Goal: Communication & Community: Answer question/provide support

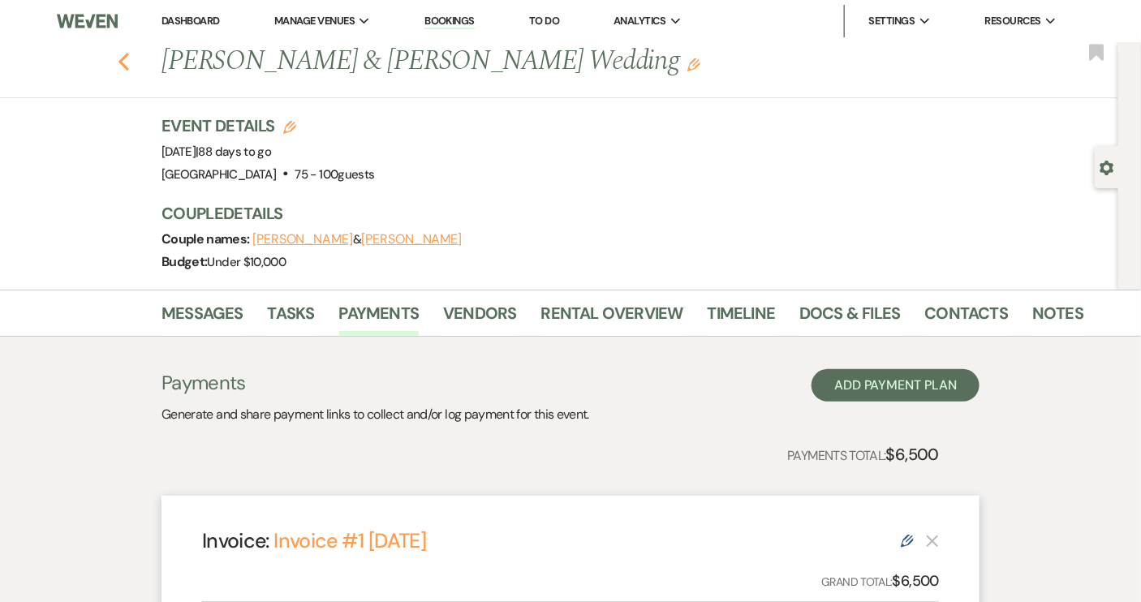
click at [127, 62] on use "button" at bounding box center [124, 62] width 11 height 18
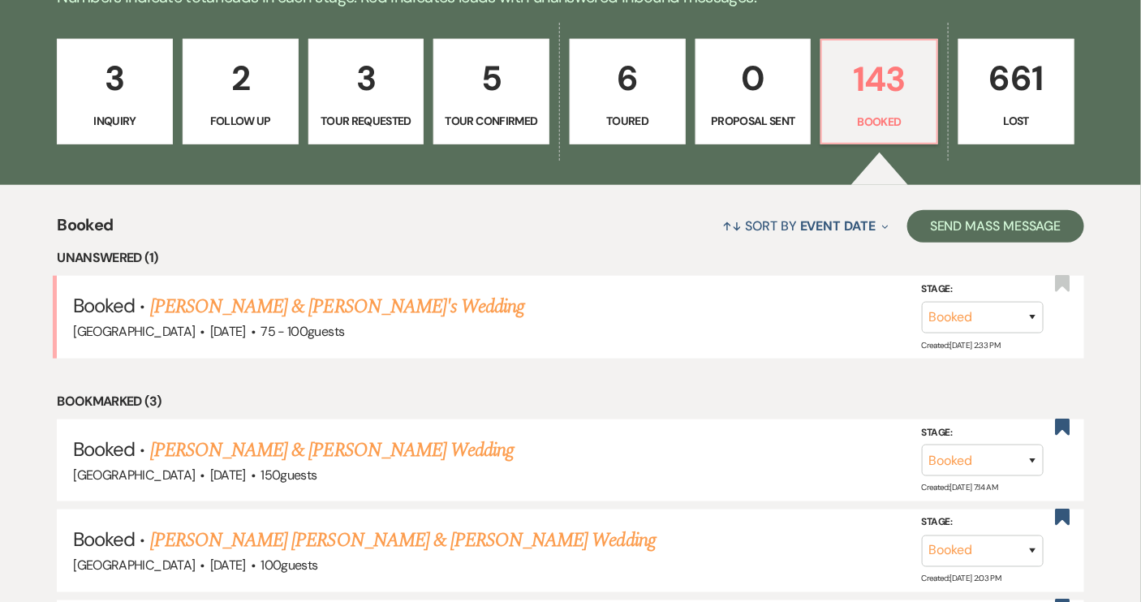
scroll to position [295, 0]
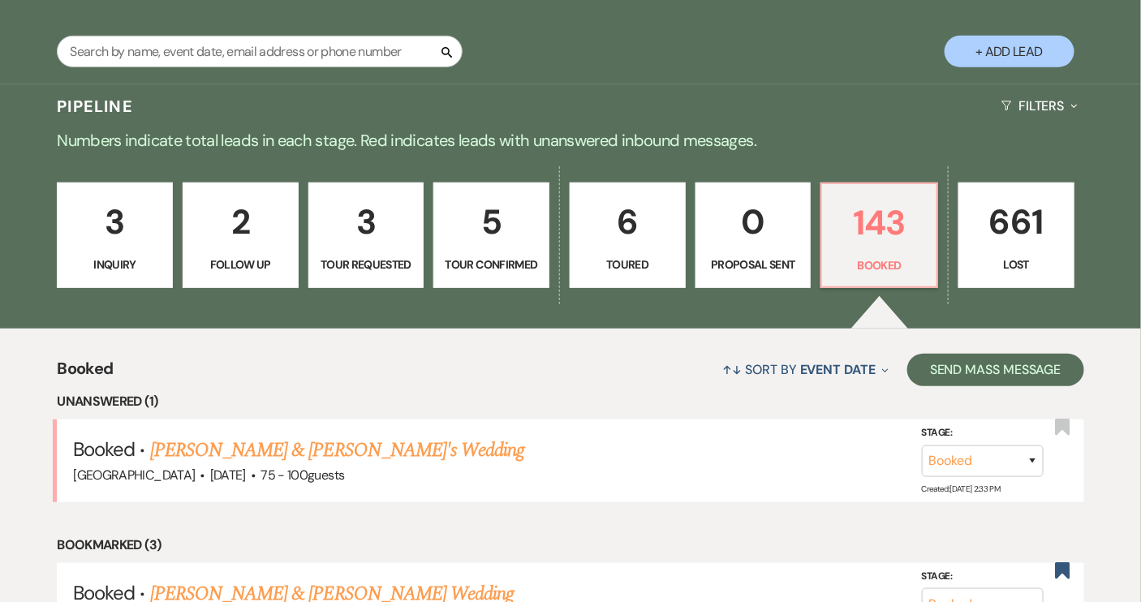
click at [91, 226] on p "3" at bounding box center [114, 222] width 95 height 54
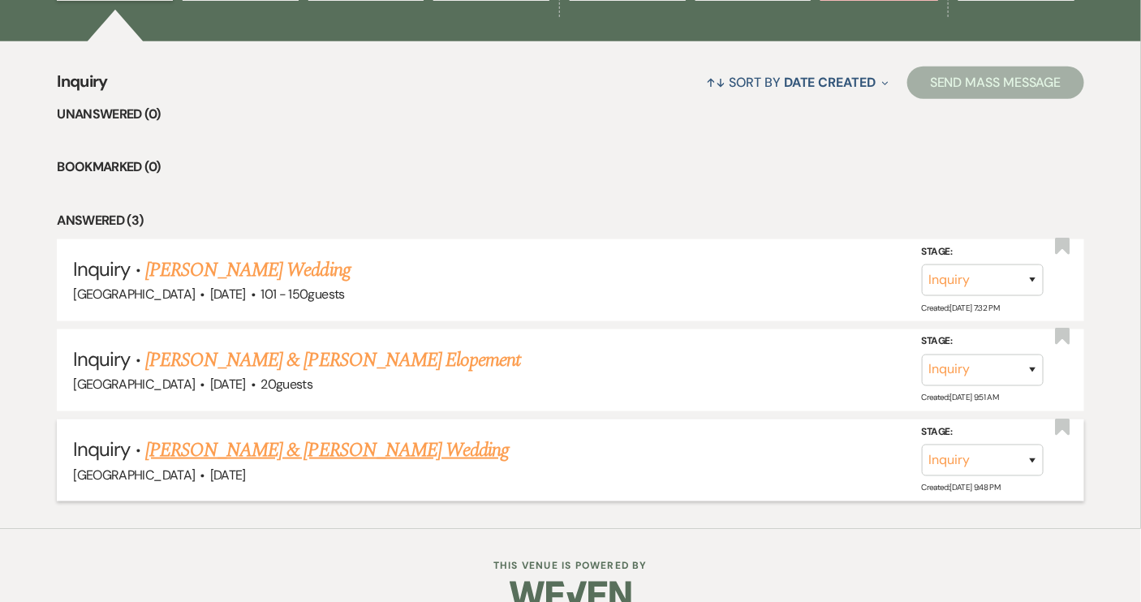
scroll to position [590, 0]
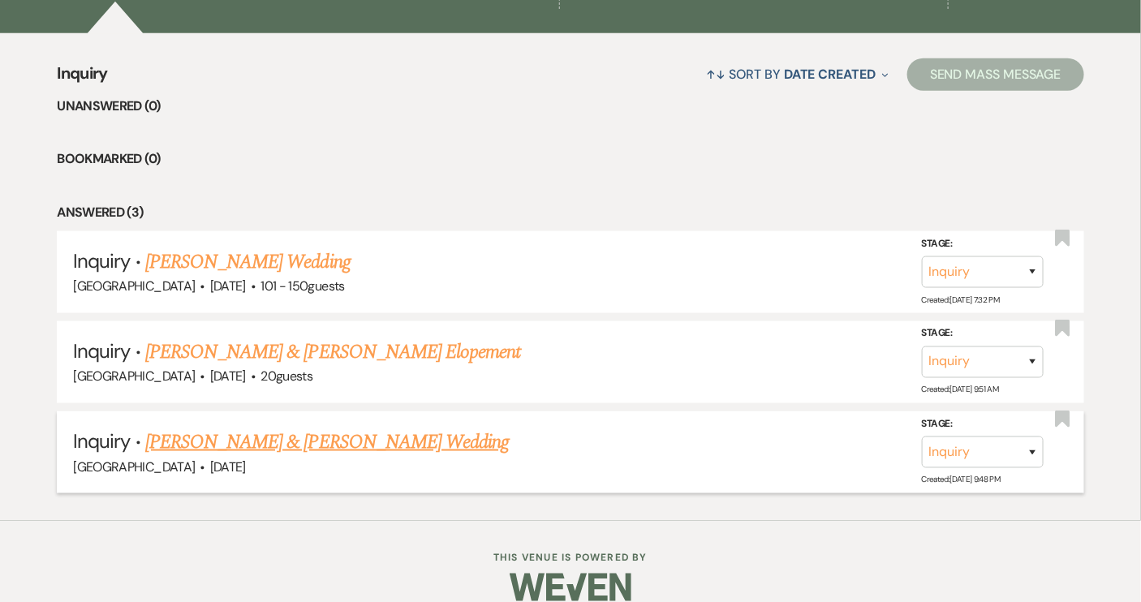
click at [330, 446] on link "[PERSON_NAME] & [PERSON_NAME] Wedding" at bounding box center [327, 442] width 364 height 29
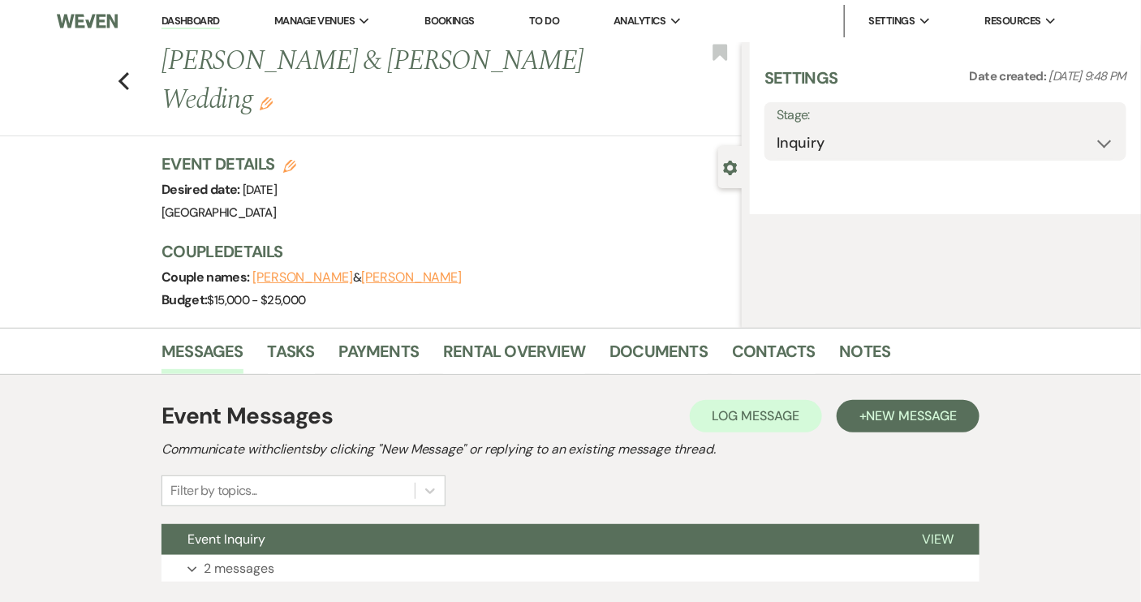
select select "5"
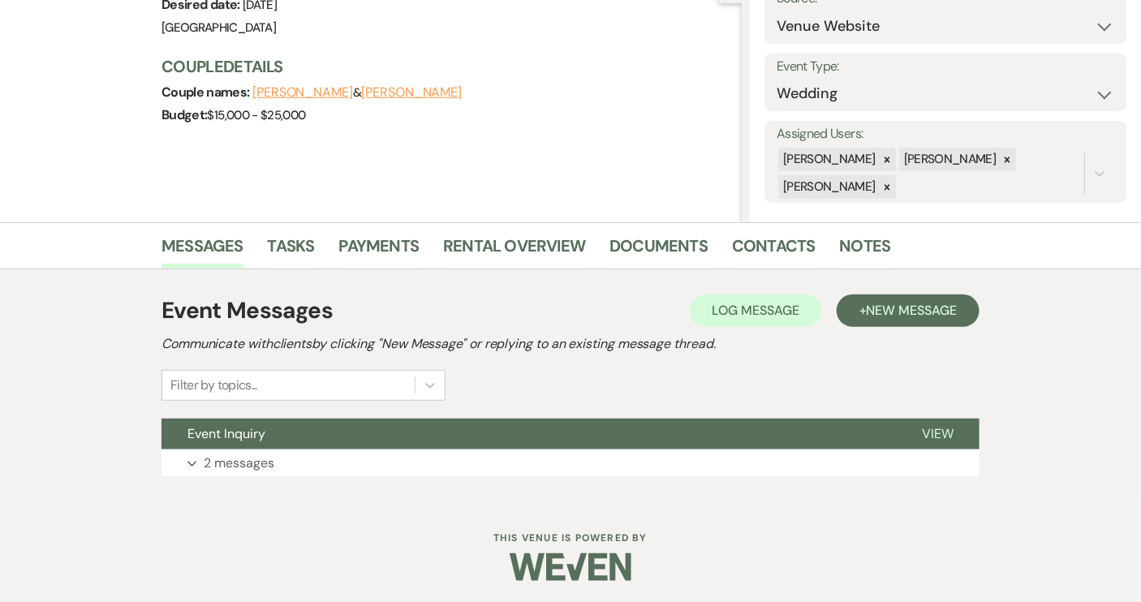
scroll to position [187, 0]
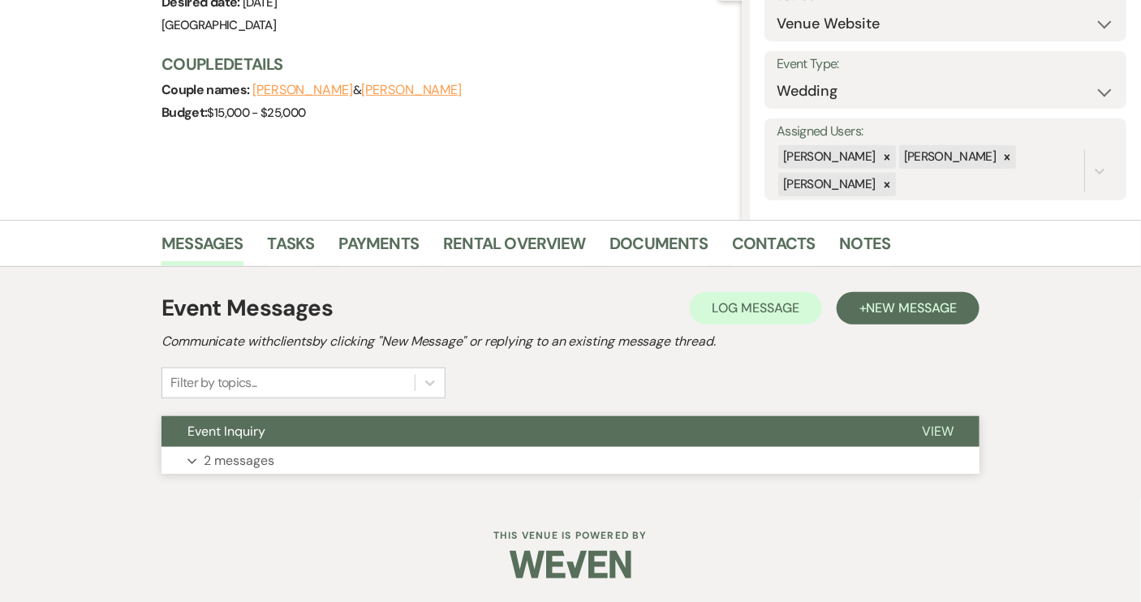
click at [951, 429] on span "View" at bounding box center [938, 431] width 32 height 17
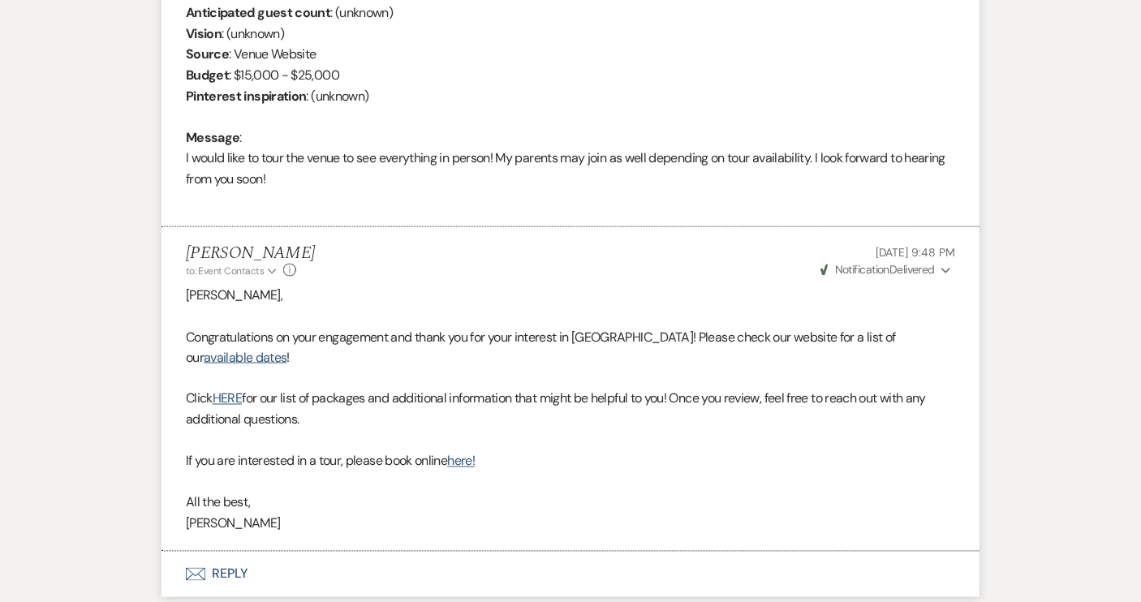
scroll to position [851, 0]
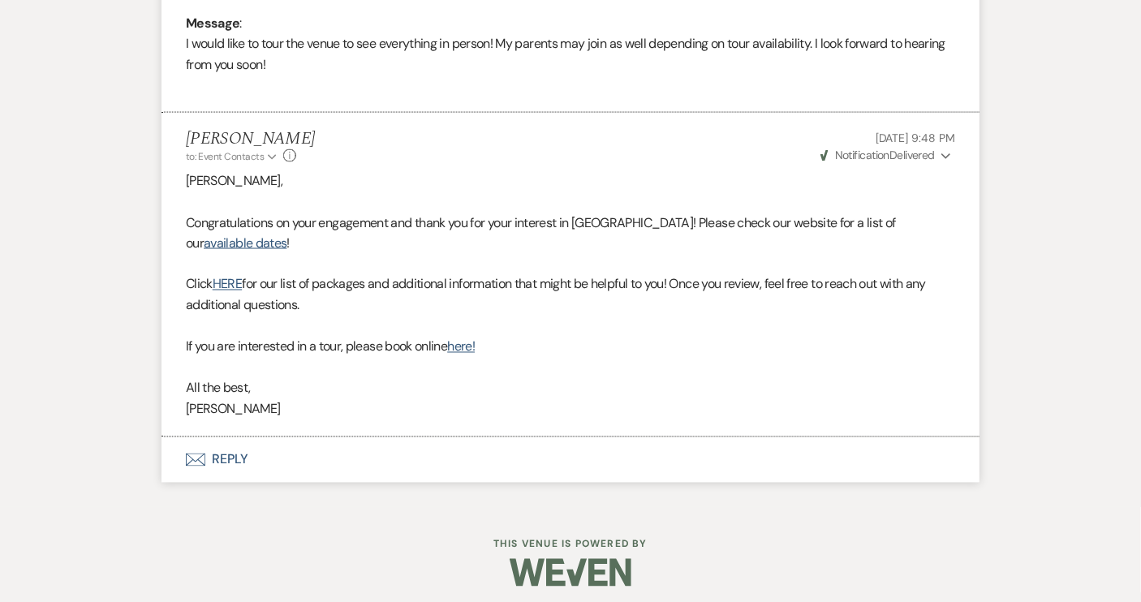
click at [236, 453] on button "Envelope Reply" at bounding box center [571, 459] width 818 height 45
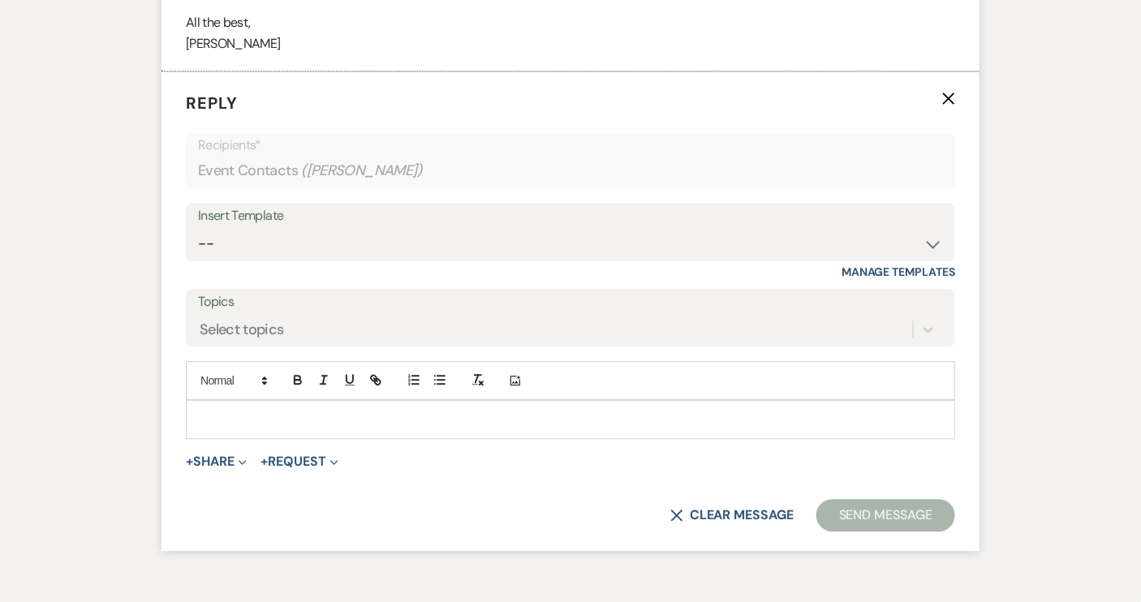
scroll to position [1226, 0]
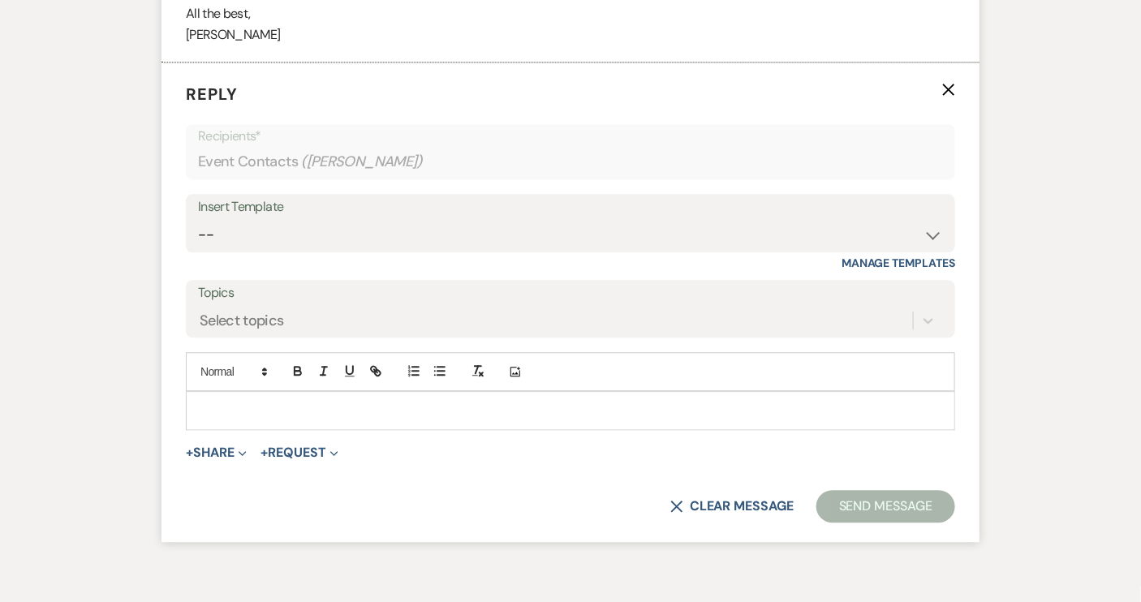
click at [216, 409] on p at bounding box center [570, 411] width 743 height 18
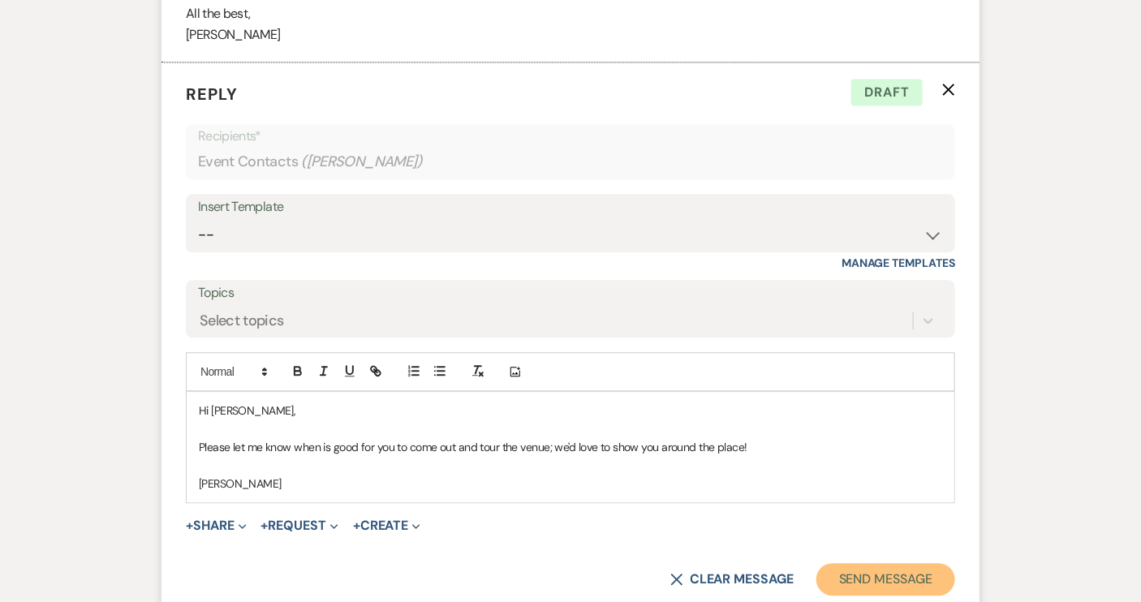
click at [871, 571] on button "Send Message" at bounding box center [886, 579] width 139 height 32
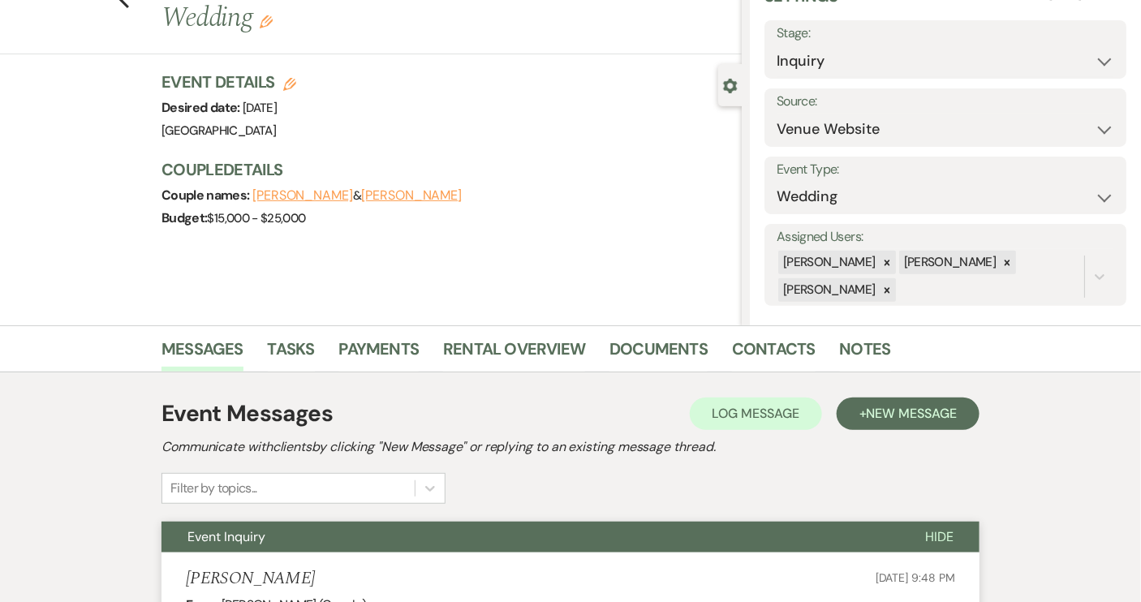
scroll to position [0, 0]
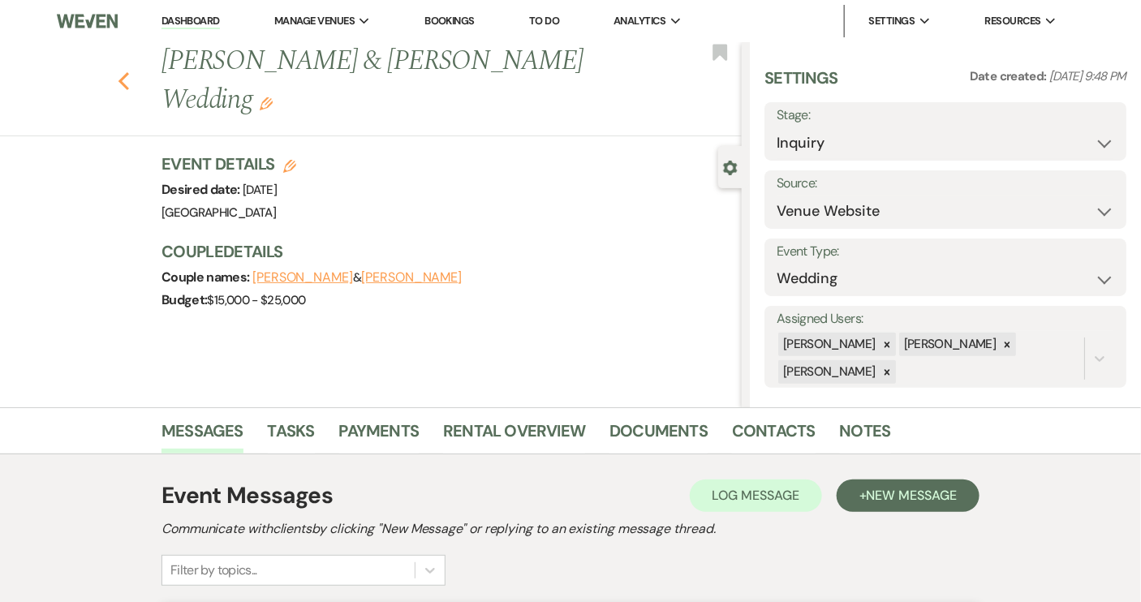
click at [130, 71] on icon "Previous" at bounding box center [124, 80] width 12 height 19
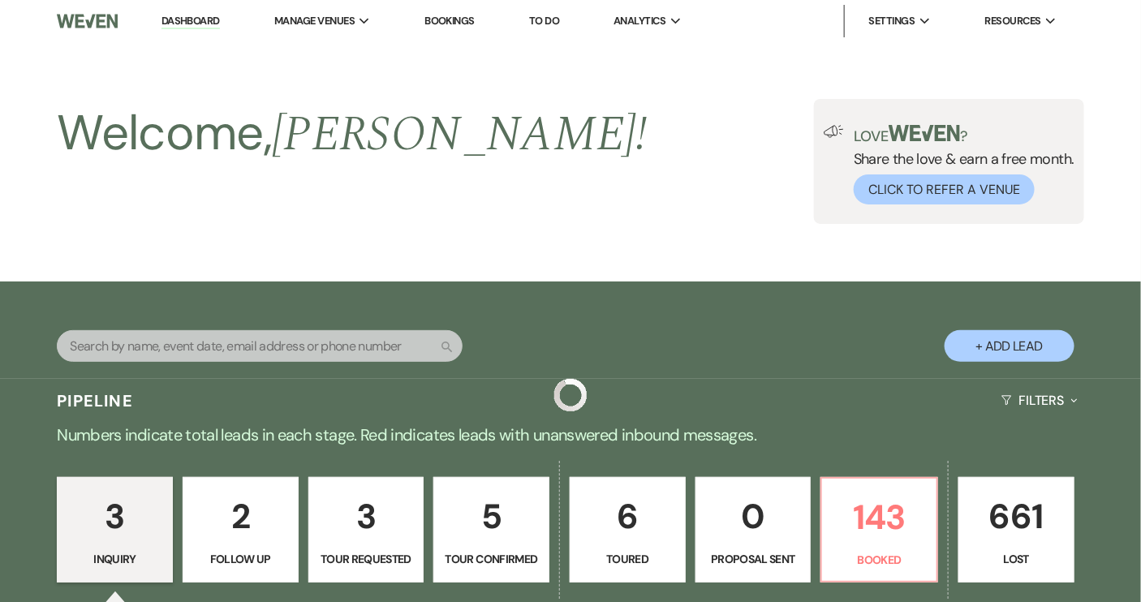
scroll to position [590, 0]
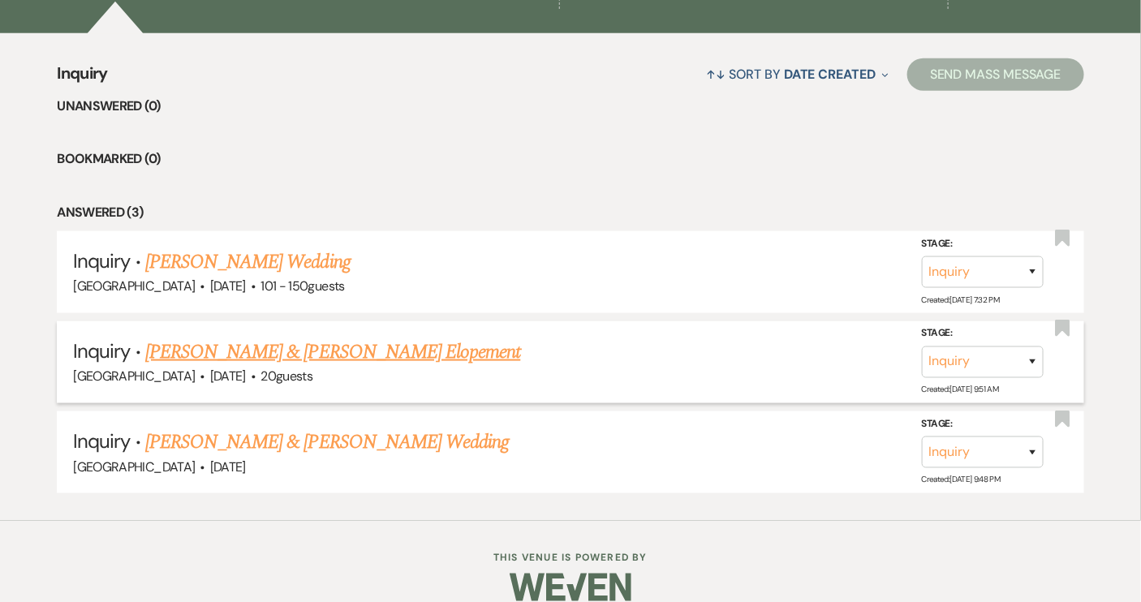
click at [288, 351] on link "[PERSON_NAME] & [PERSON_NAME] Elopement" at bounding box center [333, 352] width 376 height 29
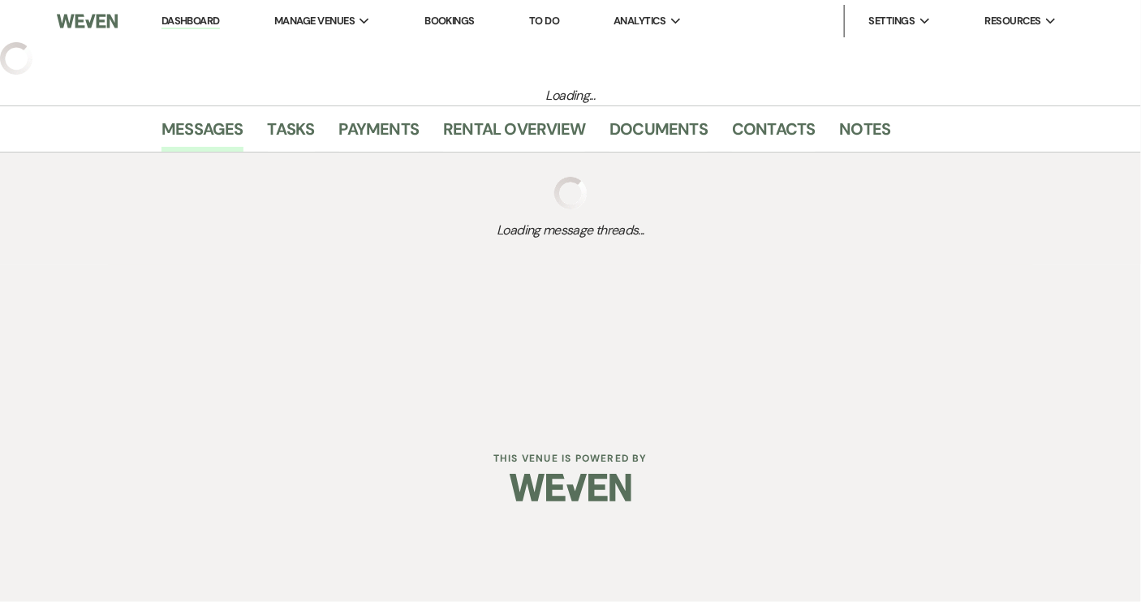
select select "5"
select select "22"
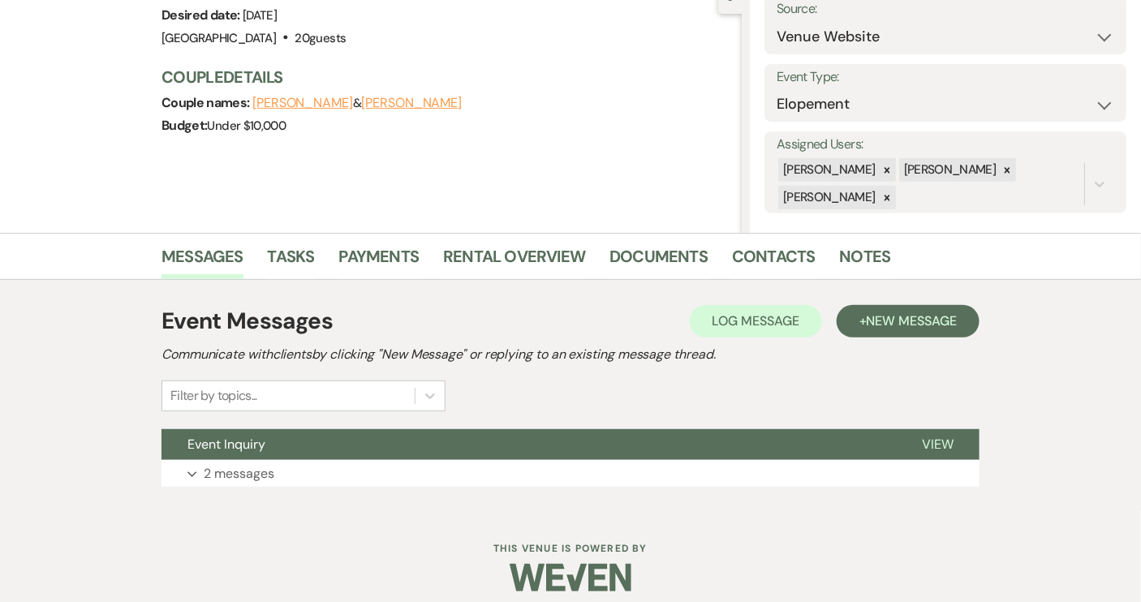
scroll to position [187, 0]
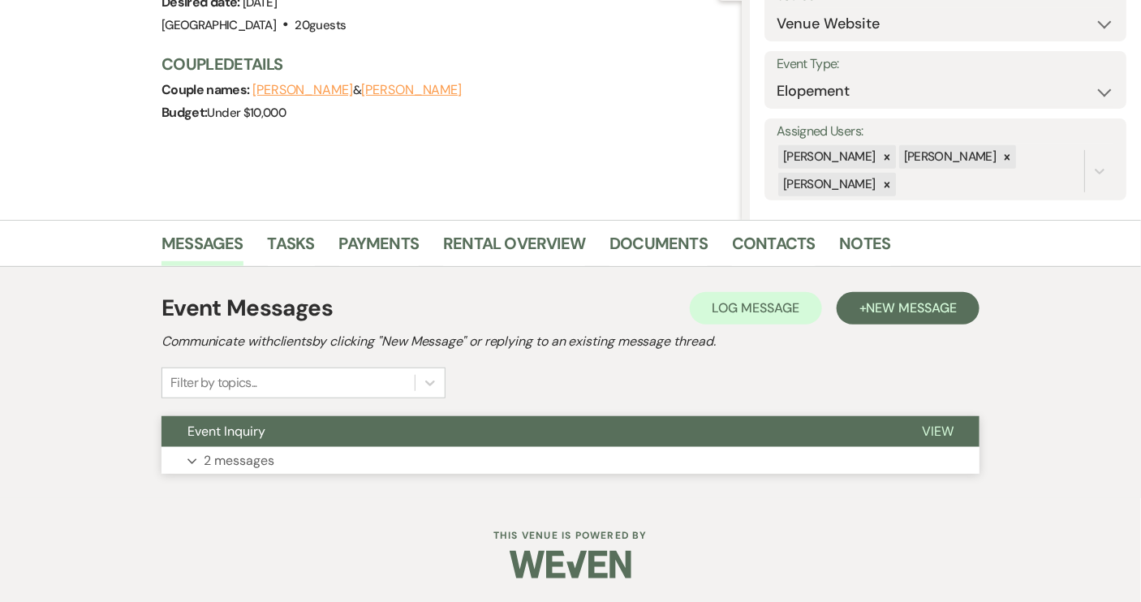
click at [924, 423] on span "View" at bounding box center [938, 431] width 32 height 17
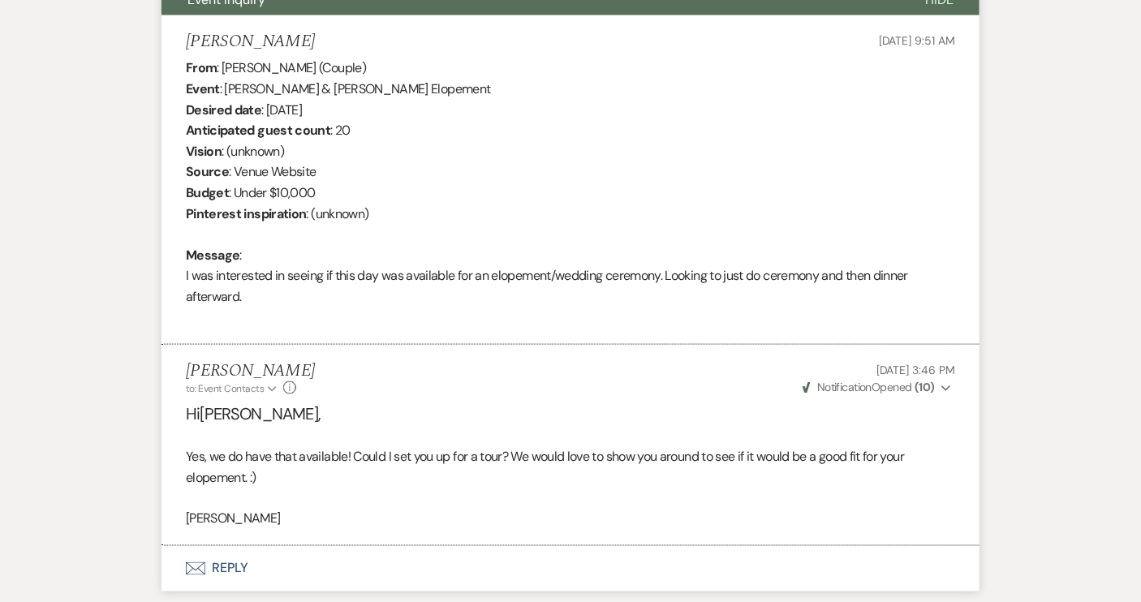
scroll to position [368, 0]
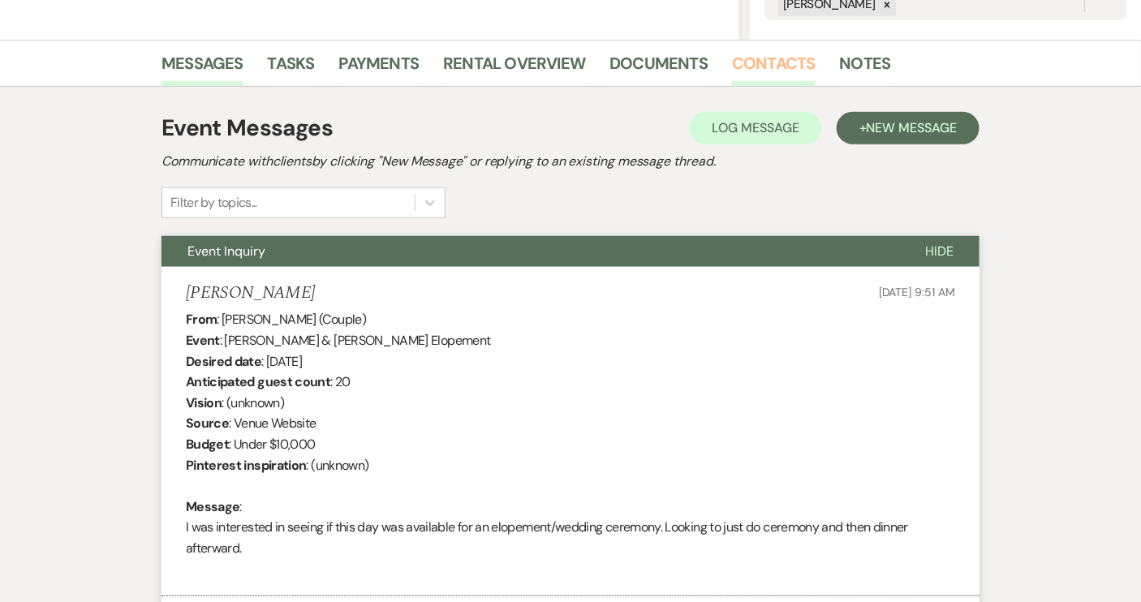
click at [763, 62] on link "Contacts" at bounding box center [774, 68] width 84 height 36
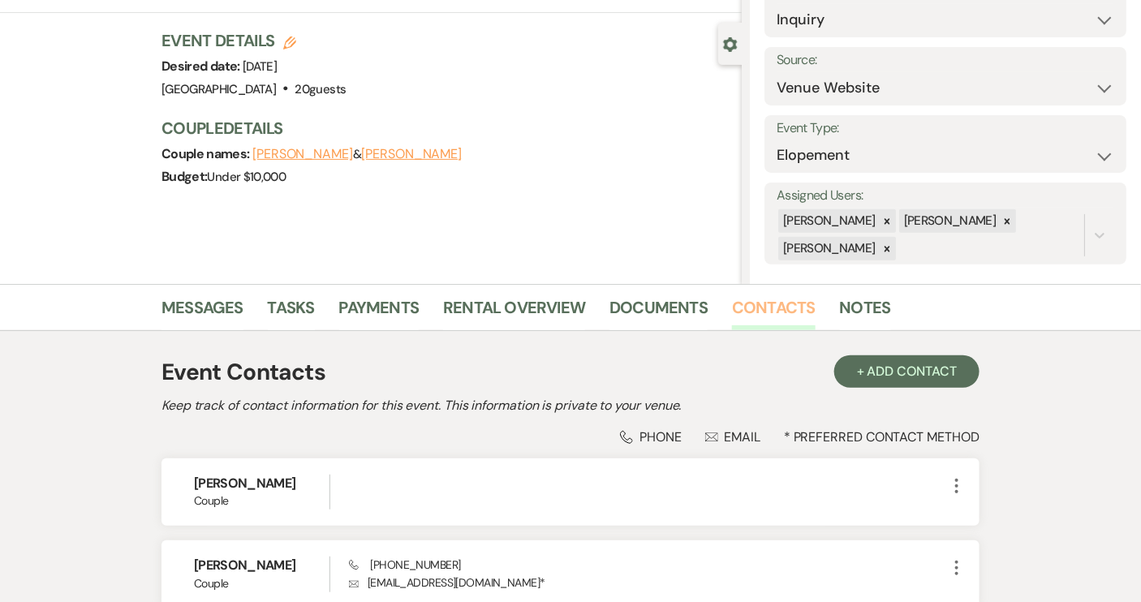
scroll to position [73, 0]
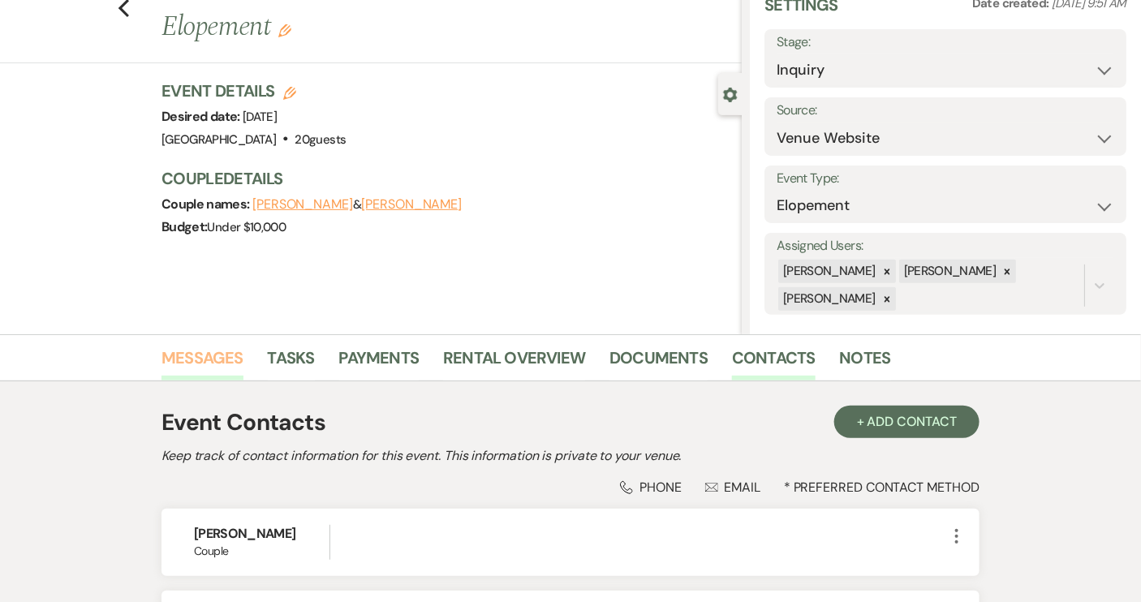
click at [205, 362] on link "Messages" at bounding box center [203, 363] width 82 height 36
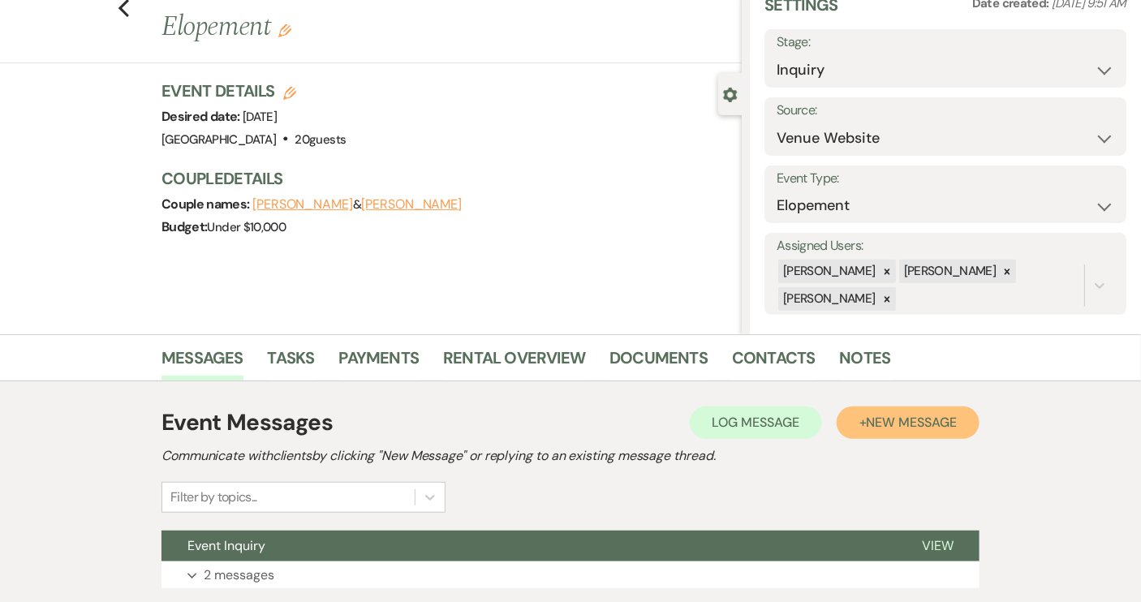
click at [869, 427] on span "New Message" at bounding box center [912, 422] width 90 height 17
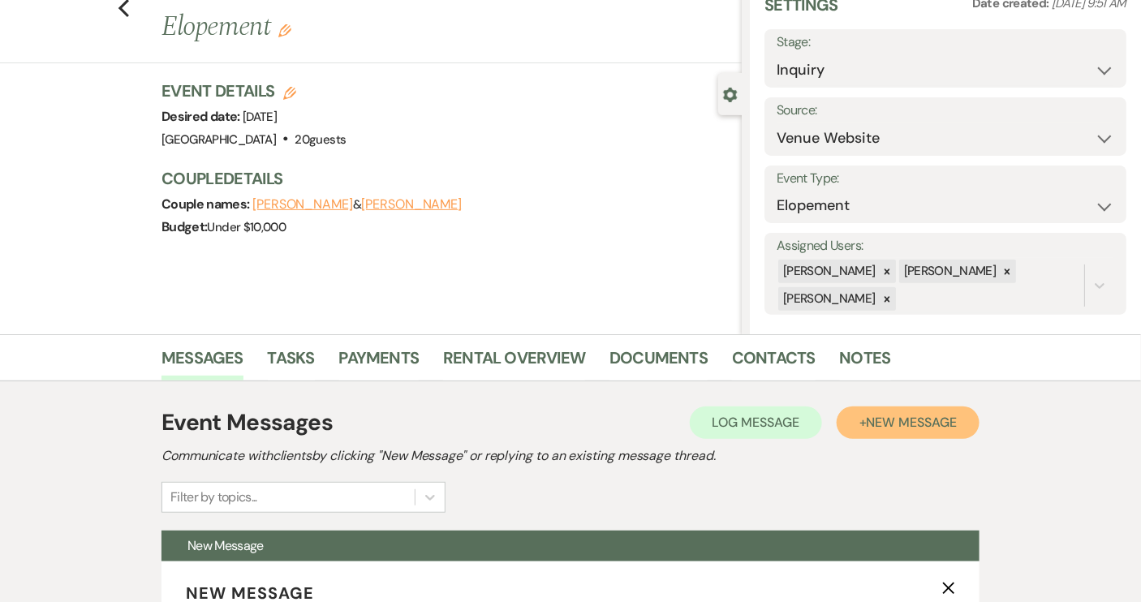
scroll to position [368, 0]
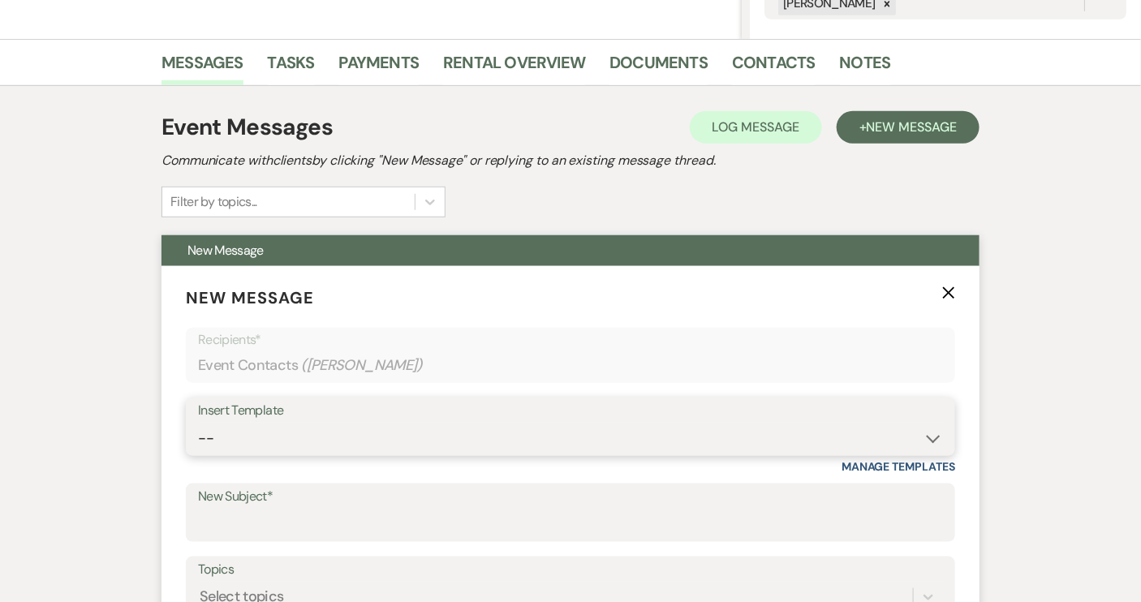
click at [927, 439] on select "-- Weven Planning Portal Introduction (Booked Events) Tour Request Response Con…" at bounding box center [570, 439] width 745 height 32
select select "1697"
click at [198, 423] on select "-- Weven Planning Portal Introduction (Booked Events) Tour Request Response Con…" at bounding box center [570, 439] width 745 height 32
type input "Checking in!"
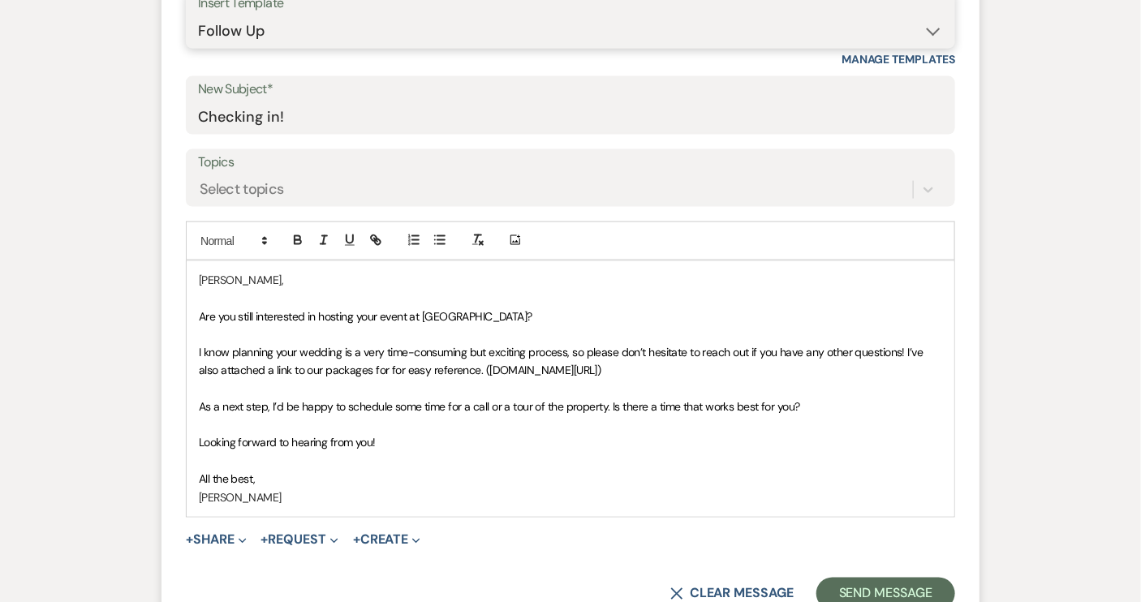
scroll to position [811, 0]
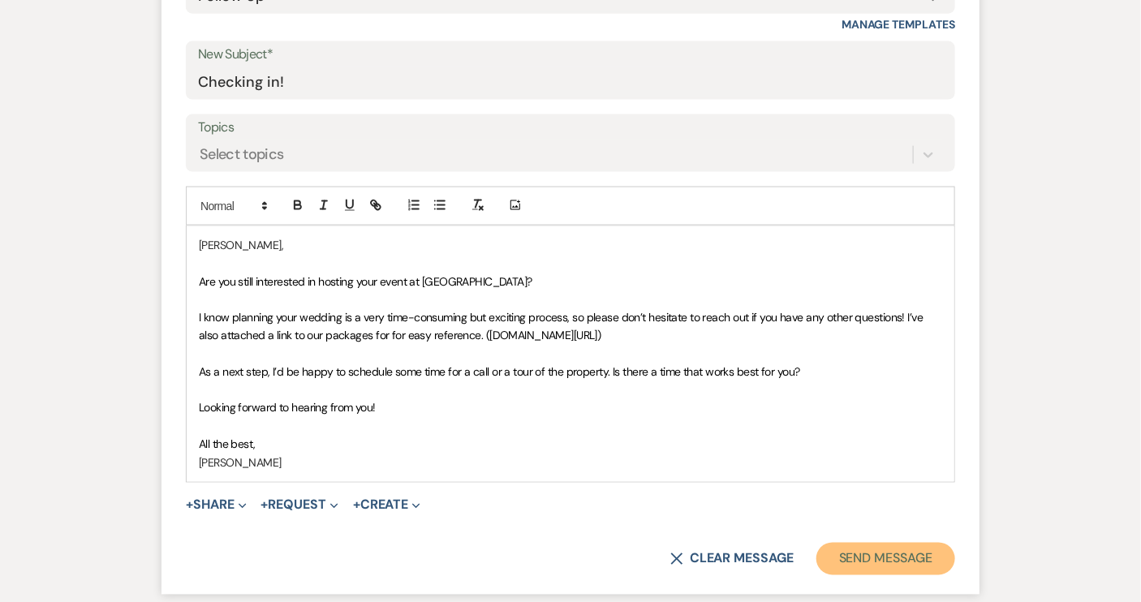
click at [874, 557] on button "Send Message" at bounding box center [886, 559] width 139 height 32
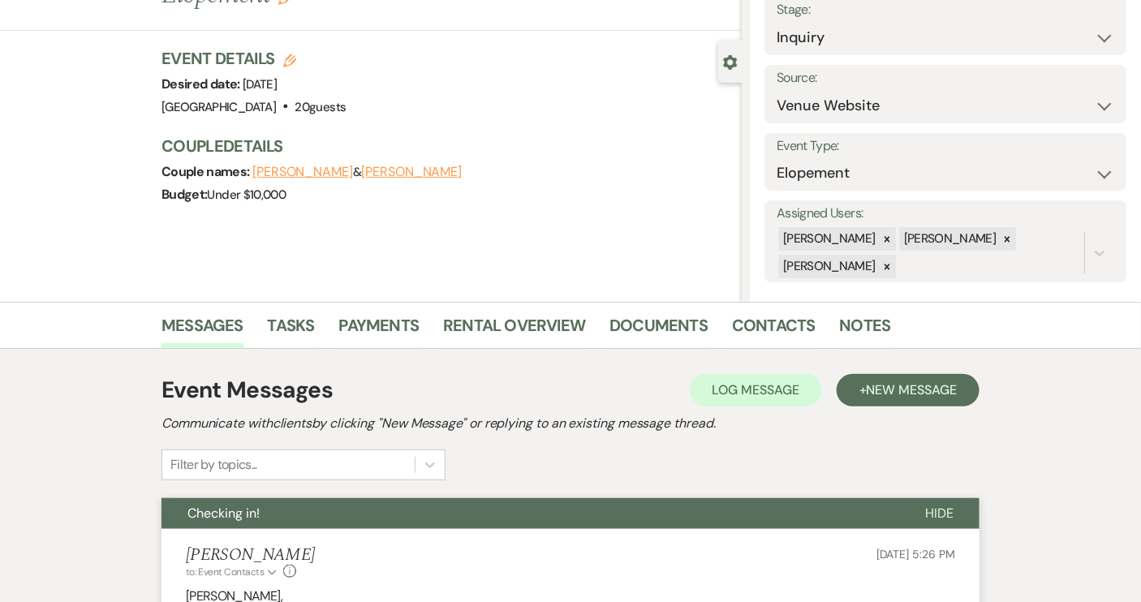
scroll to position [0, 0]
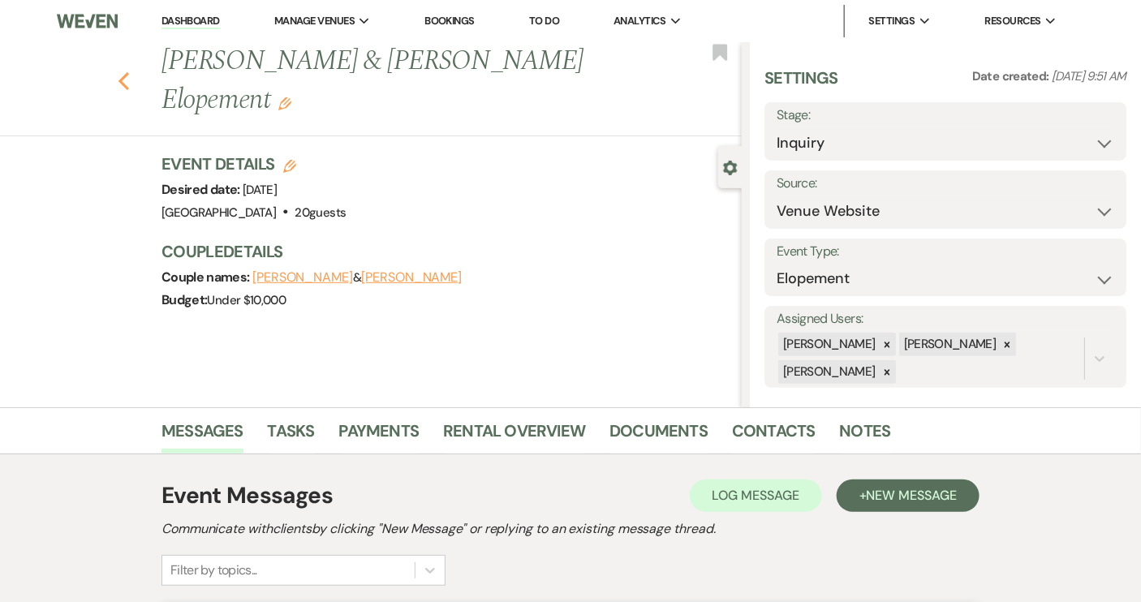
click at [130, 83] on icon "Previous" at bounding box center [124, 80] width 12 height 19
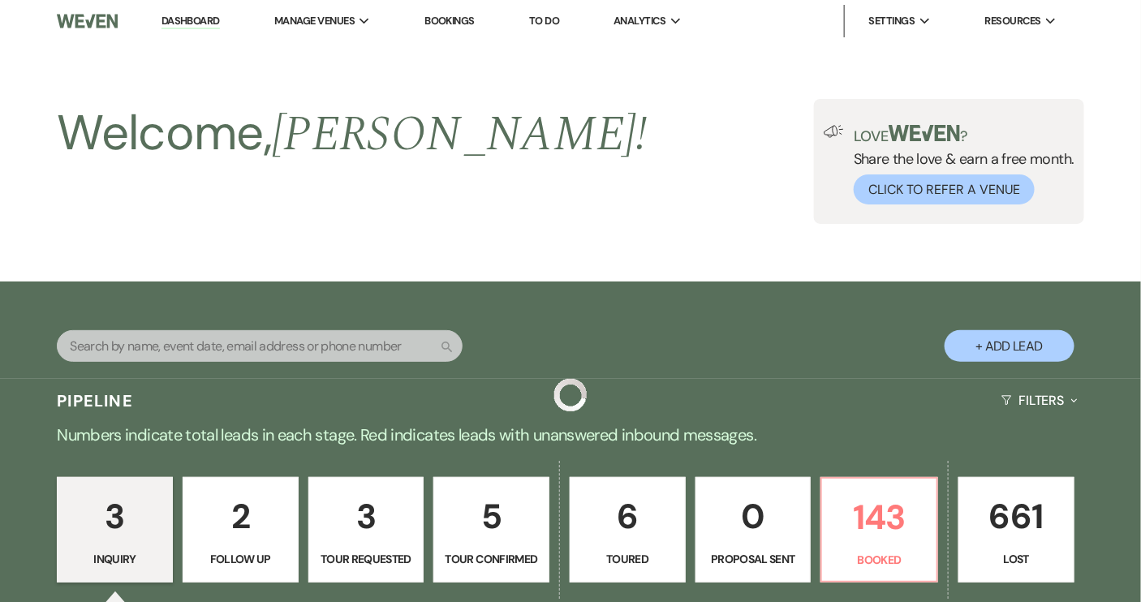
scroll to position [590, 0]
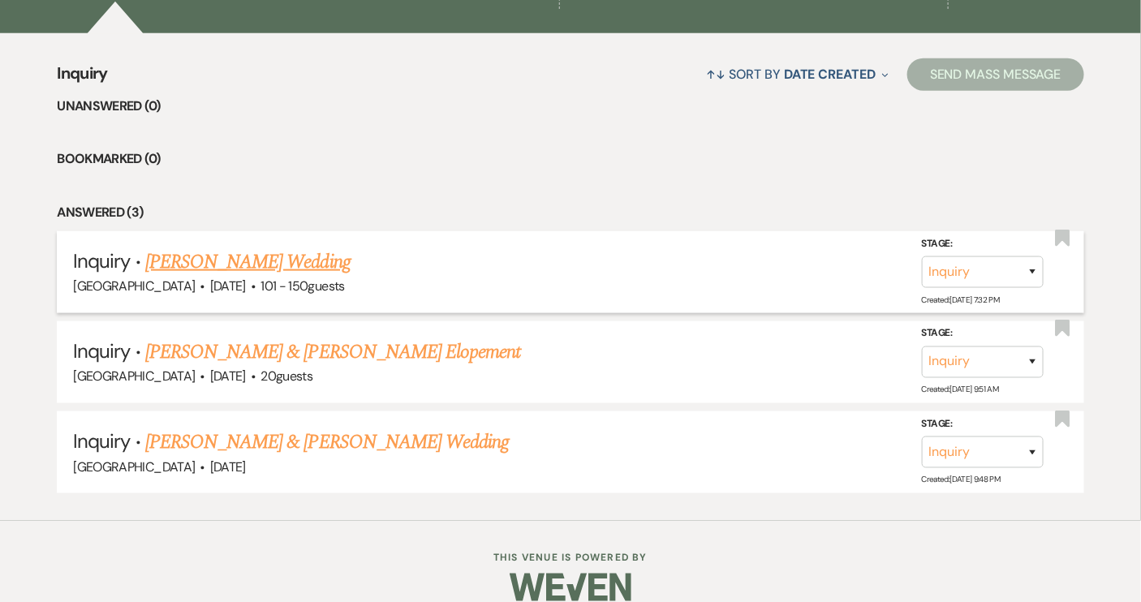
click at [286, 262] on link "[PERSON_NAME] Wedding" at bounding box center [247, 262] width 205 height 29
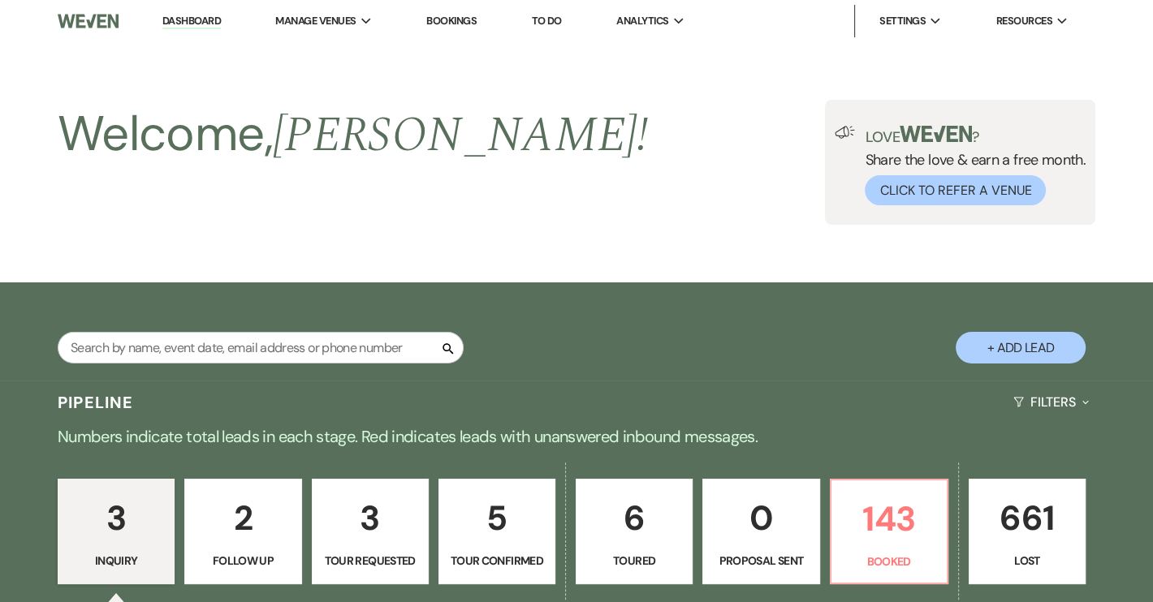
select select "2"
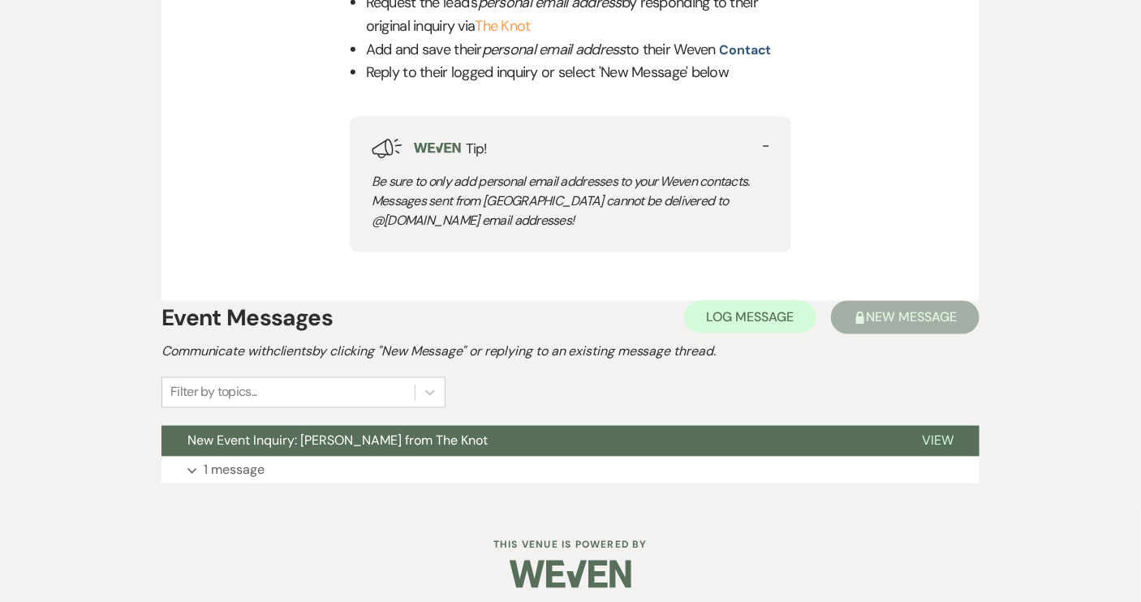
scroll to position [752, 0]
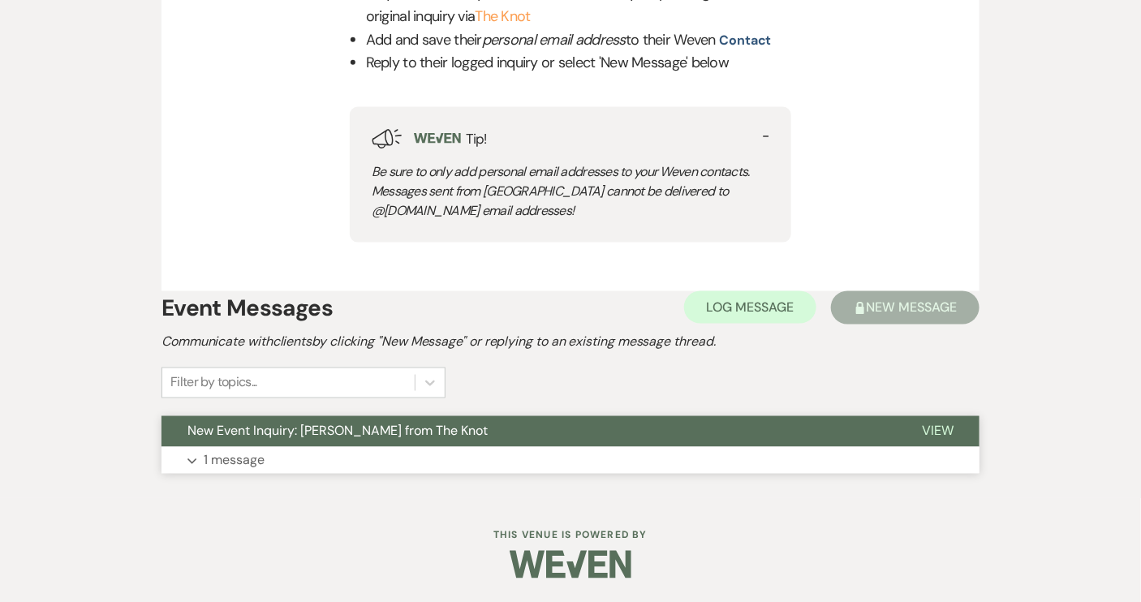
click at [925, 426] on span "View" at bounding box center [938, 431] width 32 height 17
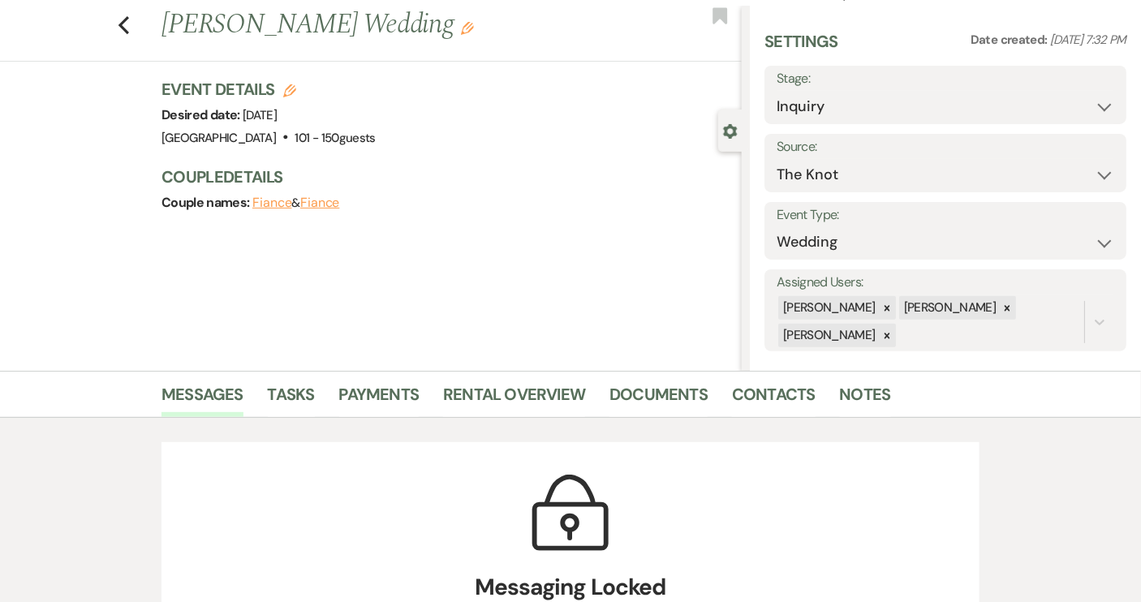
scroll to position [0, 0]
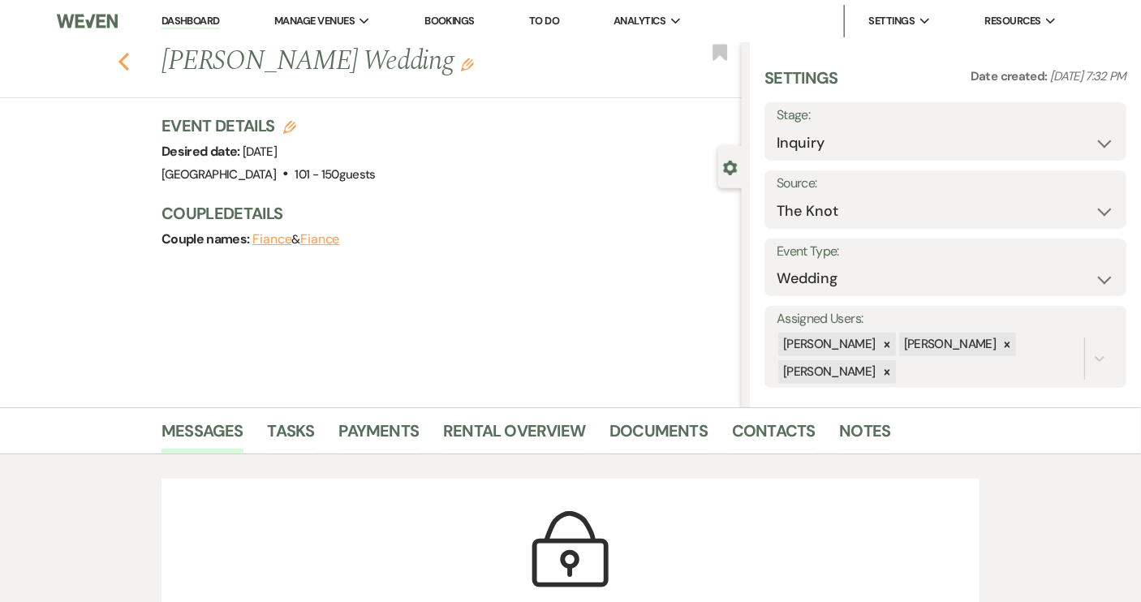
click at [130, 62] on icon "Previous" at bounding box center [124, 61] width 12 height 19
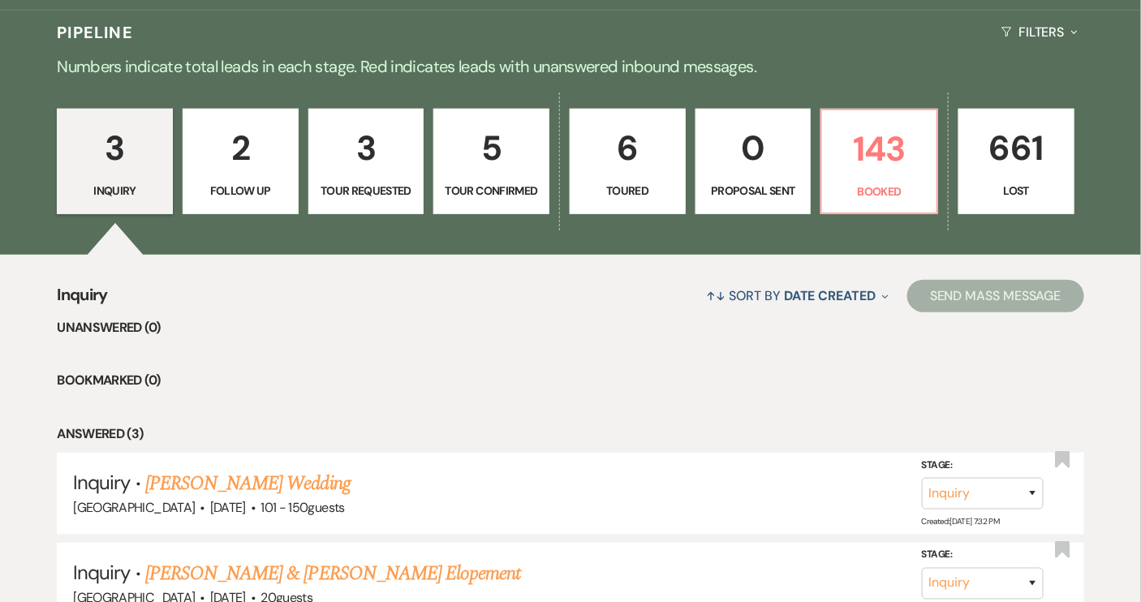
click at [267, 200] on link "2 Follow Up" at bounding box center [241, 162] width 116 height 106
select select "9"
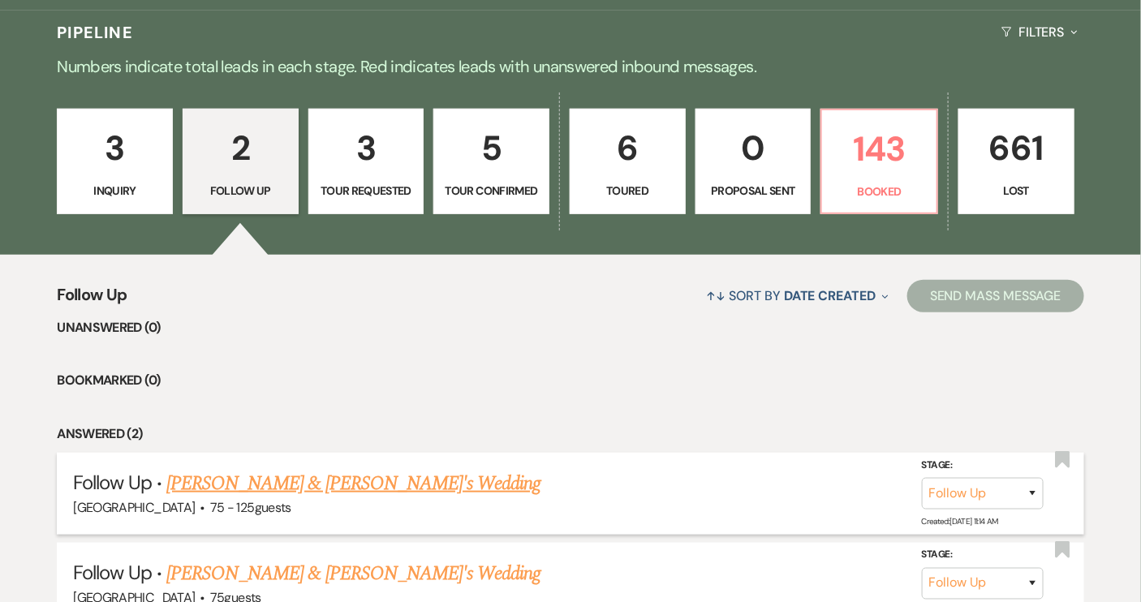
click at [371, 475] on link "[PERSON_NAME] & [PERSON_NAME]'s Wedding" at bounding box center [353, 483] width 375 height 29
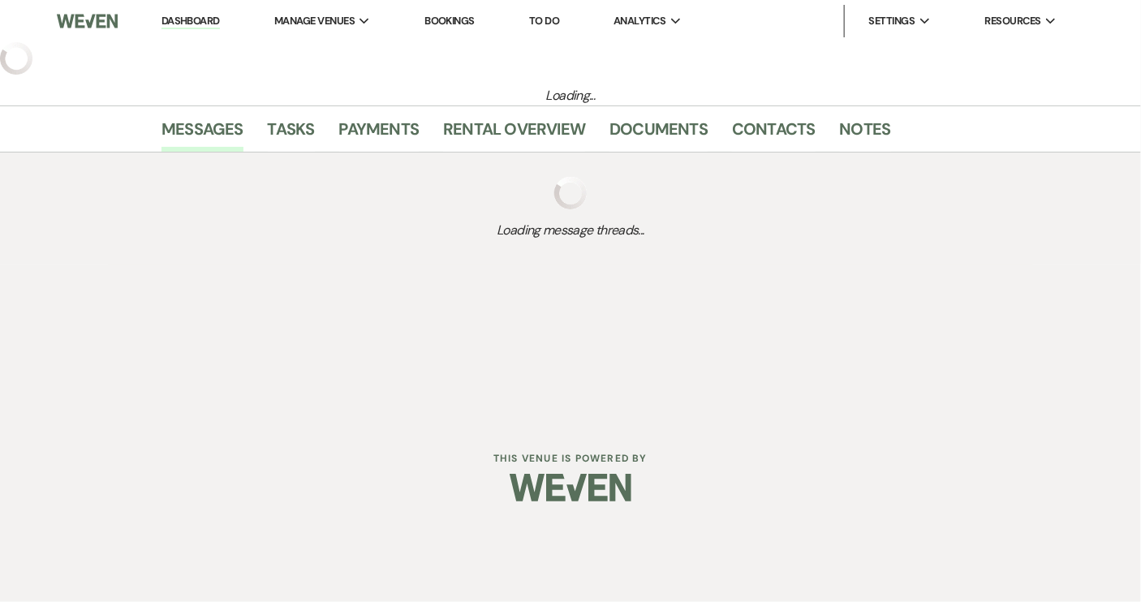
select select "9"
select select "3"
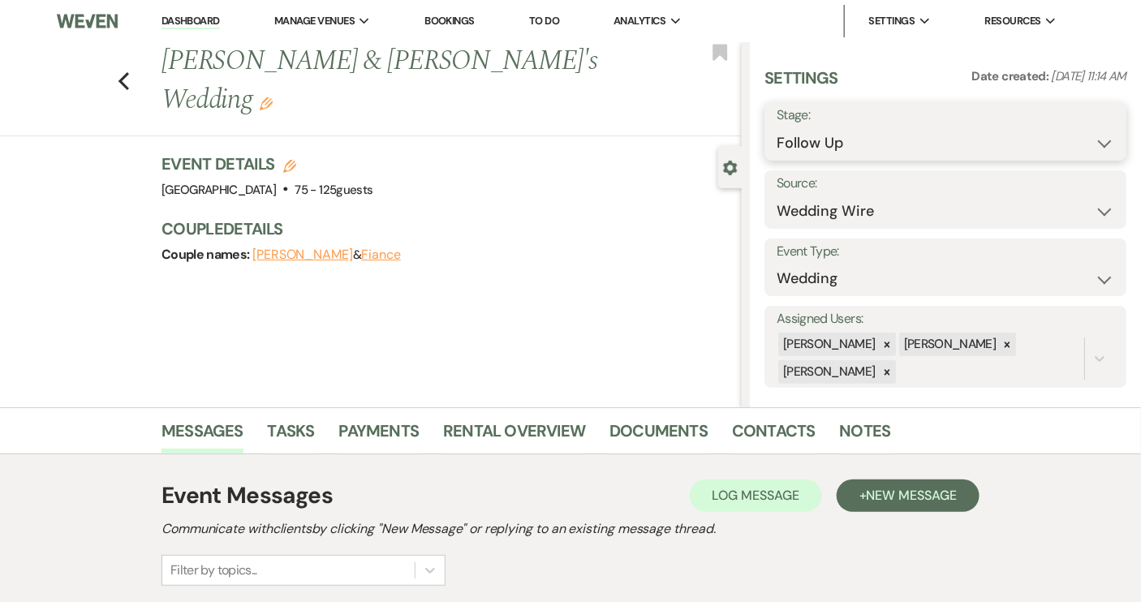
click at [1095, 146] on select "Inquiry Follow Up Tour Requested Tour Confirmed Toured Proposal Sent Booked Lost" at bounding box center [946, 143] width 338 height 32
click at [926, 368] on div "[PERSON_NAME] [PERSON_NAME] [PERSON_NAME]" at bounding box center [931, 358] width 308 height 55
click at [1098, 144] on select "Inquiry Follow Up Tour Requested Tour Confirmed Toured Proposal Sent Booked Lost" at bounding box center [946, 143] width 338 height 32
select select "8"
click at [777, 127] on select "Inquiry Follow Up Tour Requested Tour Confirmed Toured Proposal Sent Booked Lost" at bounding box center [946, 143] width 338 height 32
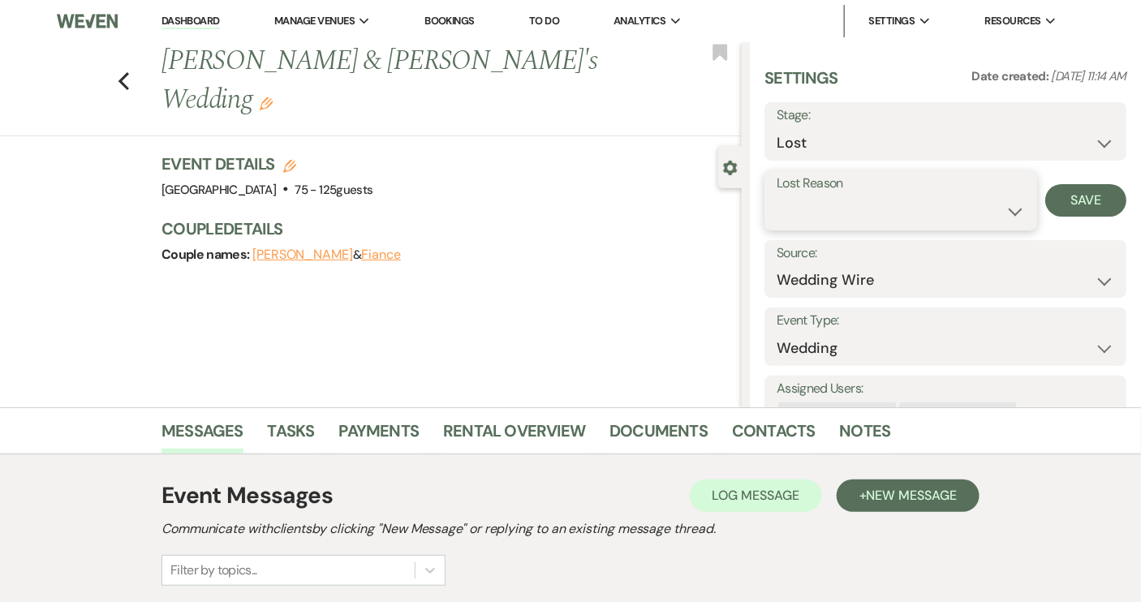
click at [1009, 213] on select "Booked Elsewhere Budget Date Unavailable No Response Not a Good Match Capacity …" at bounding box center [901, 212] width 248 height 32
select select "5"
click at [777, 196] on select "Booked Elsewhere Budget Date Unavailable No Response Not a Good Match Capacity …" at bounding box center [901, 212] width 248 height 32
click at [1083, 203] on button "Save" at bounding box center [1085, 200] width 81 height 32
click at [122, 59] on div "Previous [PERSON_NAME] & [PERSON_NAME]'s Wedding Edit Bookmark" at bounding box center [367, 89] width 750 height 94
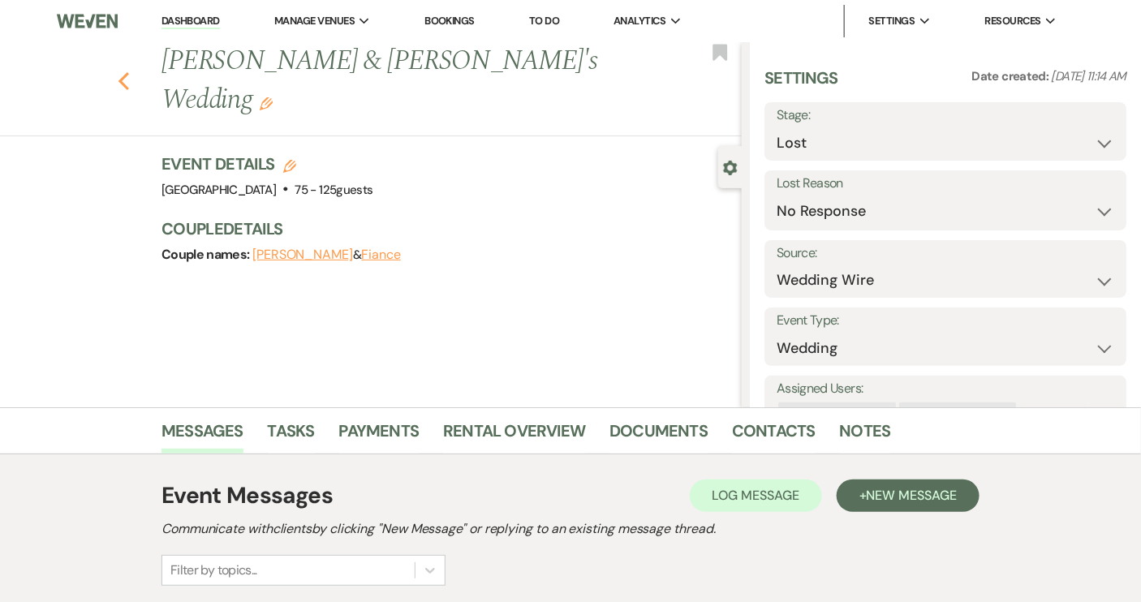
click at [126, 71] on icon "Previous" at bounding box center [124, 80] width 12 height 19
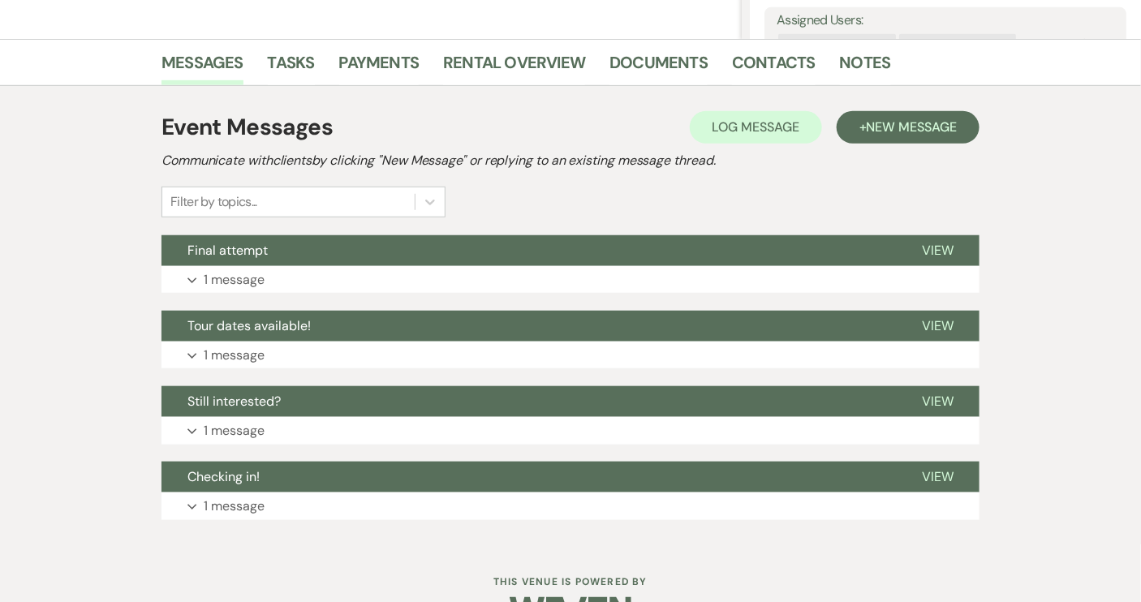
select select "9"
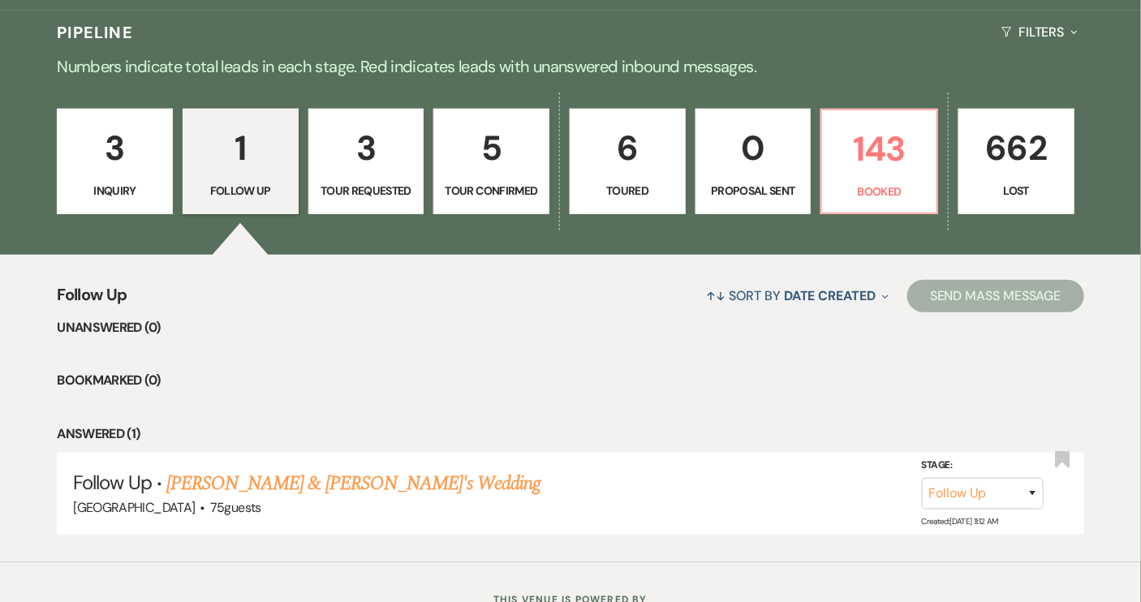
scroll to position [431, 0]
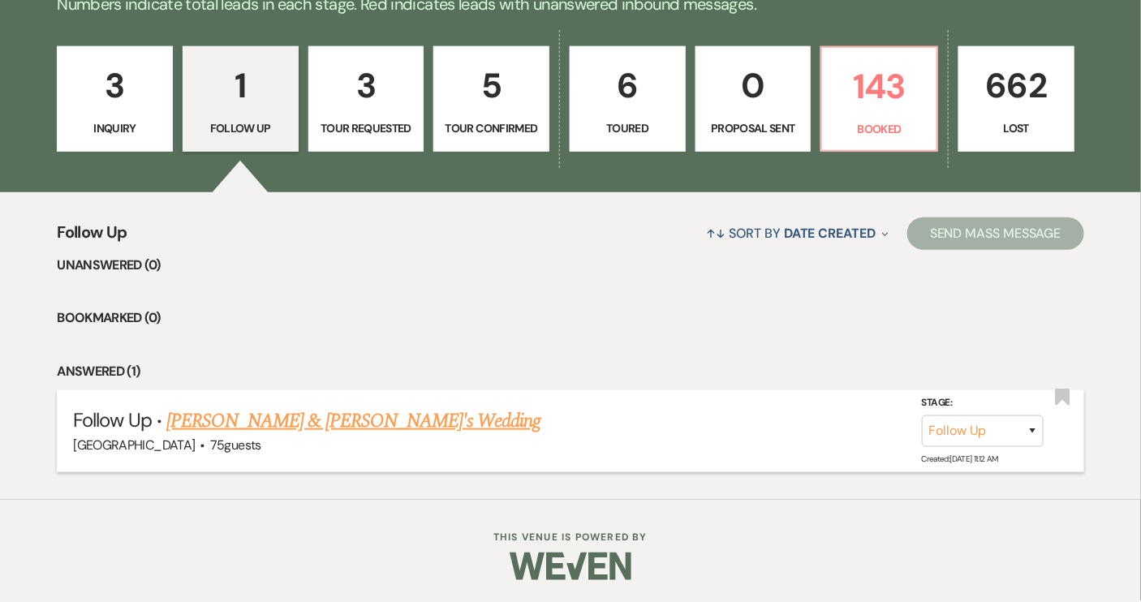
click at [351, 420] on link "[PERSON_NAME] & [PERSON_NAME]'s Wedding" at bounding box center [353, 421] width 375 height 29
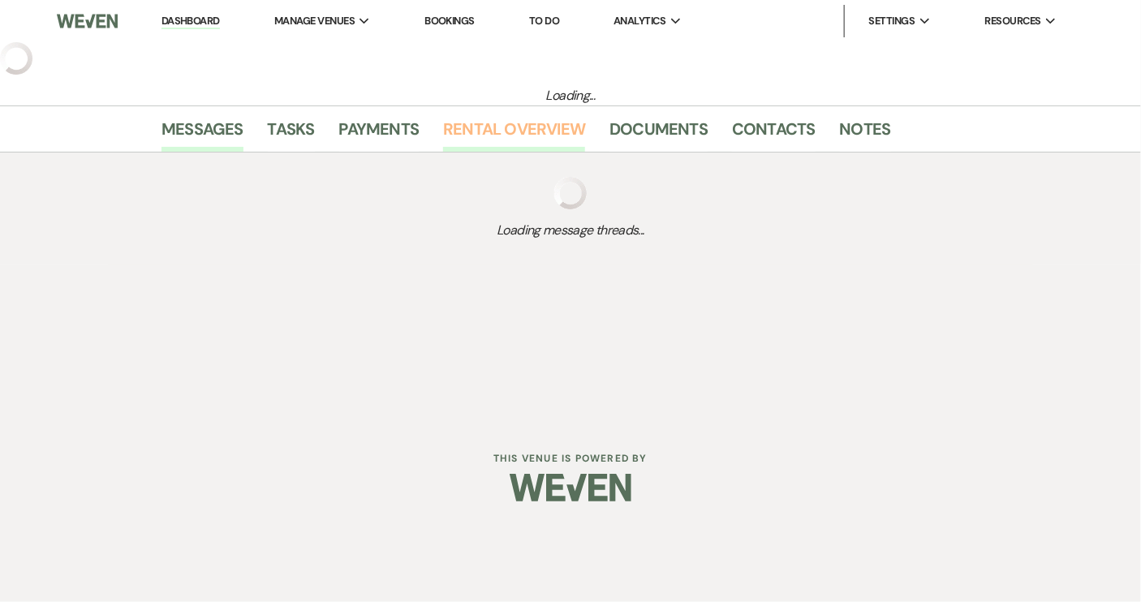
select select "9"
select select "3"
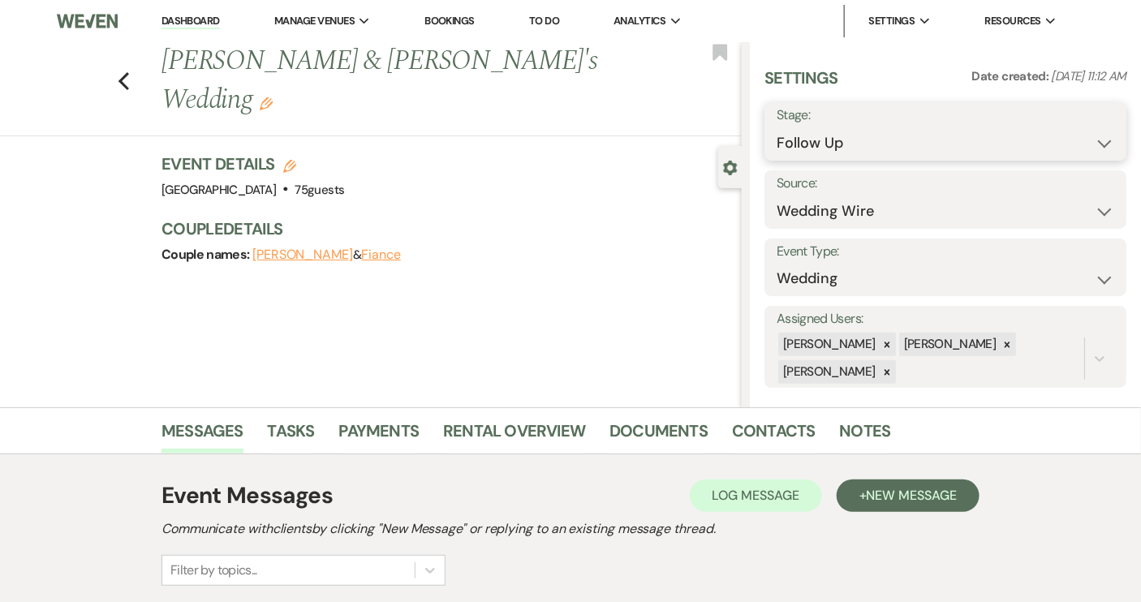
click at [1092, 140] on select "Inquiry Follow Up Tour Requested Tour Confirmed Toured Proposal Sent Booked Lost" at bounding box center [946, 143] width 338 height 32
select select "8"
click at [777, 127] on select "Inquiry Follow Up Tour Requested Tour Confirmed Toured Proposal Sent Booked Lost" at bounding box center [946, 143] width 338 height 32
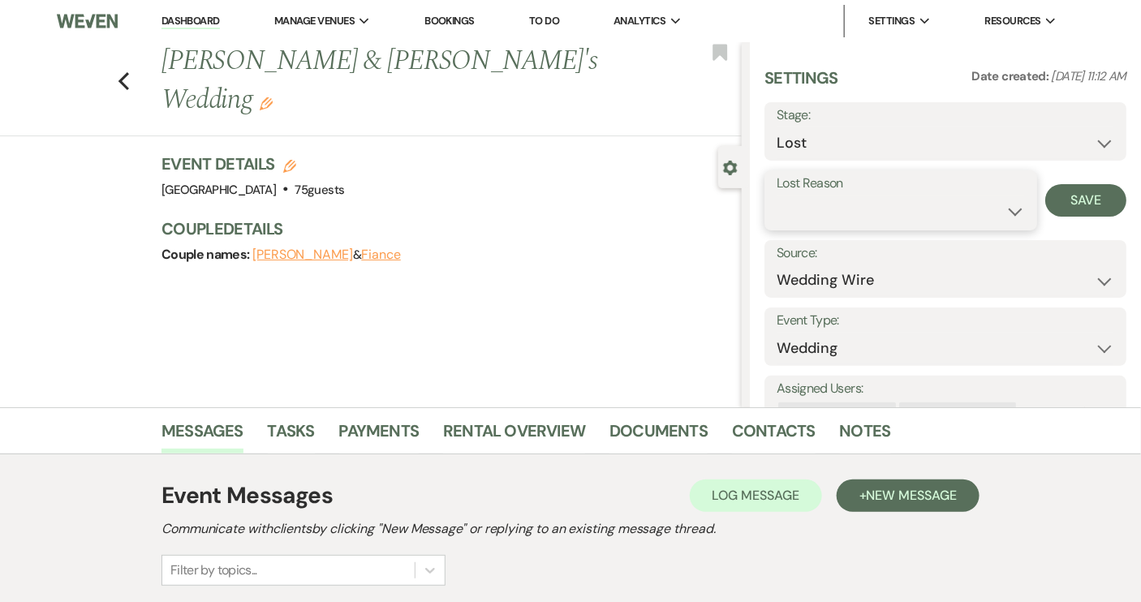
click at [1003, 212] on select "Booked Elsewhere Budget Date Unavailable No Response Not a Good Match Capacity …" at bounding box center [901, 212] width 248 height 32
select select "5"
click at [777, 196] on select "Booked Elsewhere Budget Date Unavailable No Response Not a Good Match Capacity …" at bounding box center [901, 212] width 248 height 32
click at [1060, 207] on button "Save" at bounding box center [1085, 200] width 81 height 32
click at [130, 71] on icon "Previous" at bounding box center [124, 80] width 12 height 19
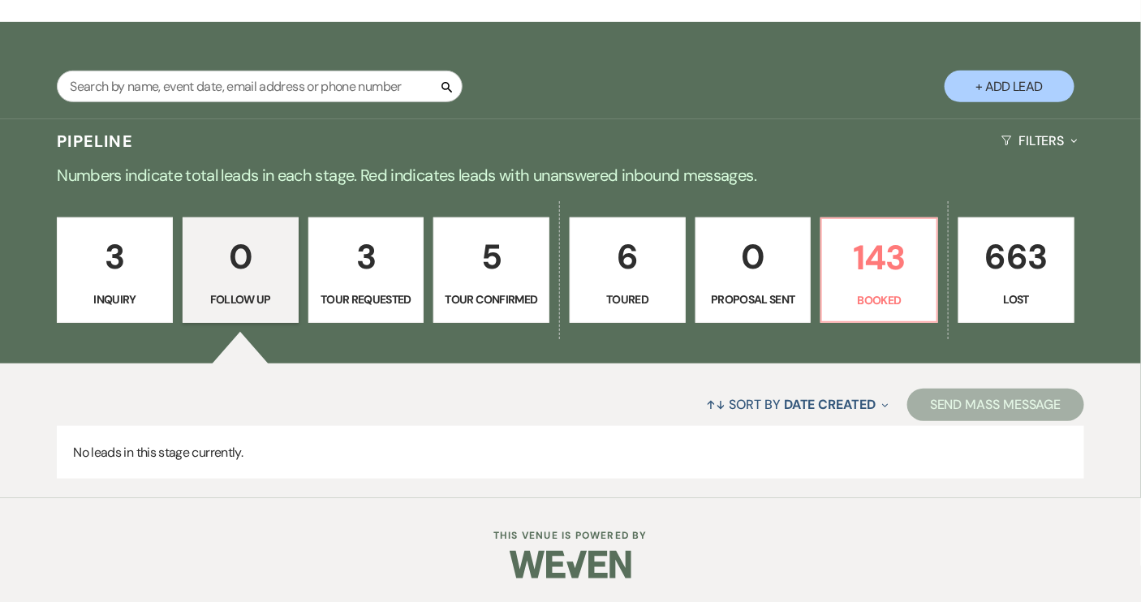
click at [379, 303] on p "Tour Requested" at bounding box center [366, 300] width 95 height 18
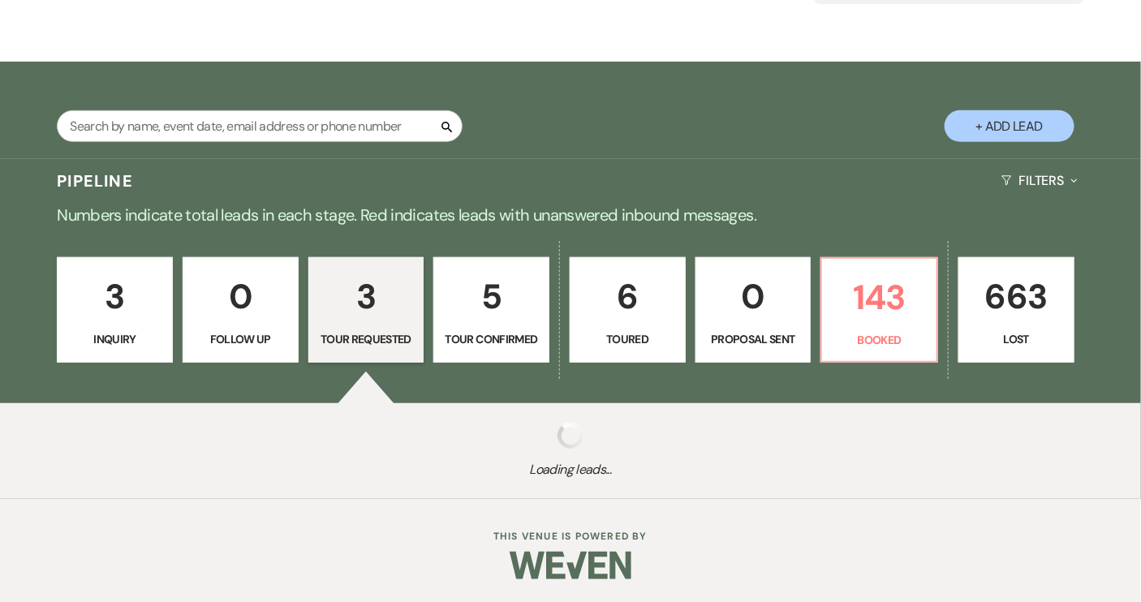
scroll to position [260, 0]
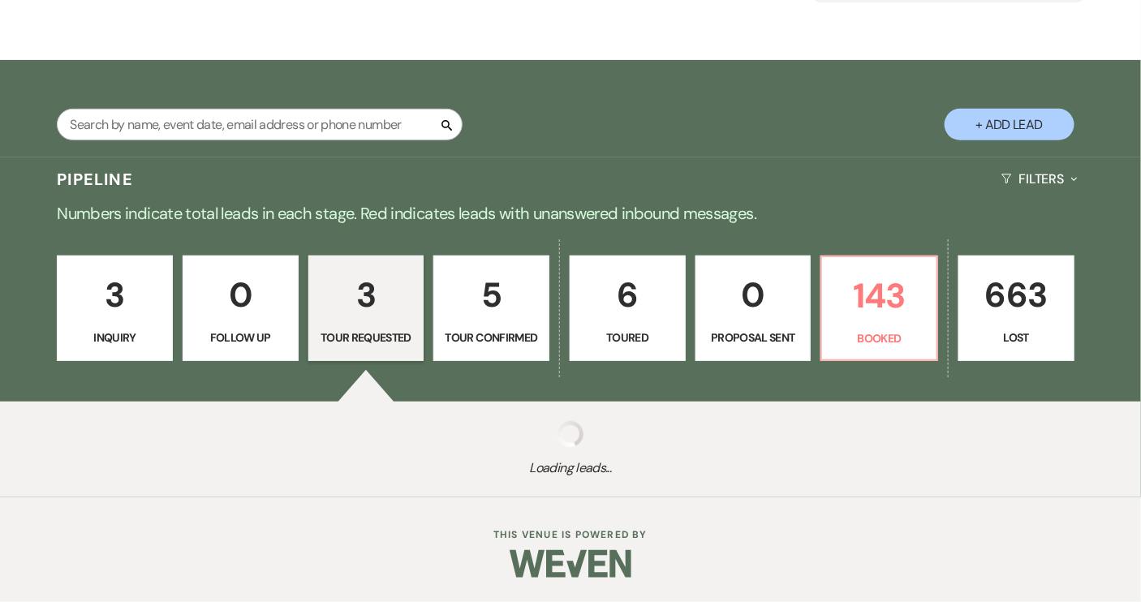
select select "2"
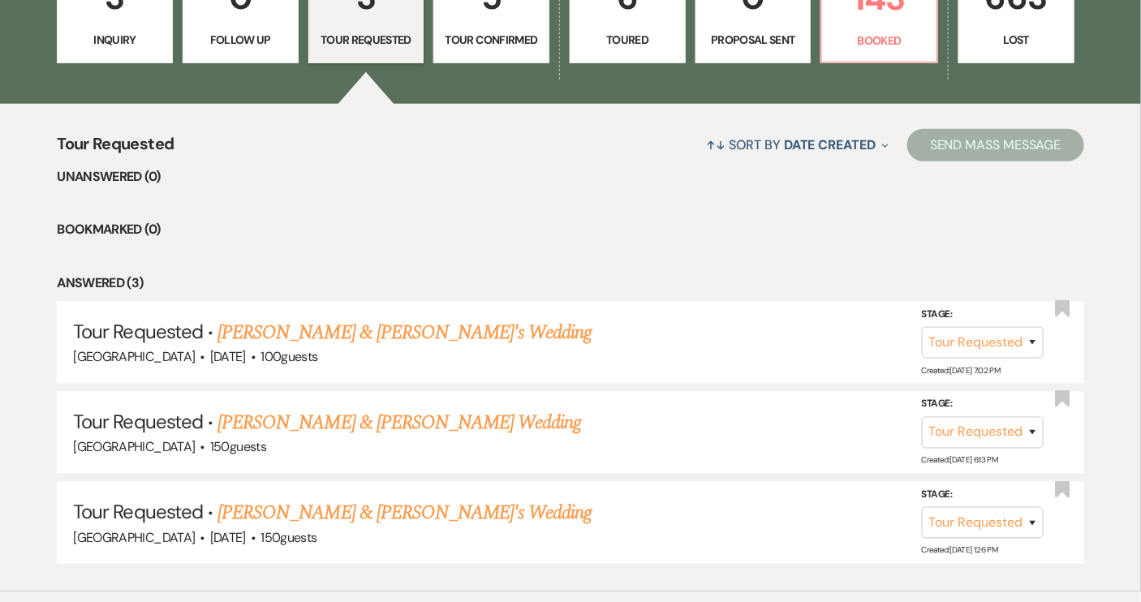
scroll to position [554, 0]
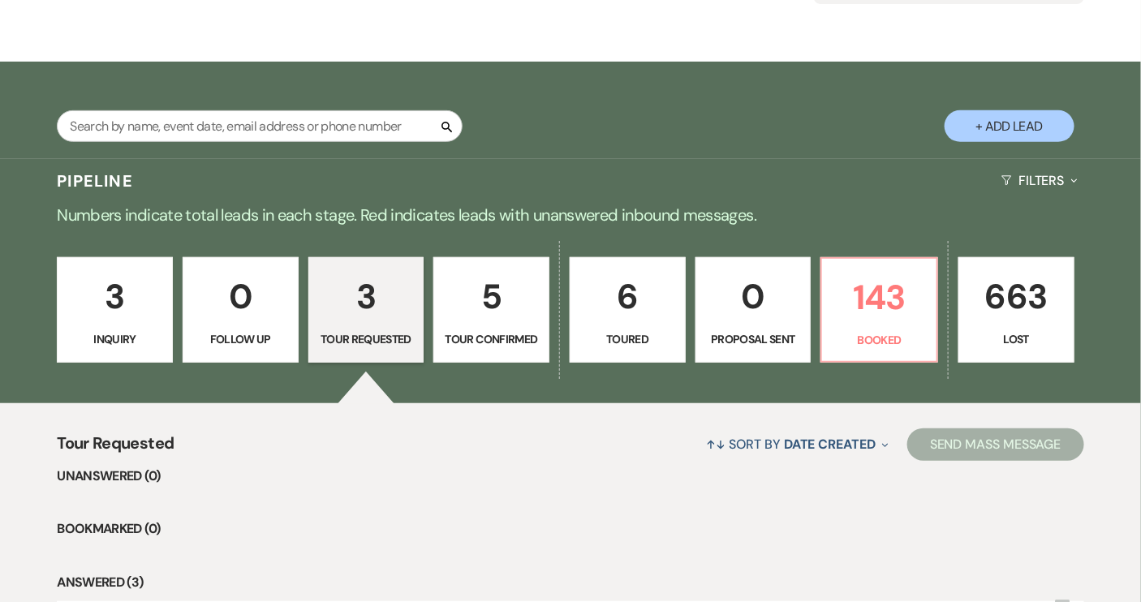
select select "4"
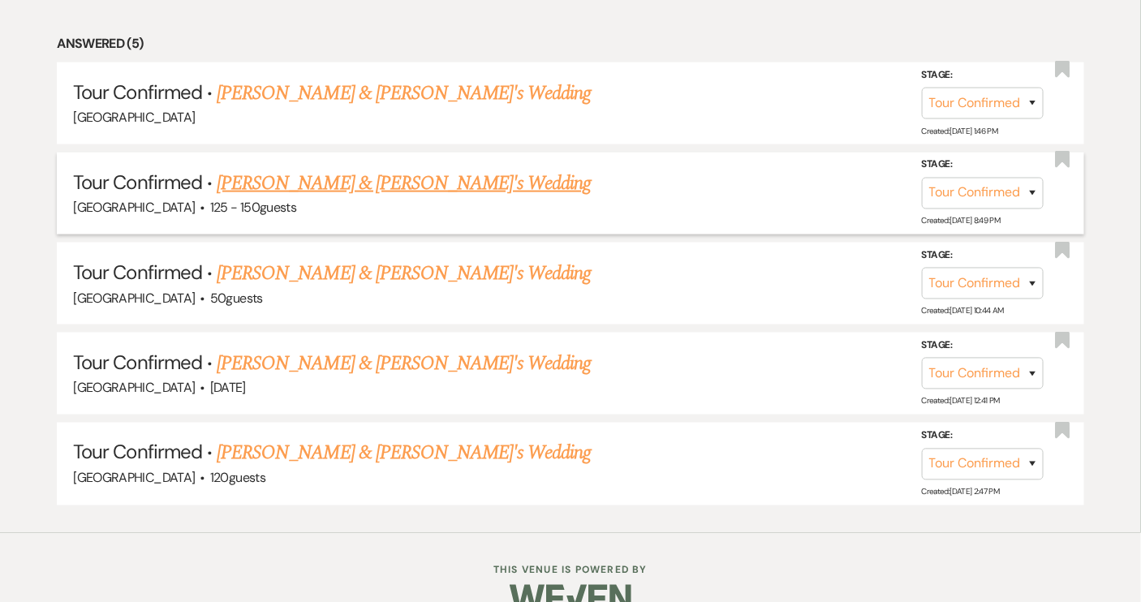
scroll to position [776, 0]
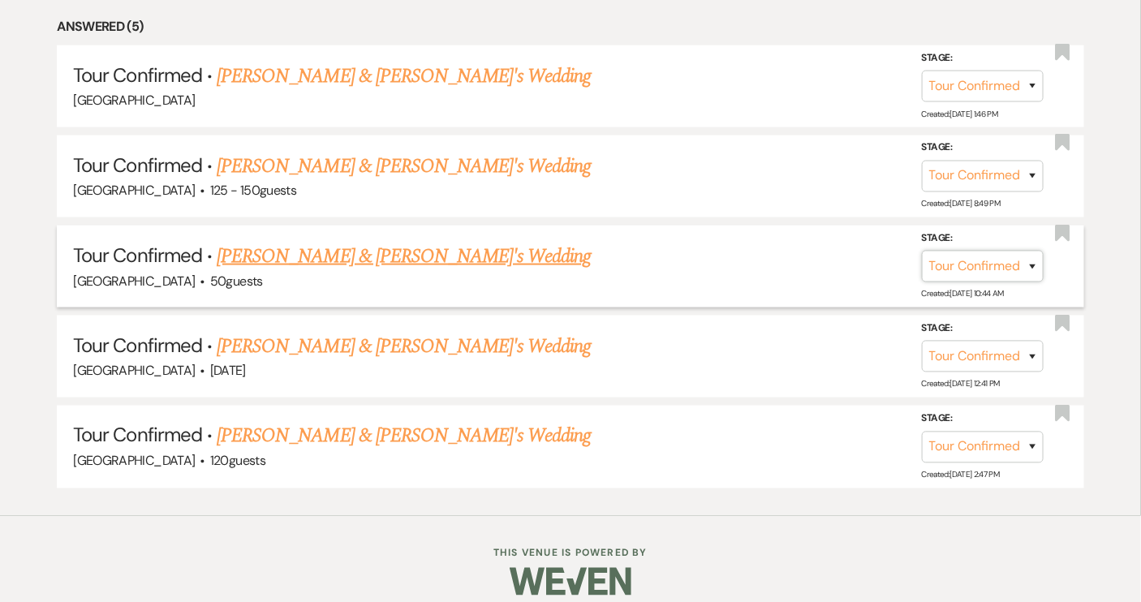
click at [1031, 260] on select "Inquiry Follow Up Tour Requested Tour Confirmed Toured Proposal Sent Booked Lost" at bounding box center [983, 267] width 122 height 32
select select "2"
click at [922, 251] on select "Inquiry Follow Up Tour Requested Tour Confirmed Toured Proposal Sent Booked Lost" at bounding box center [983, 267] width 122 height 32
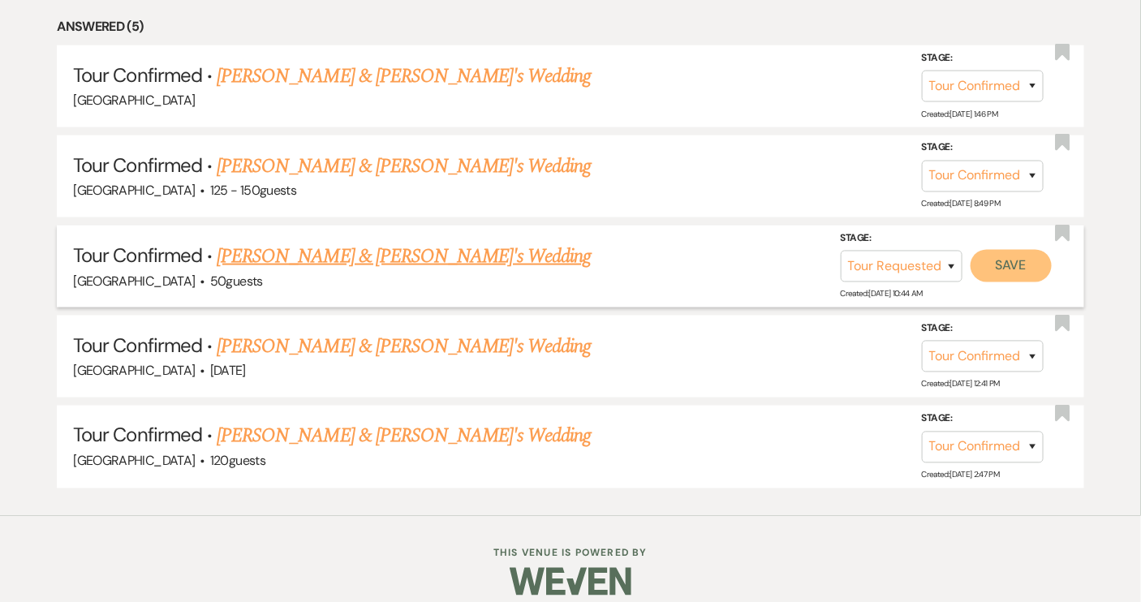
click at [1004, 269] on button "Save" at bounding box center [1011, 266] width 81 height 32
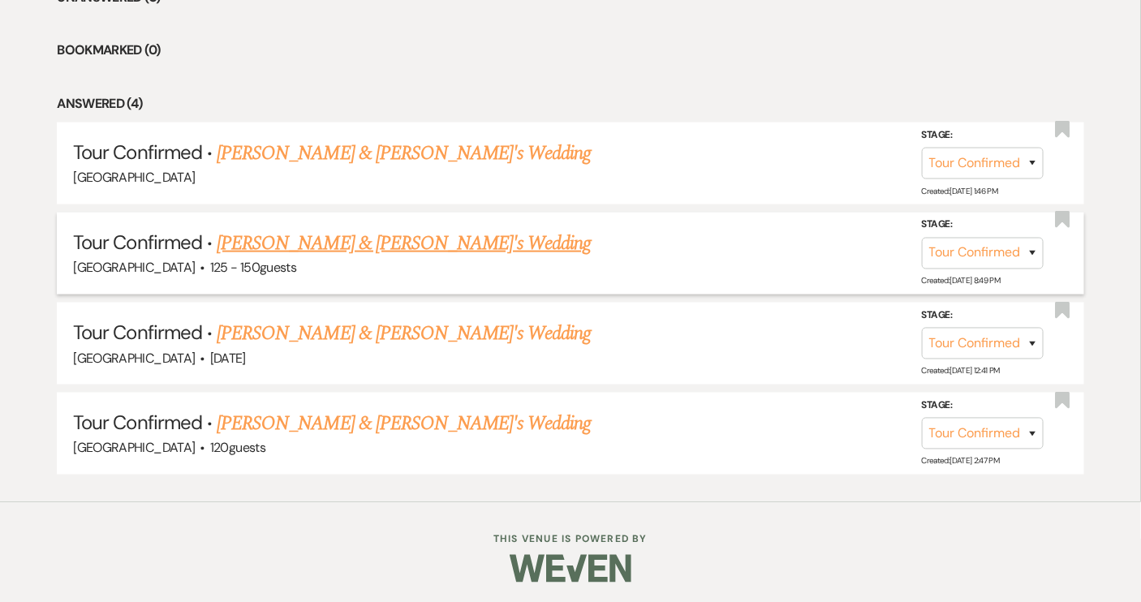
scroll to position [330, 0]
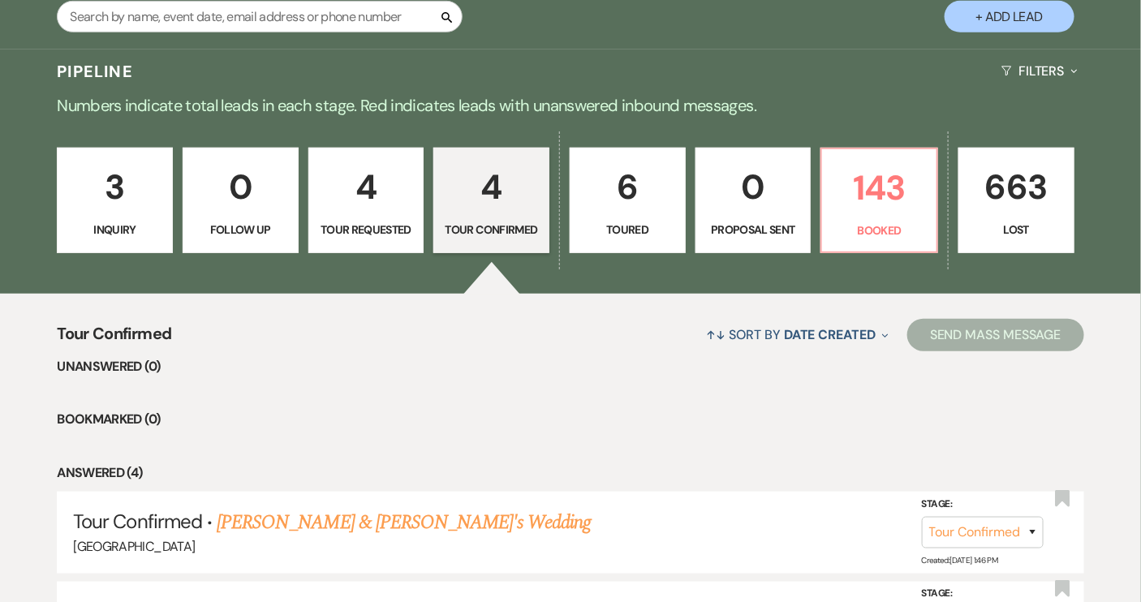
click at [342, 226] on p "Tour Requested" at bounding box center [366, 230] width 95 height 18
select select "2"
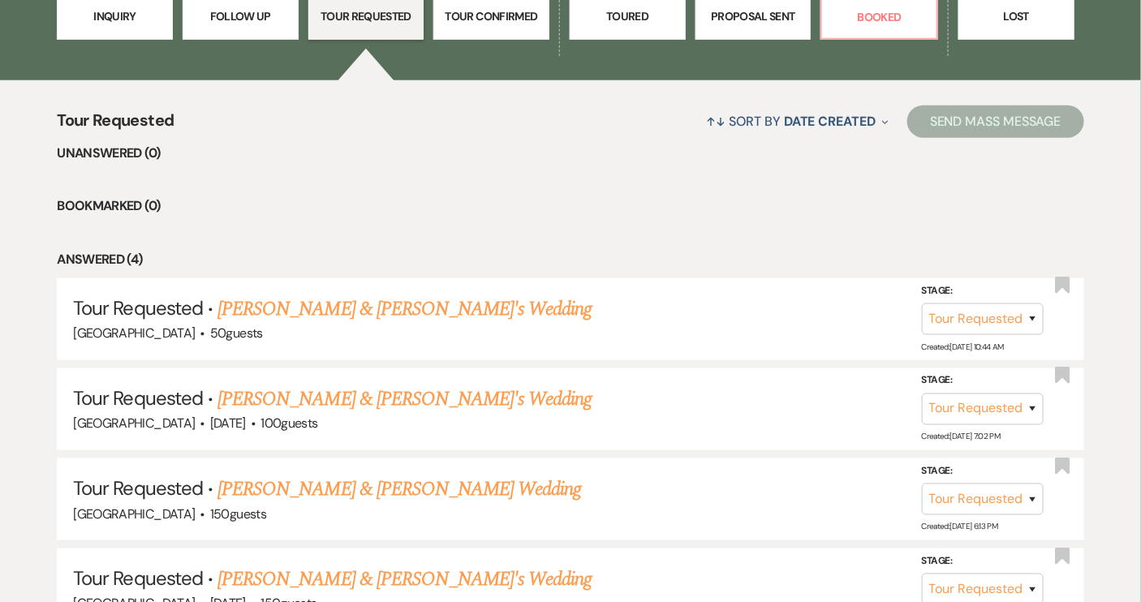
scroll to position [551, 0]
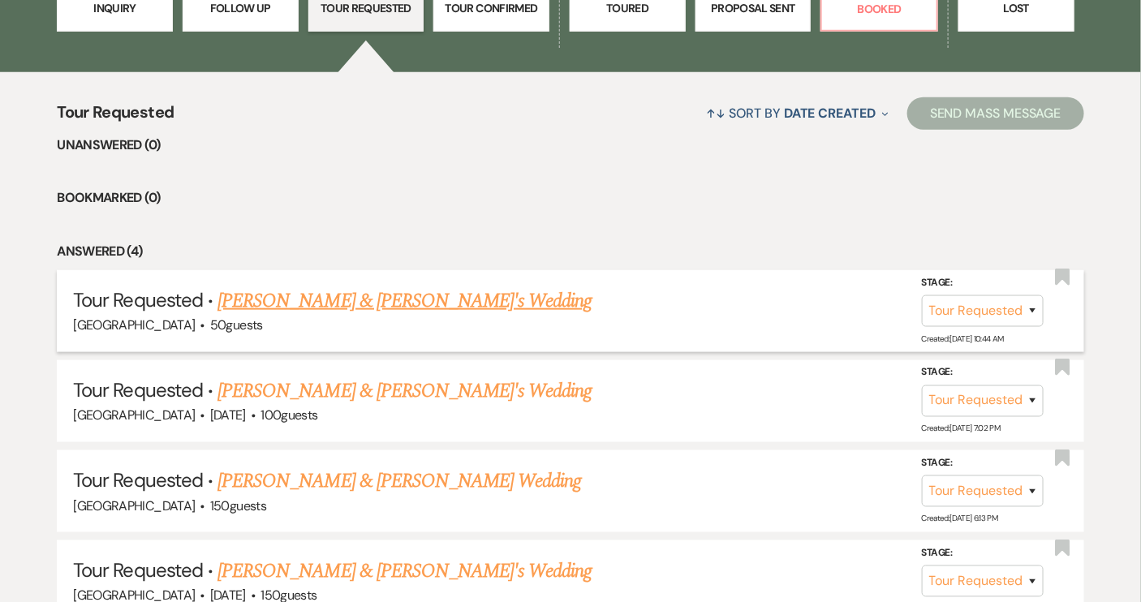
click at [383, 295] on link "[PERSON_NAME] & [PERSON_NAME]'s Wedding" at bounding box center [405, 301] width 375 height 29
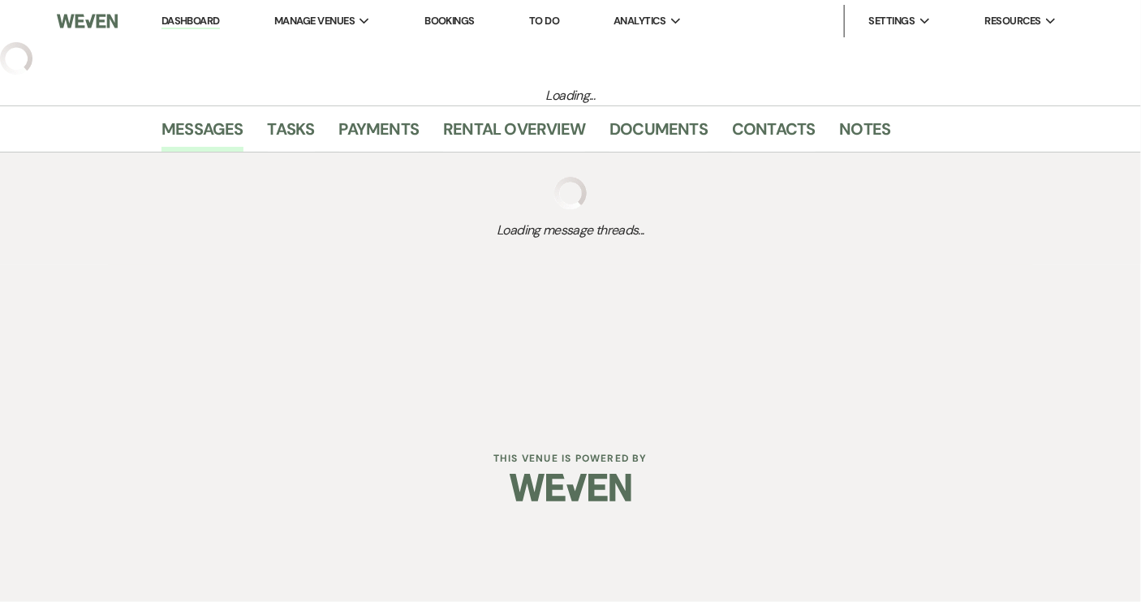
select select "2"
select select "6"
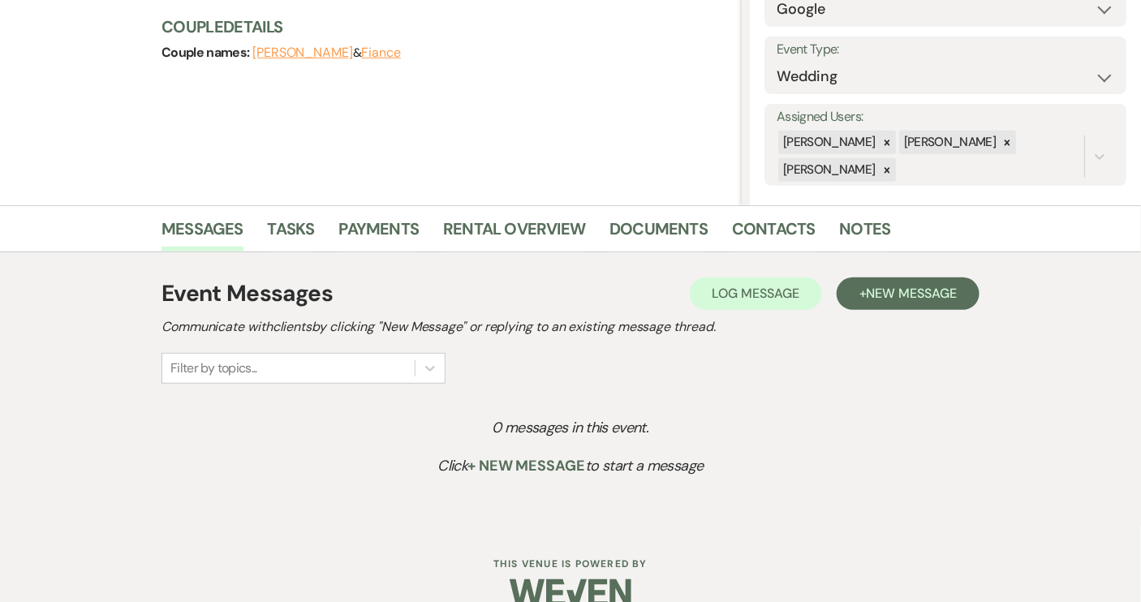
scroll to position [221, 0]
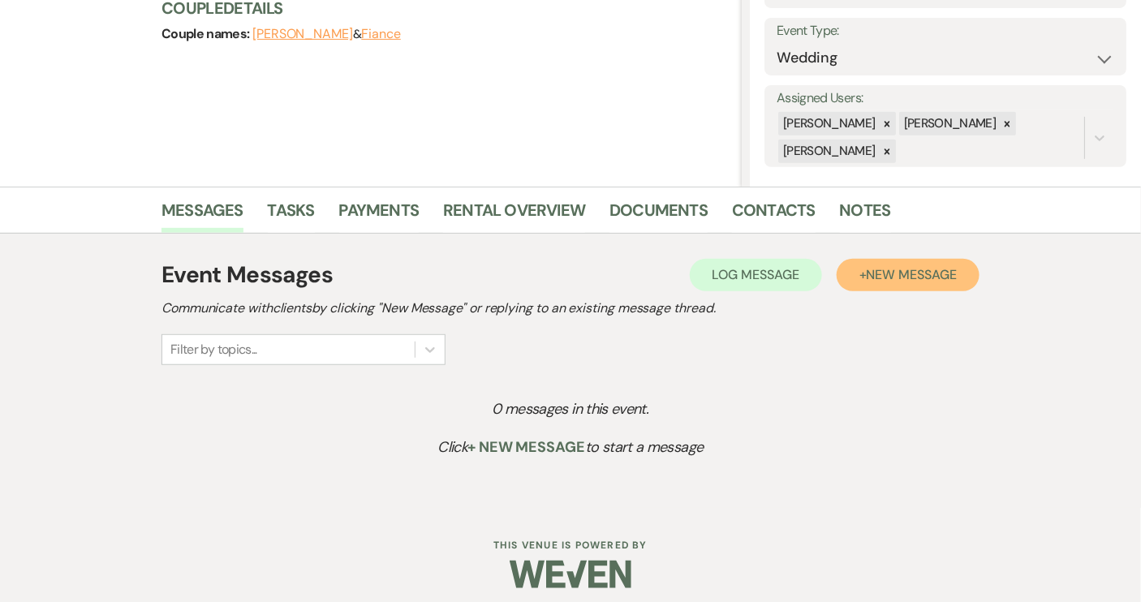
click at [880, 273] on span "New Message" at bounding box center [912, 274] width 90 height 17
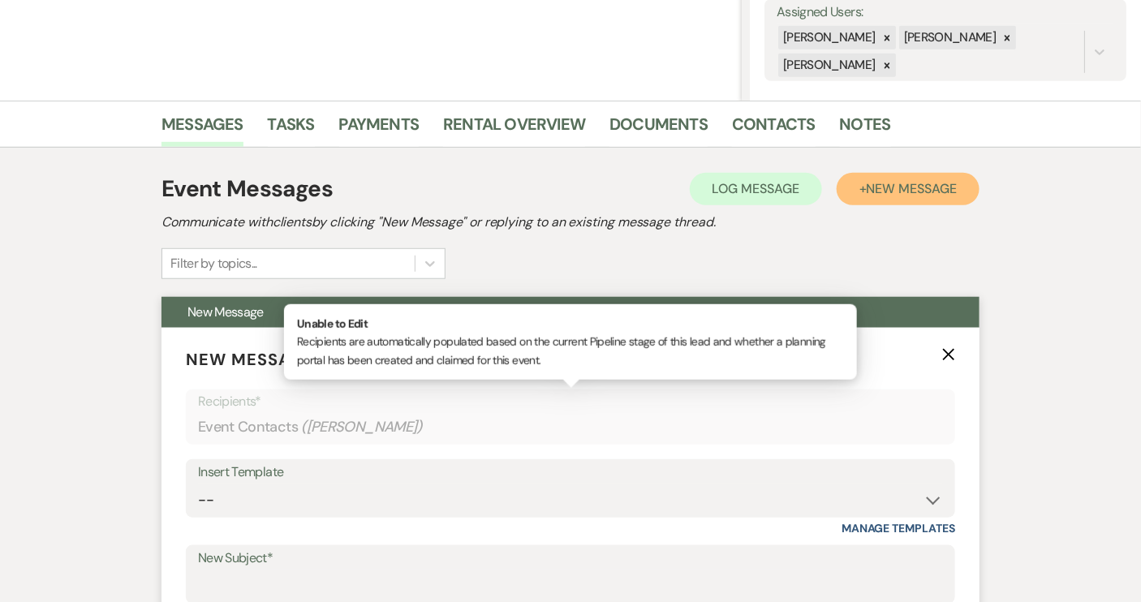
scroll to position [516, 0]
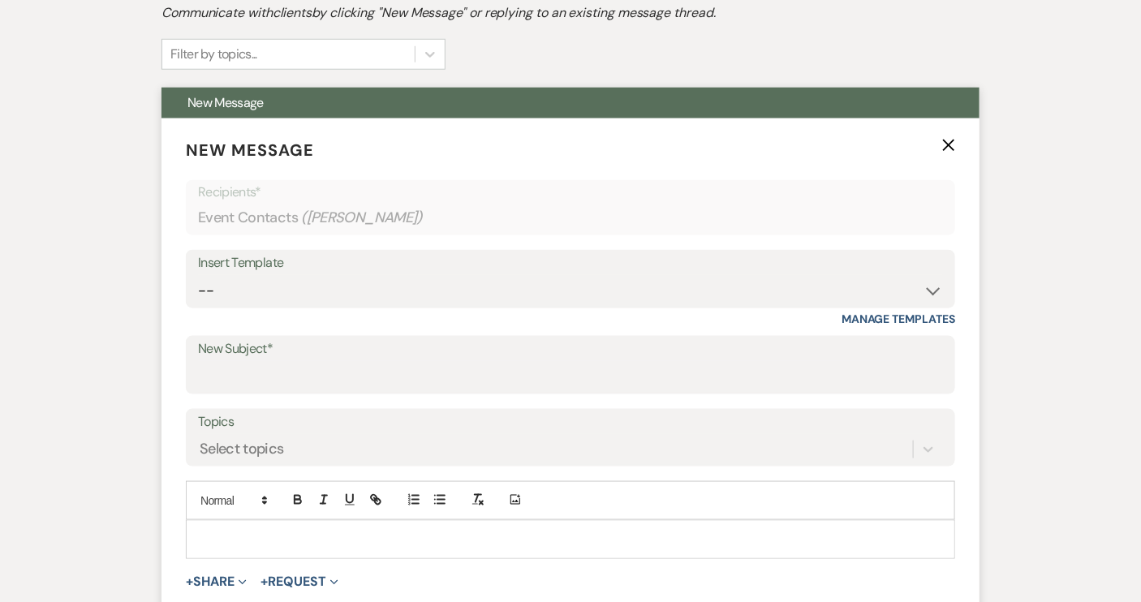
click at [239, 526] on div at bounding box center [571, 539] width 768 height 37
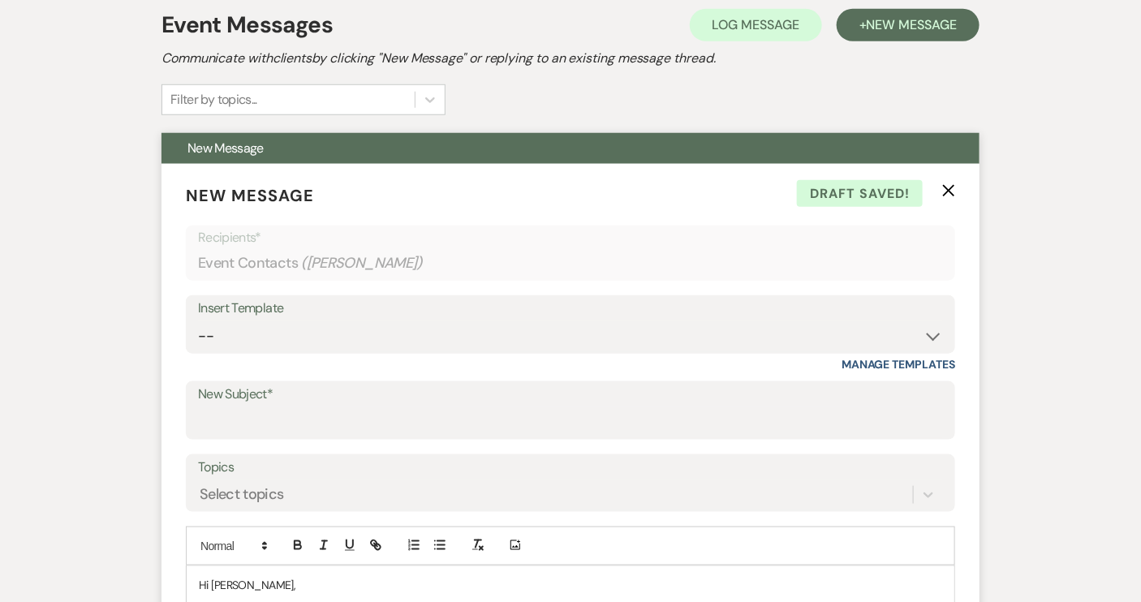
scroll to position [459, 0]
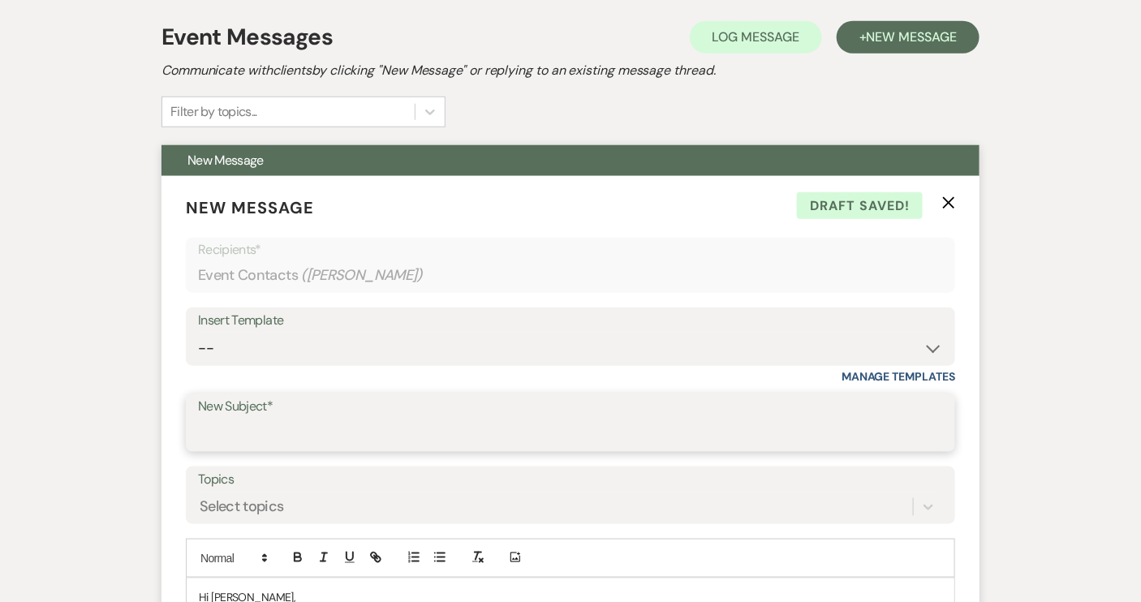
click at [235, 429] on input "New Subject*" at bounding box center [570, 435] width 745 height 32
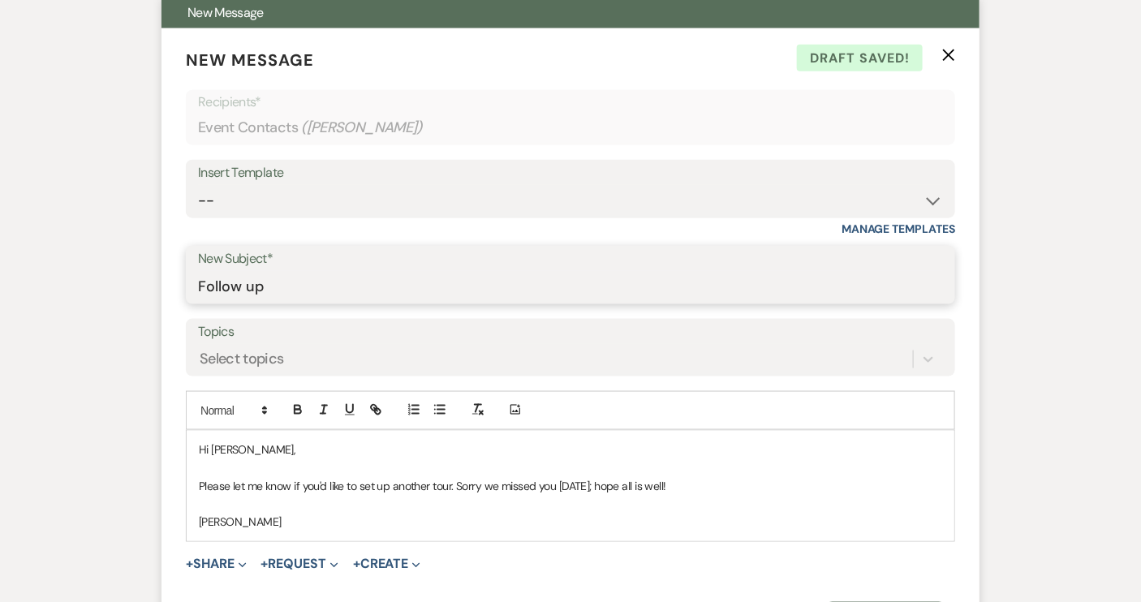
scroll to position [754, 0]
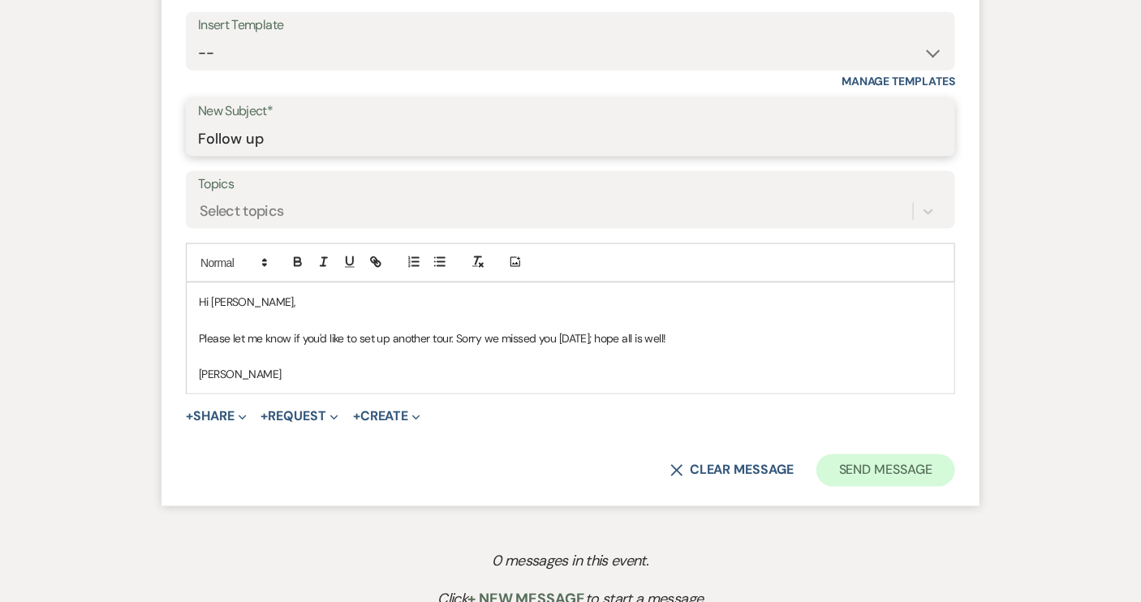
type input "Follow up"
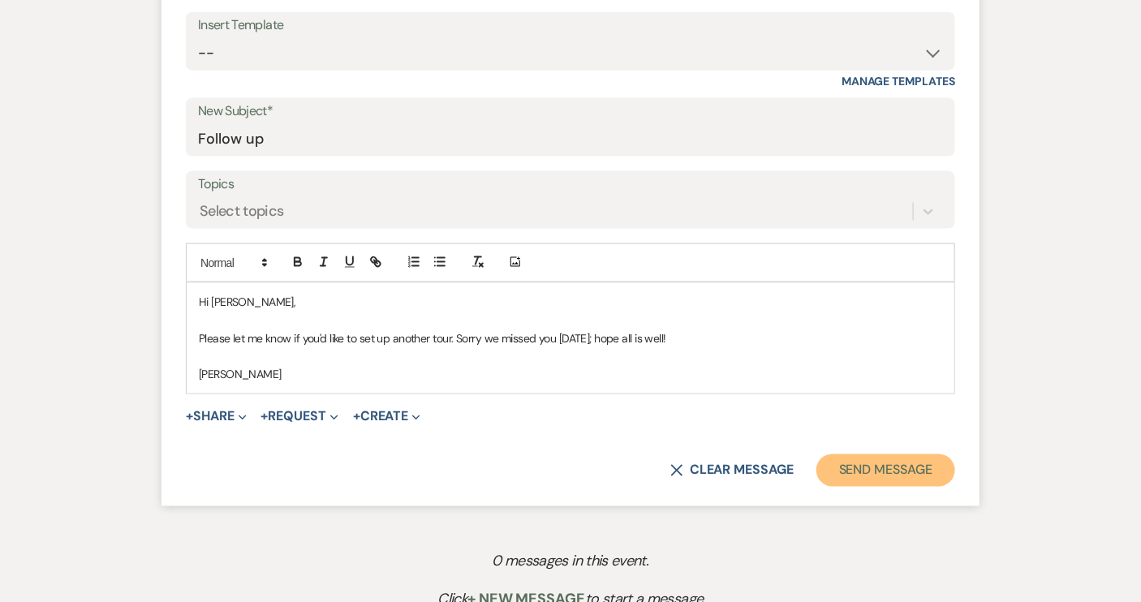
click at [894, 472] on button "Send Message" at bounding box center [886, 471] width 139 height 32
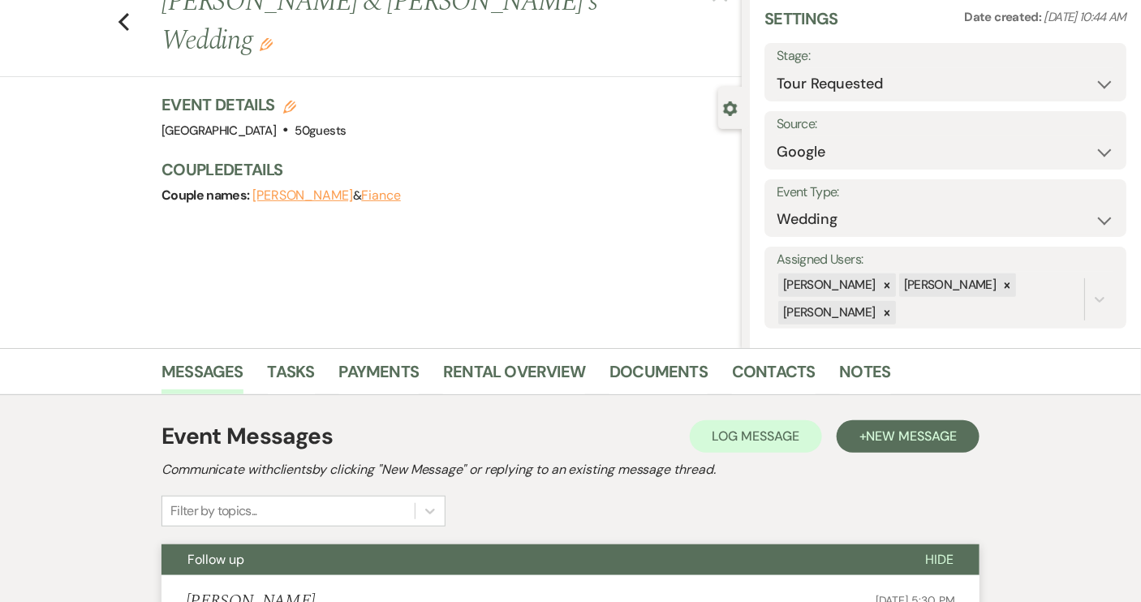
scroll to position [0, 0]
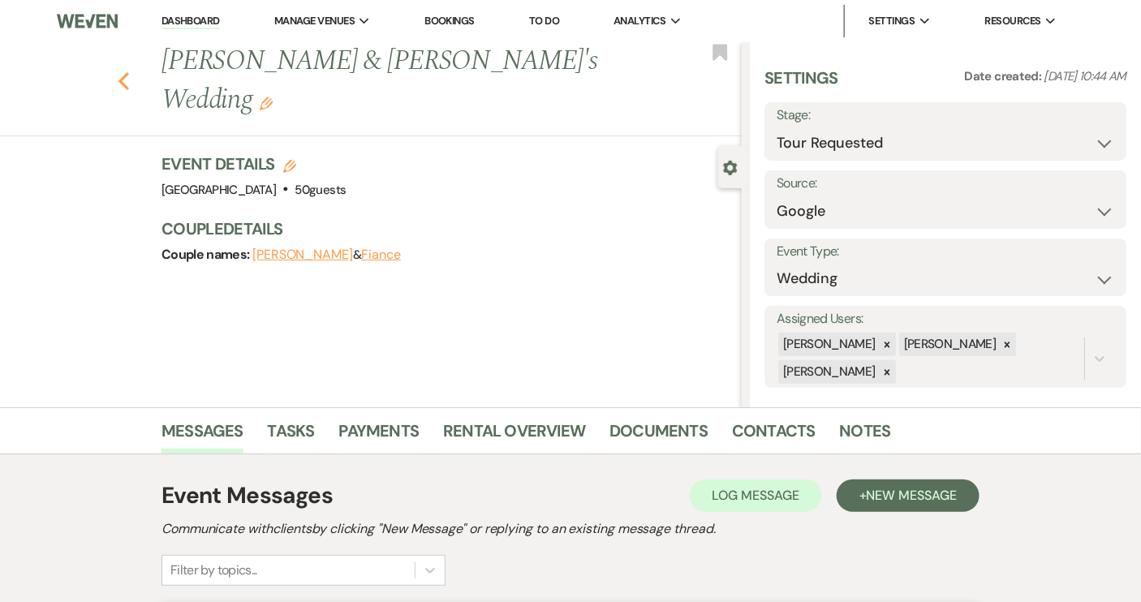
click at [126, 72] on use "button" at bounding box center [124, 81] width 11 height 18
select select "2"
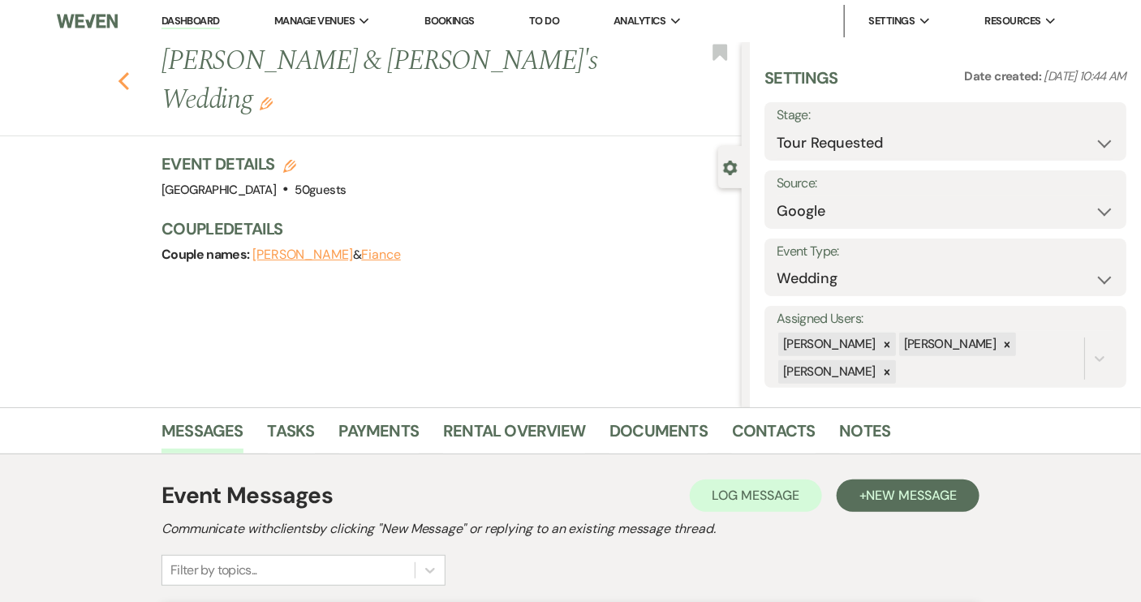
select select "2"
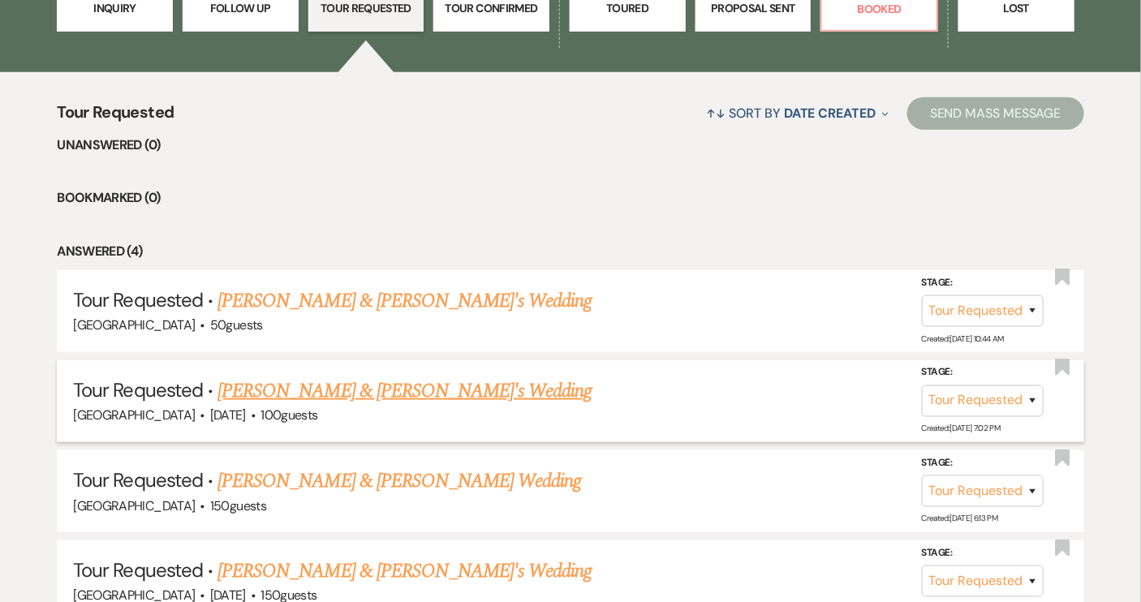
click at [301, 387] on link "[PERSON_NAME] & [PERSON_NAME]'s Wedding" at bounding box center [405, 391] width 375 height 29
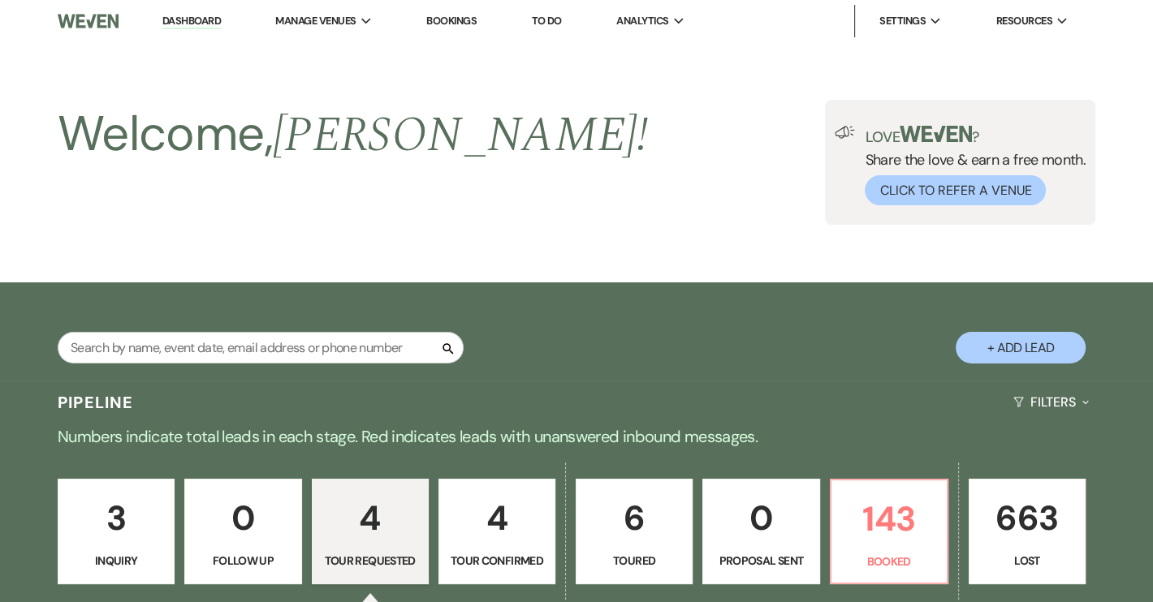
select select "2"
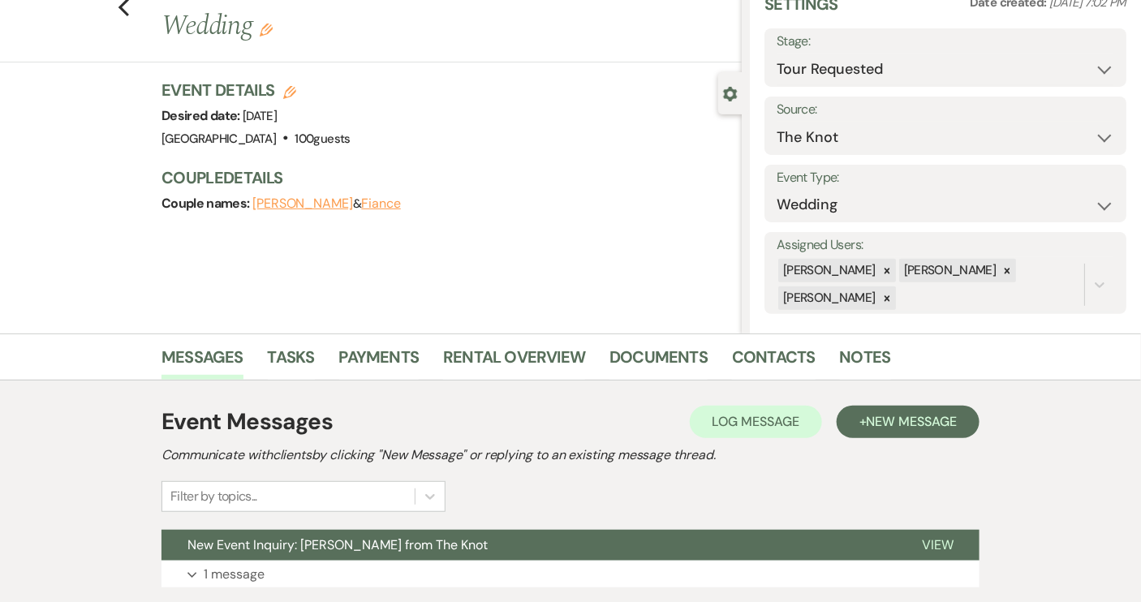
scroll to position [187, 0]
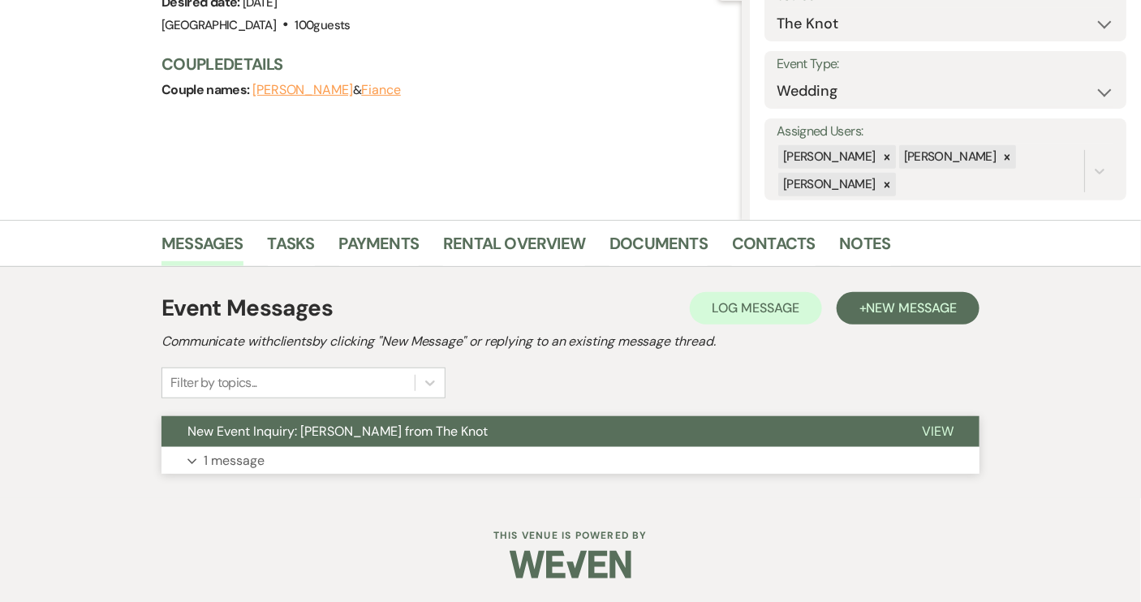
click at [519, 434] on button "New Event Inquiry: [PERSON_NAME] from The Knot" at bounding box center [529, 431] width 735 height 31
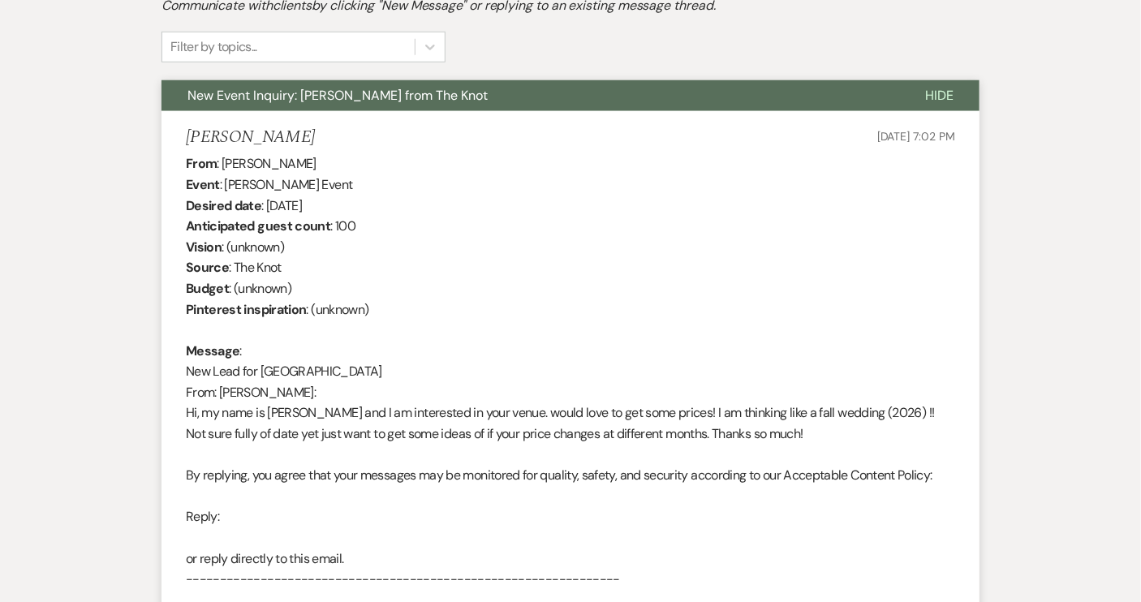
scroll to position [335, 0]
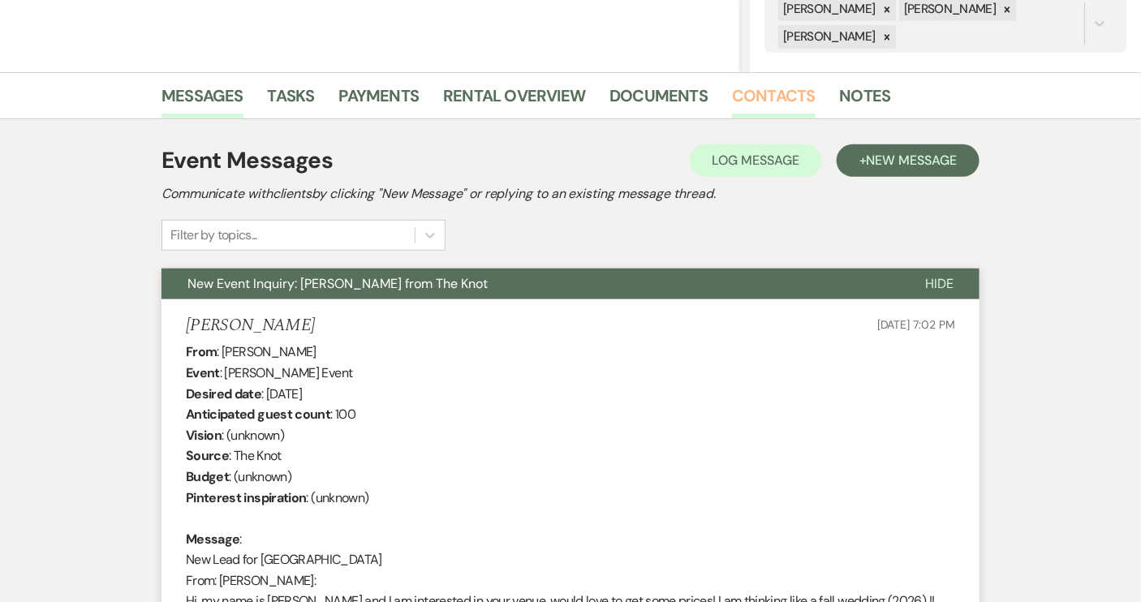
click at [804, 95] on link "Contacts" at bounding box center [774, 101] width 84 height 36
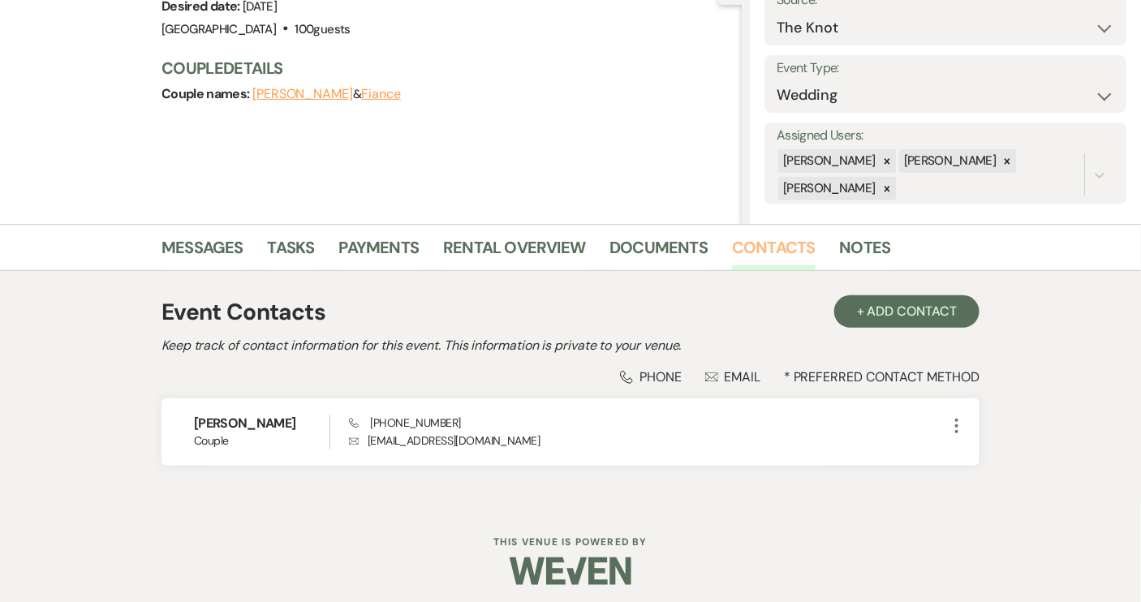
scroll to position [190, 0]
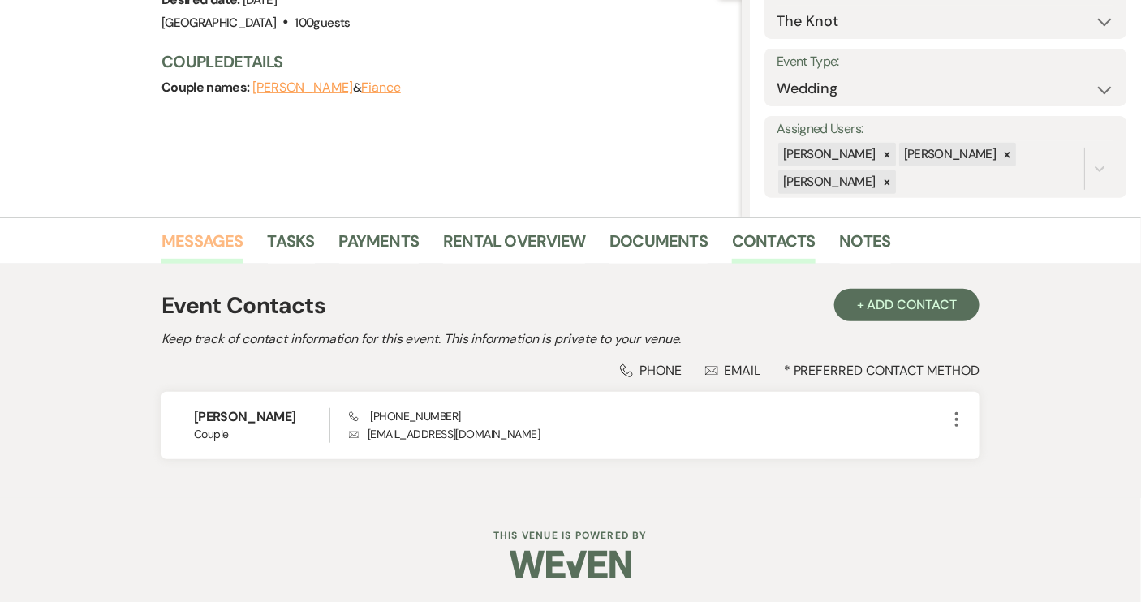
click at [184, 246] on link "Messages" at bounding box center [203, 246] width 82 height 36
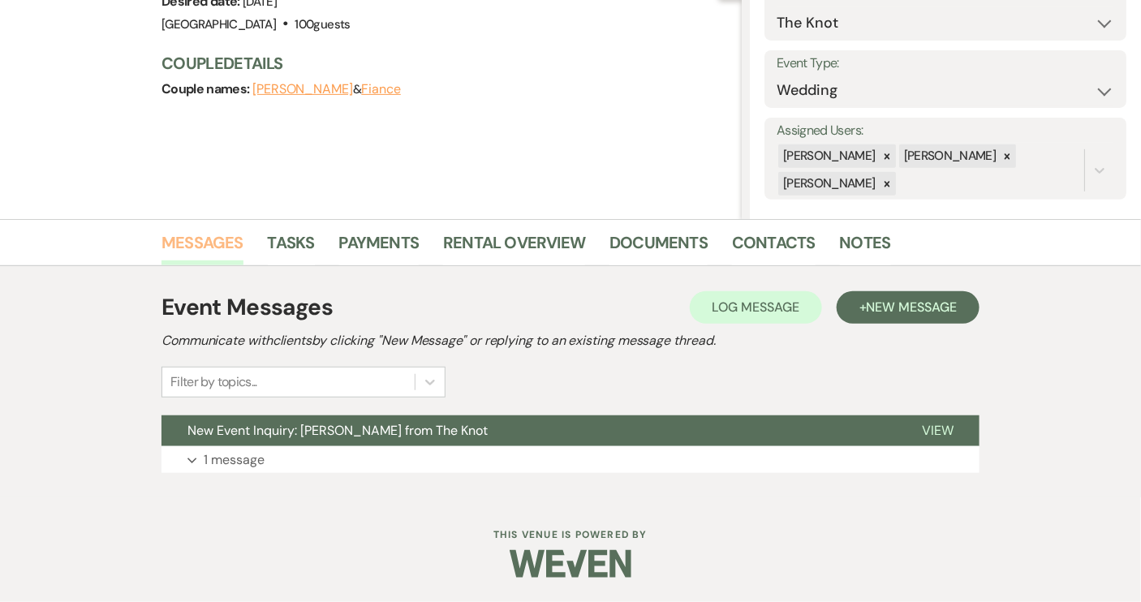
scroll to position [187, 0]
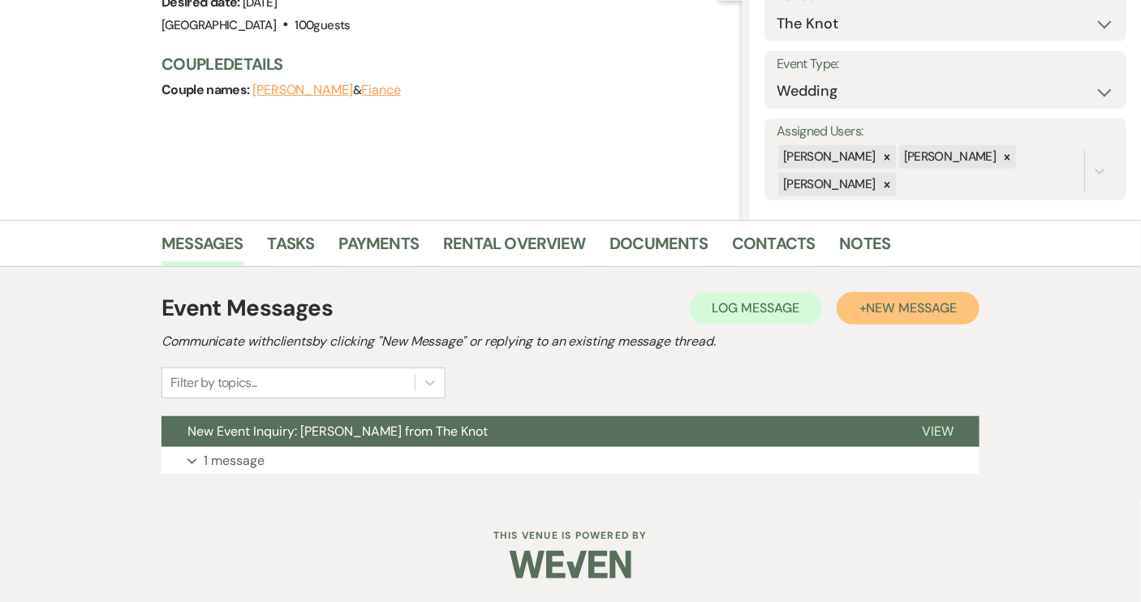
click at [886, 312] on span "New Message" at bounding box center [912, 308] width 90 height 17
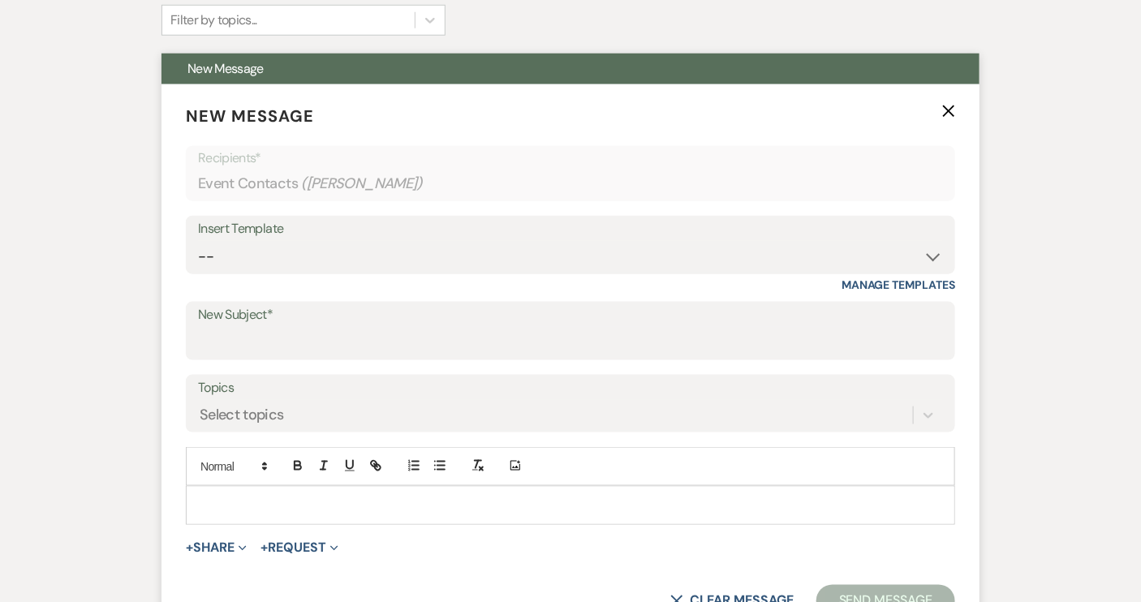
scroll to position [704, 0]
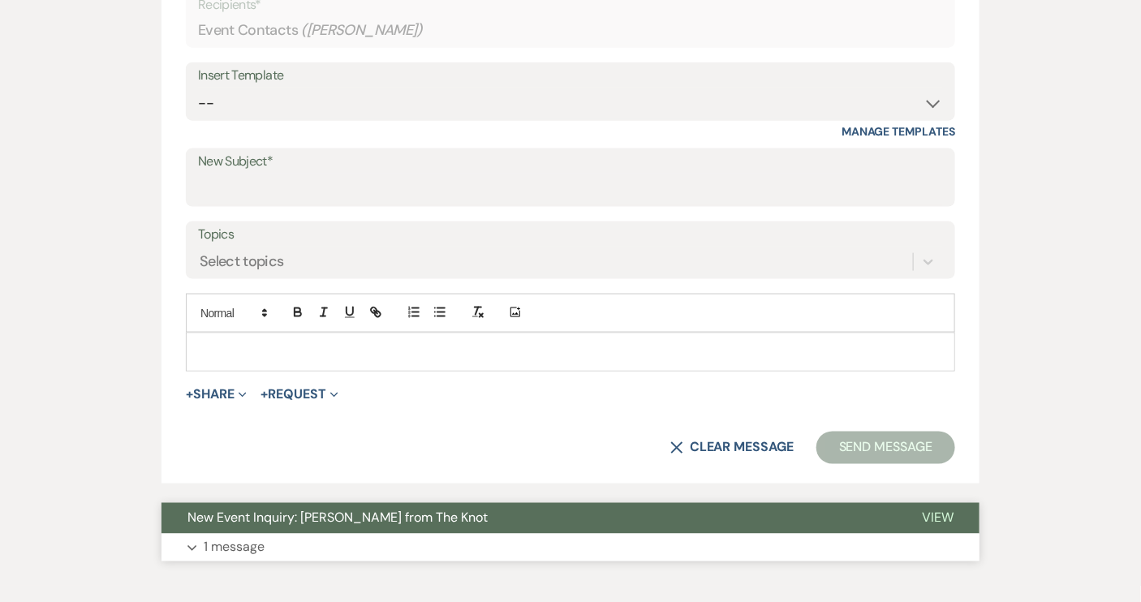
click at [545, 523] on button "New Event Inquiry: [PERSON_NAME] from The Knot" at bounding box center [529, 518] width 735 height 31
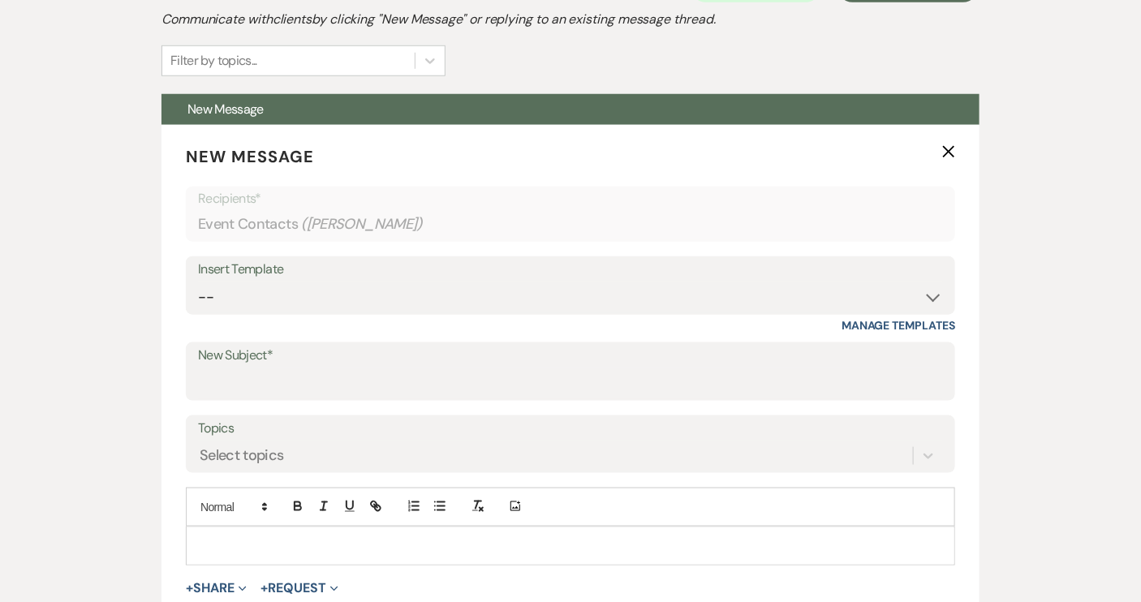
scroll to position [409, 0]
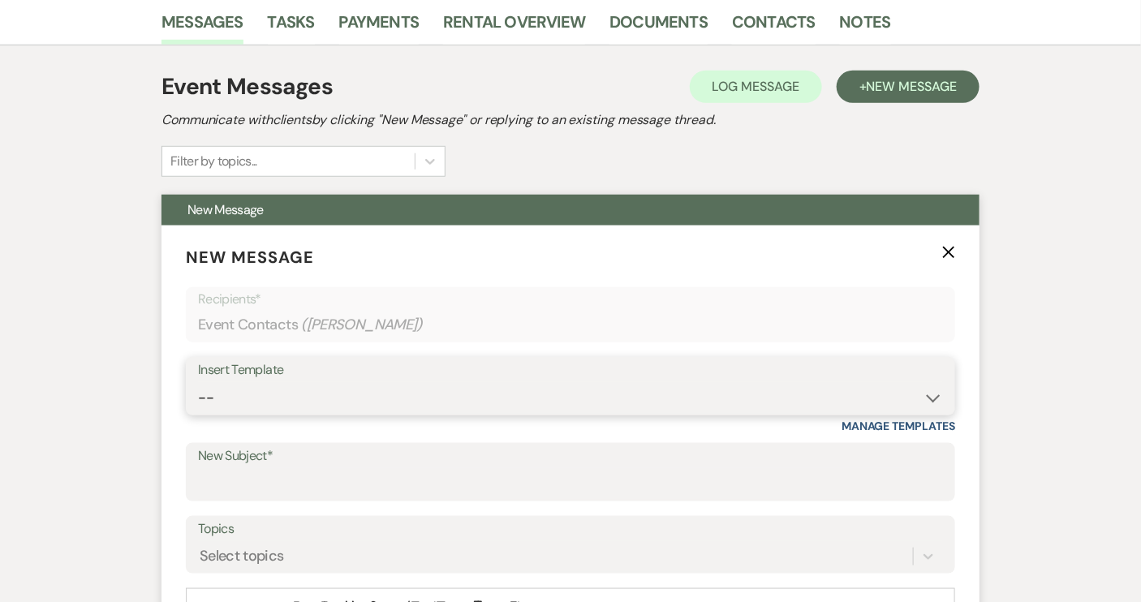
click at [937, 398] on select "-- Weven Planning Portal Introduction (Booked Events) Tour Request Response Con…" at bounding box center [570, 398] width 745 height 32
select select "1697"
click at [198, 382] on select "-- Weven Planning Portal Introduction (Booked Events) Tour Request Response Con…" at bounding box center [570, 398] width 745 height 32
type input "Checking in!"
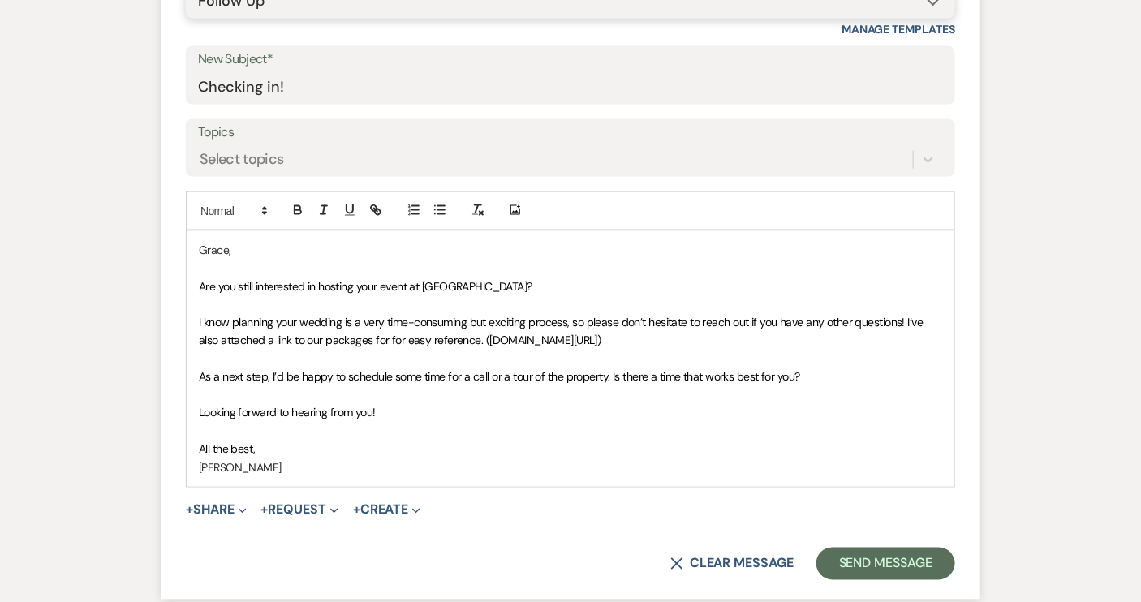
scroll to position [851, 0]
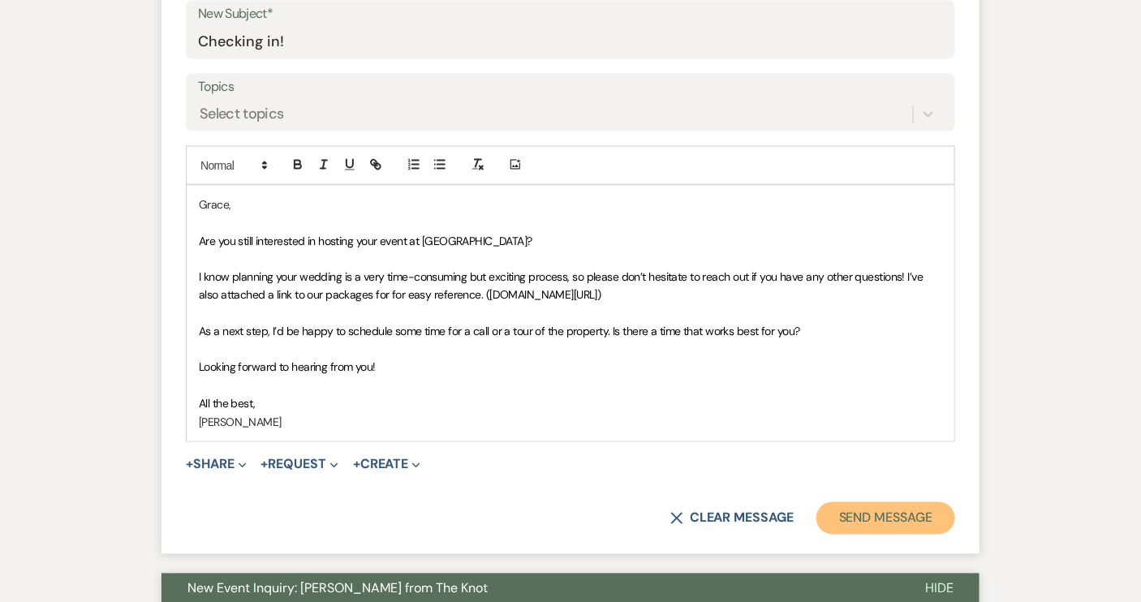
click at [864, 515] on button "Send Message" at bounding box center [886, 518] width 139 height 32
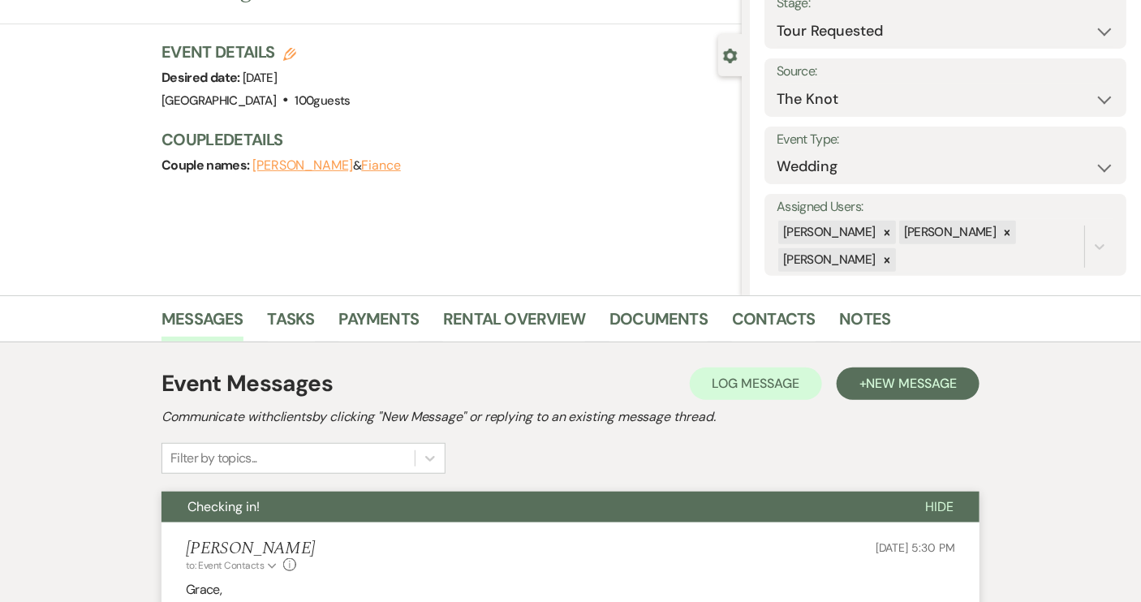
scroll to position [0, 0]
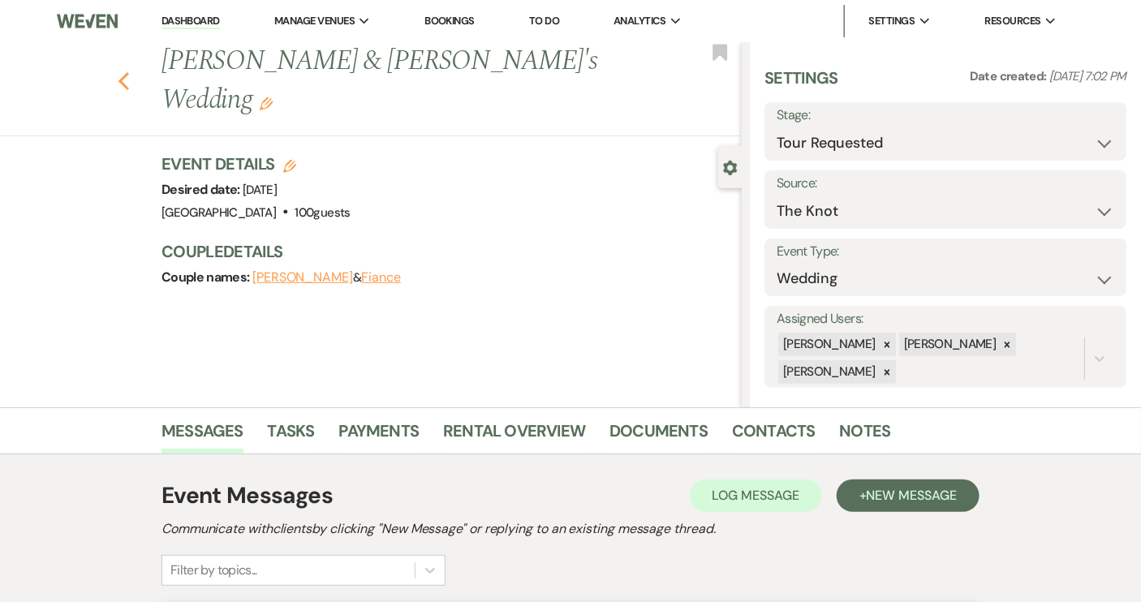
click at [126, 71] on icon "Previous" at bounding box center [124, 80] width 12 height 19
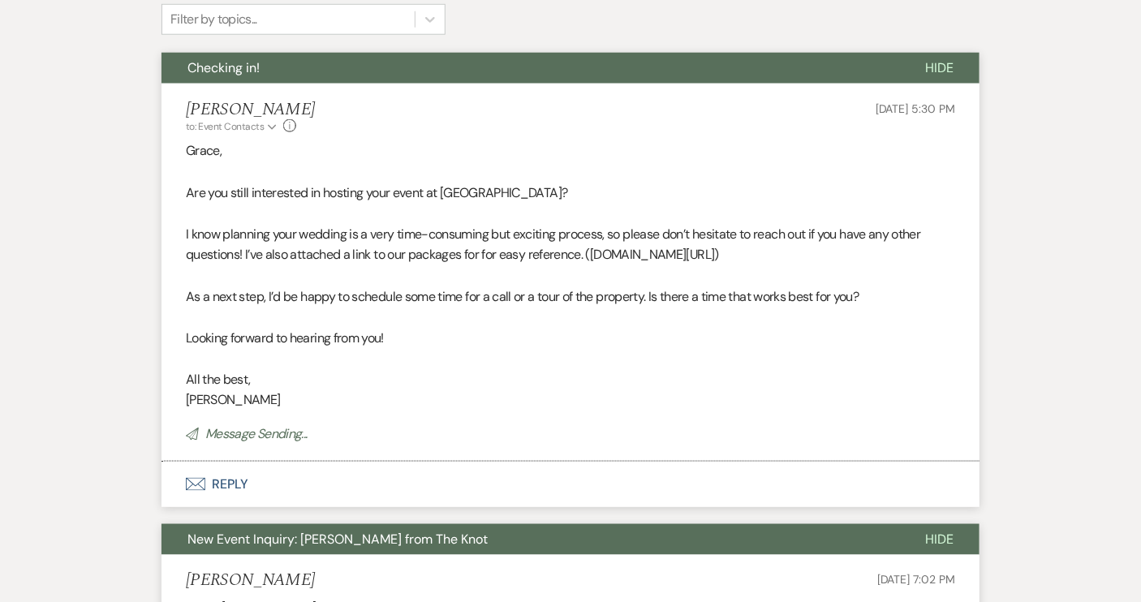
select select "2"
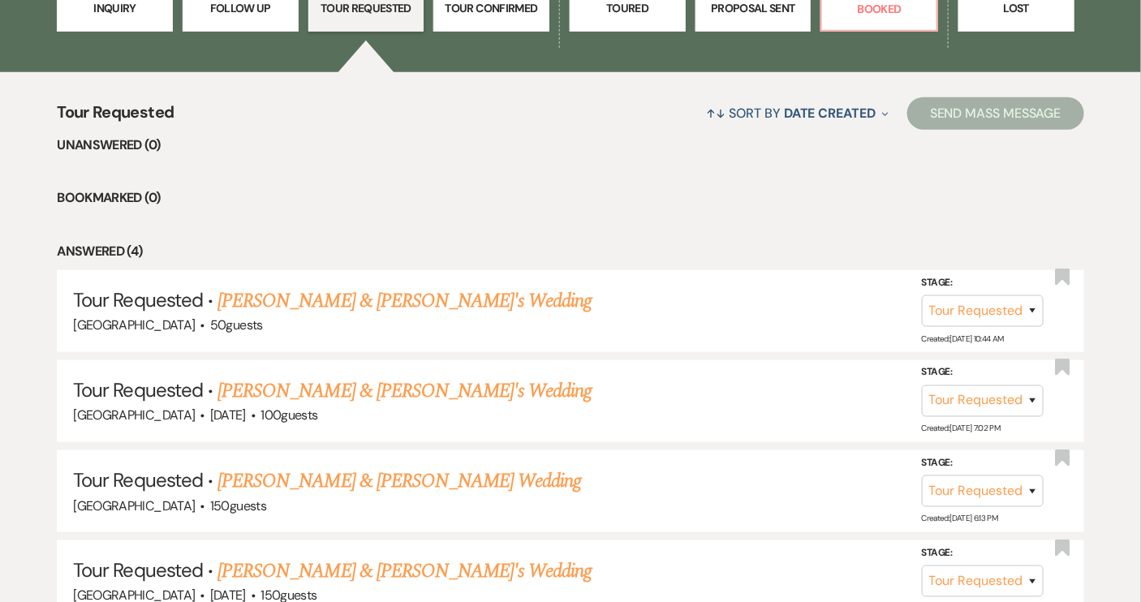
click at [339, 472] on link "[PERSON_NAME] & [PERSON_NAME] Wedding" at bounding box center [400, 481] width 364 height 29
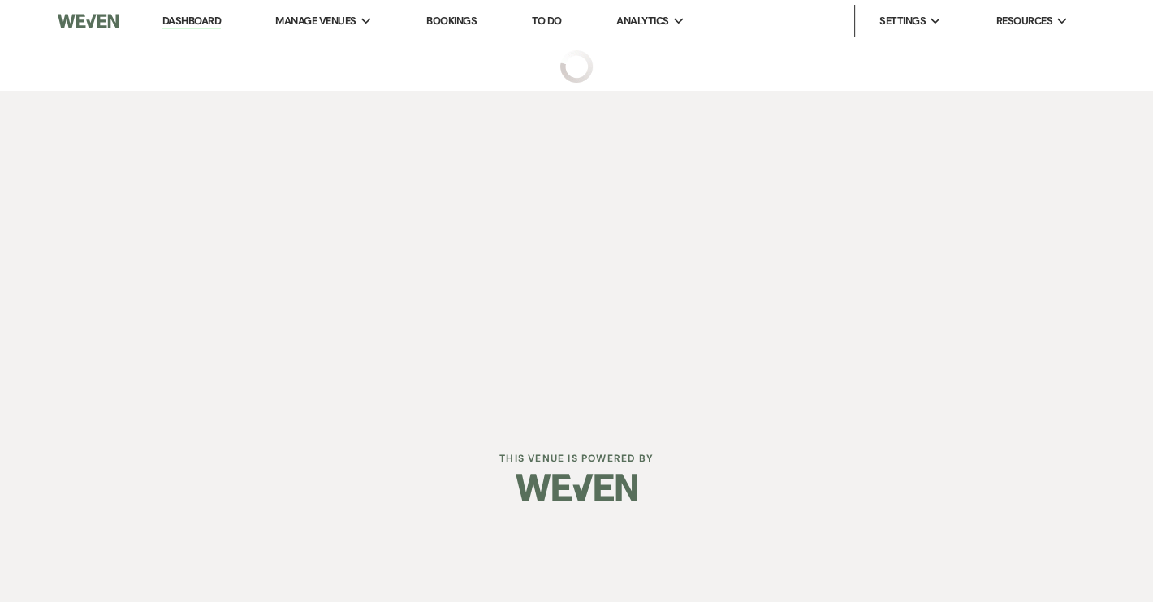
select select "2"
select select "5"
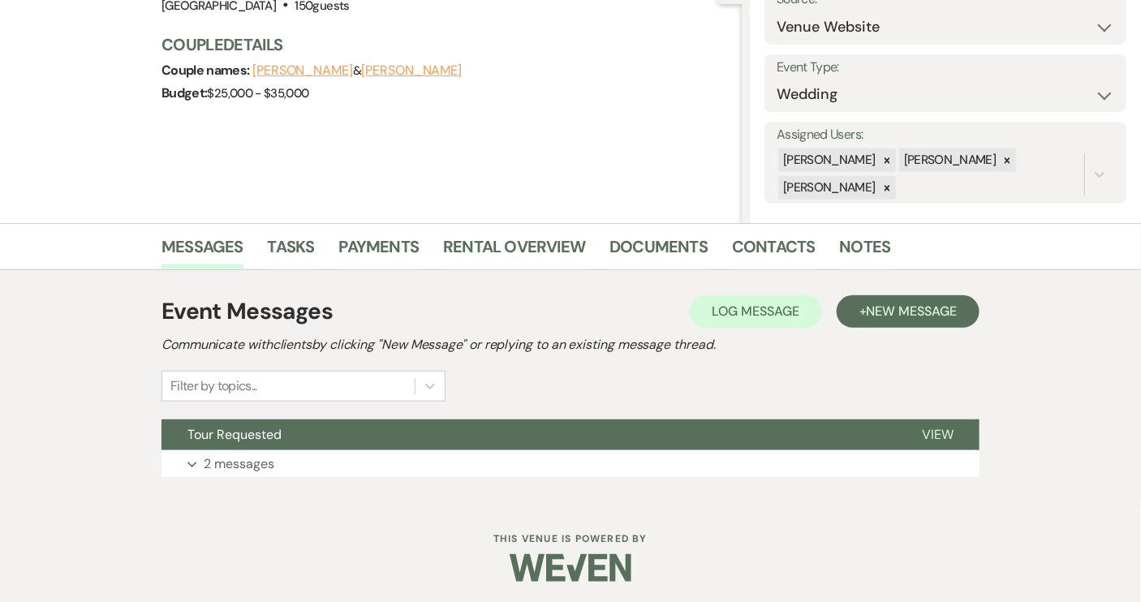
scroll to position [187, 0]
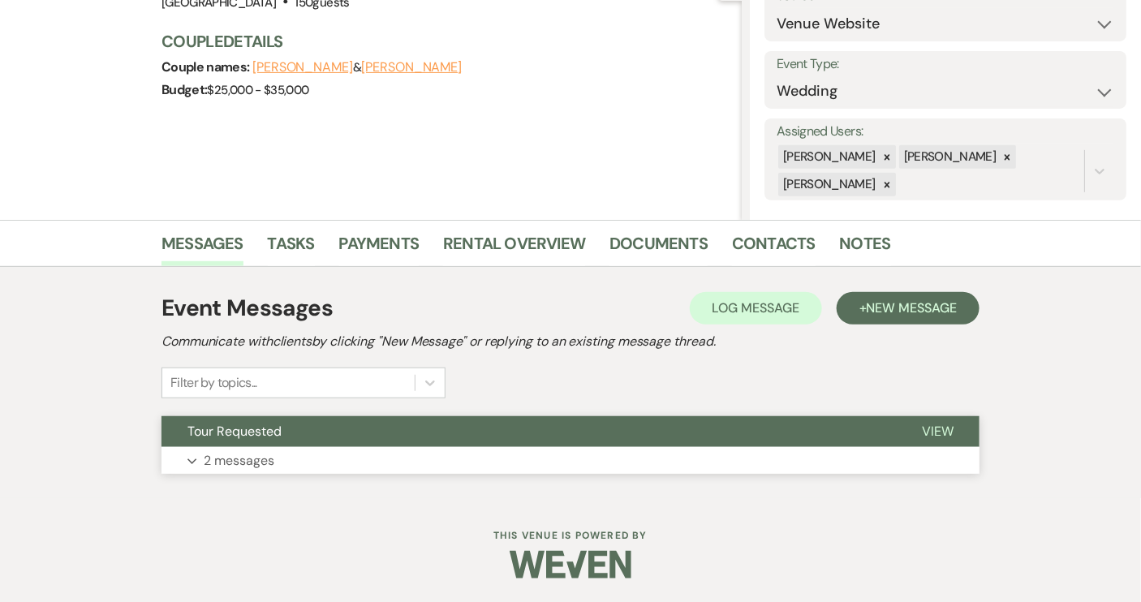
click at [633, 435] on button "Tour Requested" at bounding box center [529, 431] width 735 height 31
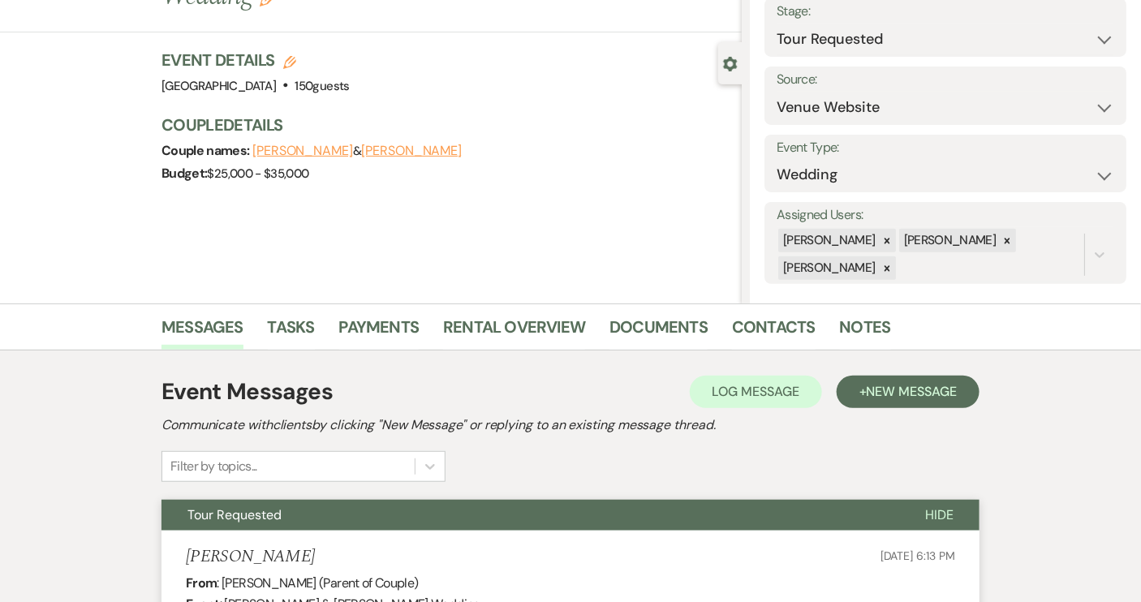
scroll to position [101, 0]
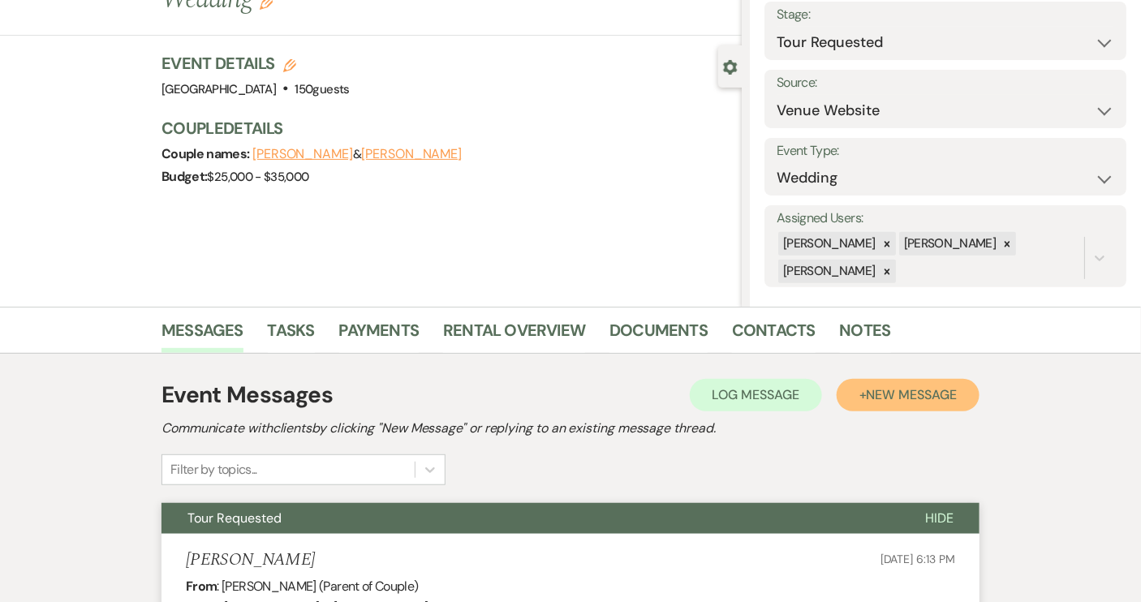
click at [884, 394] on span "New Message" at bounding box center [912, 394] width 90 height 17
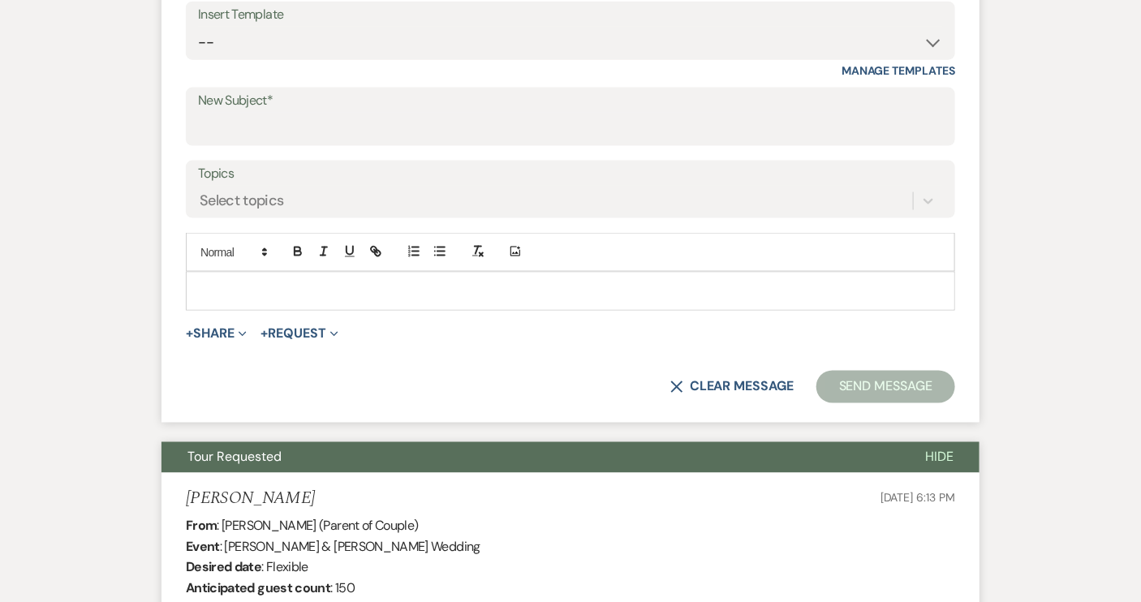
scroll to position [543, 0]
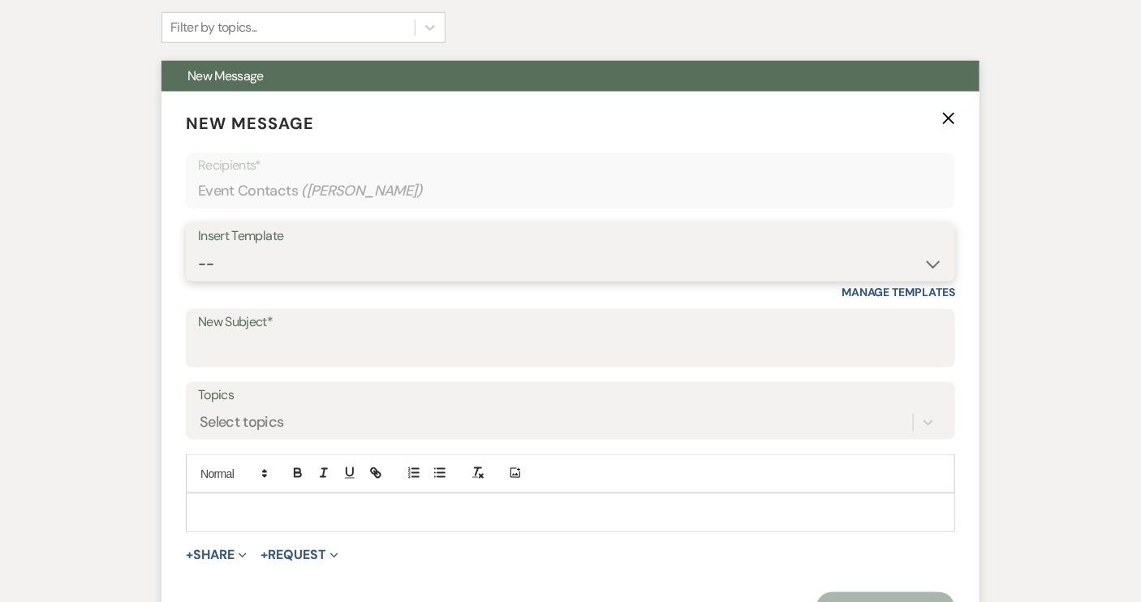
click at [927, 265] on select "-- Weven Planning Portal Introduction (Booked Events) Tour Request Response Con…" at bounding box center [570, 264] width 745 height 32
select select "1697"
click at [198, 248] on select "-- Weven Planning Portal Introduction (Booked Events) Tour Request Response Con…" at bounding box center [570, 264] width 745 height 32
type input "Checking in!"
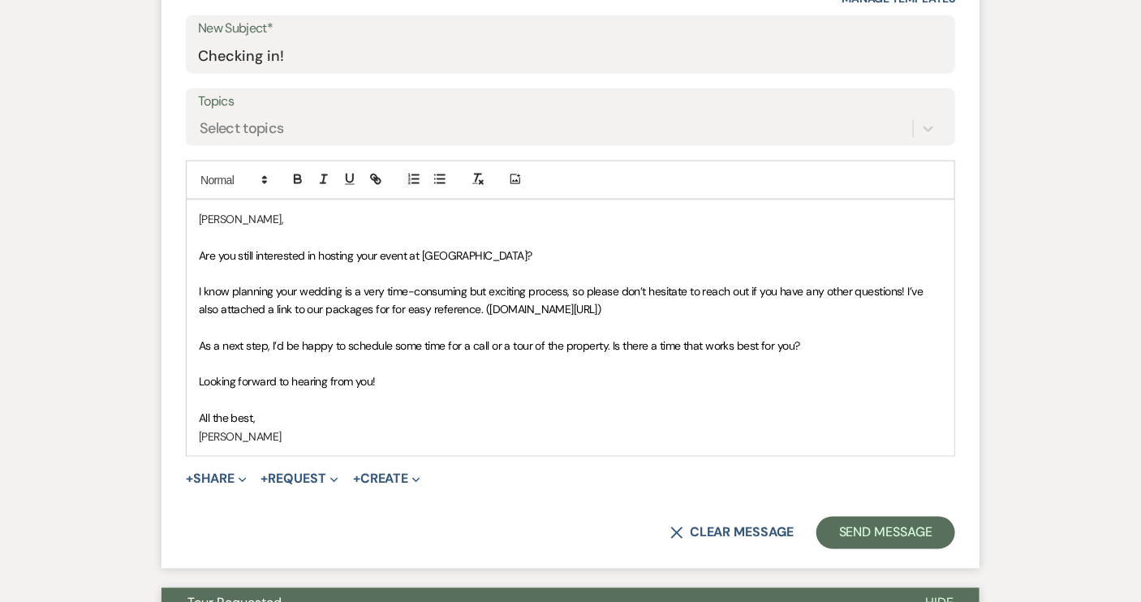
scroll to position [838, 0]
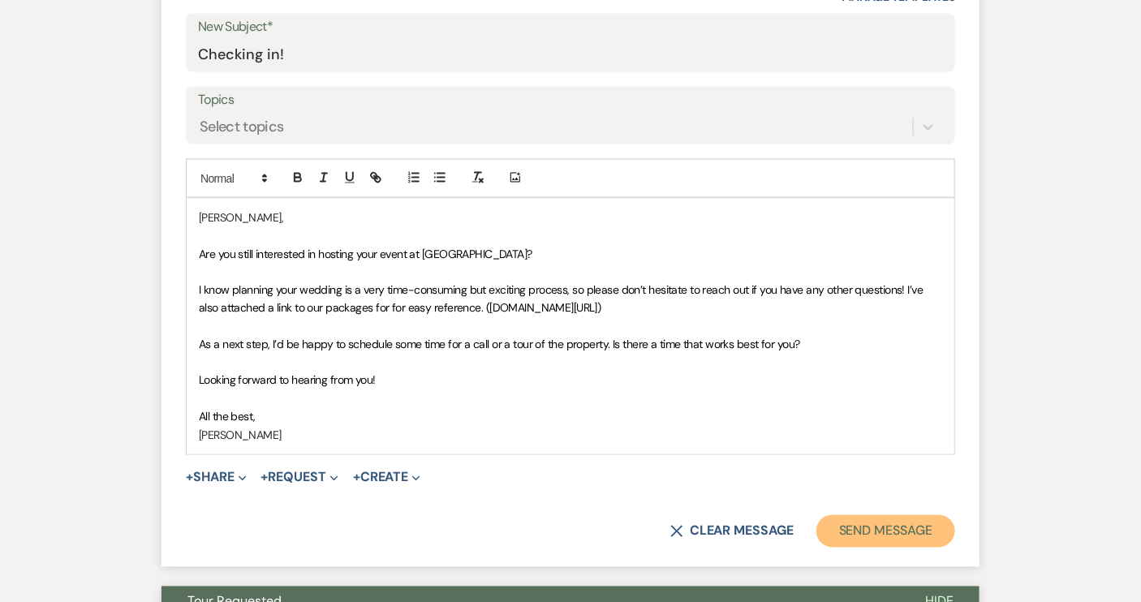
click at [897, 531] on button "Send Message" at bounding box center [886, 531] width 139 height 32
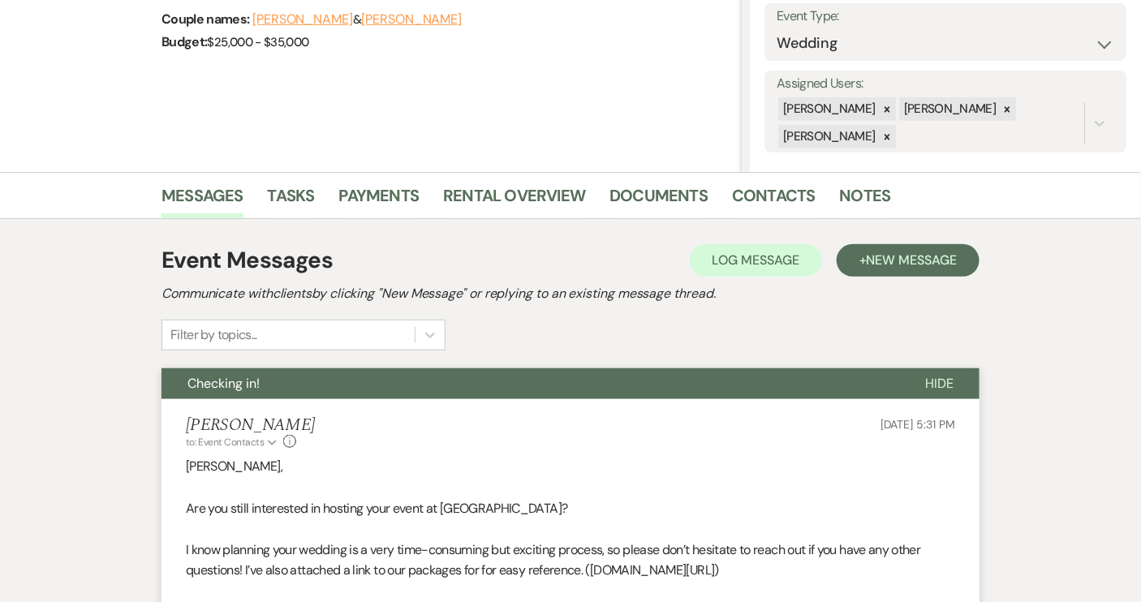
scroll to position [0, 0]
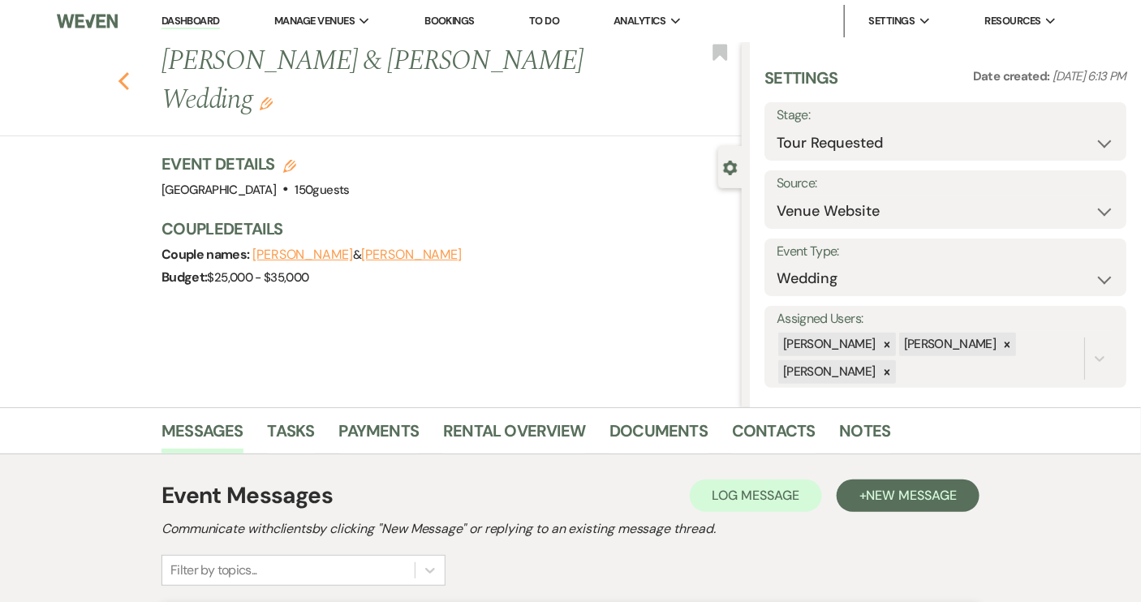
click at [130, 84] on icon "Previous" at bounding box center [124, 80] width 12 height 19
select select "2"
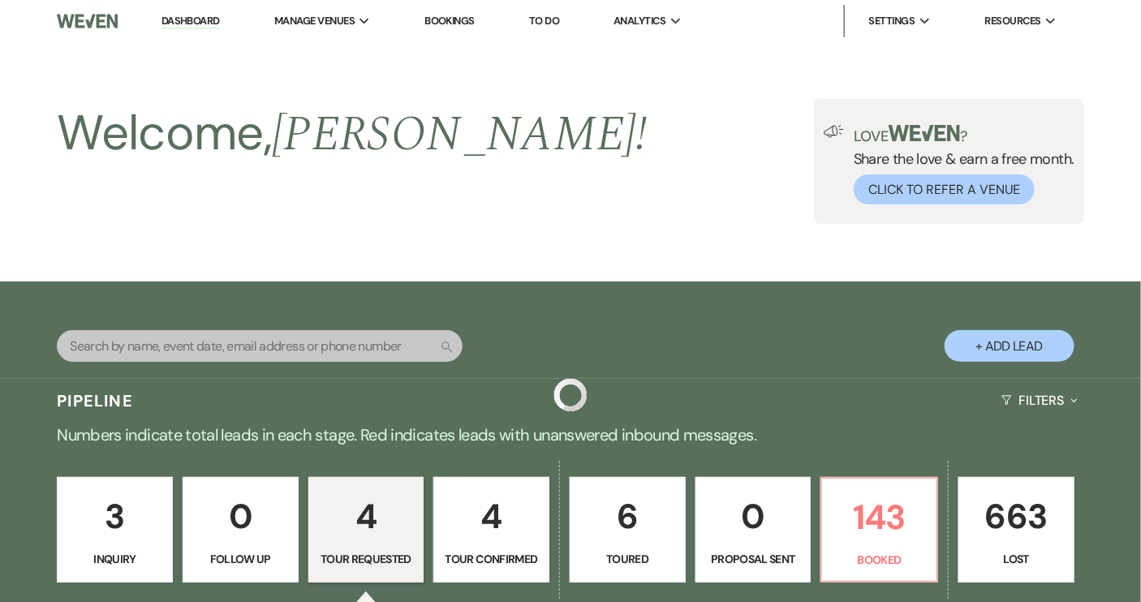
scroll to position [551, 0]
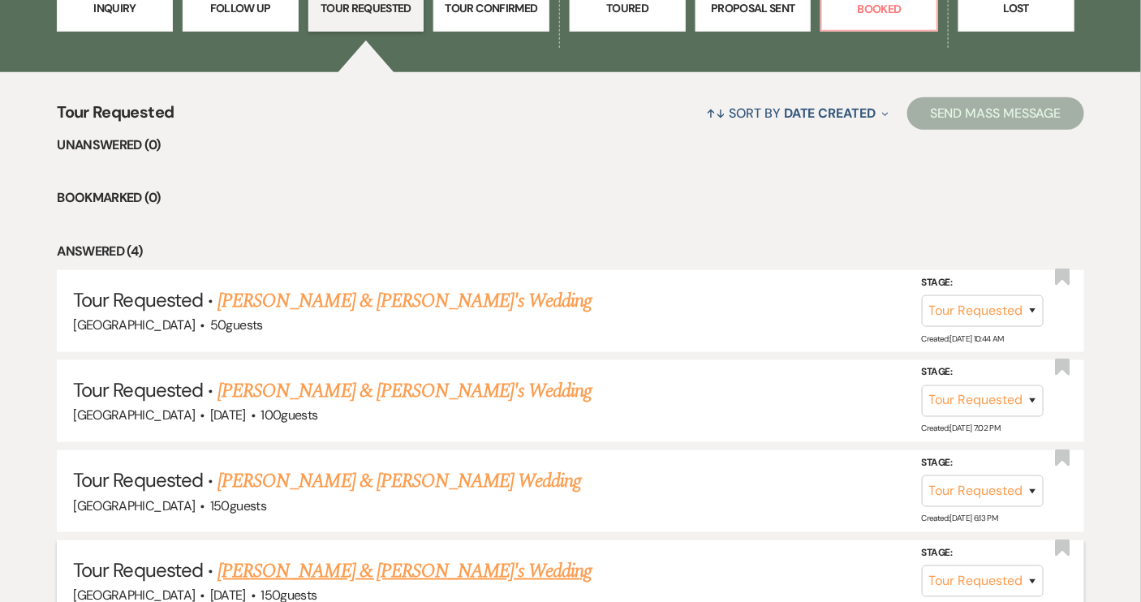
click at [383, 571] on link "[PERSON_NAME] & [PERSON_NAME]'s Wedding" at bounding box center [405, 571] width 375 height 29
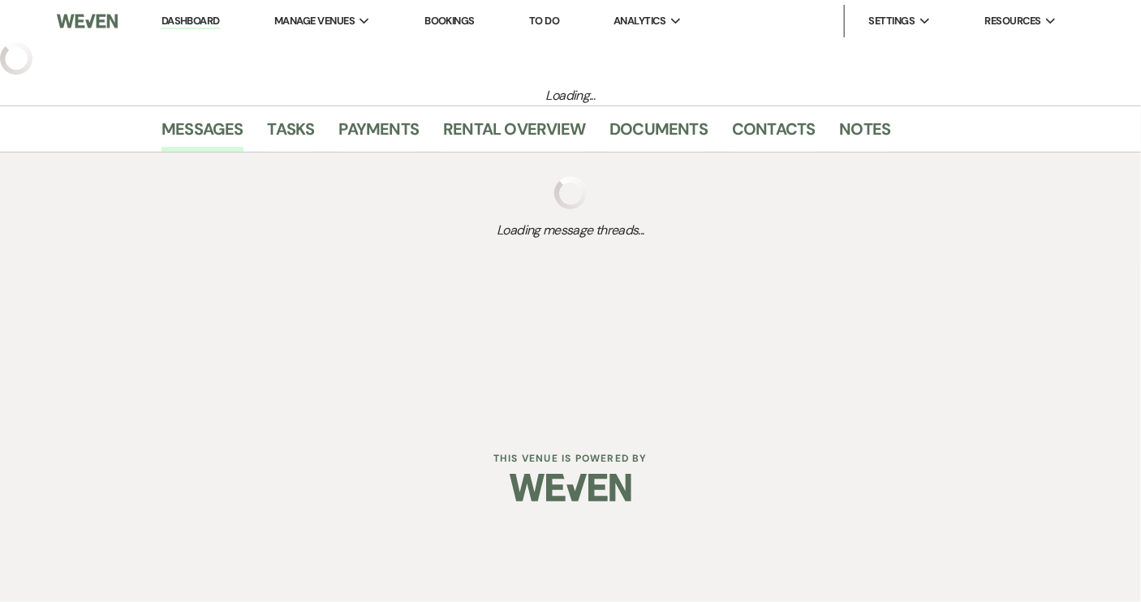
select select "2"
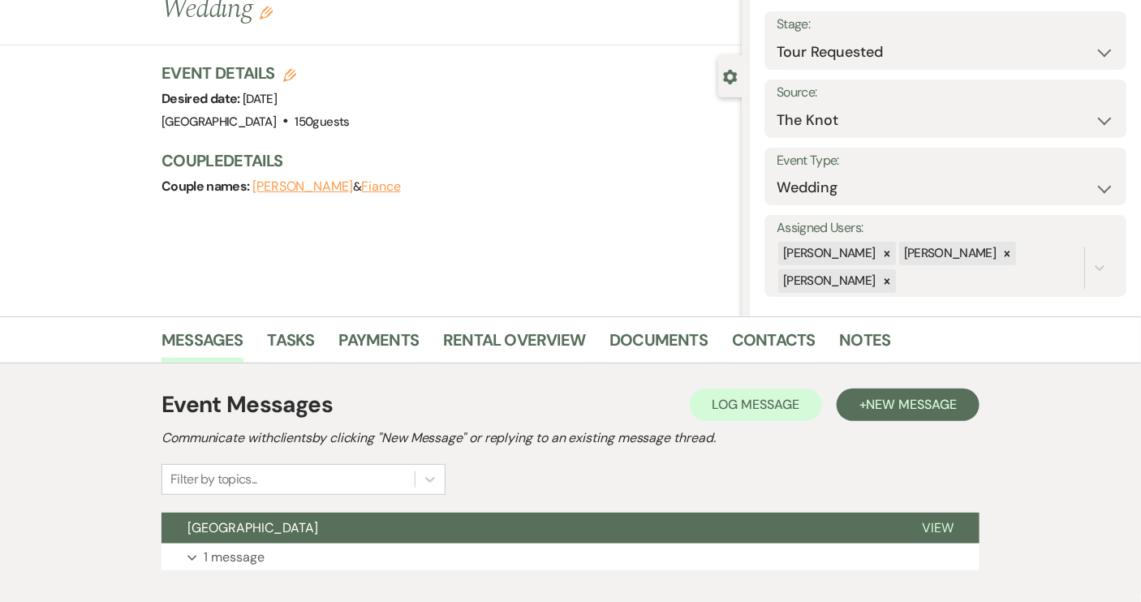
scroll to position [187, 0]
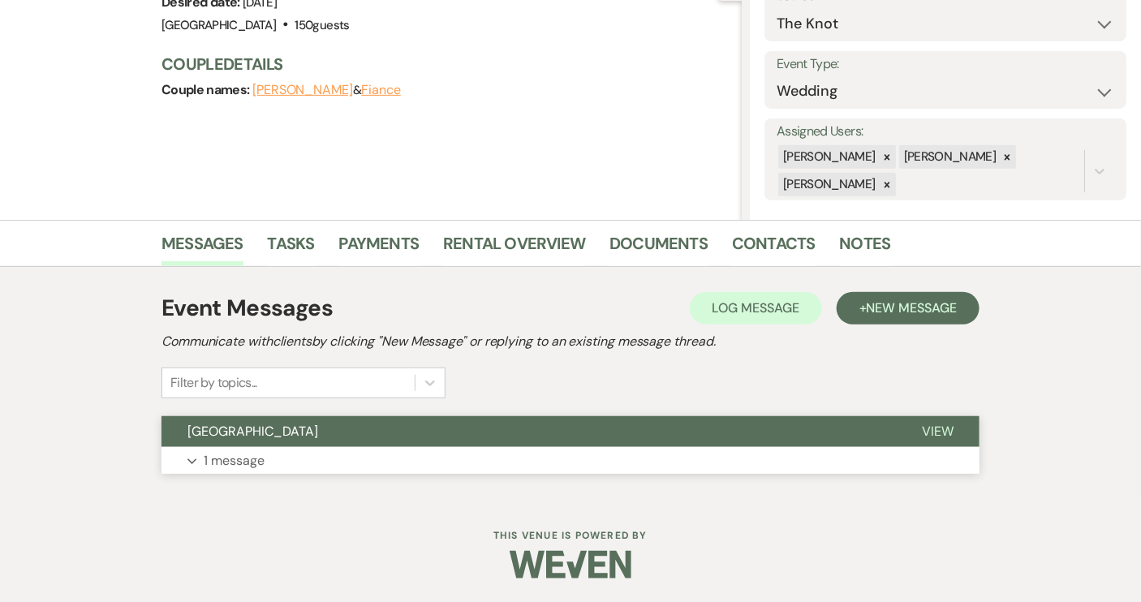
click at [638, 437] on button "[GEOGRAPHIC_DATA]" at bounding box center [529, 431] width 735 height 31
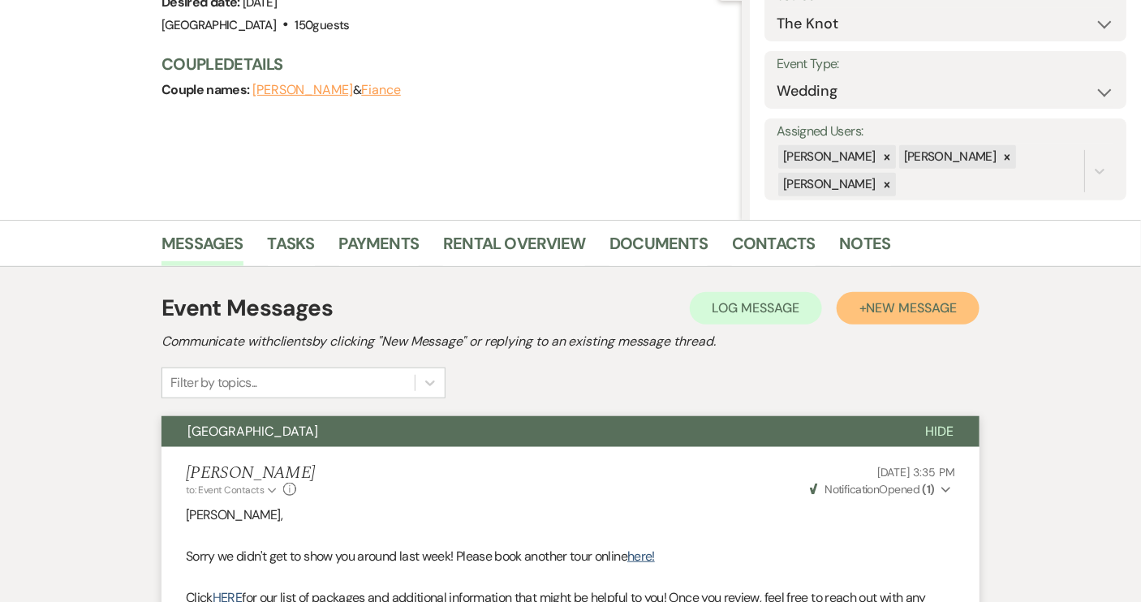
click at [900, 313] on span "New Message" at bounding box center [912, 308] width 90 height 17
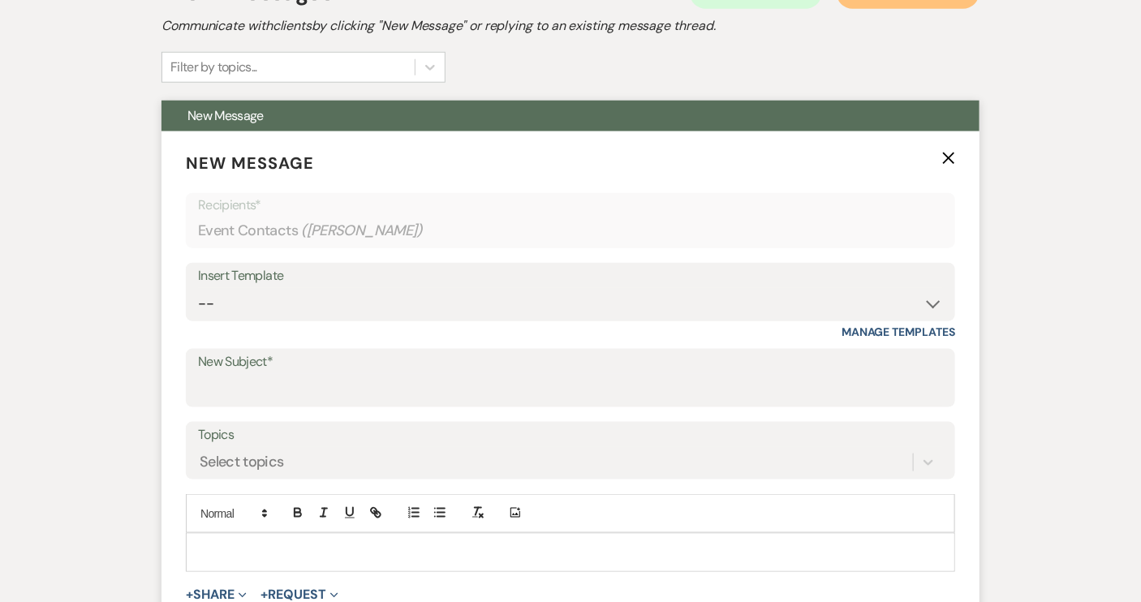
scroll to position [482, 0]
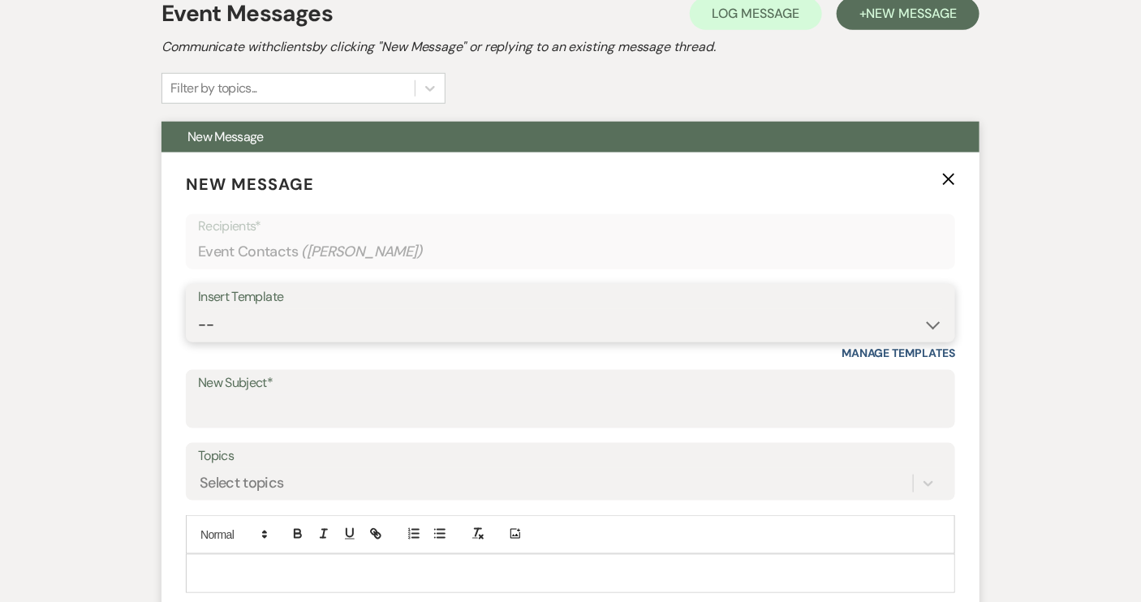
click at [933, 330] on select "-- Weven Planning Portal Introduction (Booked Events) Tour Request Response Con…" at bounding box center [570, 325] width 745 height 32
select select "1697"
click at [198, 309] on select "-- Weven Planning Portal Introduction (Booked Events) Tour Request Response Con…" at bounding box center [570, 325] width 745 height 32
type input "Checking in!"
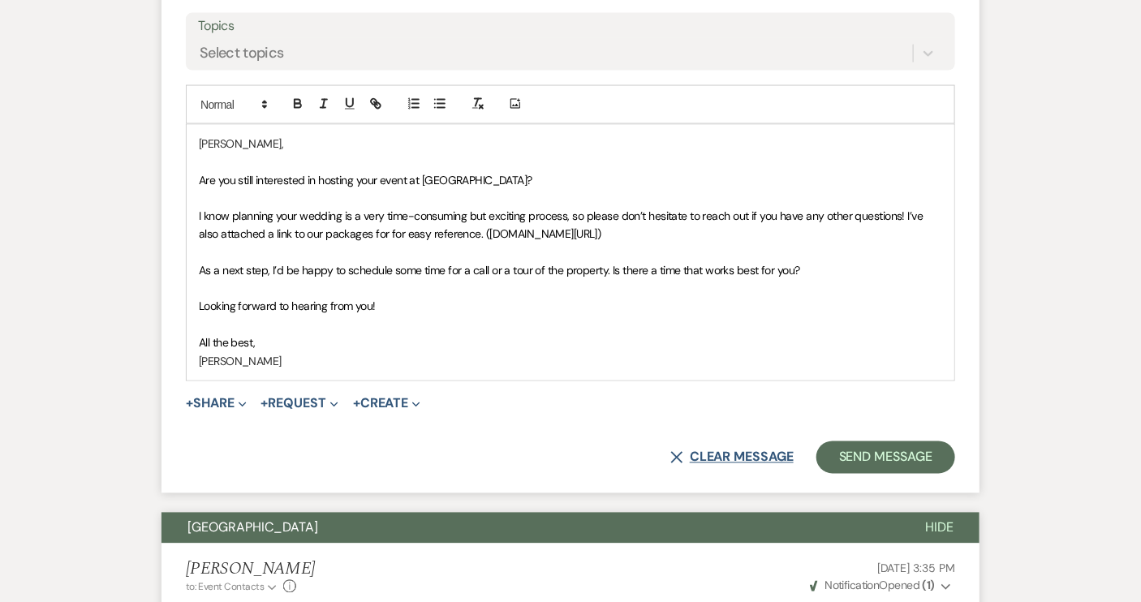
scroll to position [925, 0]
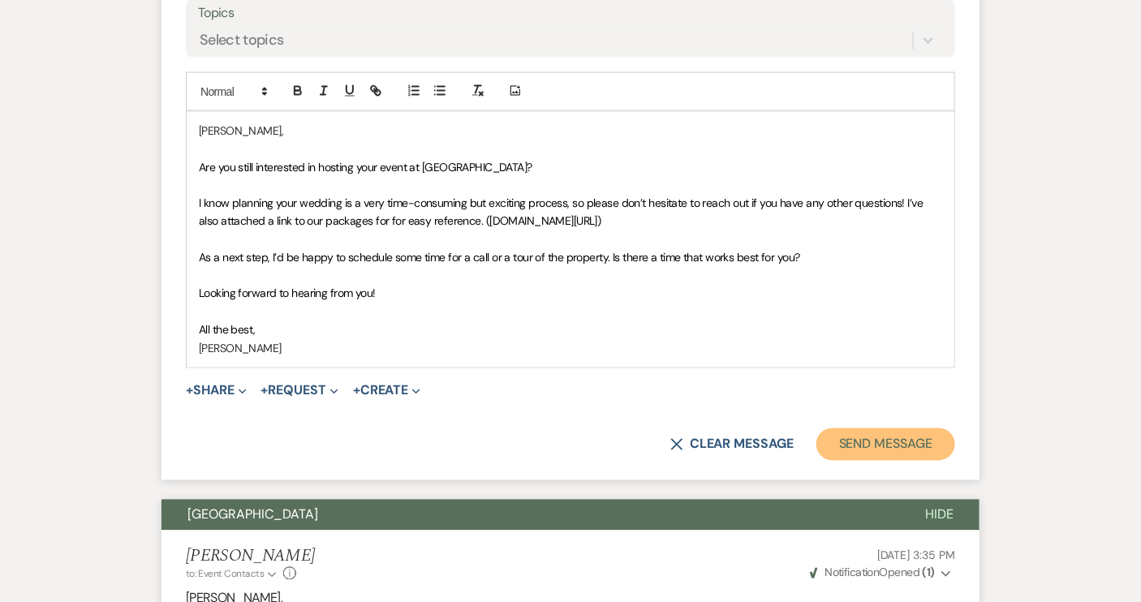
click at [854, 437] on button "Send Message" at bounding box center [886, 445] width 139 height 32
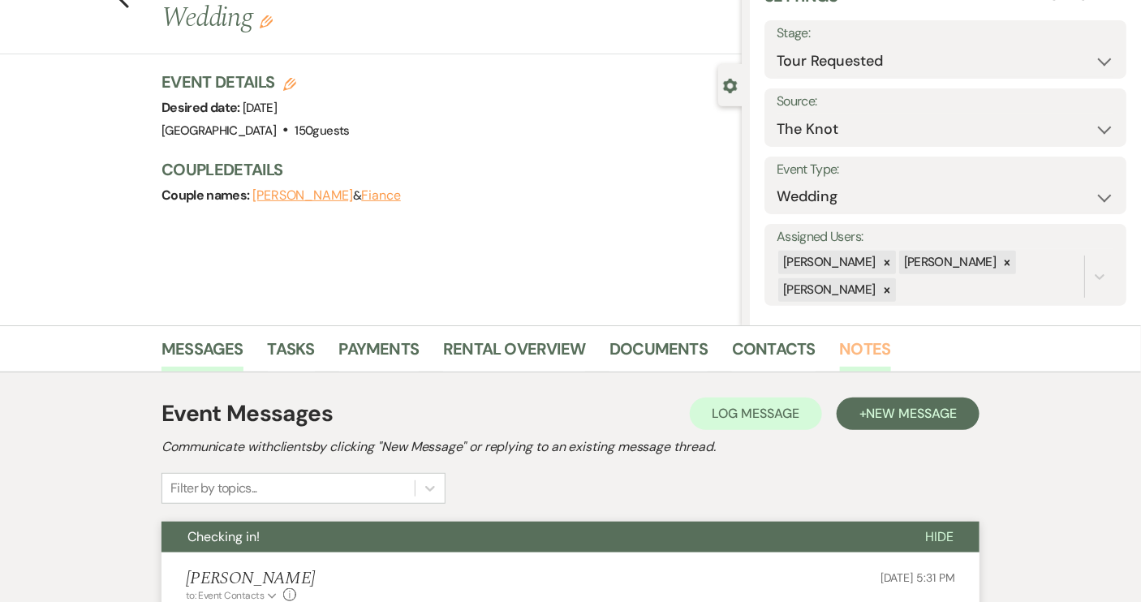
scroll to position [0, 0]
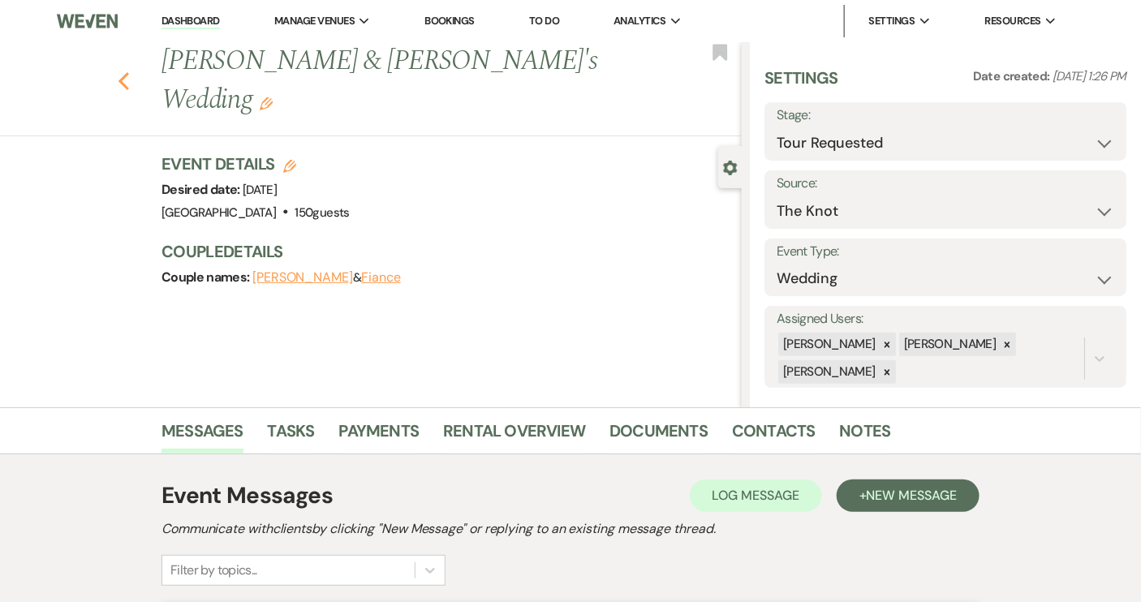
click at [130, 71] on icon "Previous" at bounding box center [124, 80] width 12 height 19
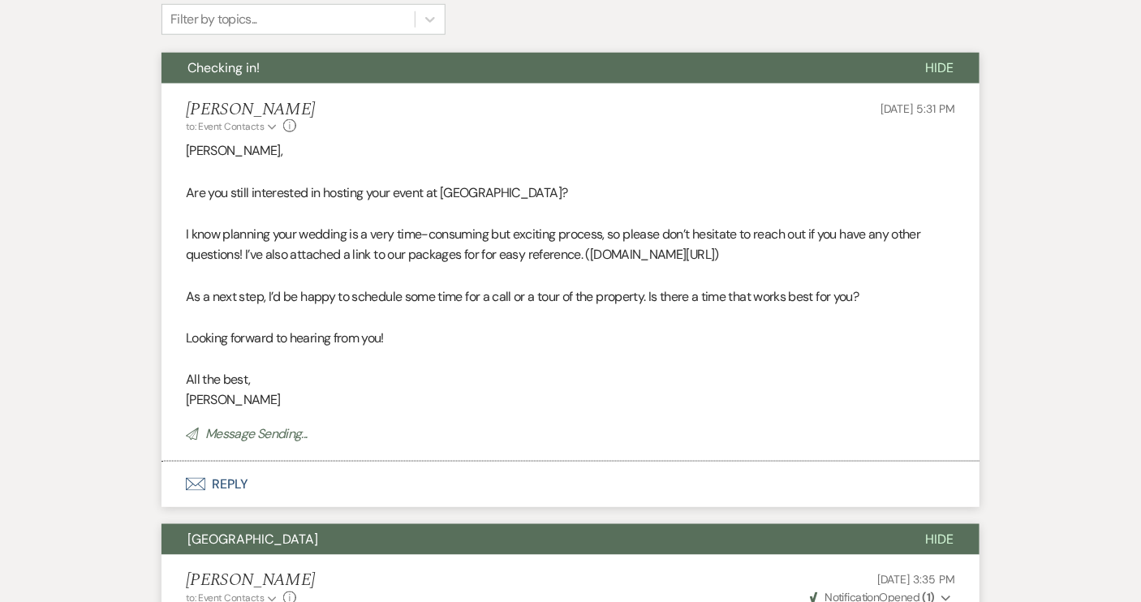
select select "2"
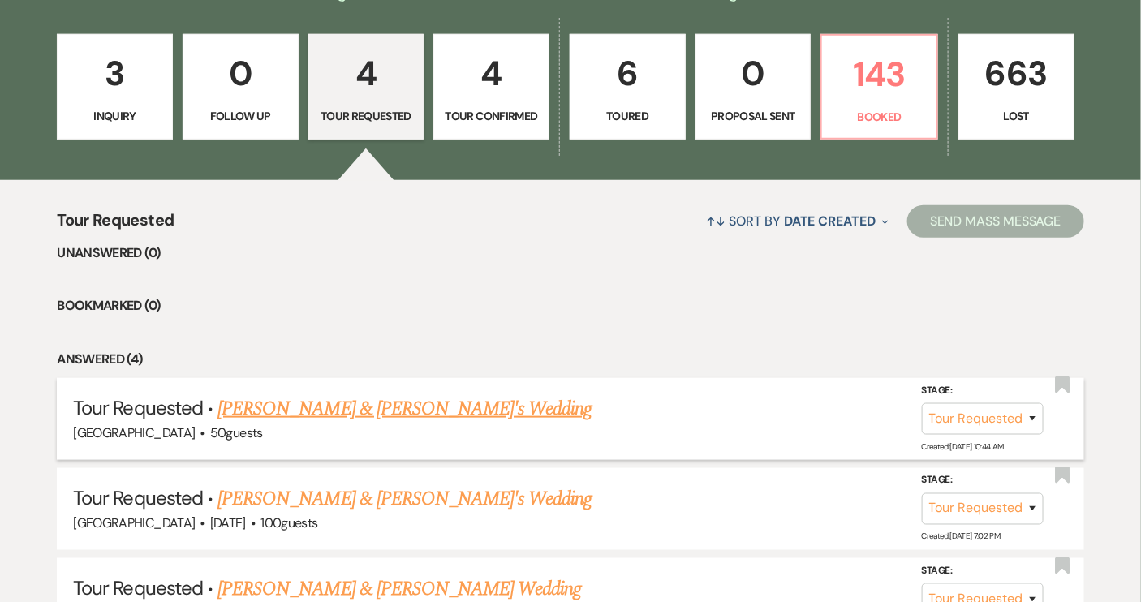
scroll to position [256, 0]
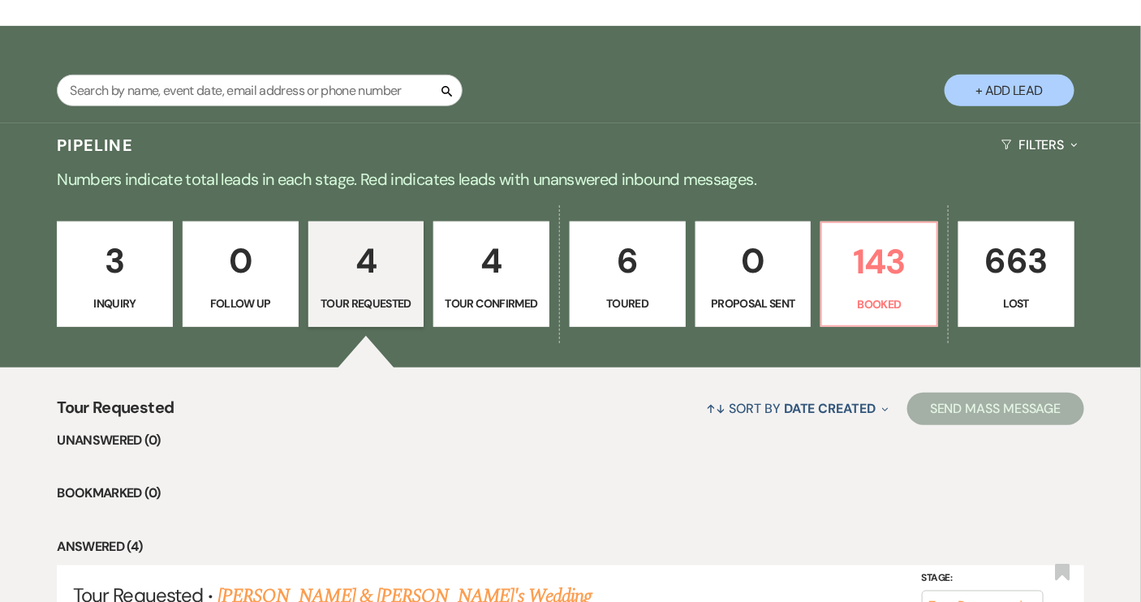
click at [489, 296] on p "Tour Confirmed" at bounding box center [491, 304] width 95 height 18
select select "4"
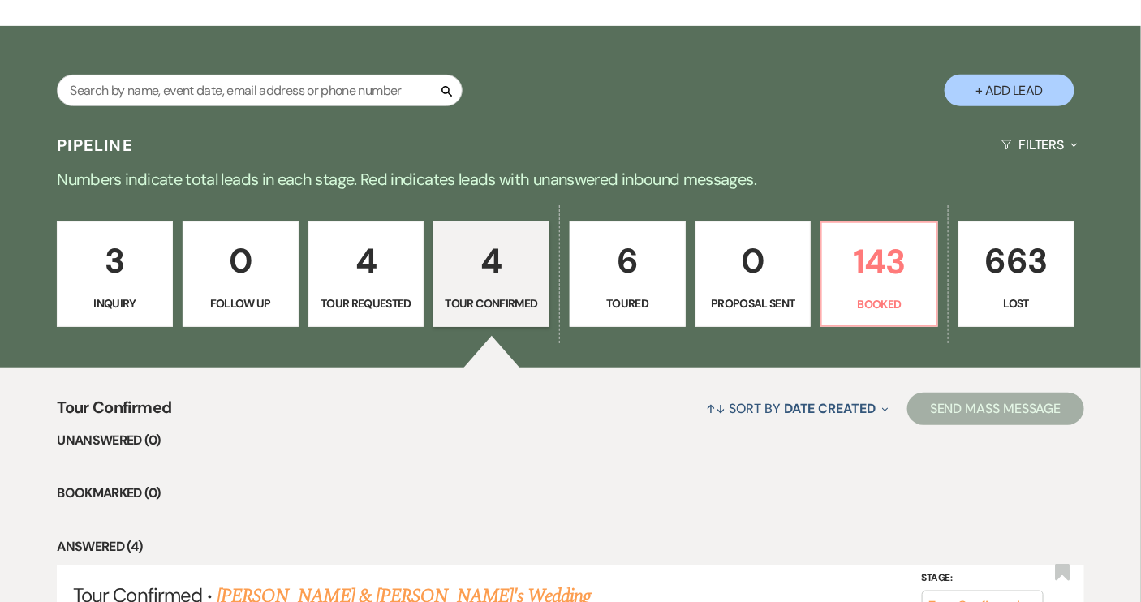
click at [612, 300] on p "Toured" at bounding box center [627, 304] width 95 height 18
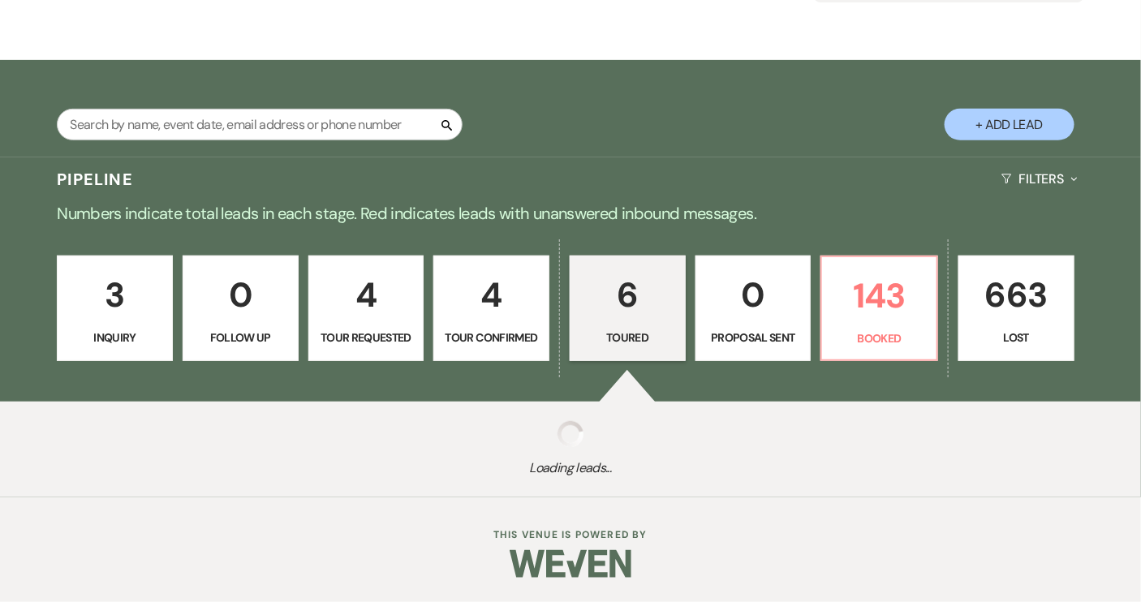
select select "5"
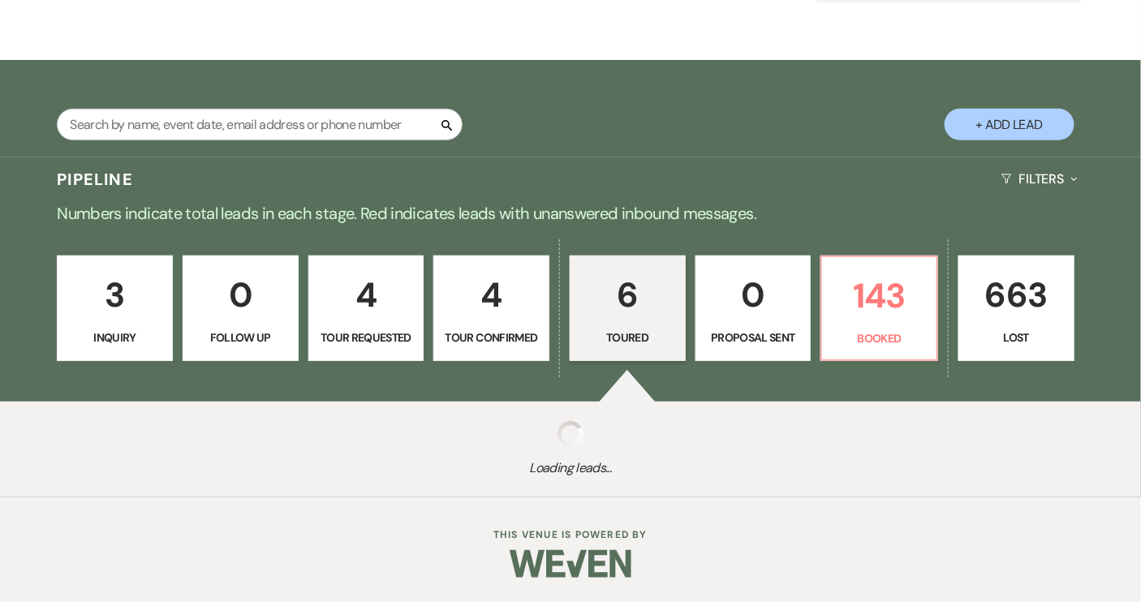
select select "5"
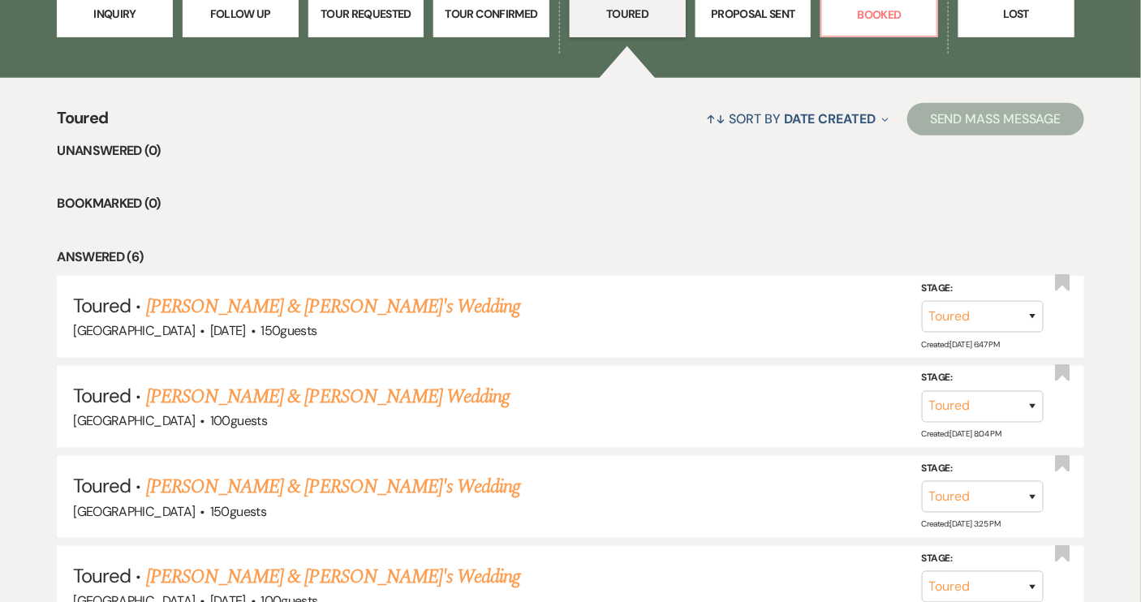
scroll to position [551, 0]
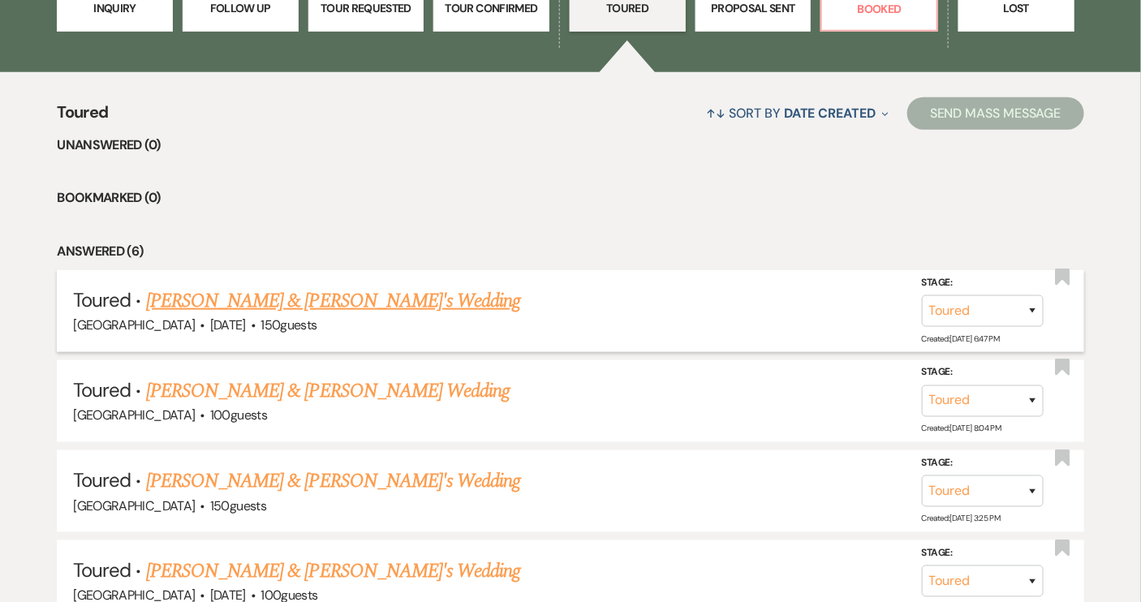
click at [333, 300] on link "[PERSON_NAME] & [PERSON_NAME]'s Wedding" at bounding box center [333, 301] width 375 height 29
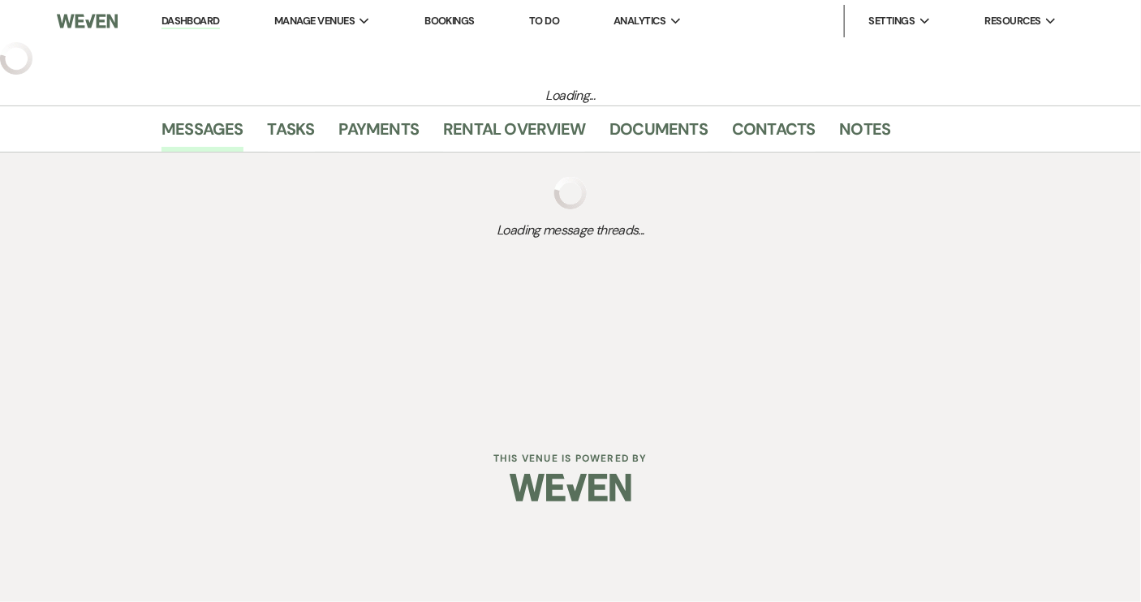
select select "5"
select select "12"
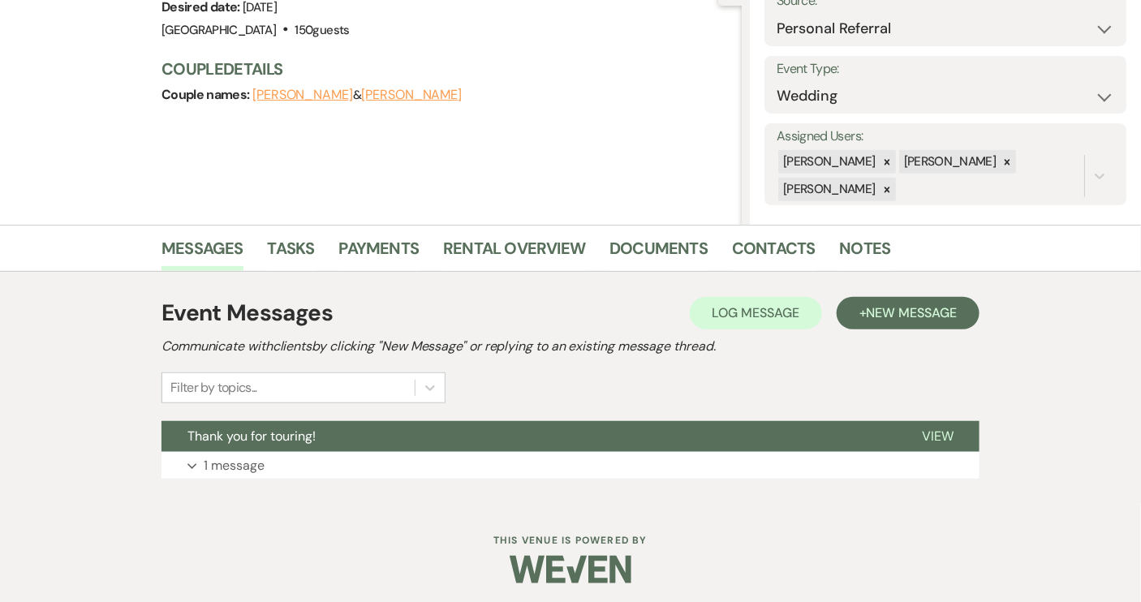
scroll to position [187, 0]
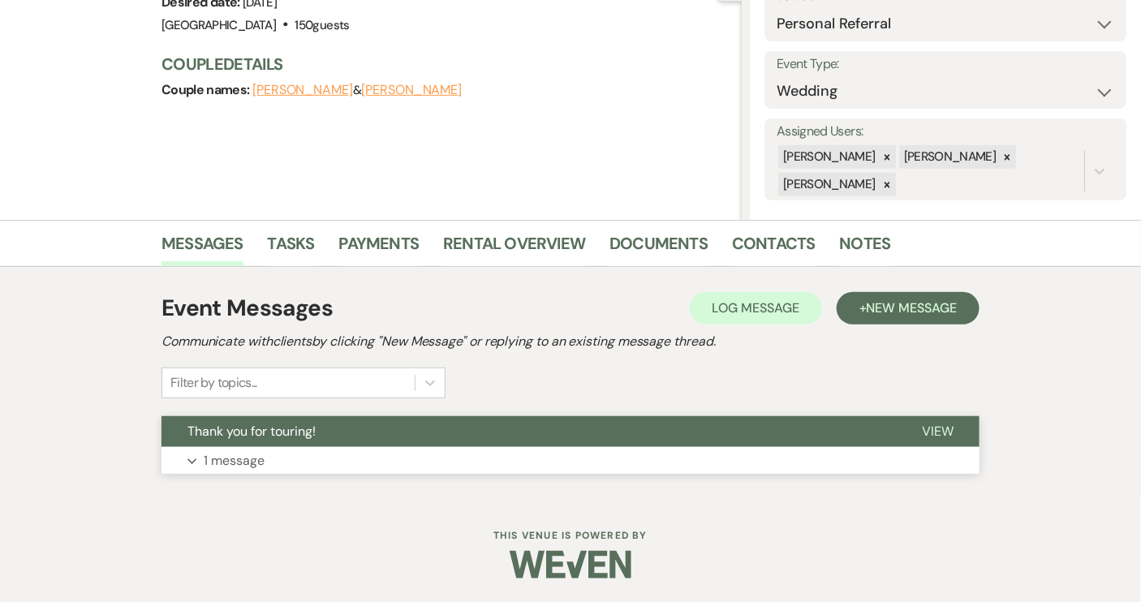
click at [301, 430] on span "Thank you for touring!" at bounding box center [251, 431] width 128 height 17
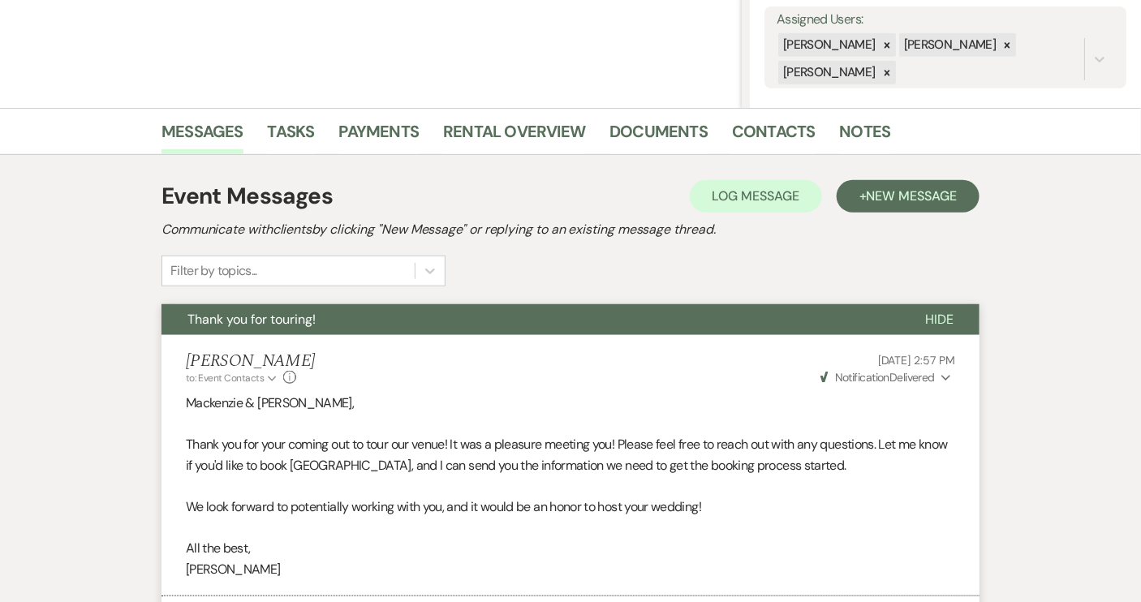
scroll to position [98, 0]
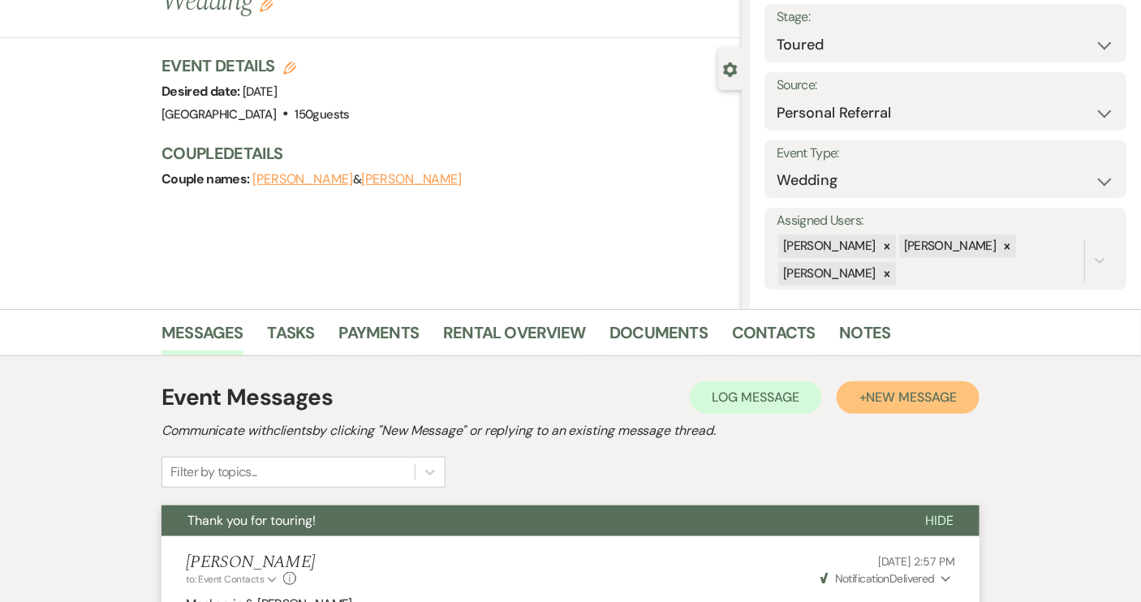
click at [942, 400] on span "New Message" at bounding box center [912, 397] width 90 height 17
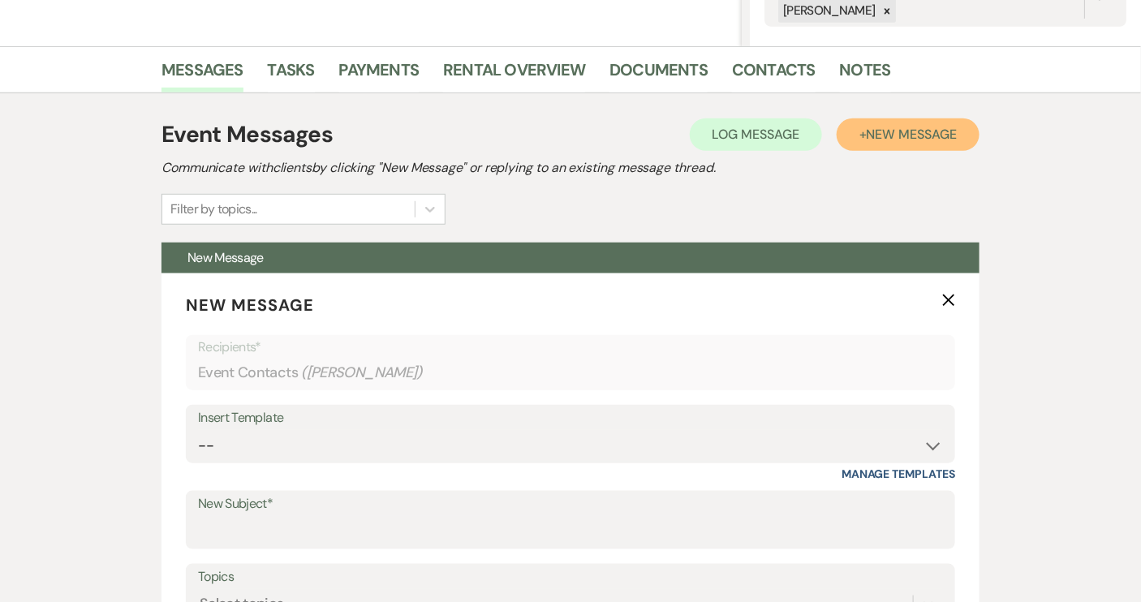
scroll to position [393, 0]
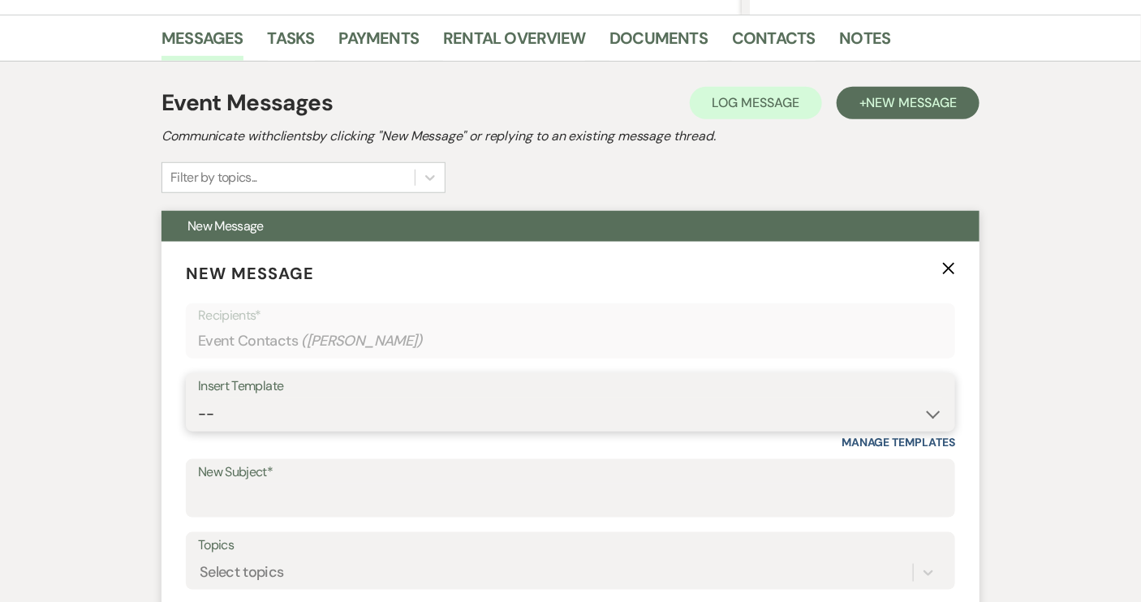
click at [934, 414] on select "-- Weven Planning Portal Introduction (Booked Events) Tour Request Response Con…" at bounding box center [570, 415] width 745 height 32
select select "2131"
click at [198, 399] on select "-- Weven Planning Portal Introduction (Booked Events) Tour Request Response Con…" at bounding box center [570, 415] width 745 height 32
type input "Tour follow up! :)"
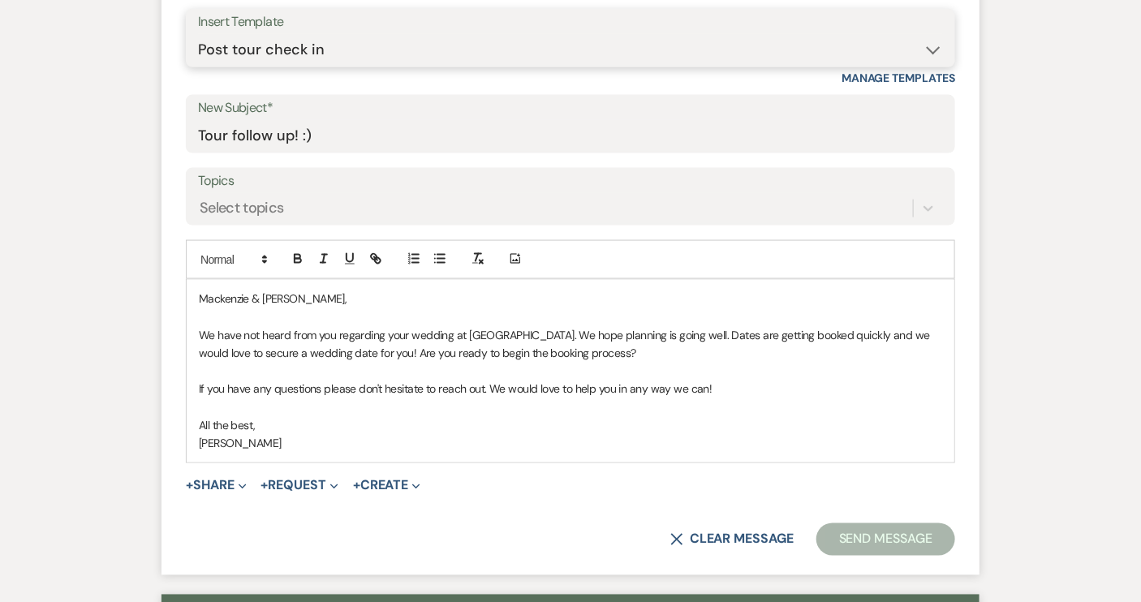
scroll to position [762, 0]
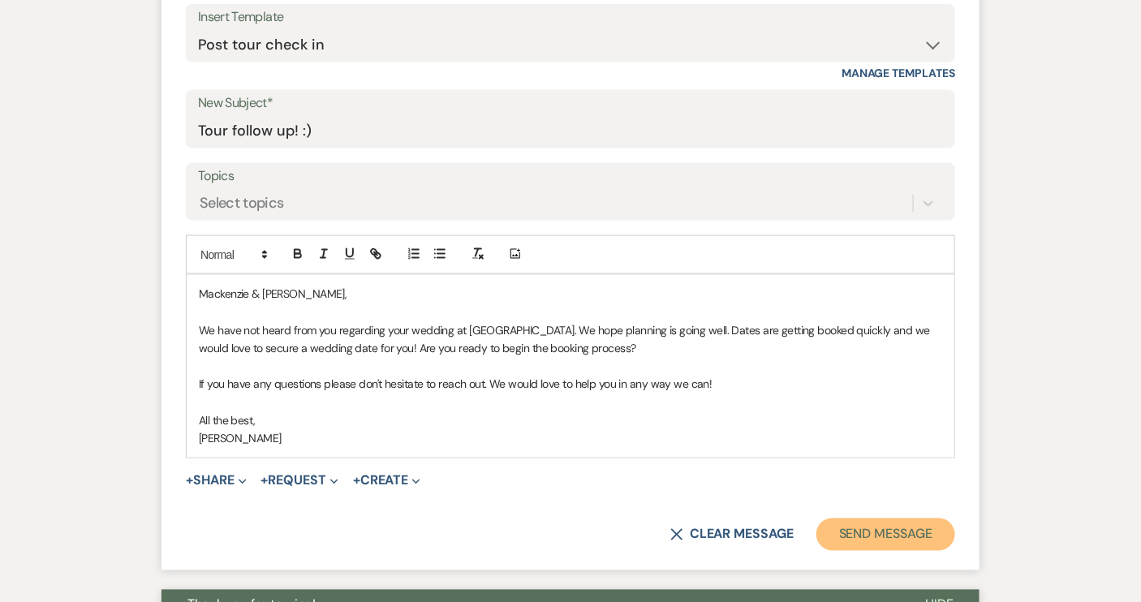
click at [871, 528] on button "Send Message" at bounding box center [886, 535] width 139 height 32
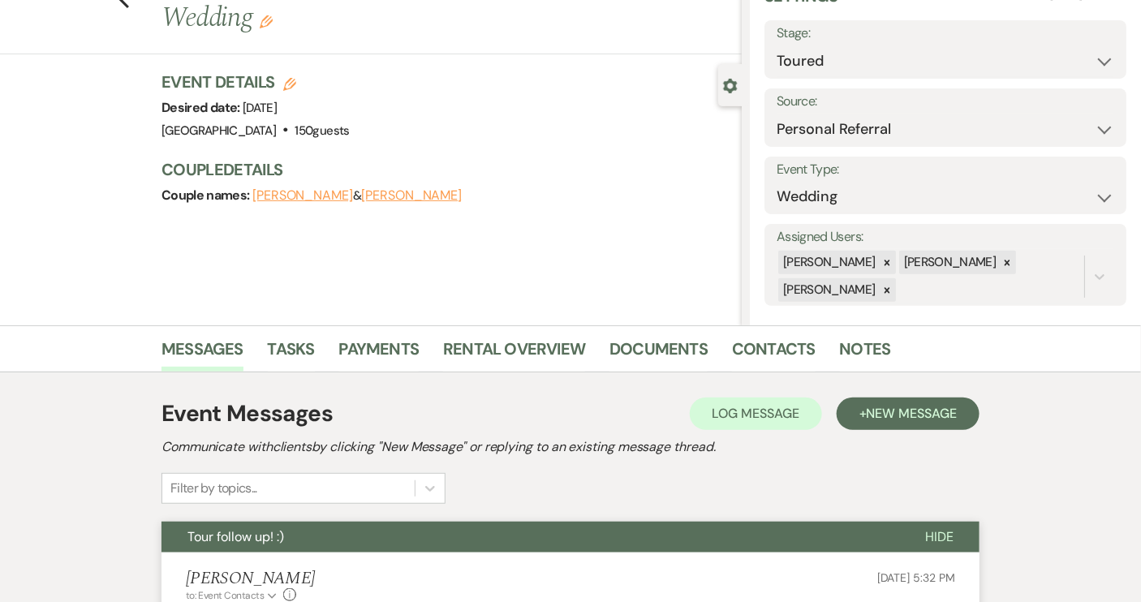
scroll to position [0, 0]
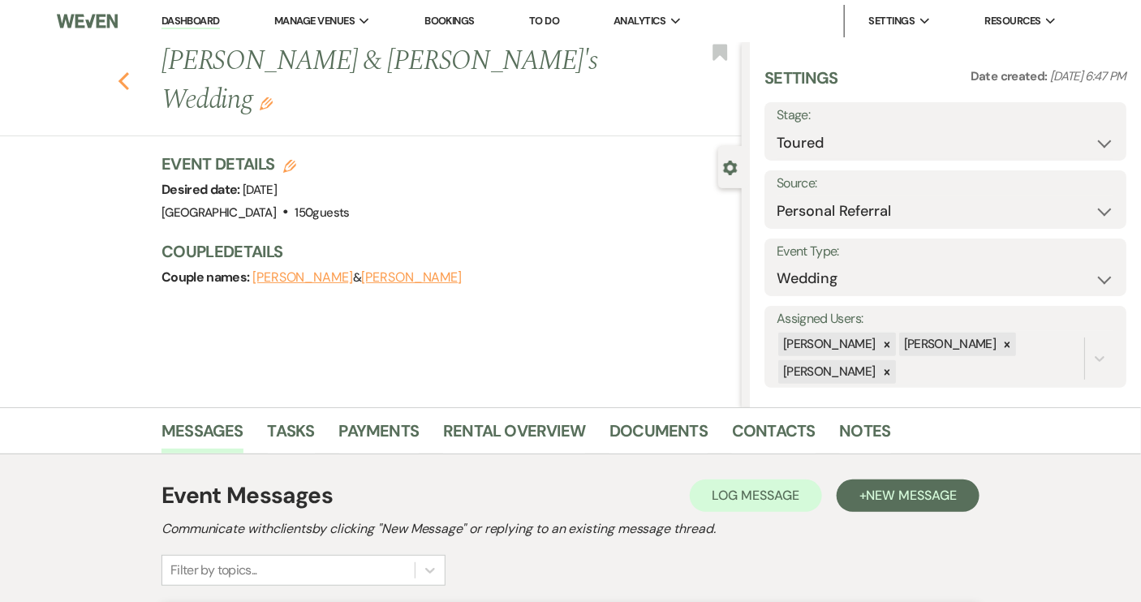
click at [130, 71] on icon "Previous" at bounding box center [124, 80] width 12 height 19
select select "5"
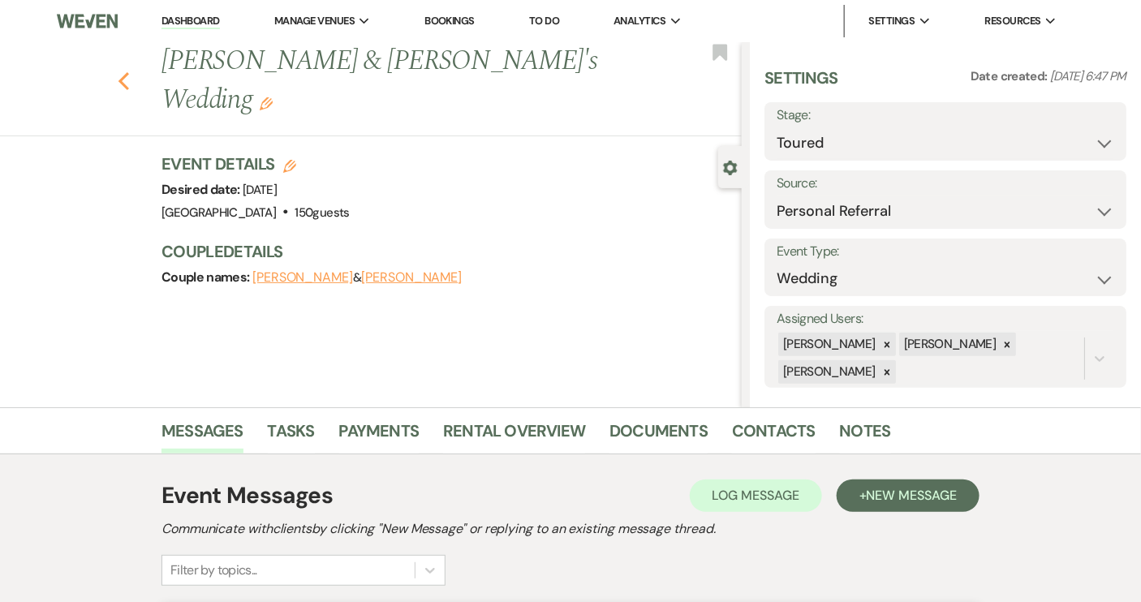
select select "5"
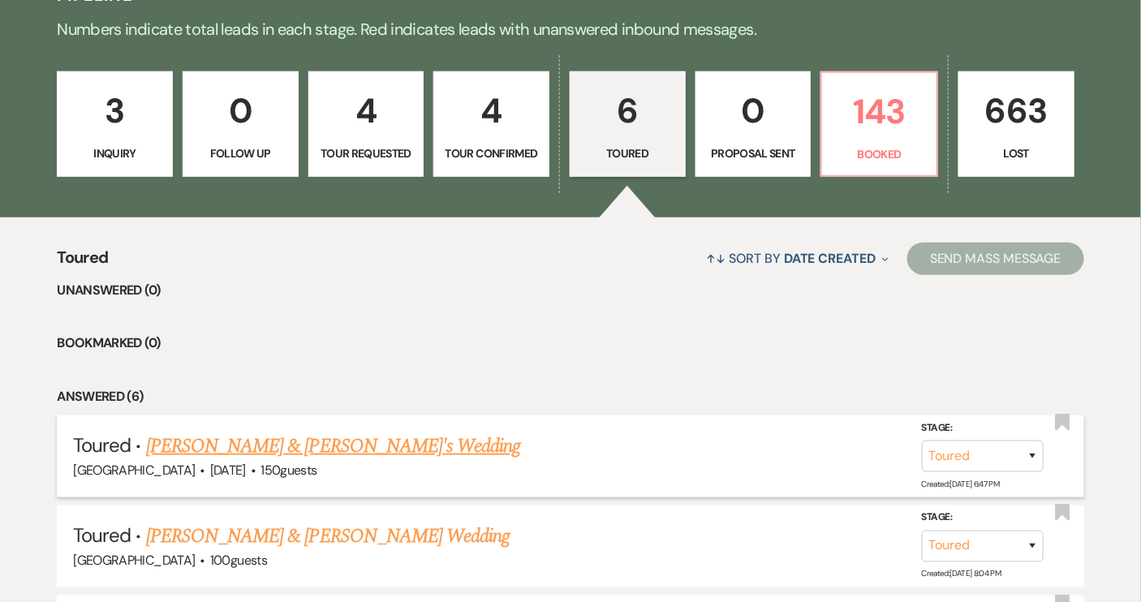
scroll to position [330, 0]
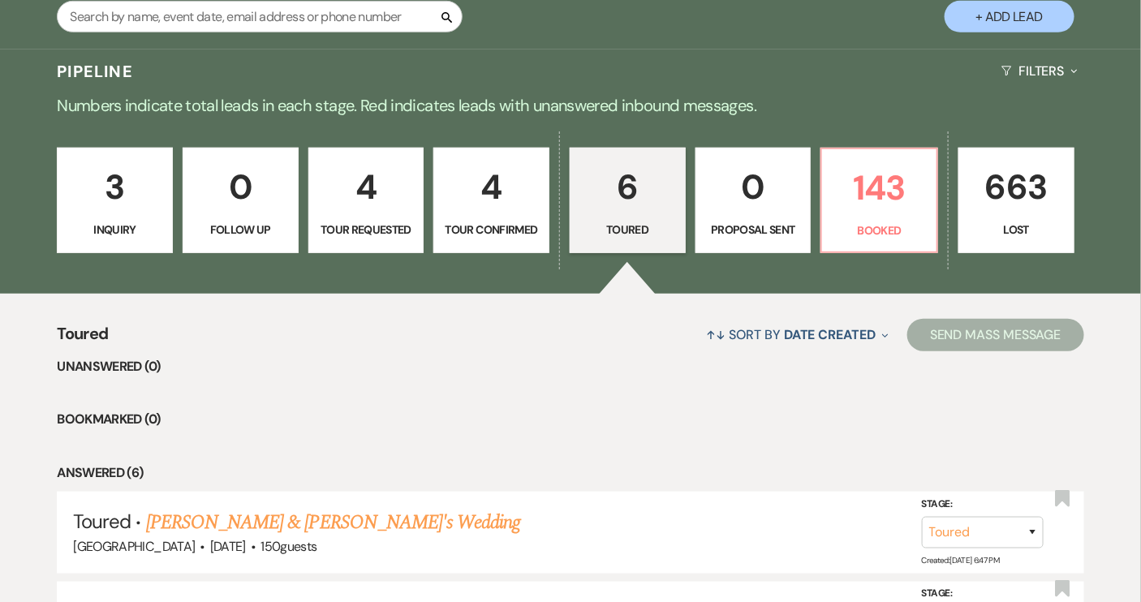
click at [462, 219] on link "4 Tour Confirmed" at bounding box center [491, 201] width 116 height 106
select select "4"
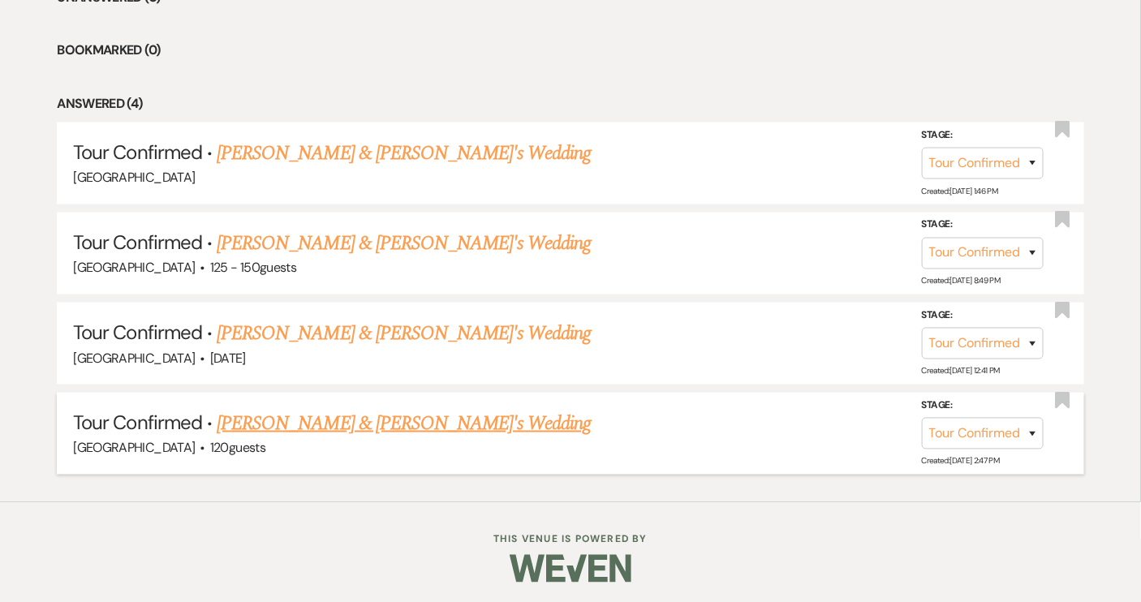
scroll to position [403, 0]
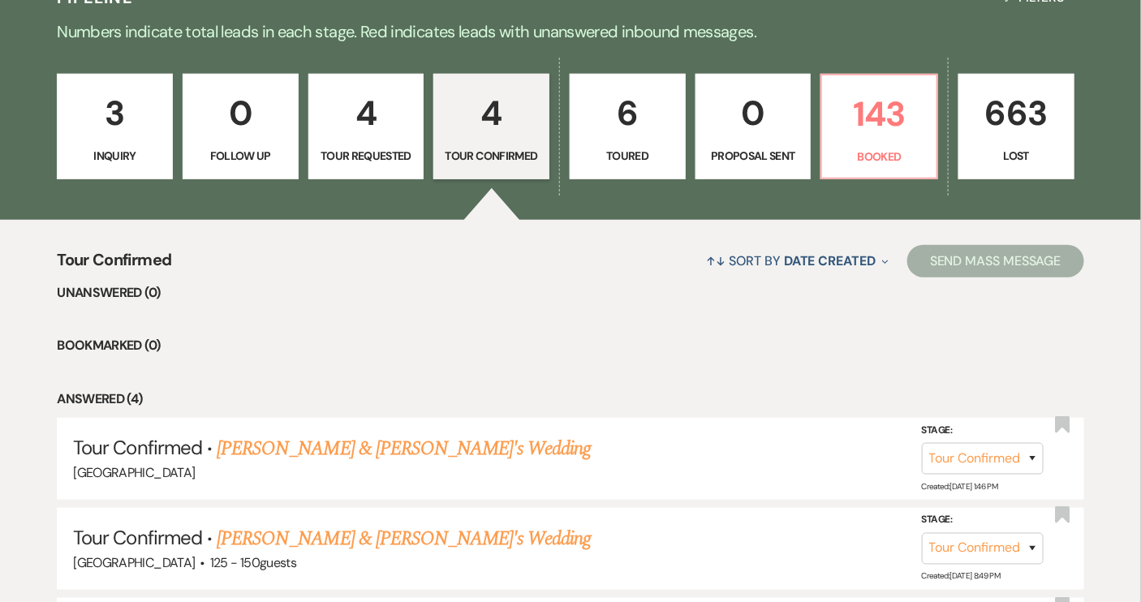
click at [379, 154] on p "Tour Requested" at bounding box center [366, 156] width 95 height 18
select select "2"
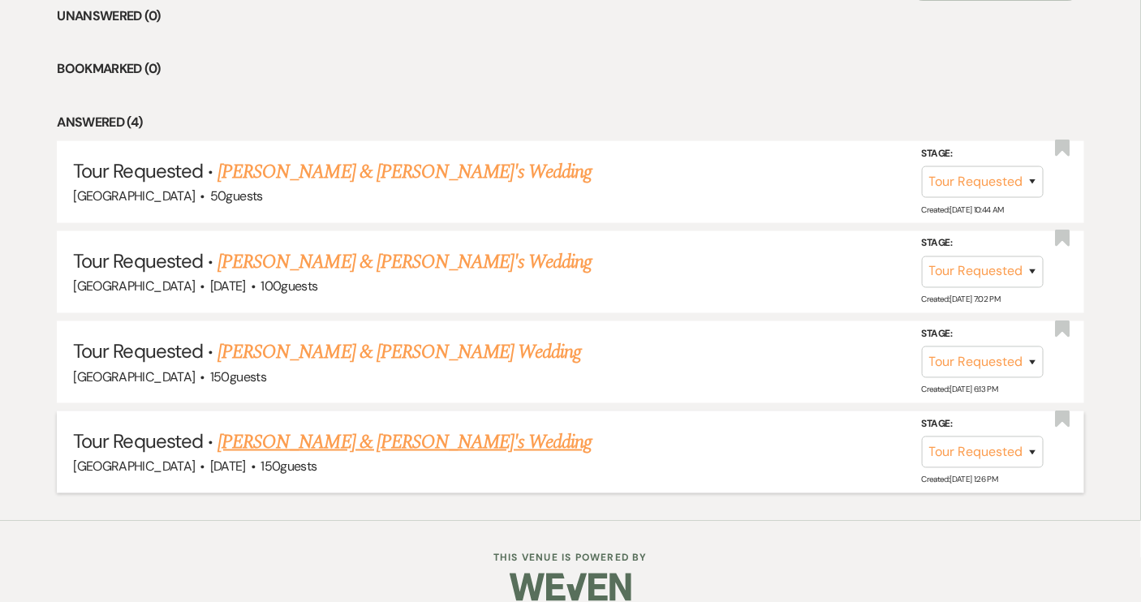
scroll to position [699, 0]
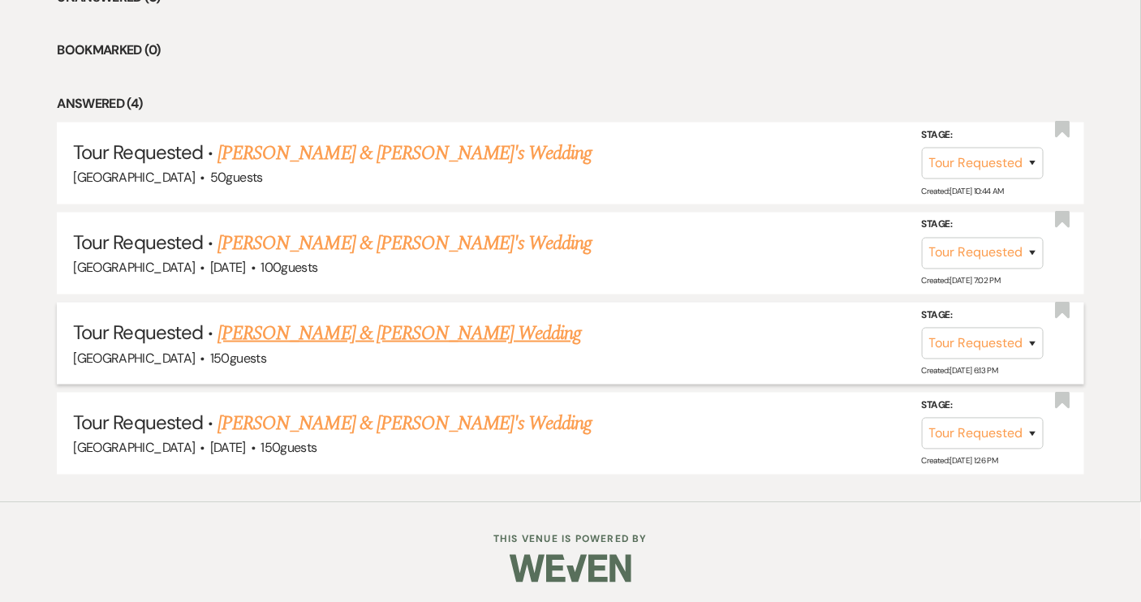
click at [368, 330] on link "[PERSON_NAME] & [PERSON_NAME] Wedding" at bounding box center [400, 333] width 364 height 29
select select "2"
select select "5"
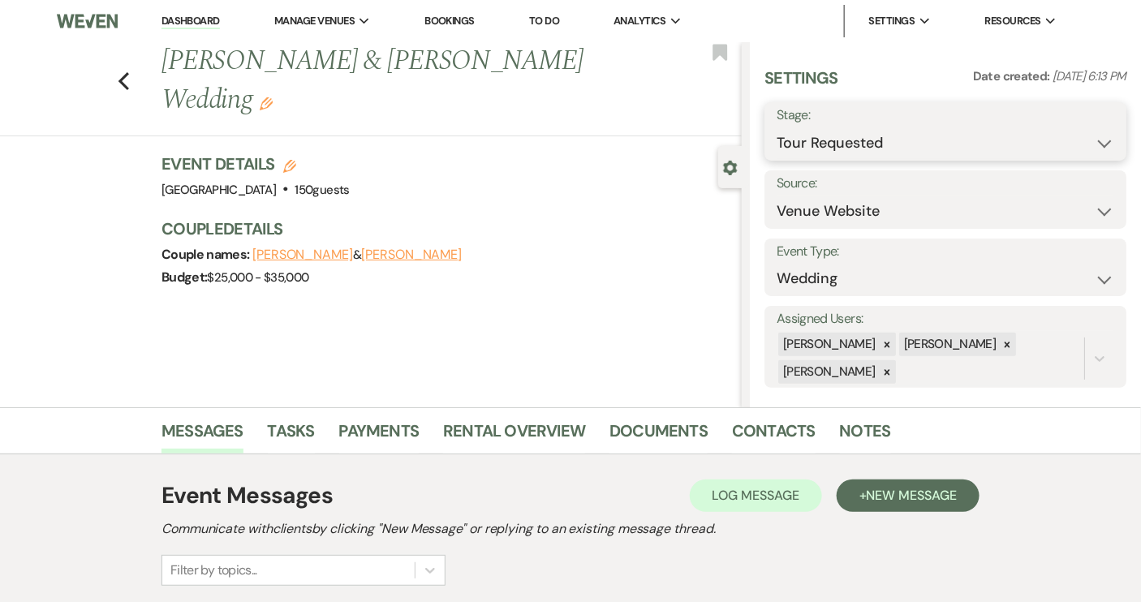
click at [1095, 148] on select "Inquiry Follow Up Tour Requested Tour Confirmed Toured Proposal Sent Booked Lost" at bounding box center [946, 143] width 338 height 32
select select "8"
click at [777, 127] on select "Inquiry Follow Up Tour Requested Tour Confirmed Toured Proposal Sent Booked Lost" at bounding box center [946, 143] width 338 height 32
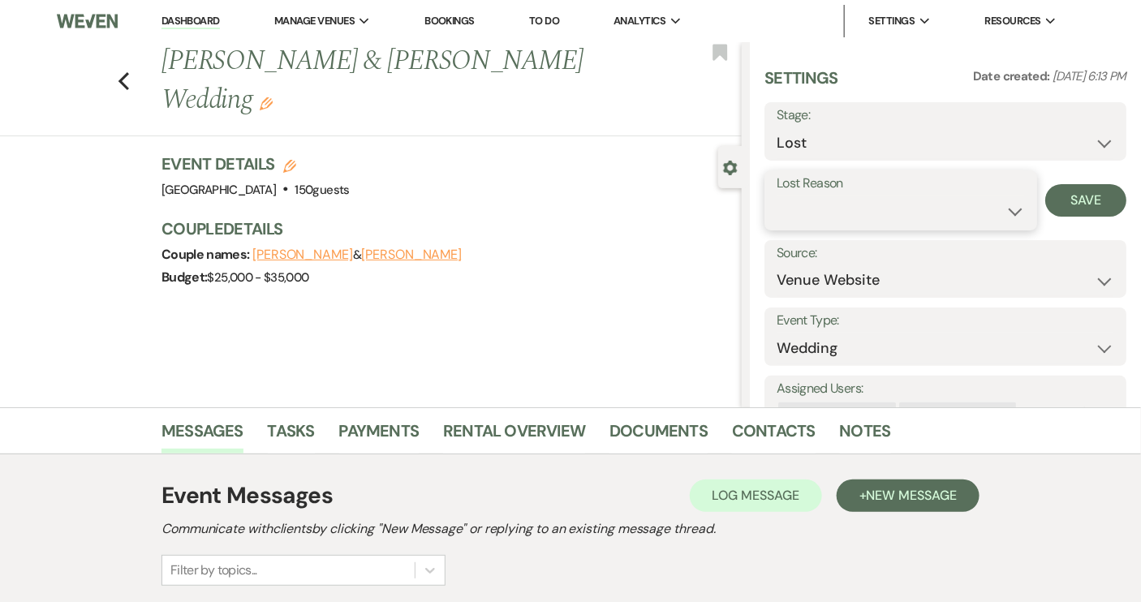
click at [1003, 213] on select "Booked Elsewhere Budget Date Unavailable No Response Not a Good Match Capacity …" at bounding box center [901, 212] width 248 height 32
select select "4"
click at [777, 196] on select "Booked Elsewhere Budget Date Unavailable No Response Not a Good Match Capacity …" at bounding box center [901, 212] width 248 height 32
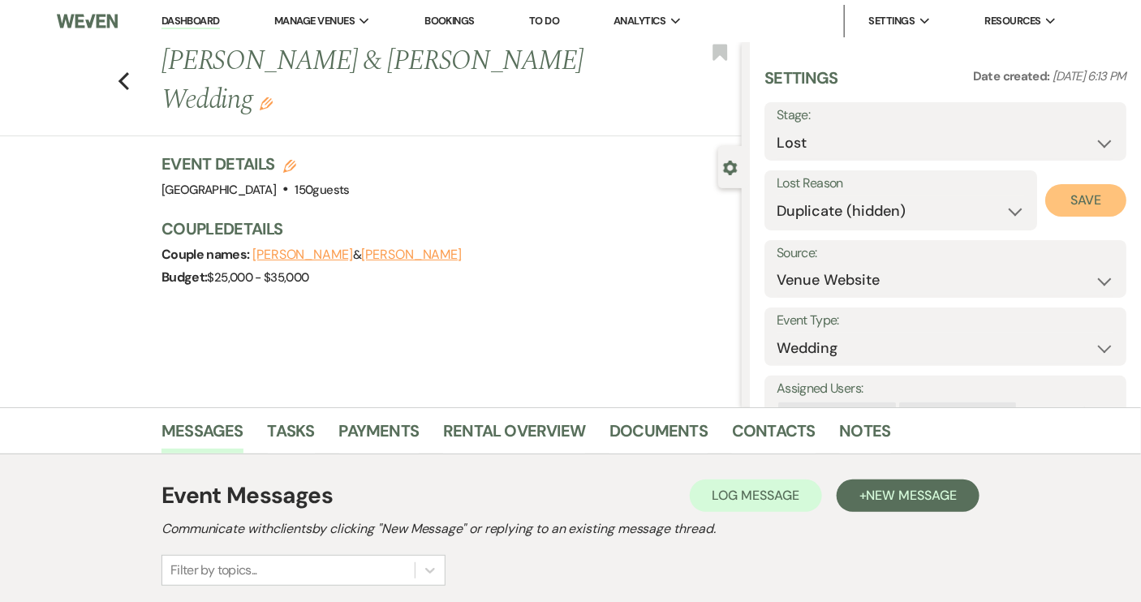
click at [1073, 200] on button "Save" at bounding box center [1085, 200] width 81 height 32
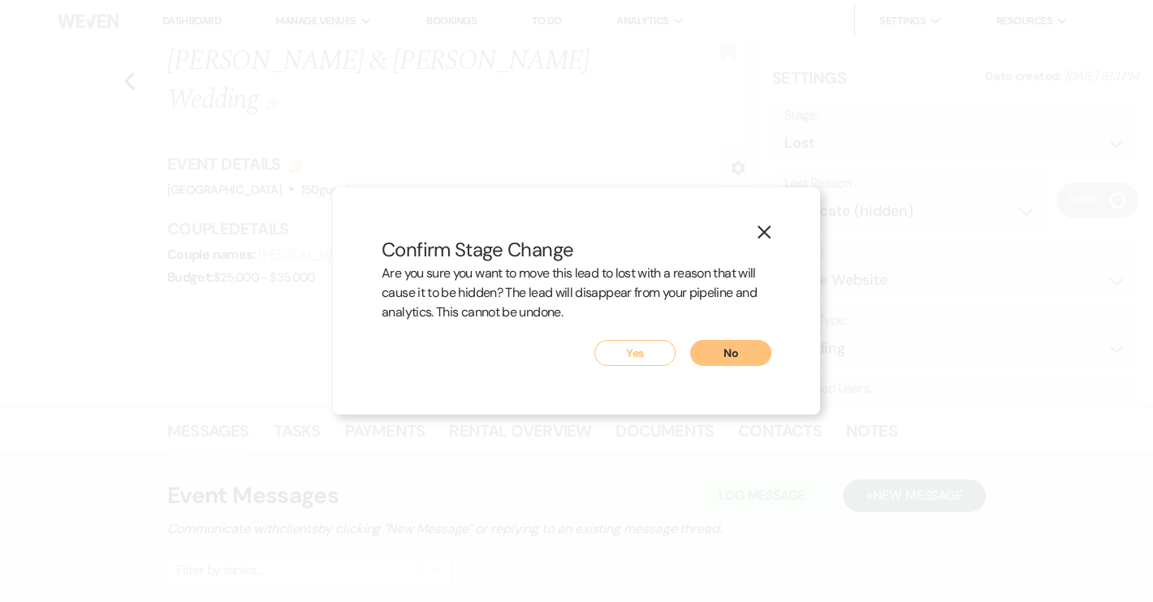
click at [641, 350] on button "Yes" at bounding box center [634, 353] width 81 height 26
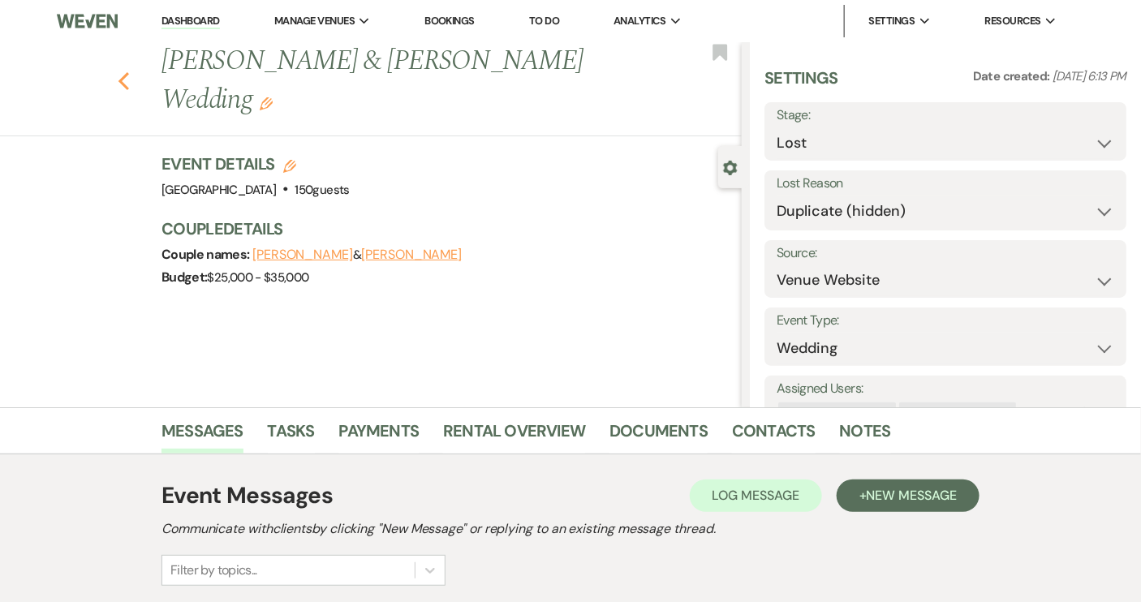
click at [130, 80] on icon "Previous" at bounding box center [124, 80] width 12 height 19
select select "2"
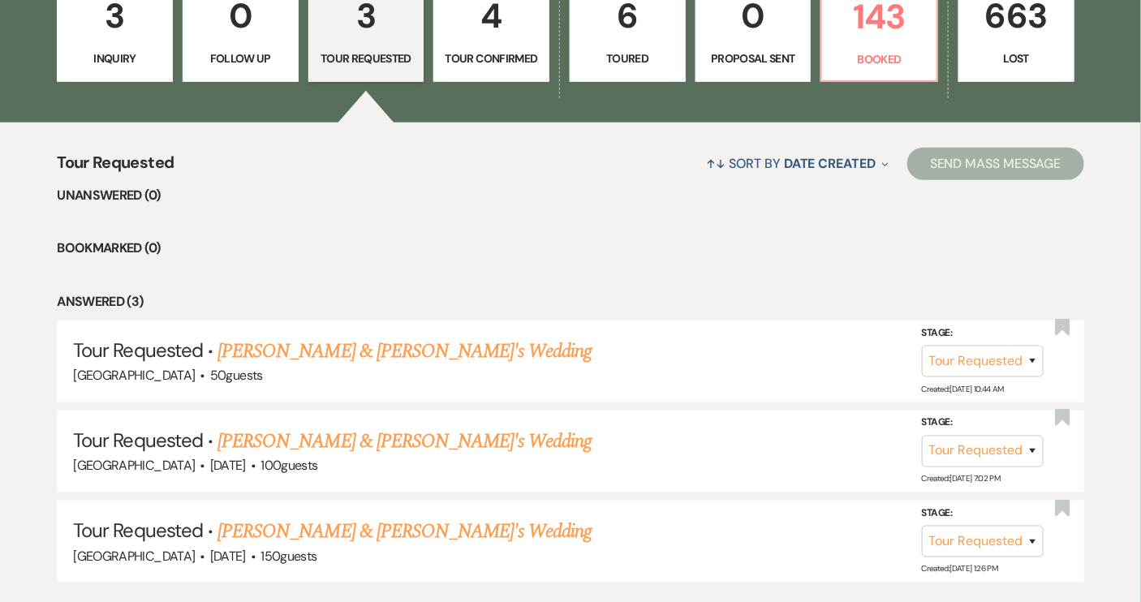
scroll to position [388, 0]
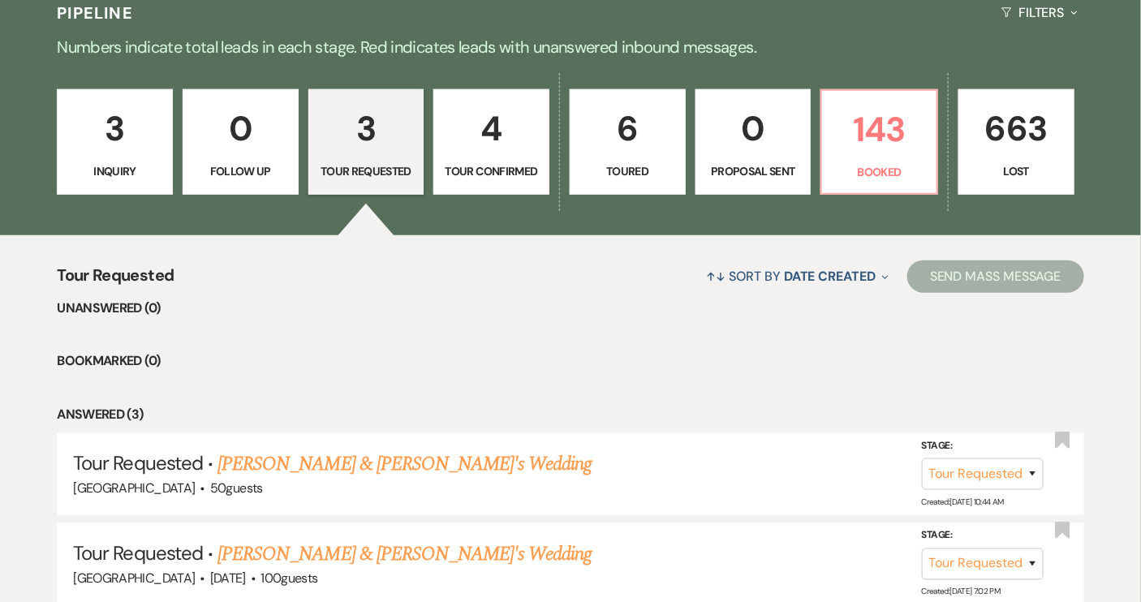
click at [613, 178] on p "Toured" at bounding box center [627, 171] width 95 height 18
select select "5"
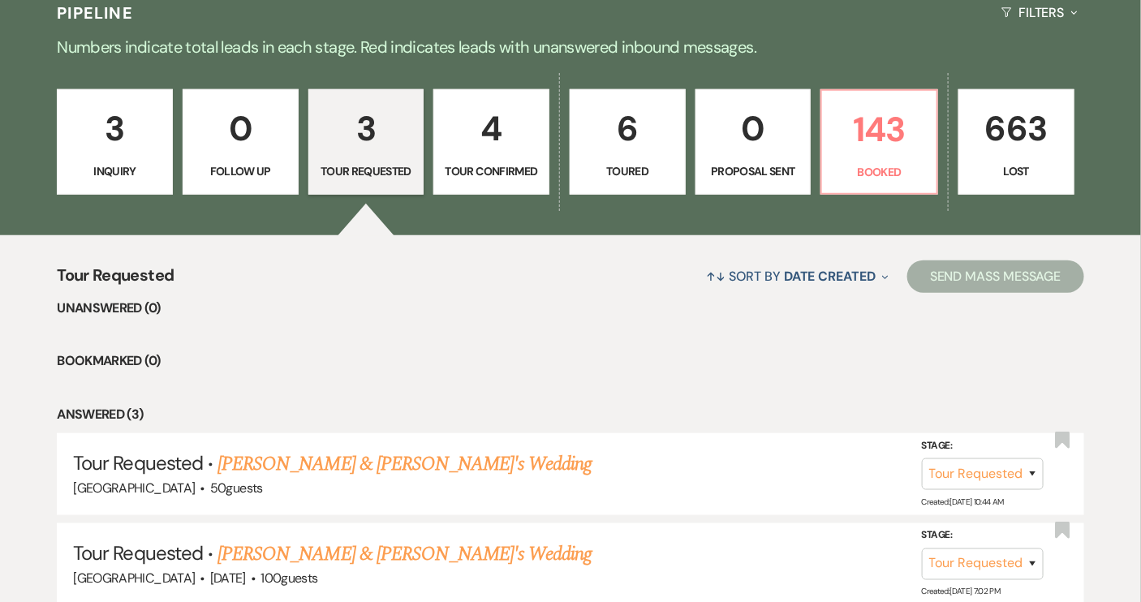
select select "5"
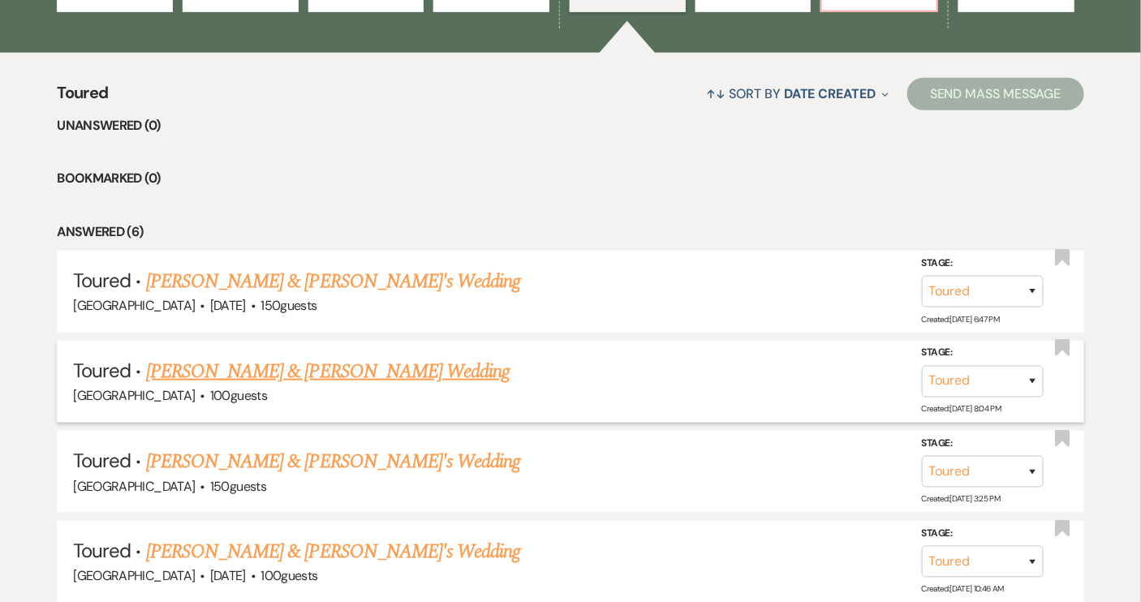
scroll to position [609, 0]
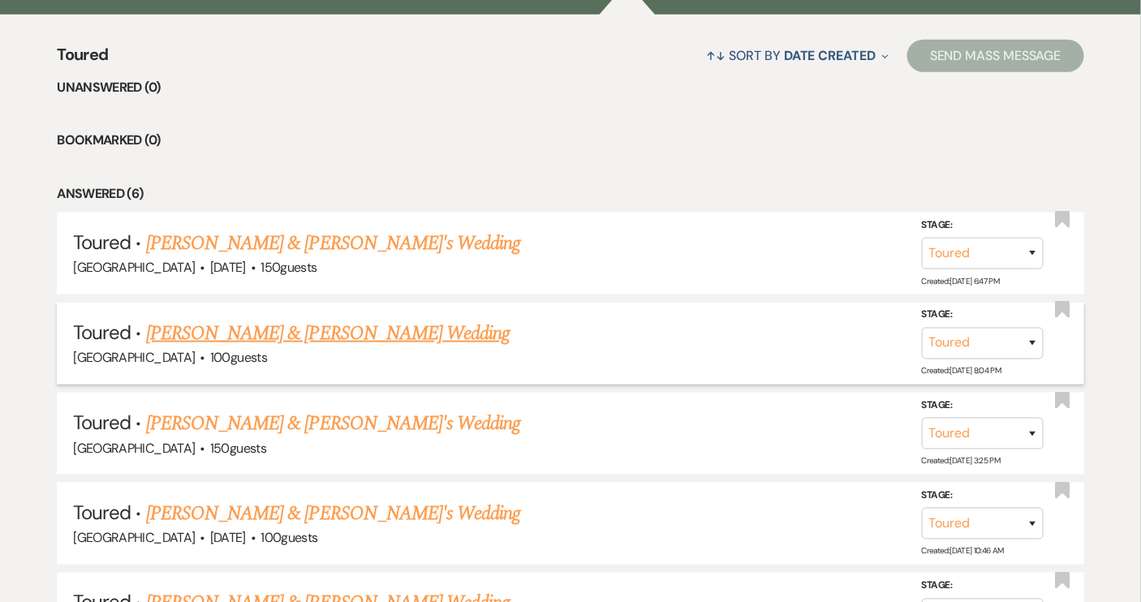
click at [338, 331] on link "[PERSON_NAME] & [PERSON_NAME] Wedding" at bounding box center [328, 333] width 364 height 29
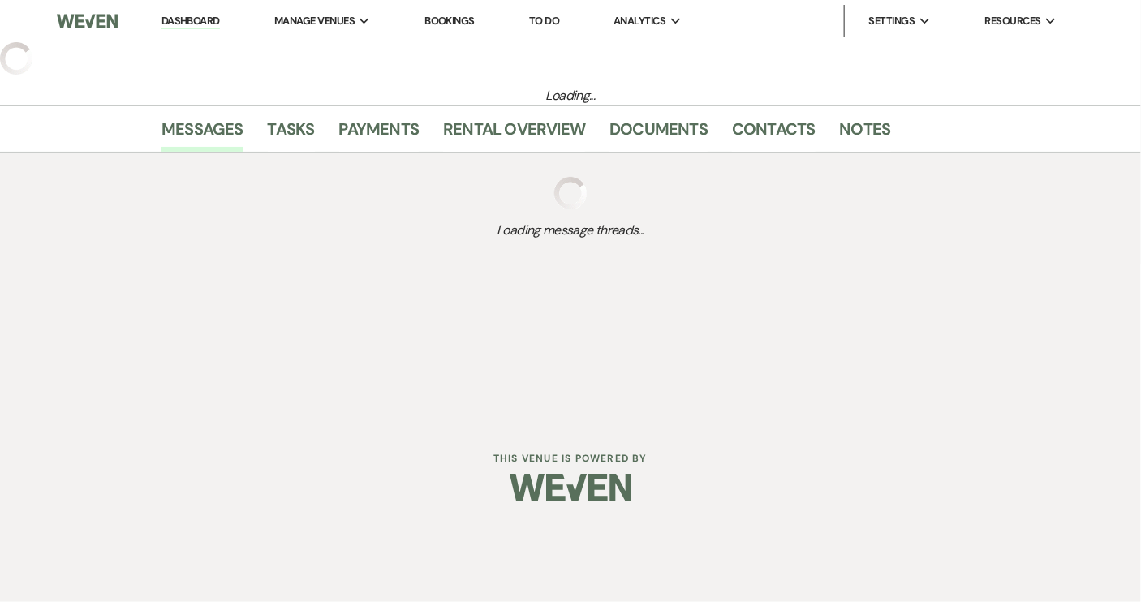
select select "5"
select select "8"
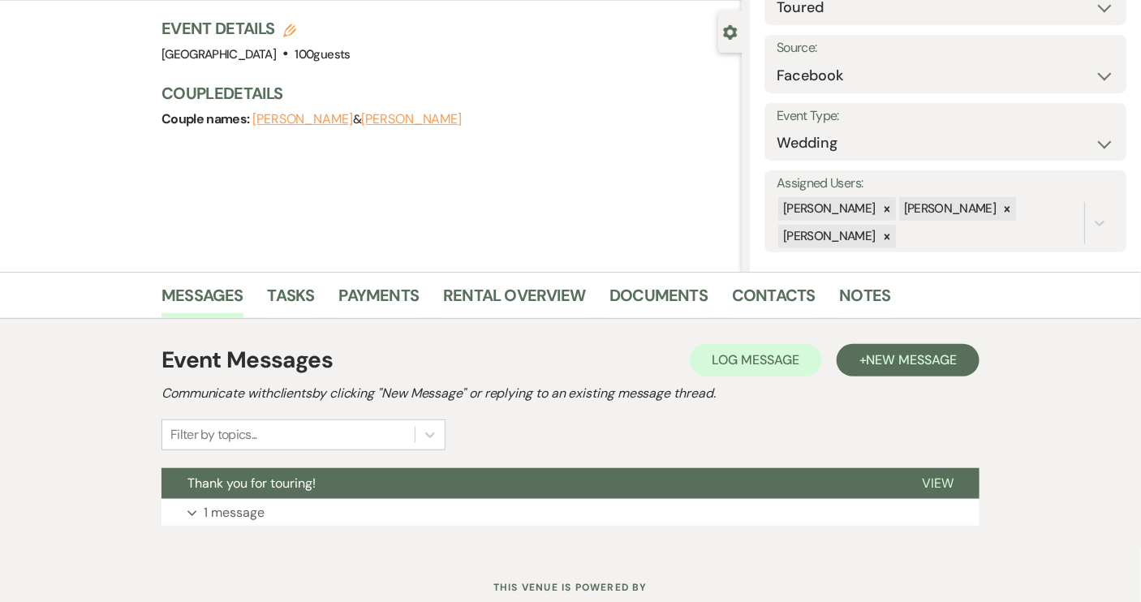
scroll to position [187, 0]
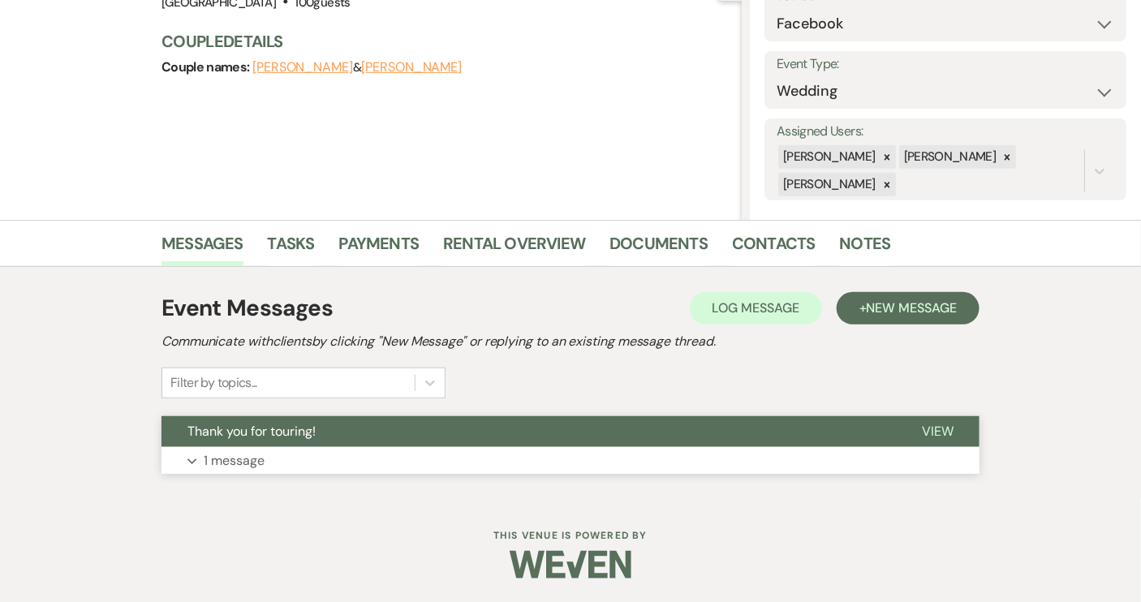
click at [949, 426] on span "View" at bounding box center [938, 431] width 32 height 17
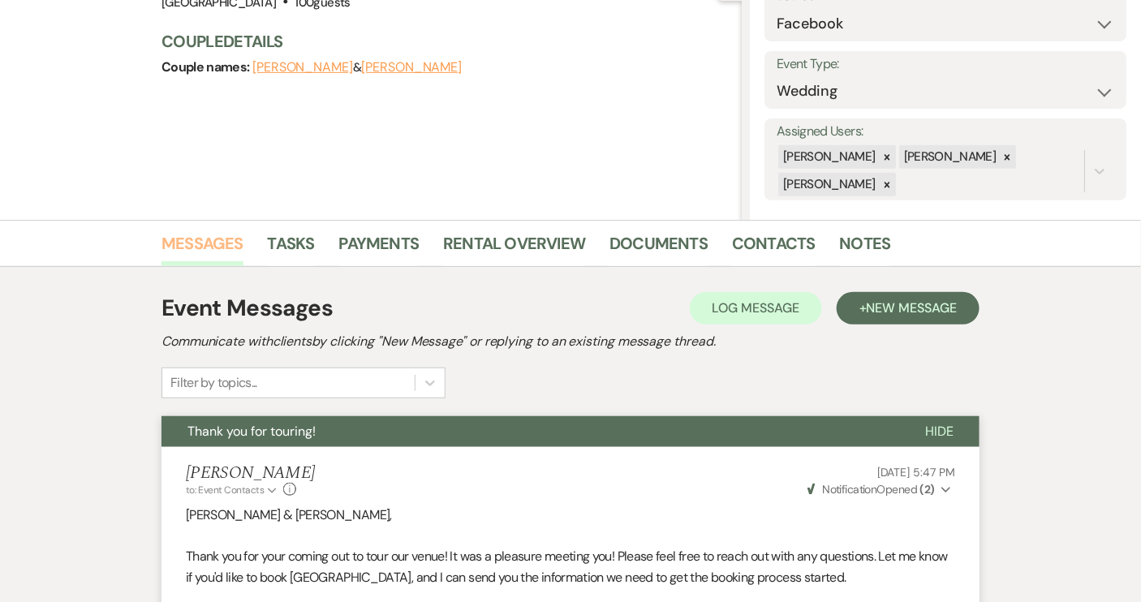
click at [188, 240] on link "Messages" at bounding box center [203, 249] width 82 height 36
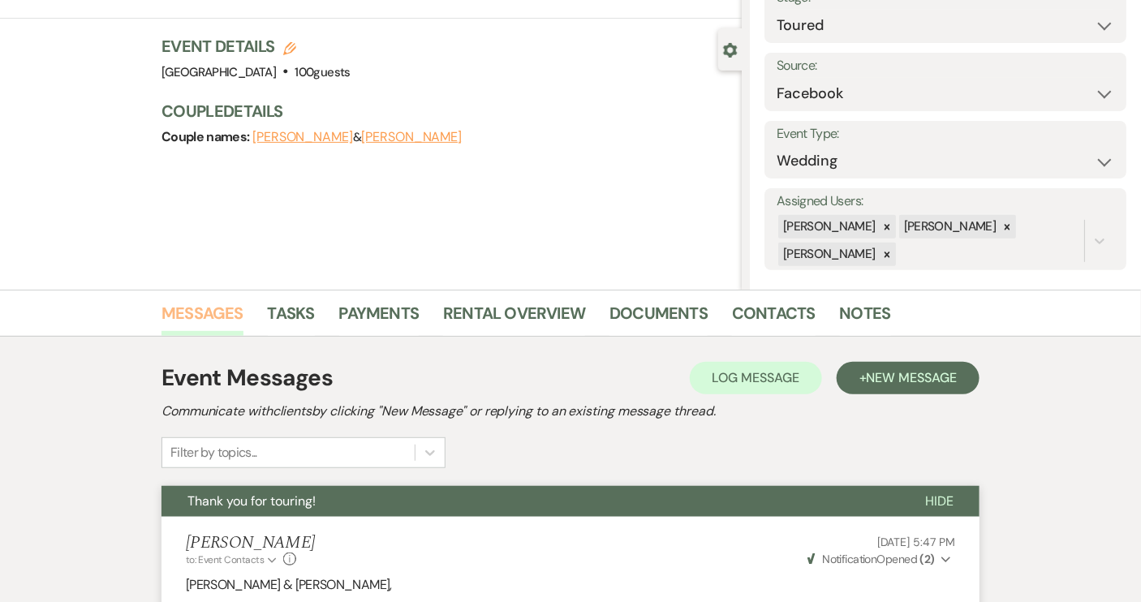
scroll to position [0, 0]
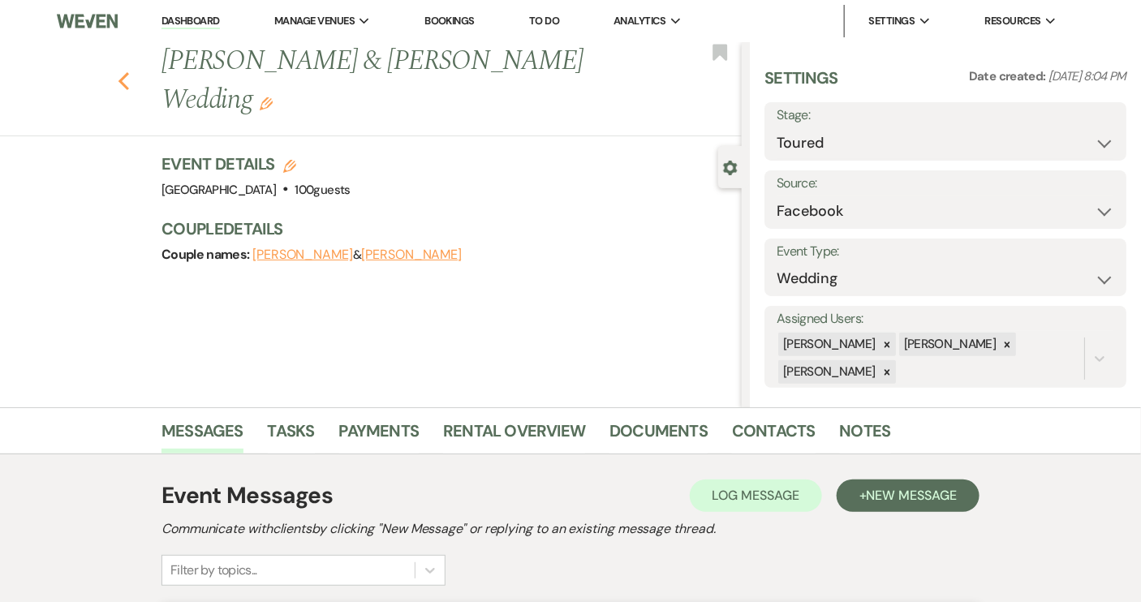
click at [128, 71] on icon "Previous" at bounding box center [124, 80] width 12 height 19
select select "5"
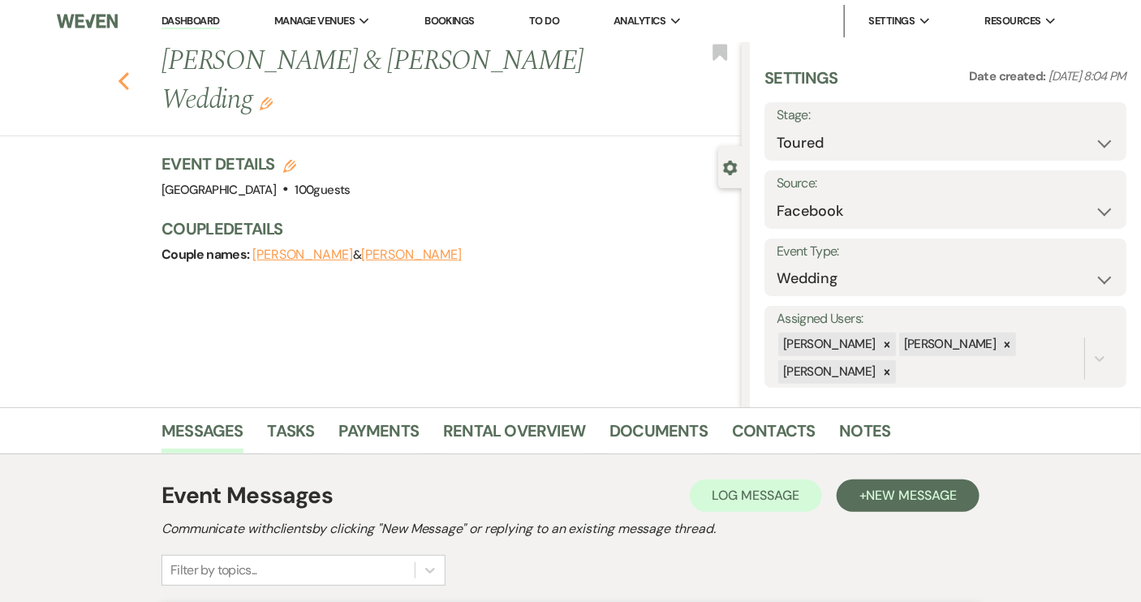
select select "5"
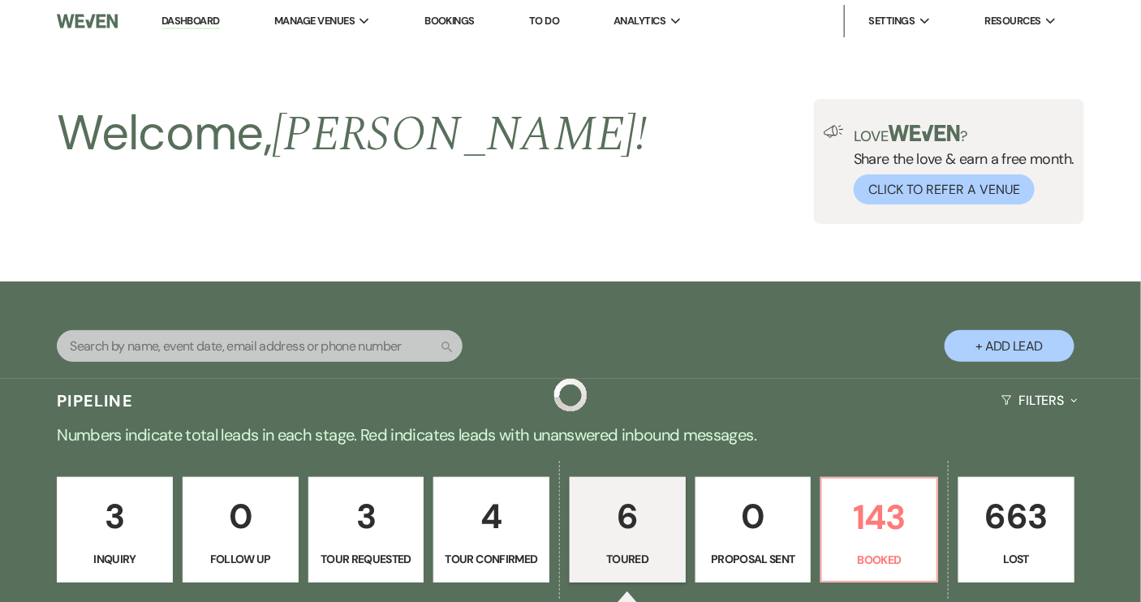
scroll to position [609, 0]
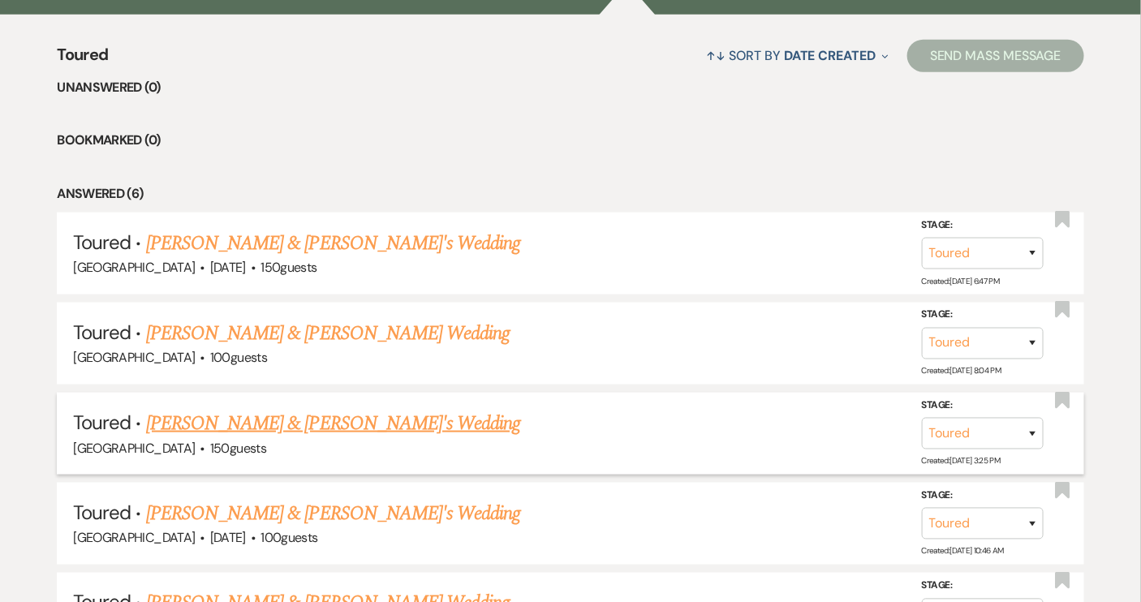
click at [351, 425] on link "[PERSON_NAME] & [PERSON_NAME]'s Wedding" at bounding box center [333, 423] width 375 height 29
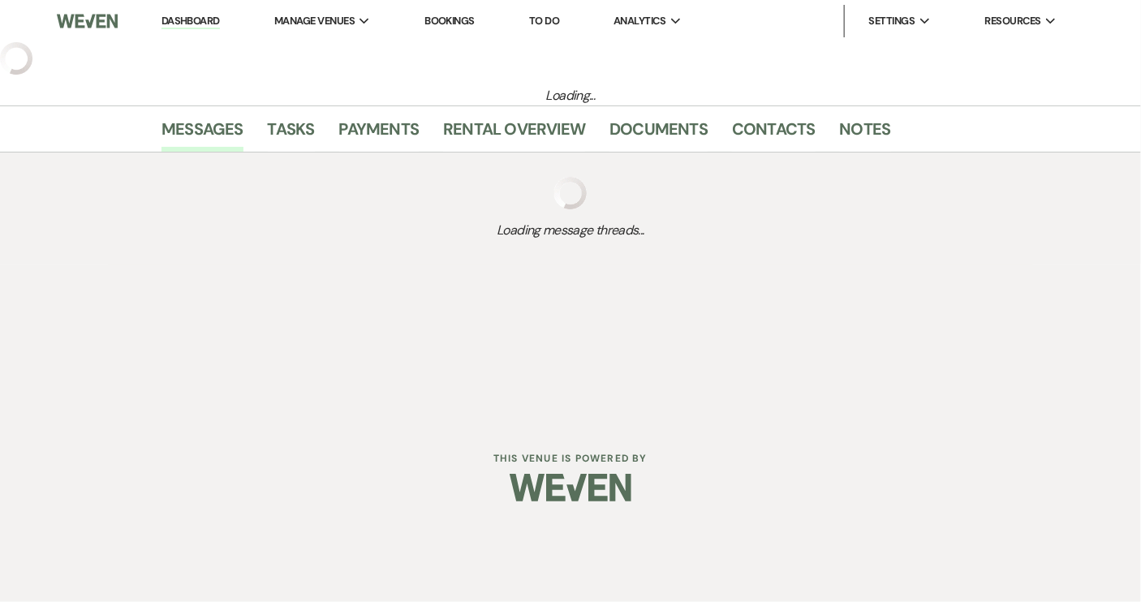
select select "5"
select select "7"
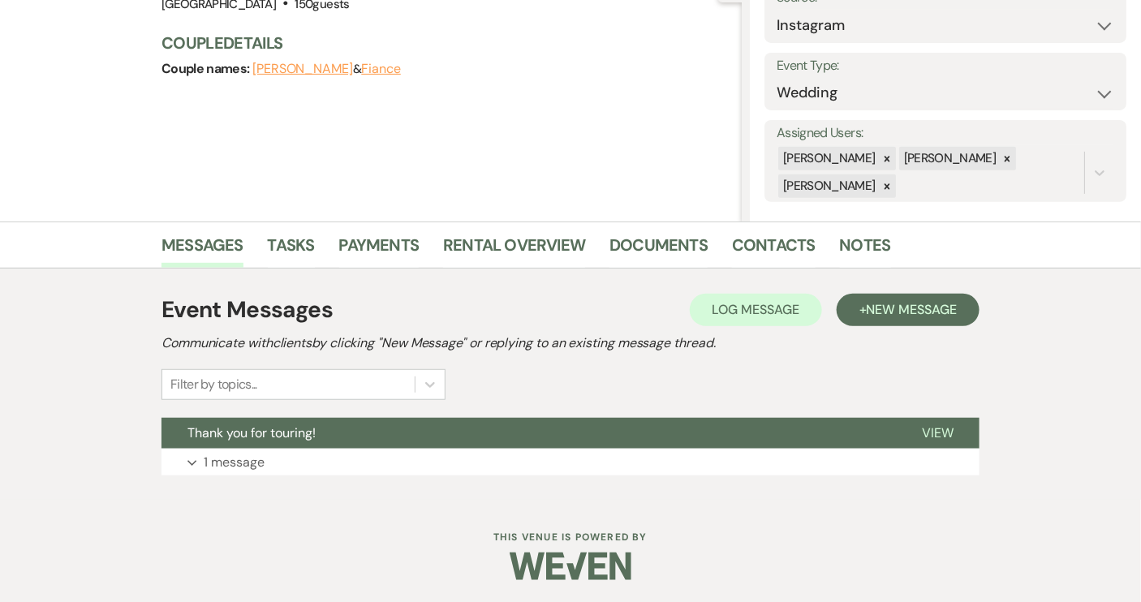
scroll to position [187, 0]
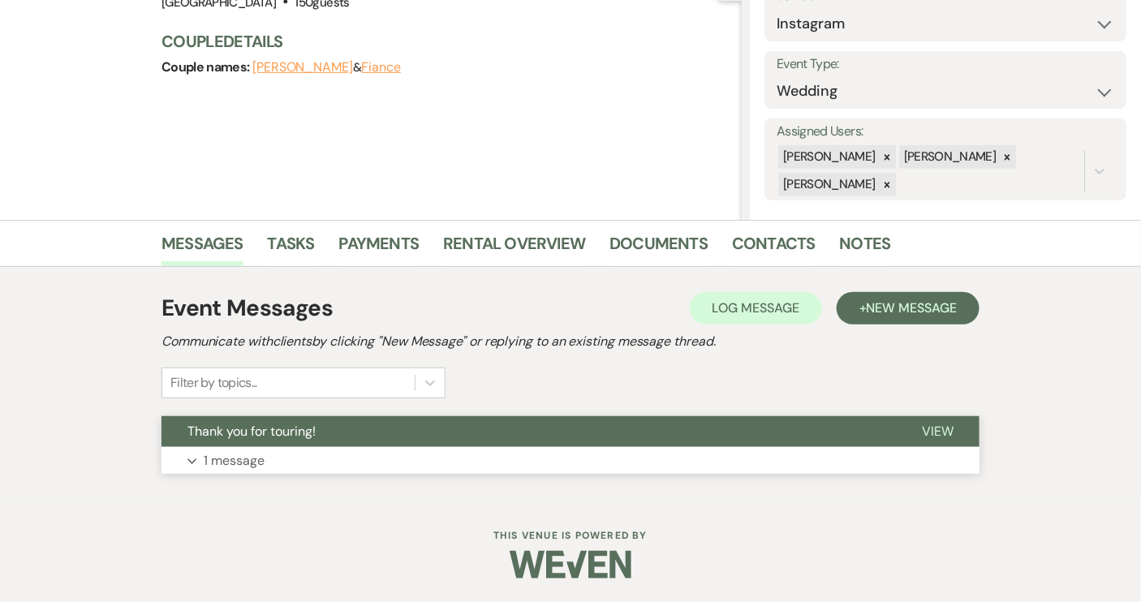
click at [950, 431] on span "View" at bounding box center [938, 431] width 32 height 17
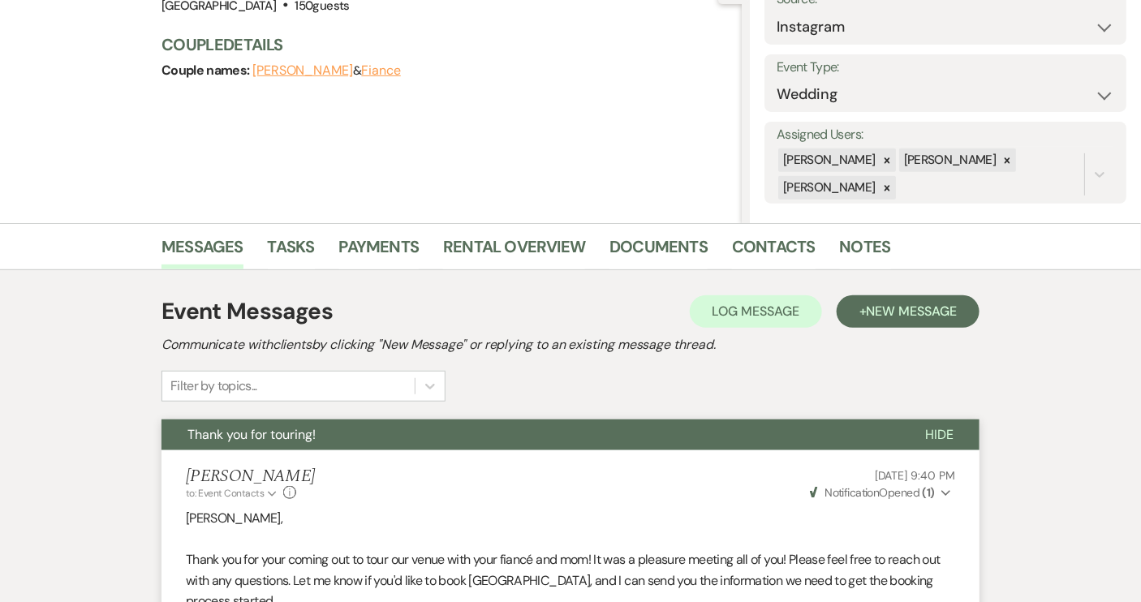
scroll to position [0, 0]
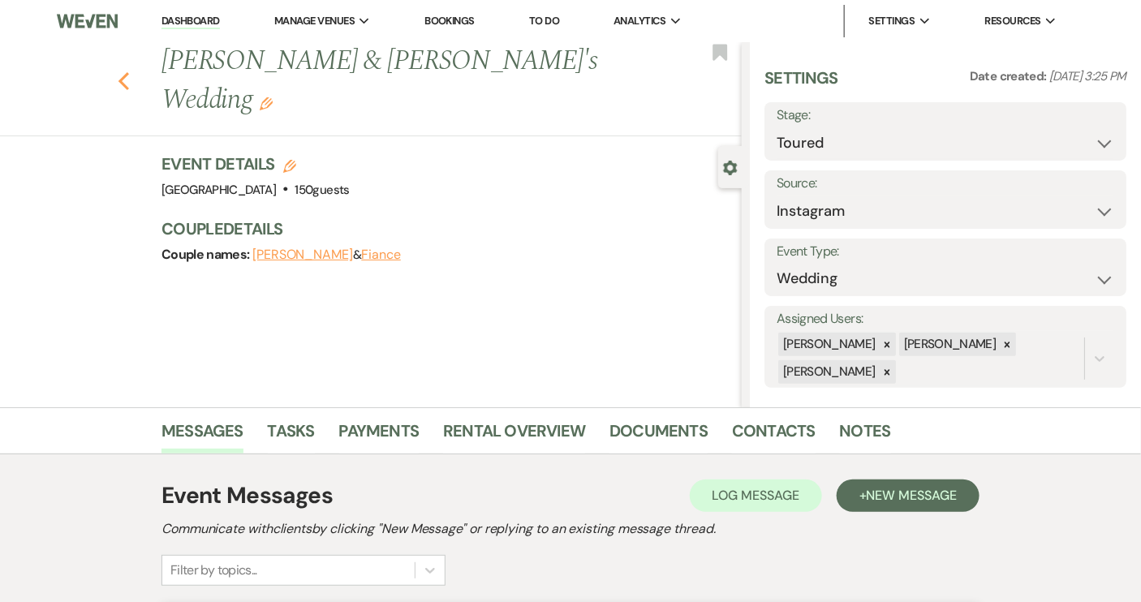
click at [123, 71] on icon "Previous" at bounding box center [124, 80] width 12 height 19
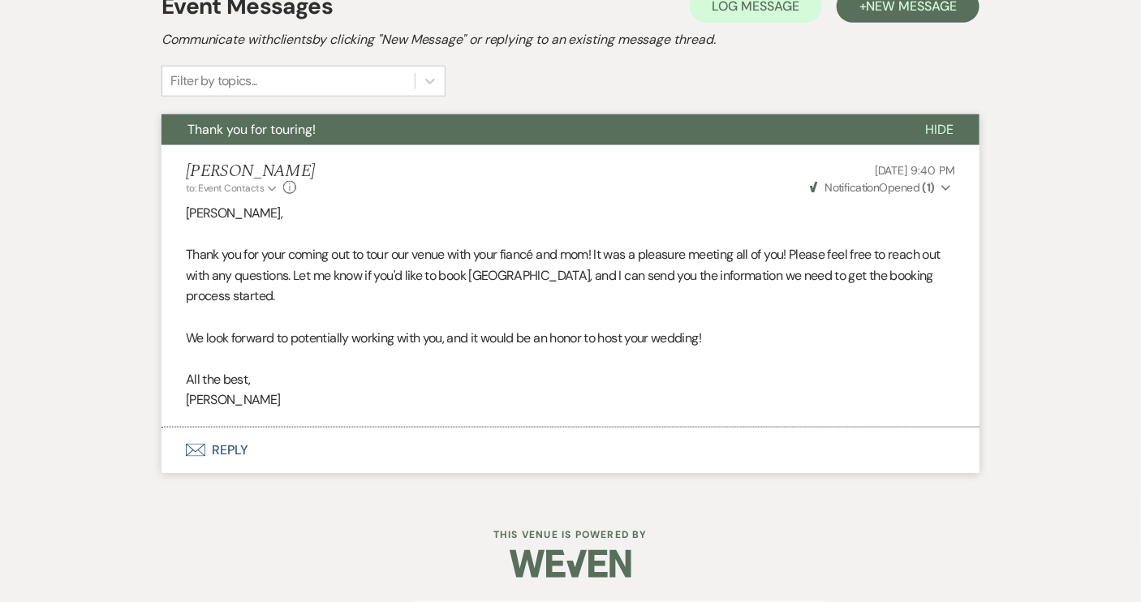
select select "5"
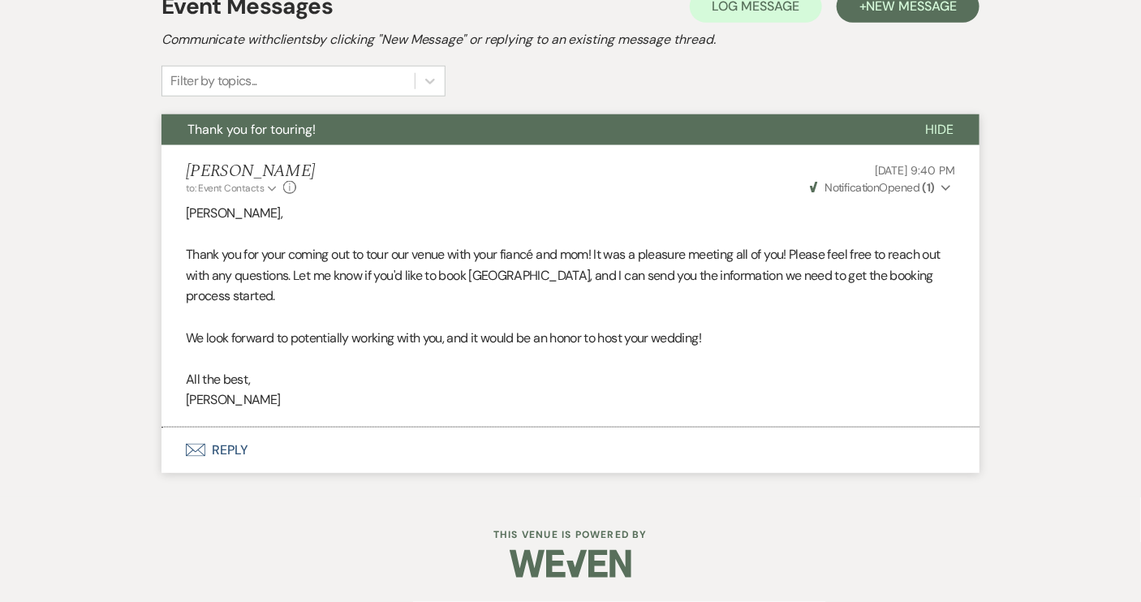
select select "5"
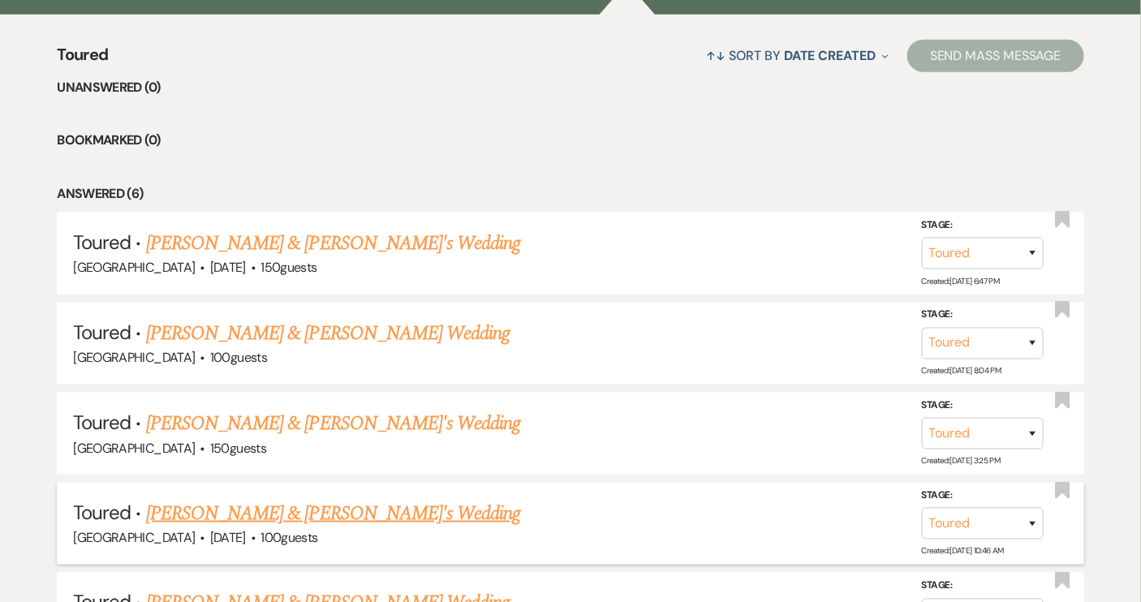
click at [312, 503] on link "[PERSON_NAME] & [PERSON_NAME]'s Wedding" at bounding box center [333, 513] width 375 height 29
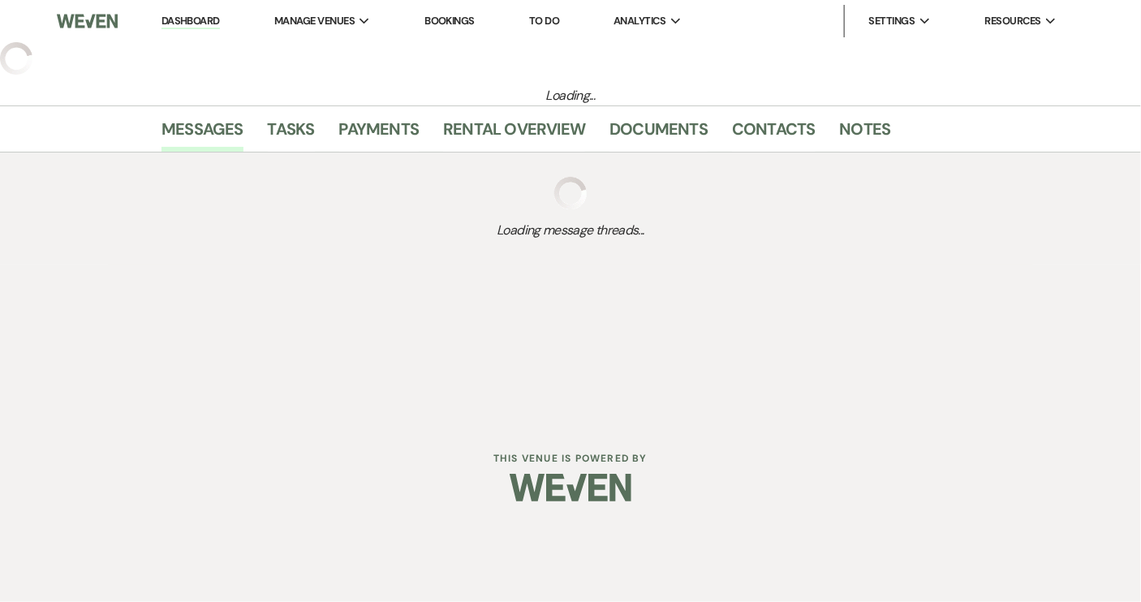
select select "5"
select select "6"
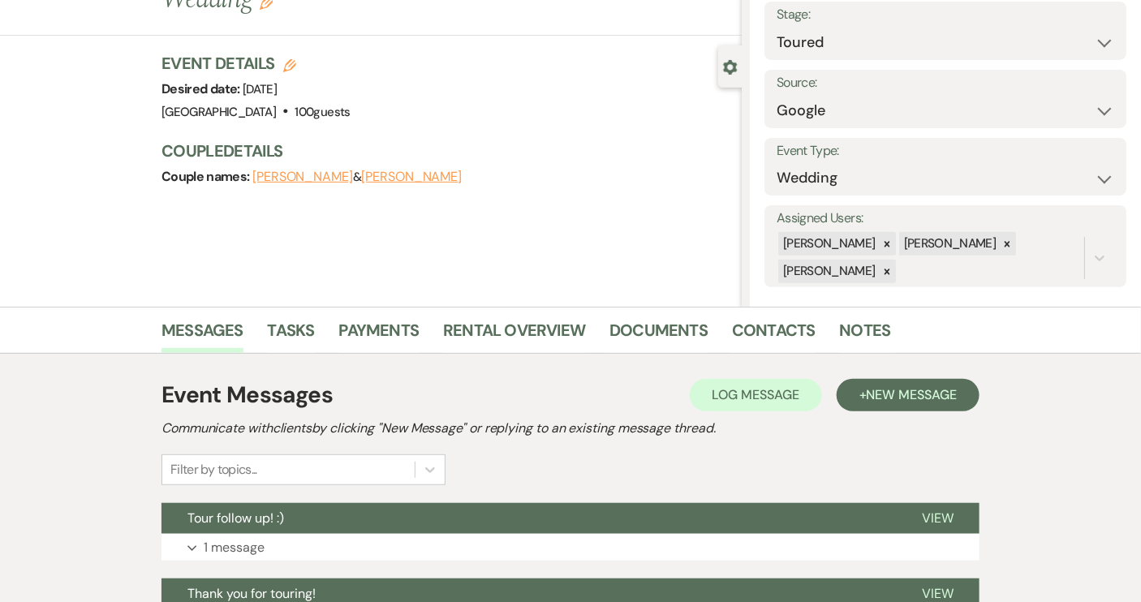
scroll to position [221, 0]
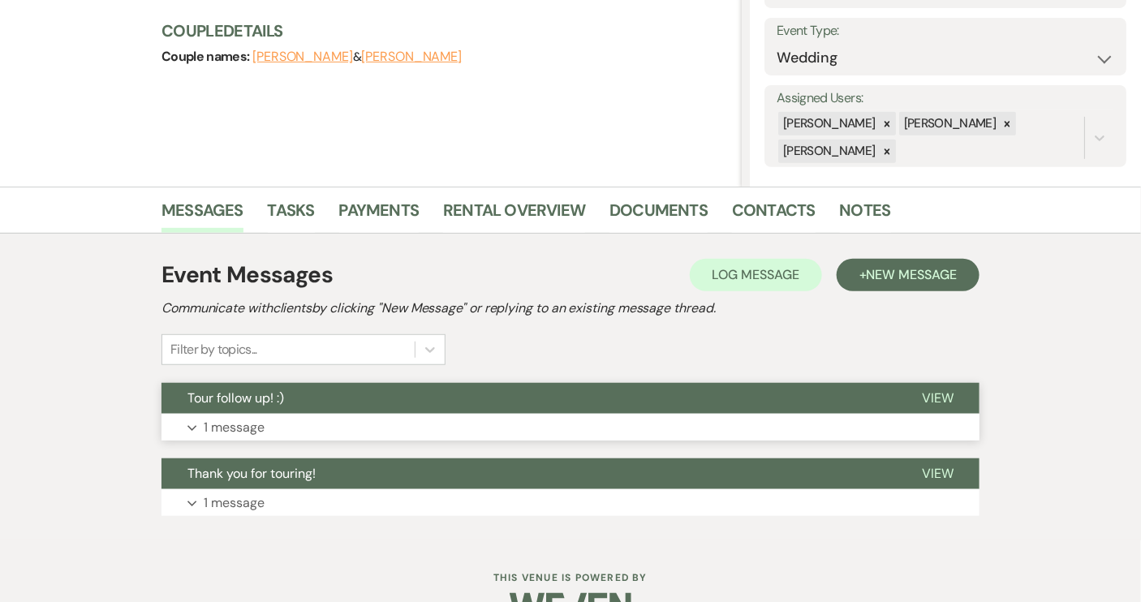
click at [937, 395] on span "View" at bounding box center [938, 398] width 32 height 17
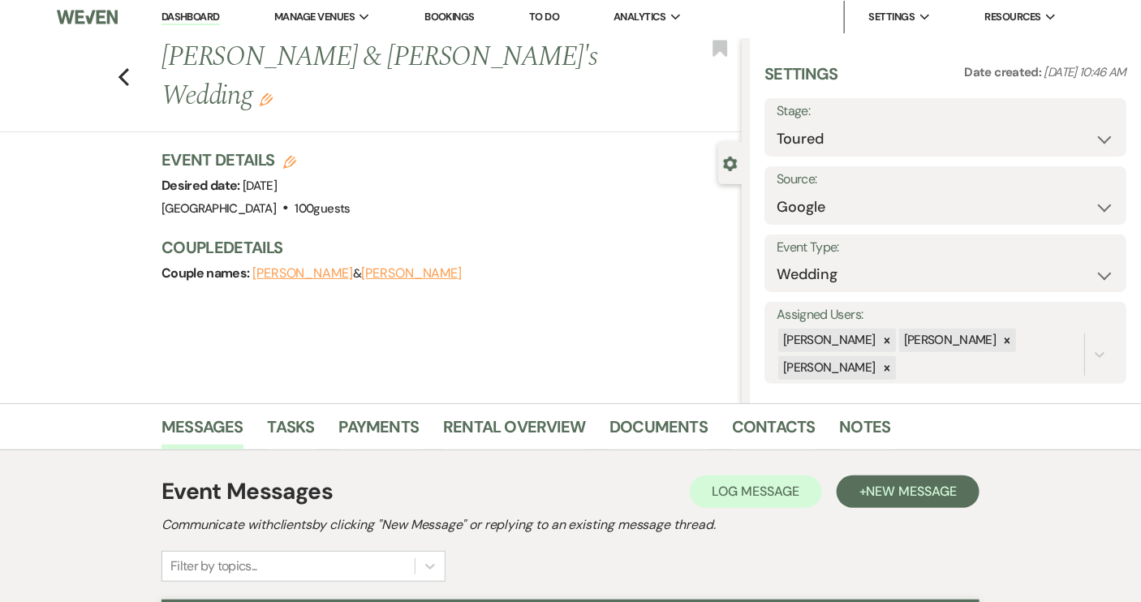
scroll to position [0, 0]
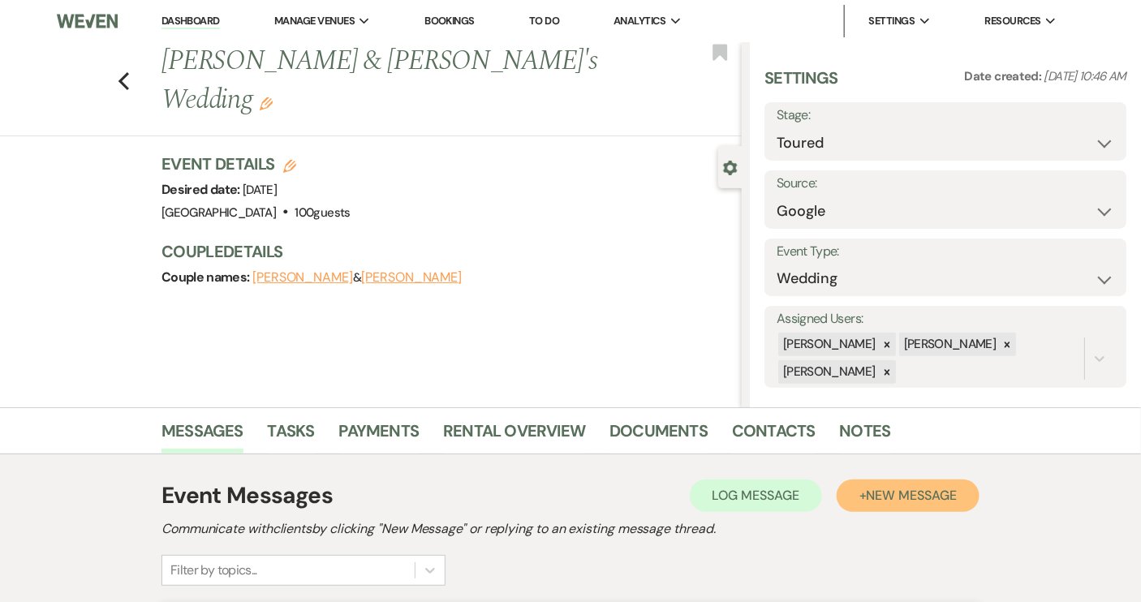
click at [881, 504] on button "+ New Message" at bounding box center [908, 496] width 143 height 32
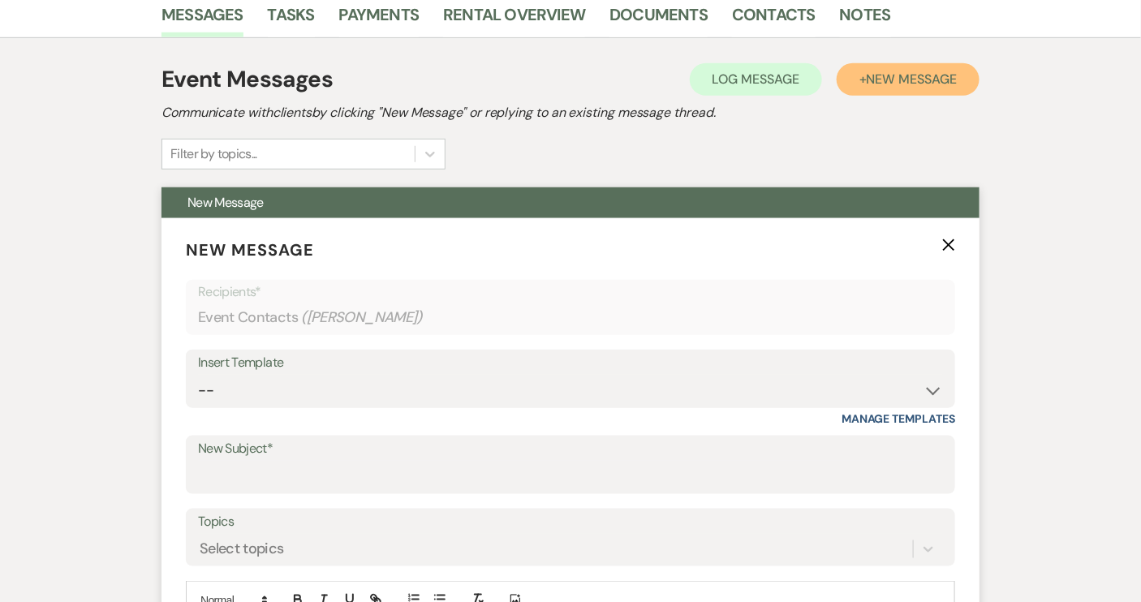
scroll to position [442, 0]
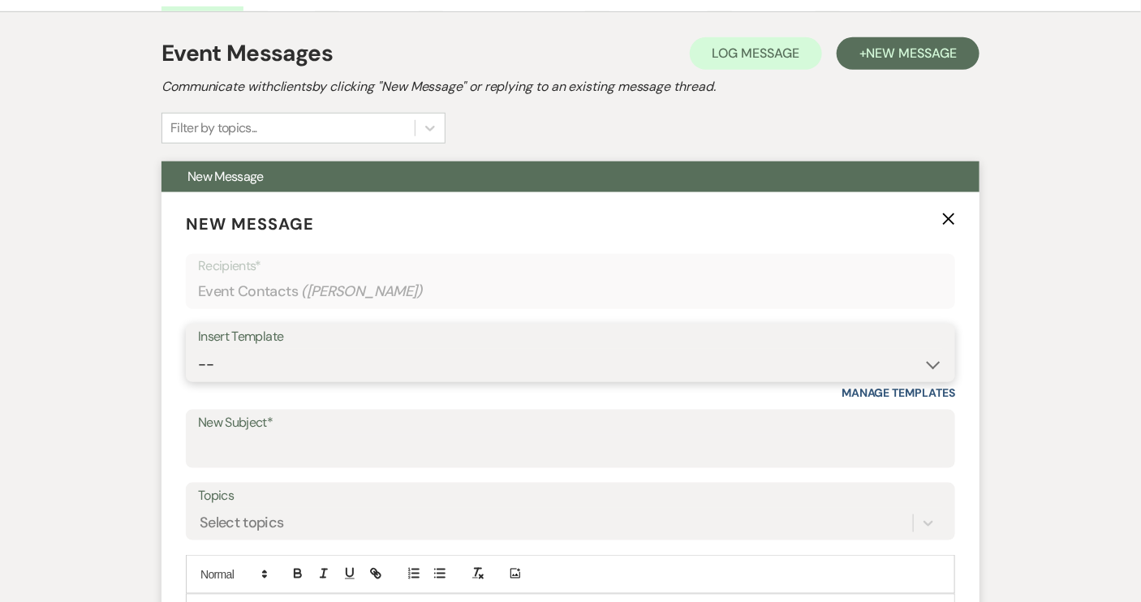
click at [933, 362] on select "-- Weven Planning Portal Introduction (Booked Events) Tour Request Response Con…" at bounding box center [570, 365] width 745 height 32
select select "1482"
click at [198, 349] on select "-- Weven Planning Portal Introduction (Booked Events) Tour Request Response Con…" at bounding box center [570, 365] width 745 height 32
type input "Tour dates available!"
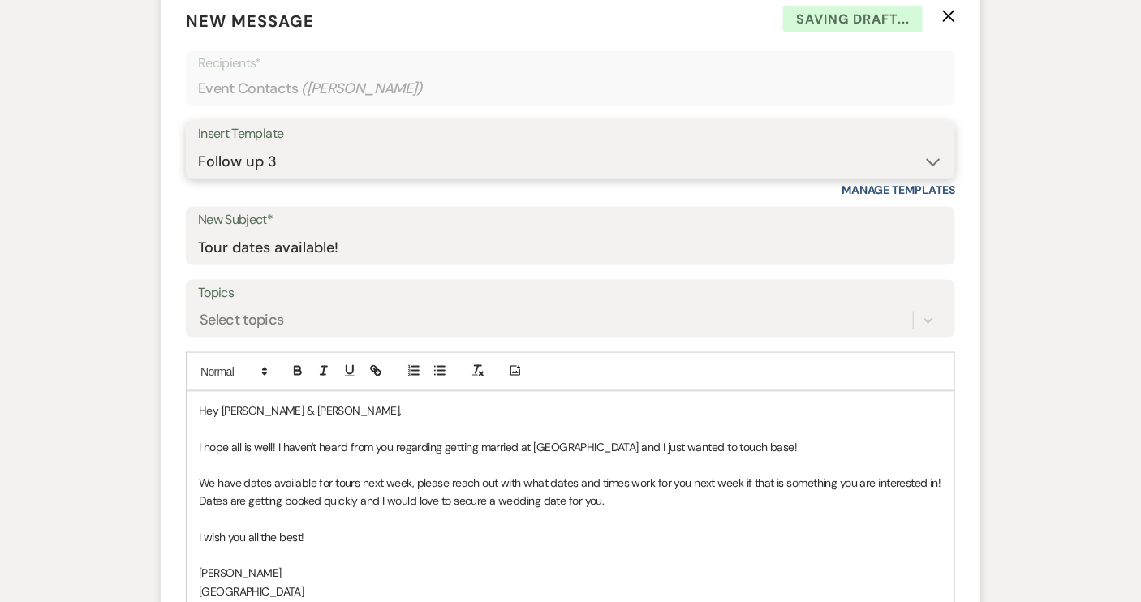
scroll to position [368, 0]
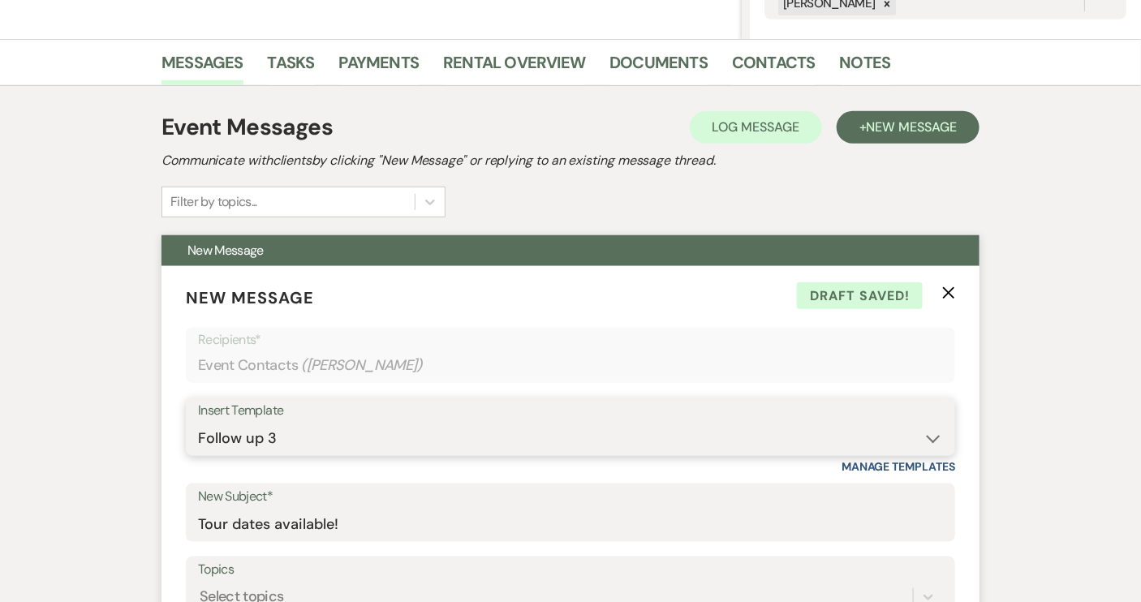
click at [923, 442] on select "-- Weven Planning Portal Introduction (Booked Events) Tour Request Response Con…" at bounding box center [570, 439] width 745 height 32
select select "1403"
click at [198, 423] on select "-- Weven Planning Portal Introduction (Booked Events) Tour Request Response Con…" at bounding box center [570, 439] width 745 height 32
type input "Still interested?"
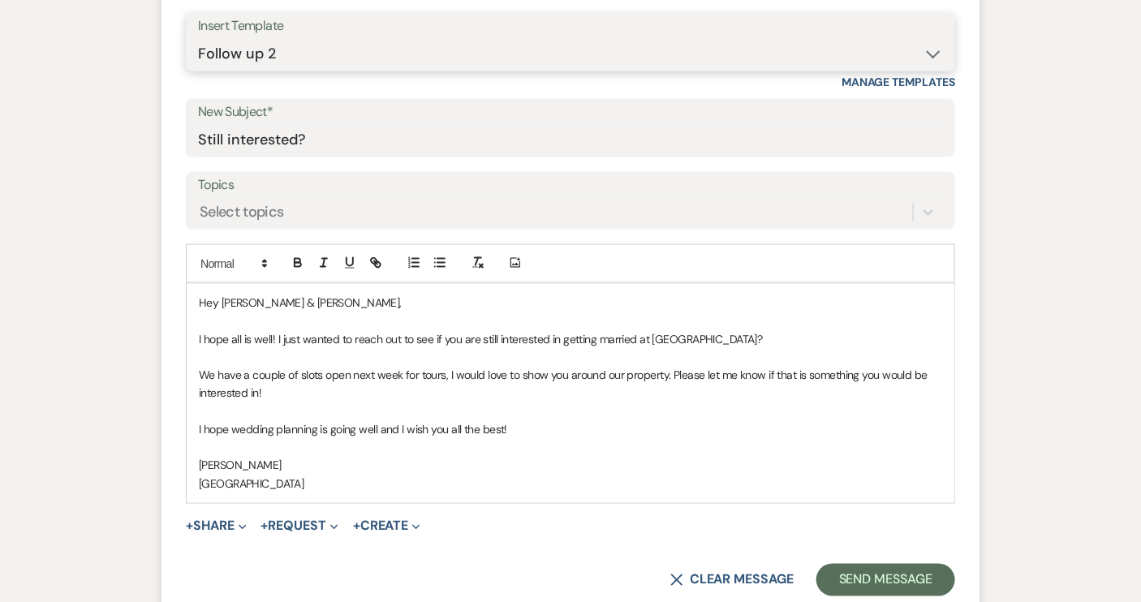
scroll to position [811, 0]
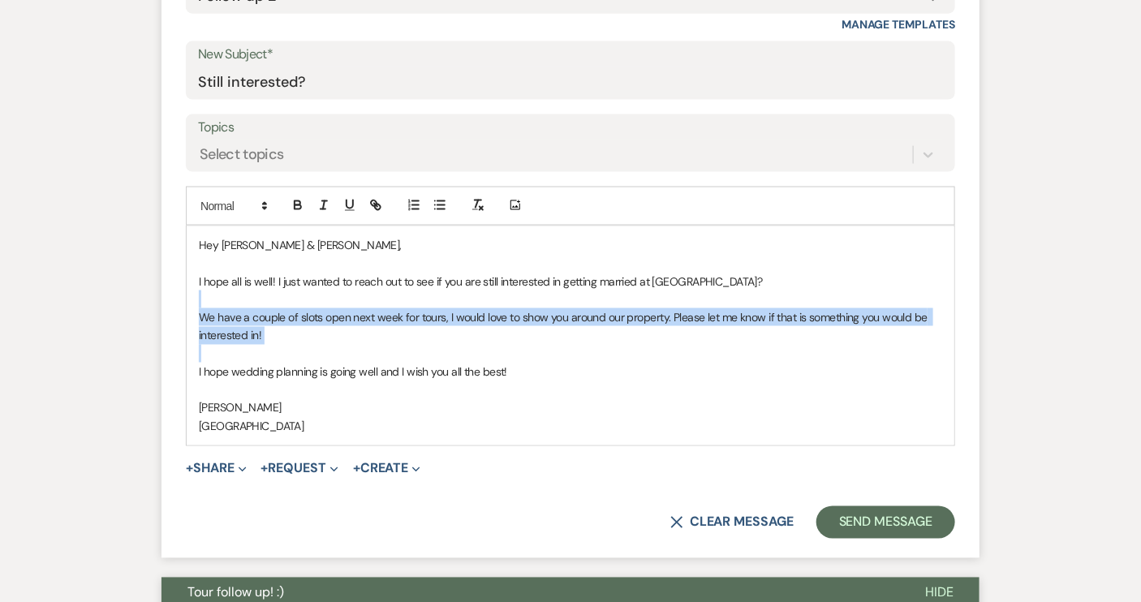
drag, startPoint x: 197, startPoint y: 295, endPoint x: 197, endPoint y: 363, distance: 67.4
click at [197, 363] on div "Hey [PERSON_NAME] & [PERSON_NAME], I hope all is well! I just wanted to reach o…" at bounding box center [571, 335] width 768 height 219
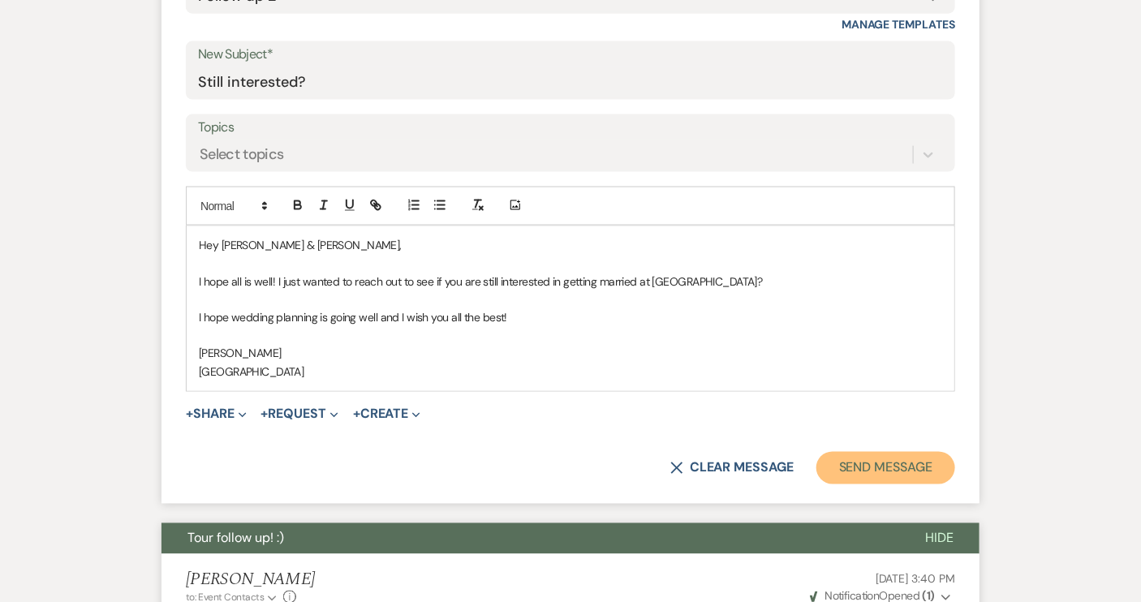
click at [847, 470] on button "Send Message" at bounding box center [886, 468] width 139 height 32
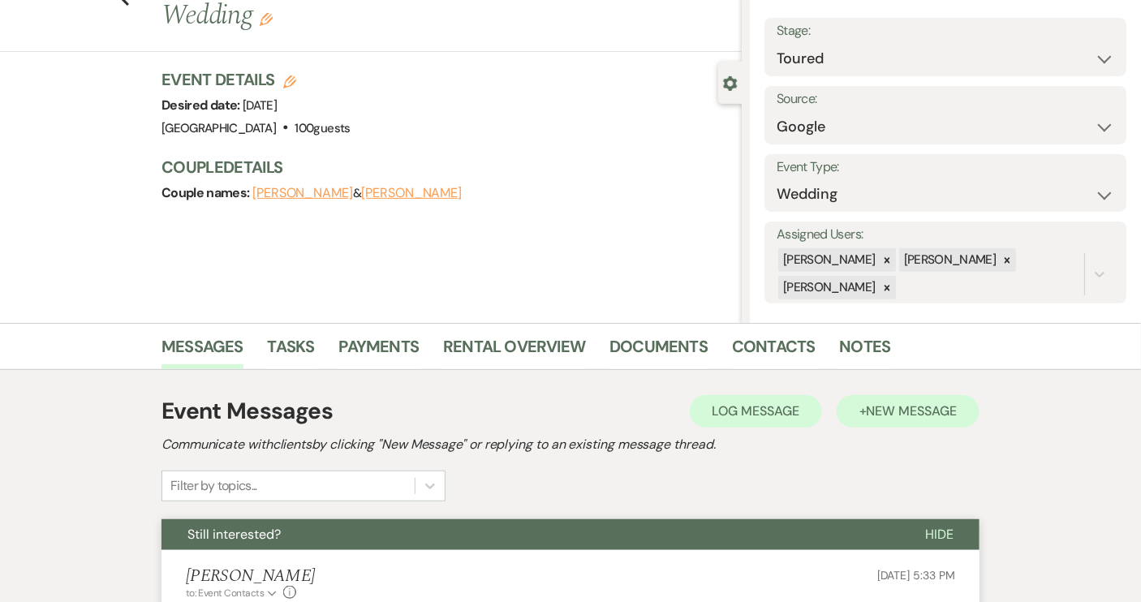
scroll to position [0, 0]
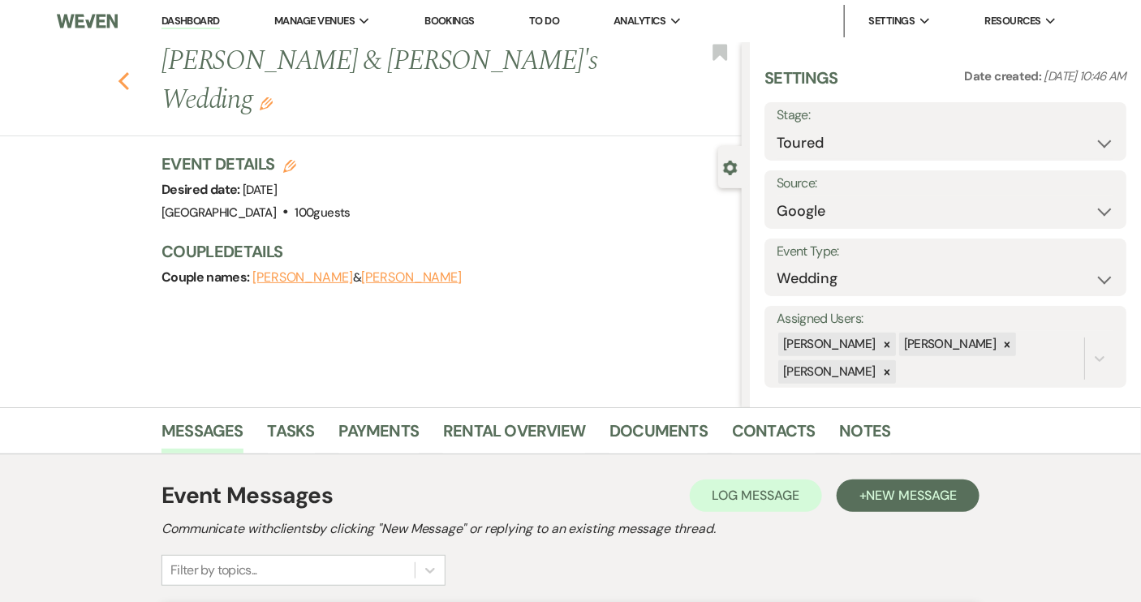
click at [129, 72] on use "button" at bounding box center [124, 81] width 11 height 18
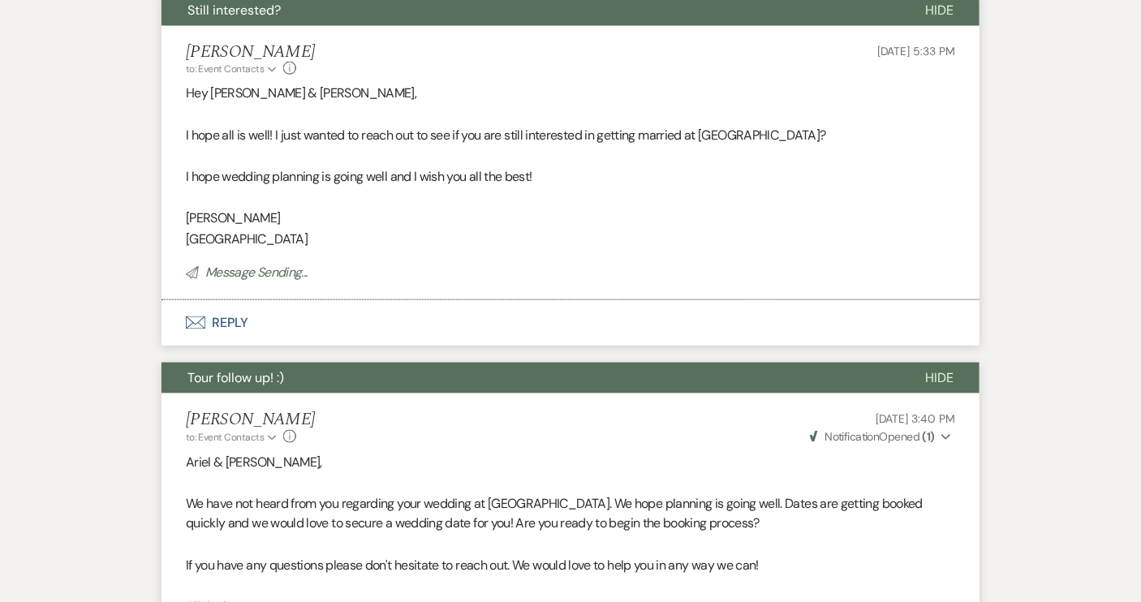
select select "5"
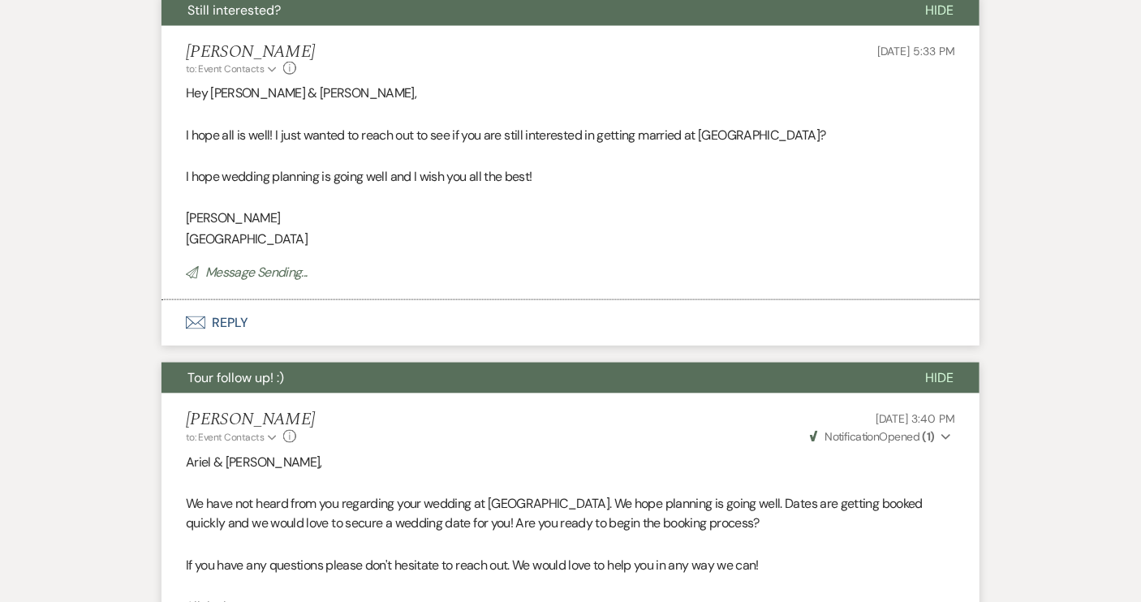
select select "5"
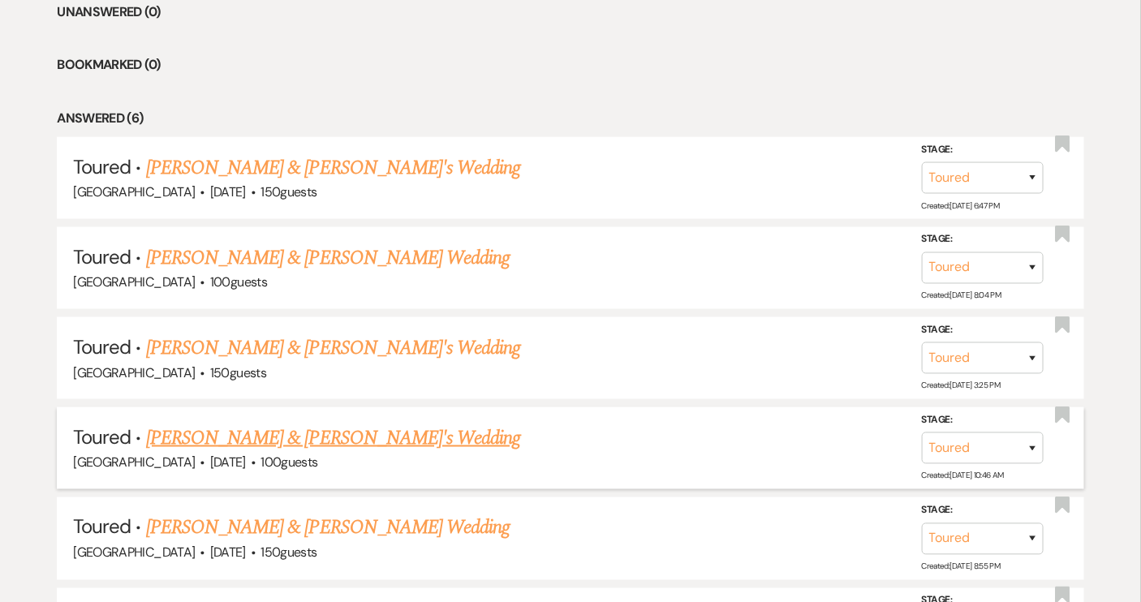
scroll to position [756, 0]
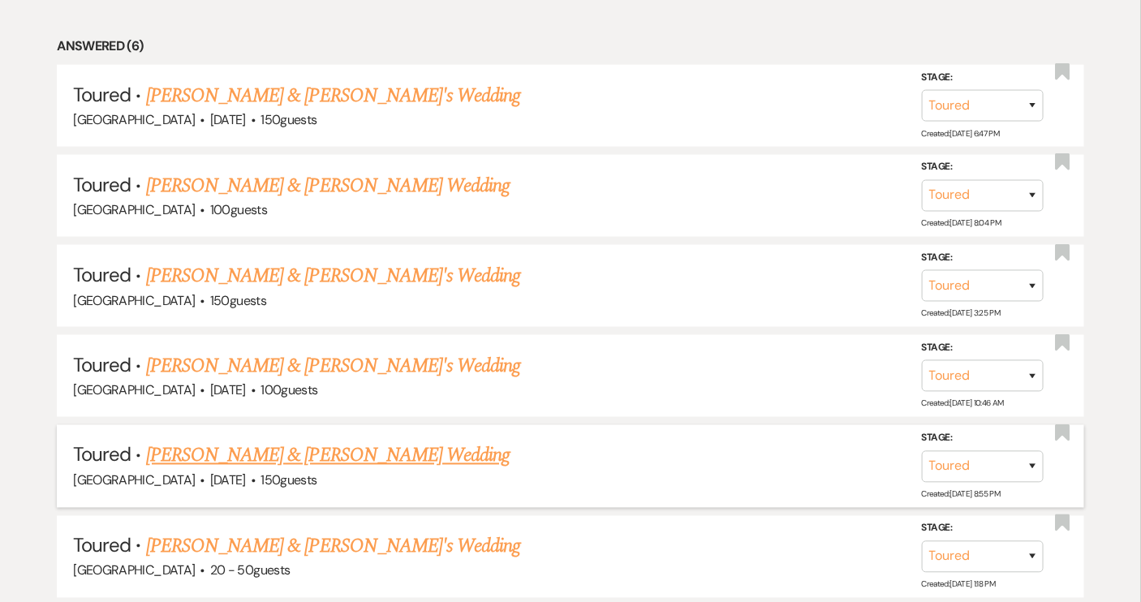
click at [343, 453] on link "[PERSON_NAME] & [PERSON_NAME] Wedding" at bounding box center [328, 456] width 364 height 29
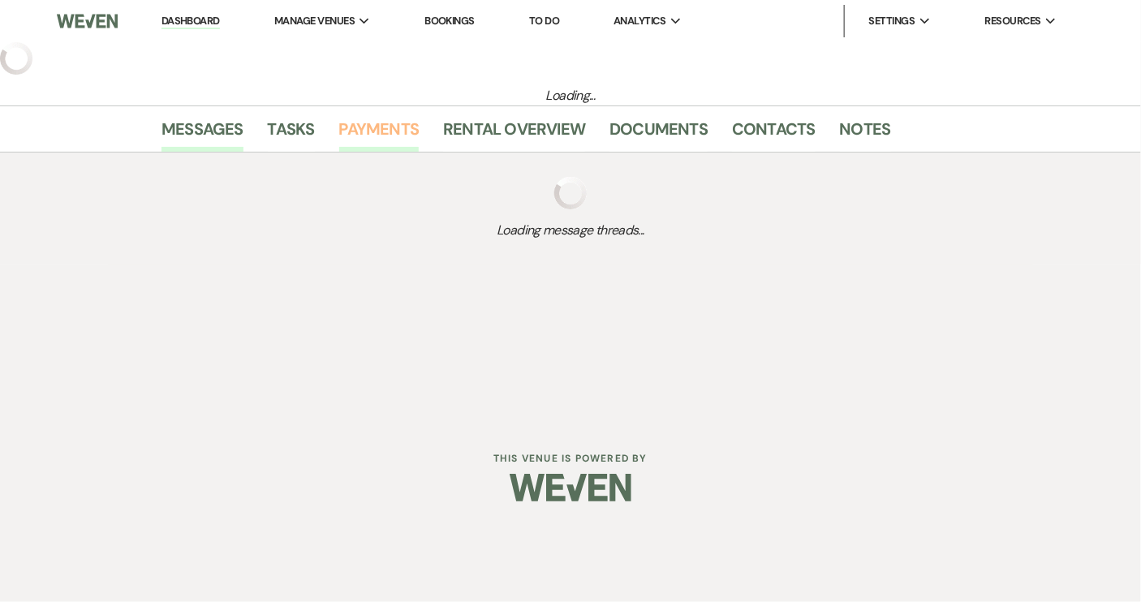
select select "5"
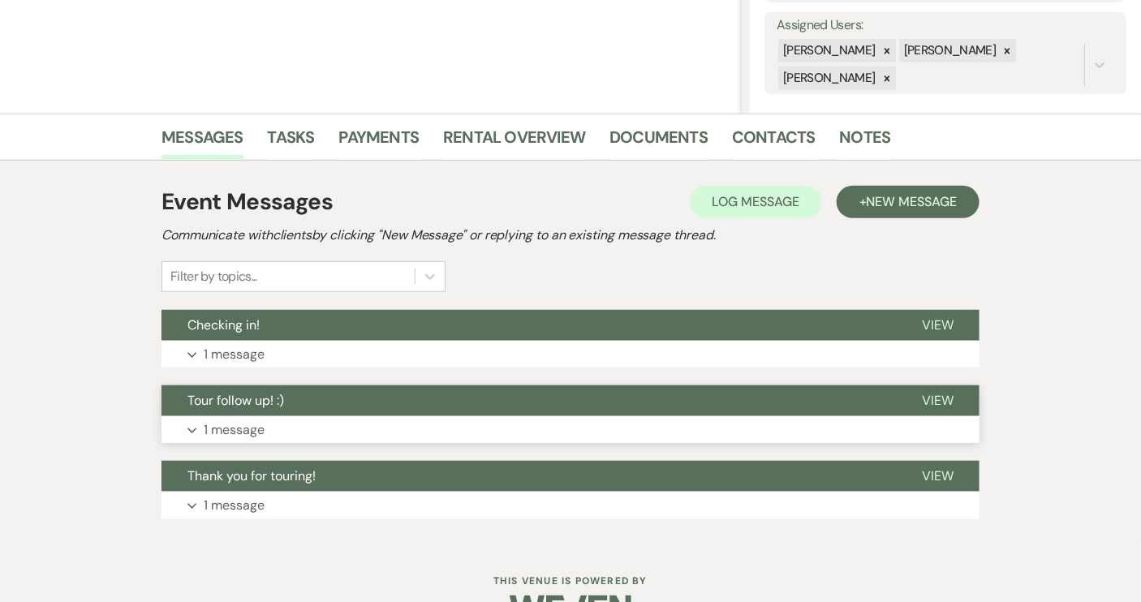
scroll to position [295, 0]
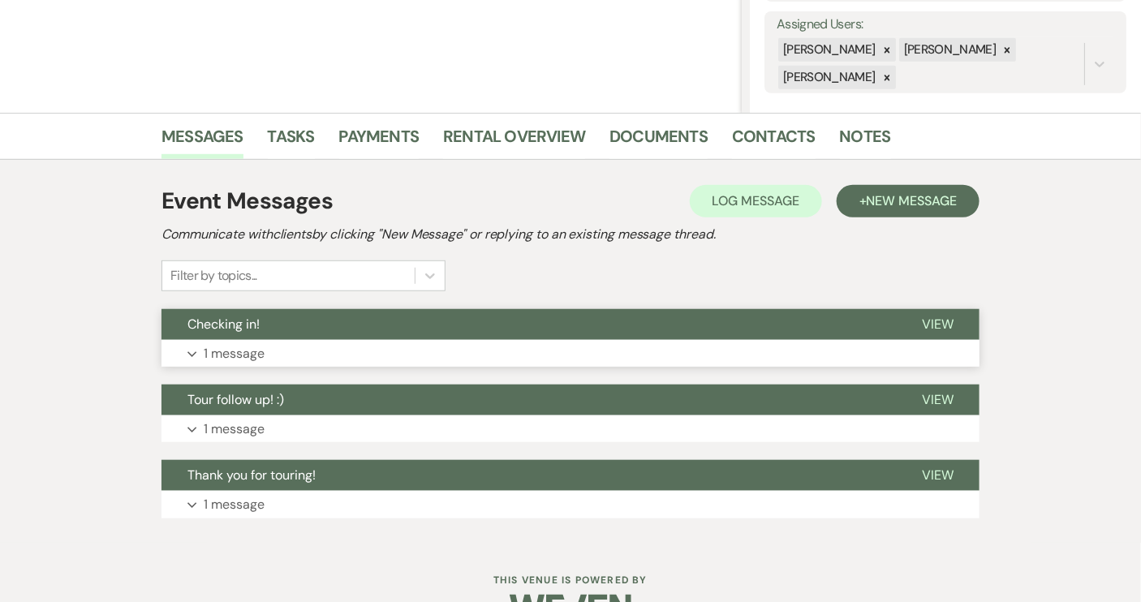
click at [928, 319] on span "View" at bounding box center [938, 324] width 32 height 17
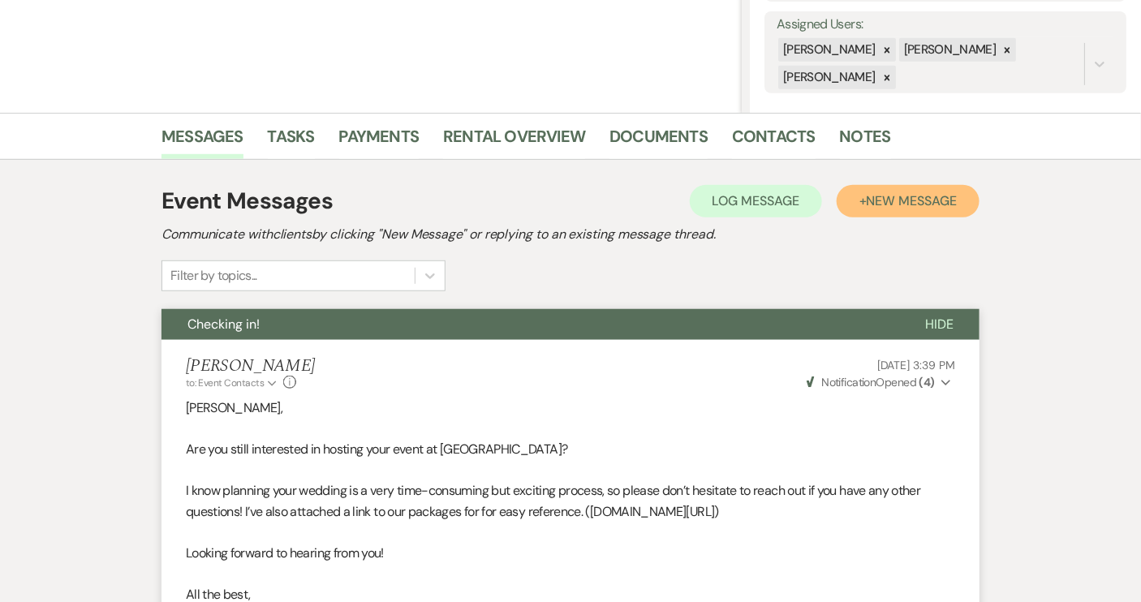
click at [866, 188] on button "+ New Message" at bounding box center [908, 201] width 143 height 32
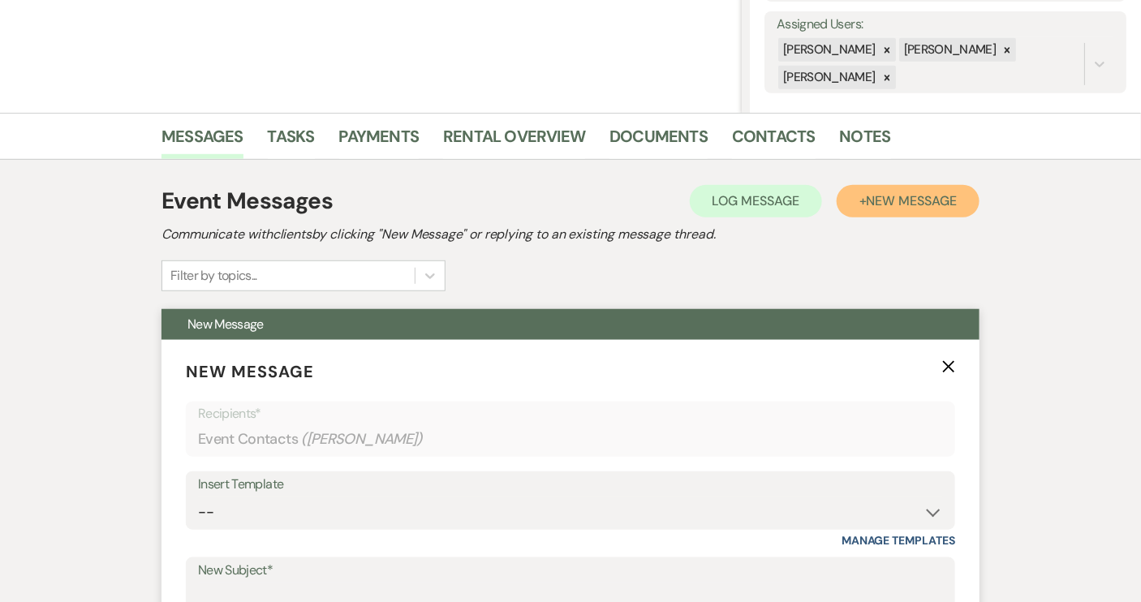
scroll to position [368, 0]
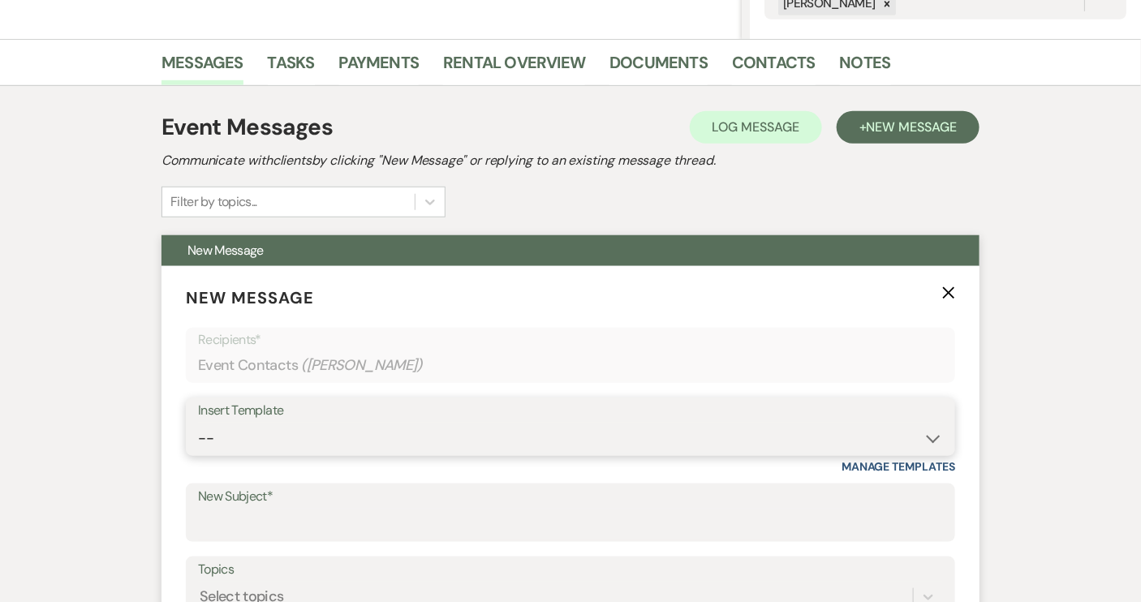
click at [931, 437] on select "-- Weven Planning Portal Introduction (Booked Events) Tour Request Response Con…" at bounding box center [570, 439] width 745 height 32
select select "1445"
click at [198, 423] on select "-- Weven Planning Portal Introduction (Booked Events) Tour Request Response Con…" at bounding box center [570, 439] width 745 height 32
type input "Final attempt"
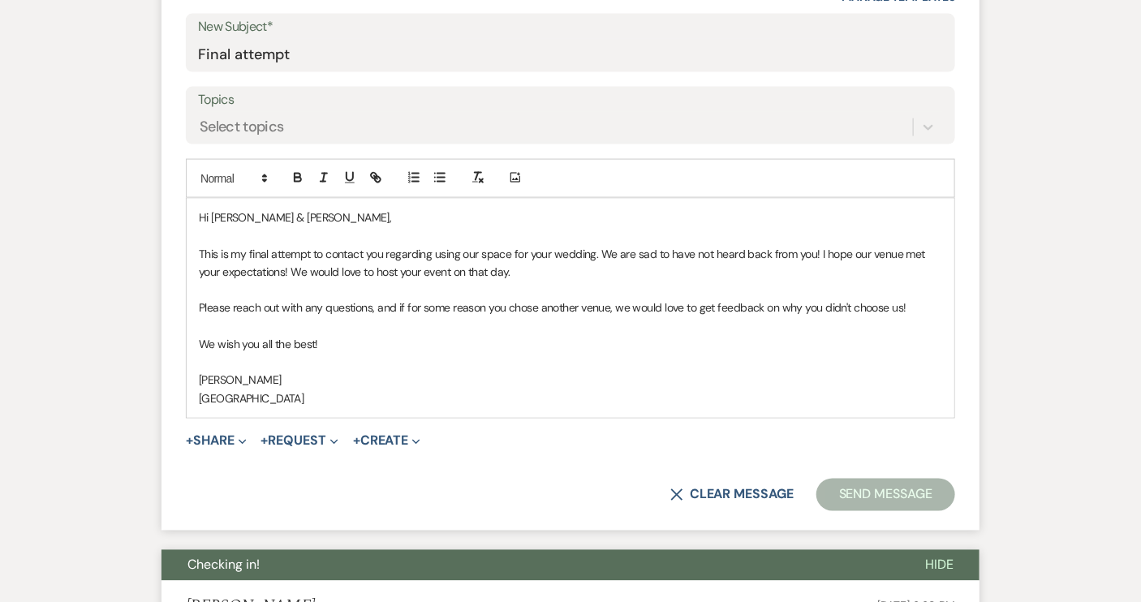
scroll to position [885, 0]
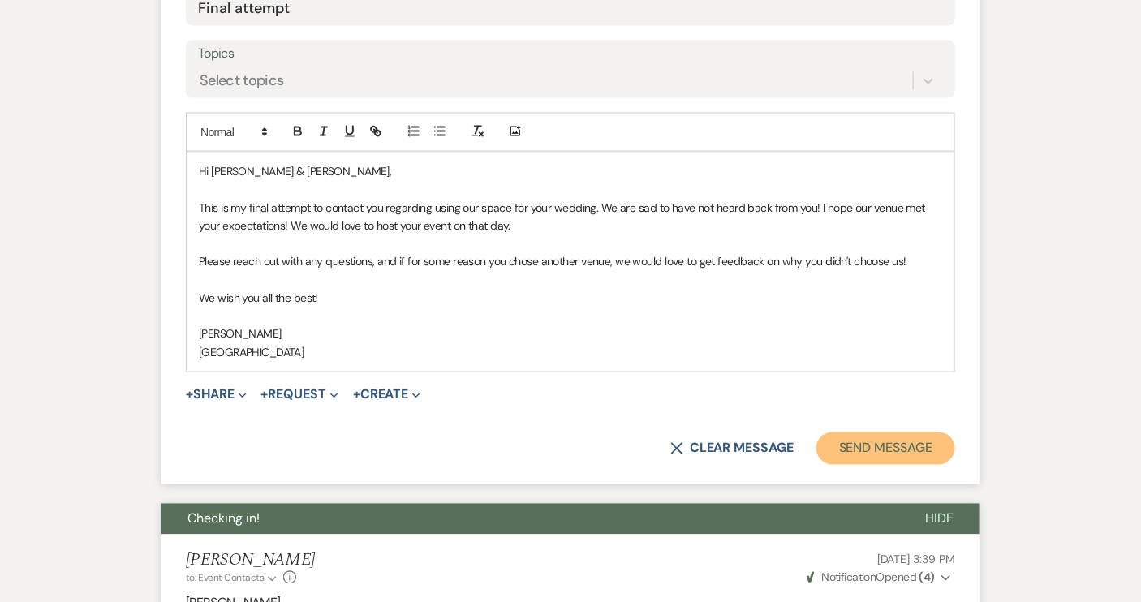
click at [878, 454] on button "Send Message" at bounding box center [886, 449] width 139 height 32
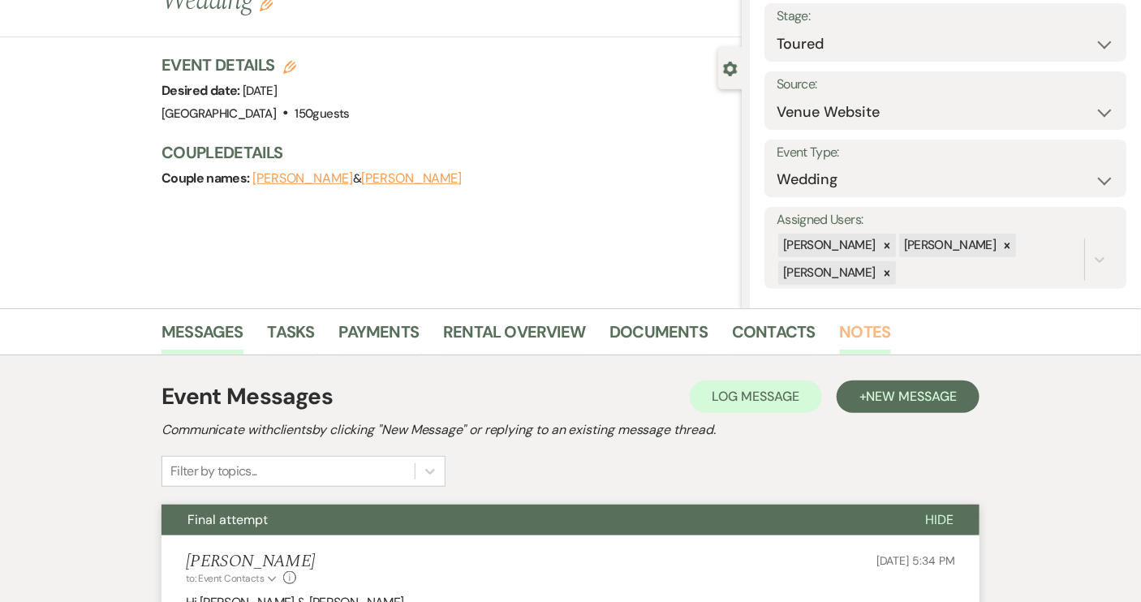
scroll to position [0, 0]
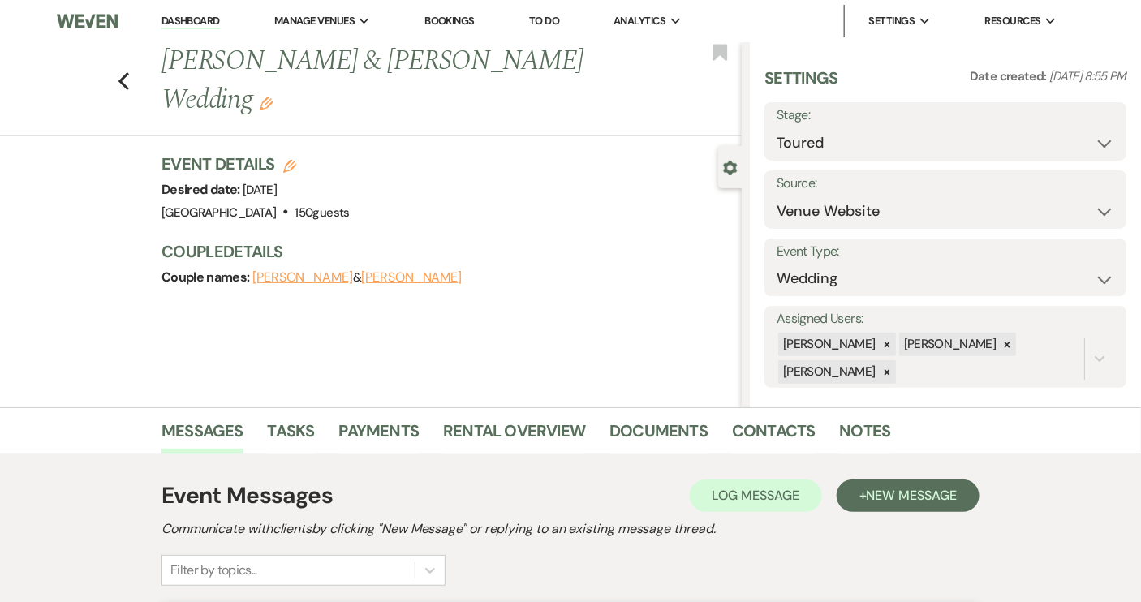
click at [138, 64] on div "Previous [PERSON_NAME] & [PERSON_NAME] Wedding Edit Bookmark" at bounding box center [367, 89] width 750 height 94
click at [124, 71] on icon "Previous" at bounding box center [124, 80] width 12 height 19
select select "5"
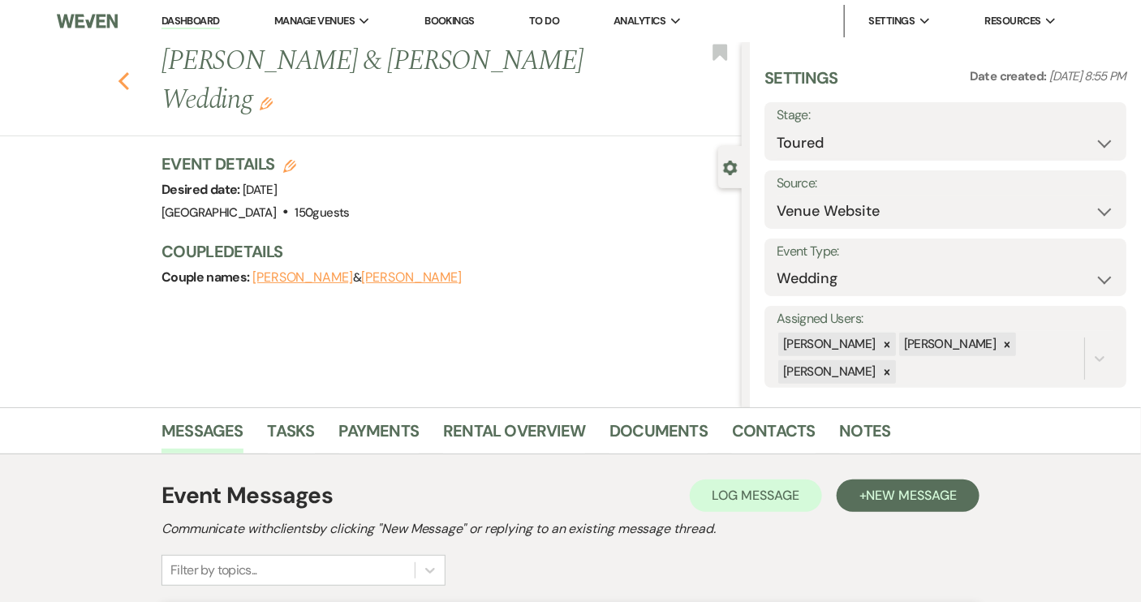
select select "5"
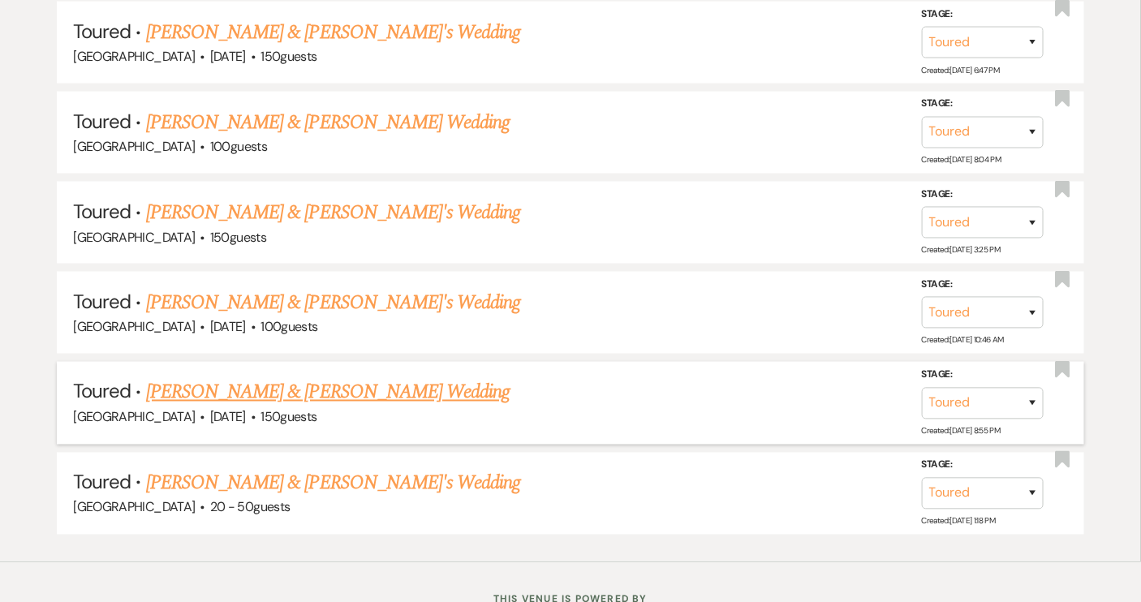
scroll to position [830, 0]
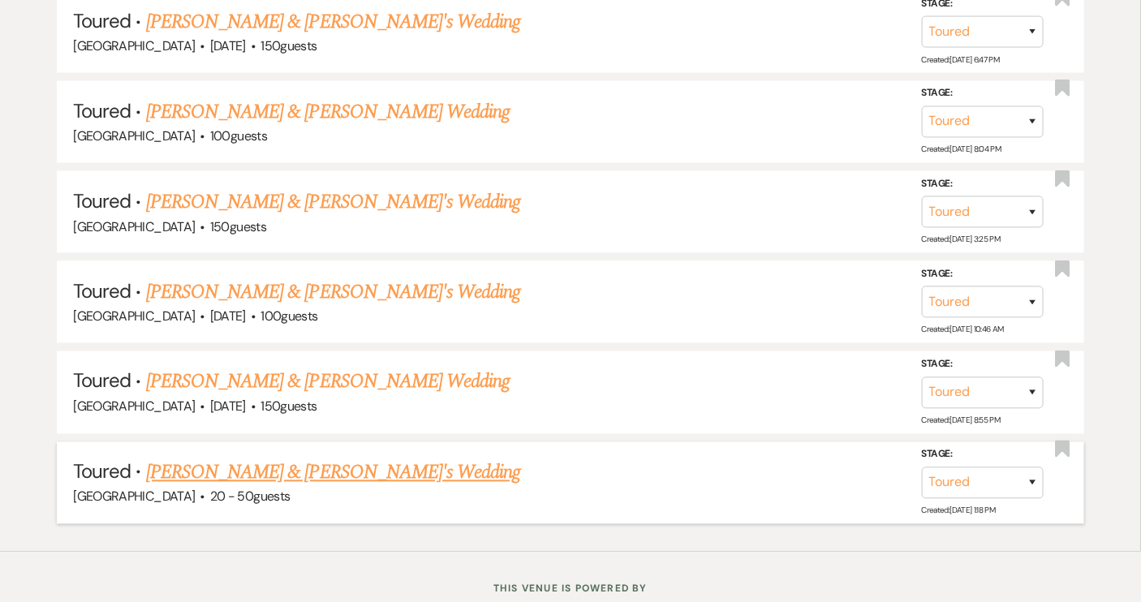
click at [322, 467] on link "[PERSON_NAME] & [PERSON_NAME]'s Wedding" at bounding box center [333, 473] width 375 height 29
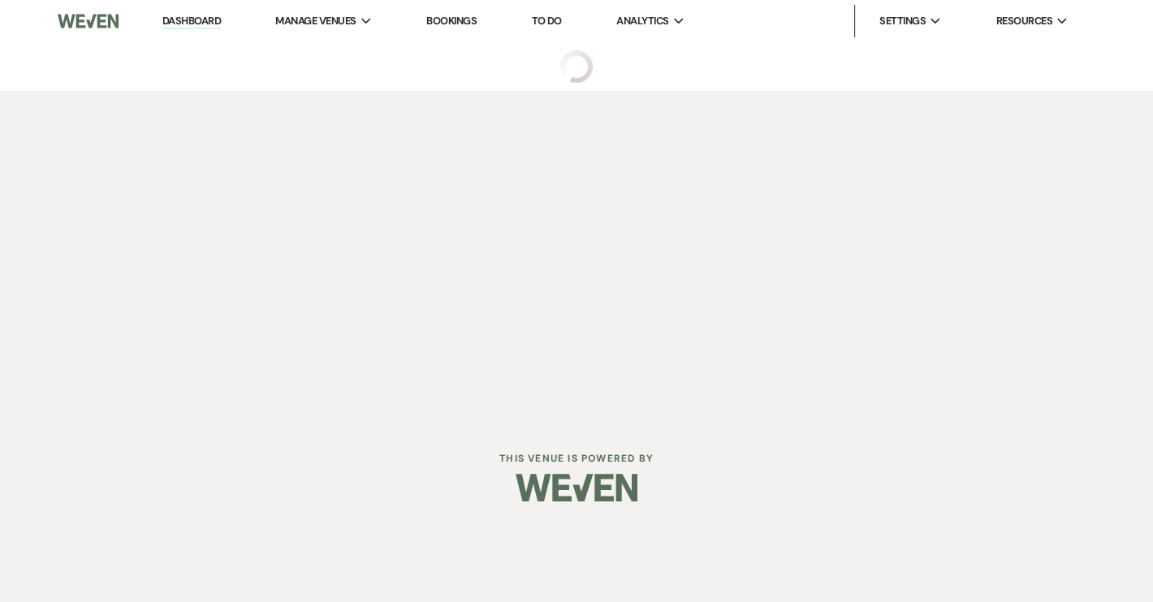
select select "5"
select select "14"
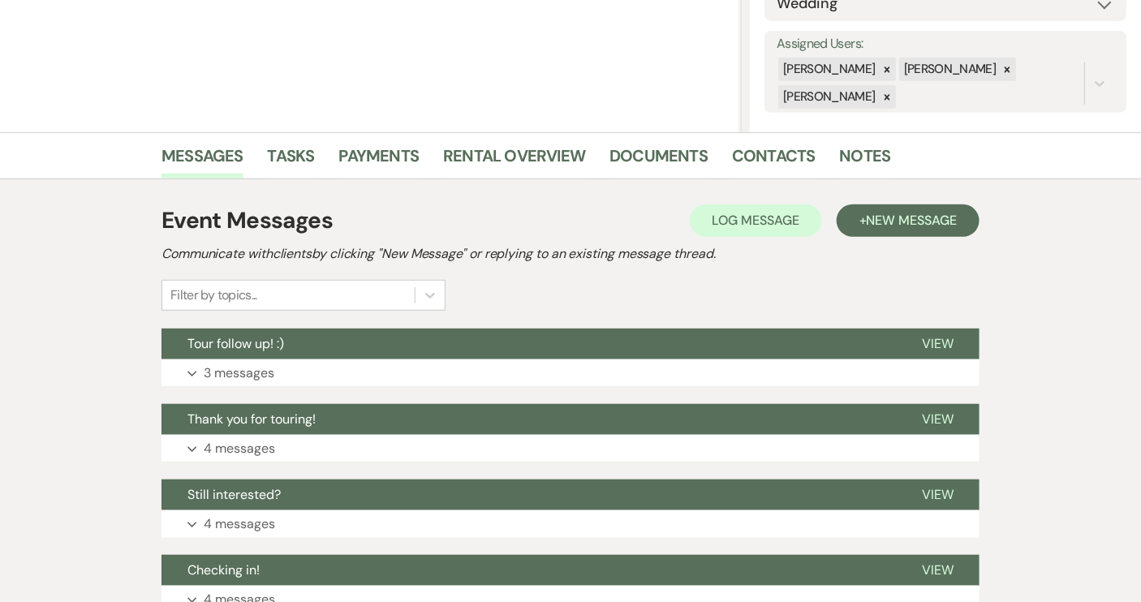
scroll to position [295, 0]
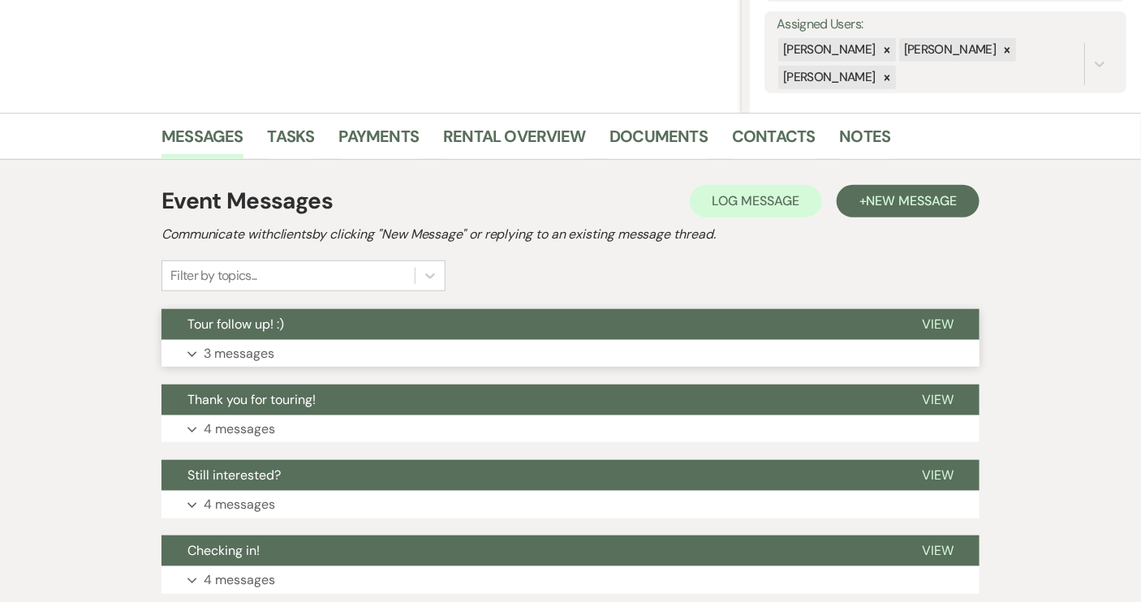
click at [949, 320] on span "View" at bounding box center [938, 324] width 32 height 17
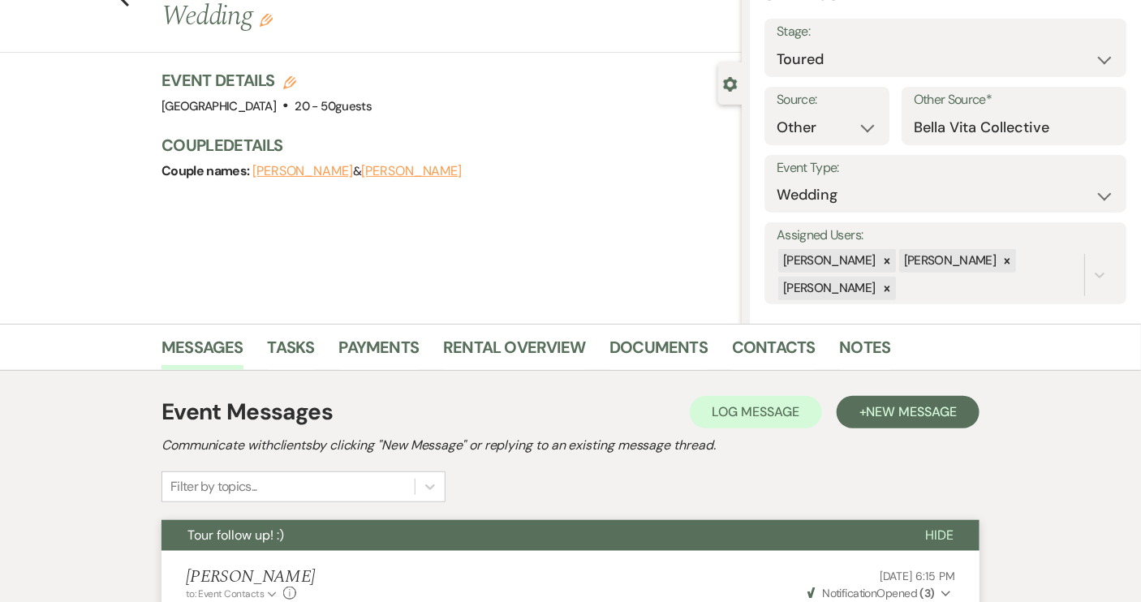
scroll to position [73, 0]
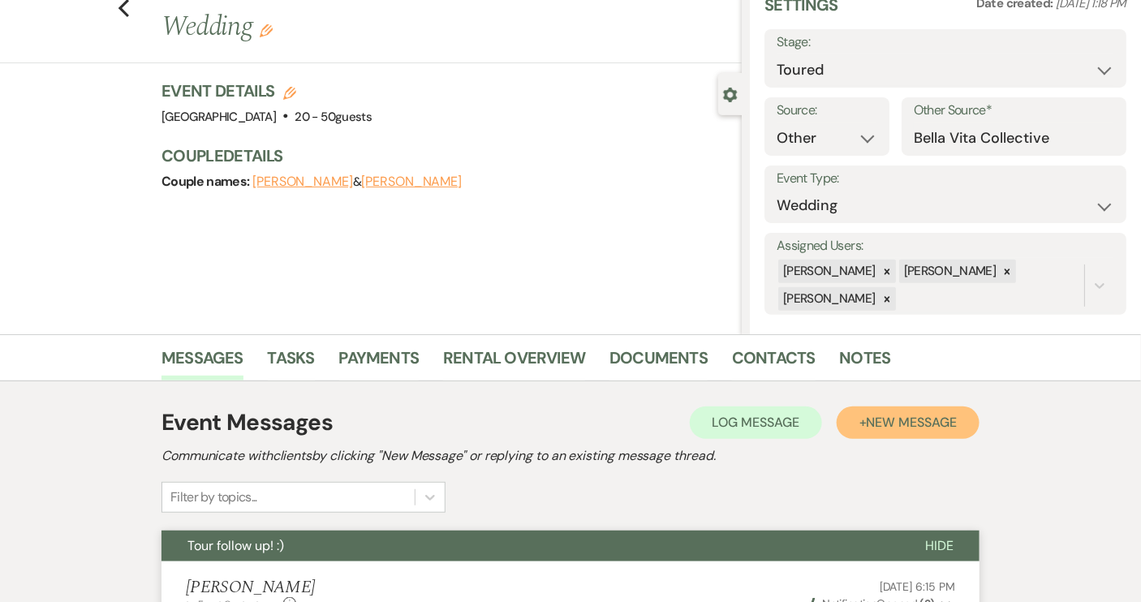
click at [892, 414] on span "New Message" at bounding box center [912, 422] width 90 height 17
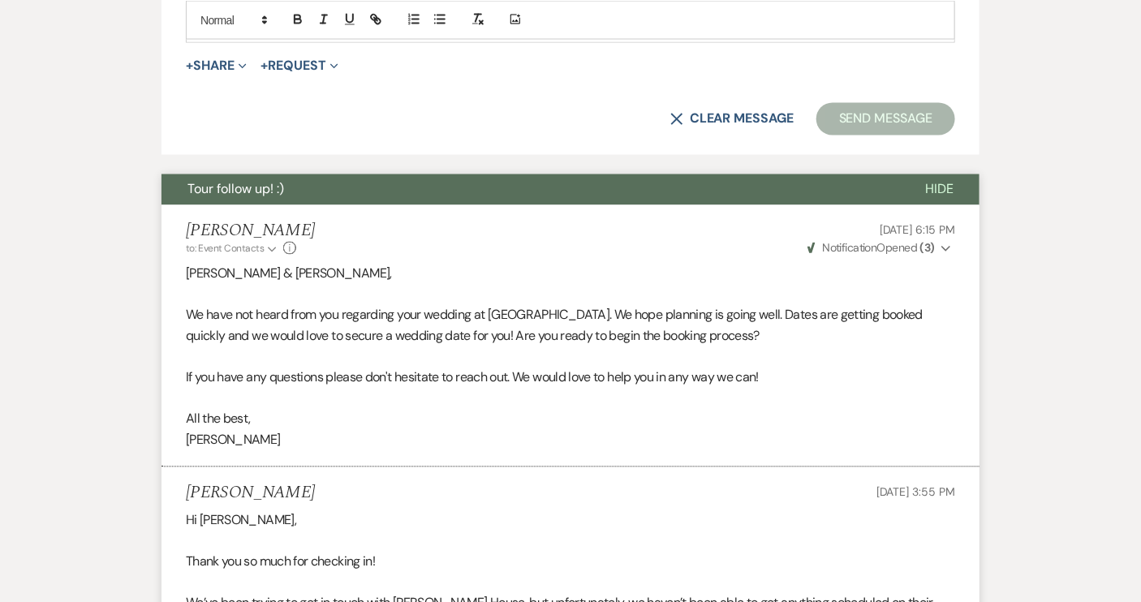
scroll to position [664, 0]
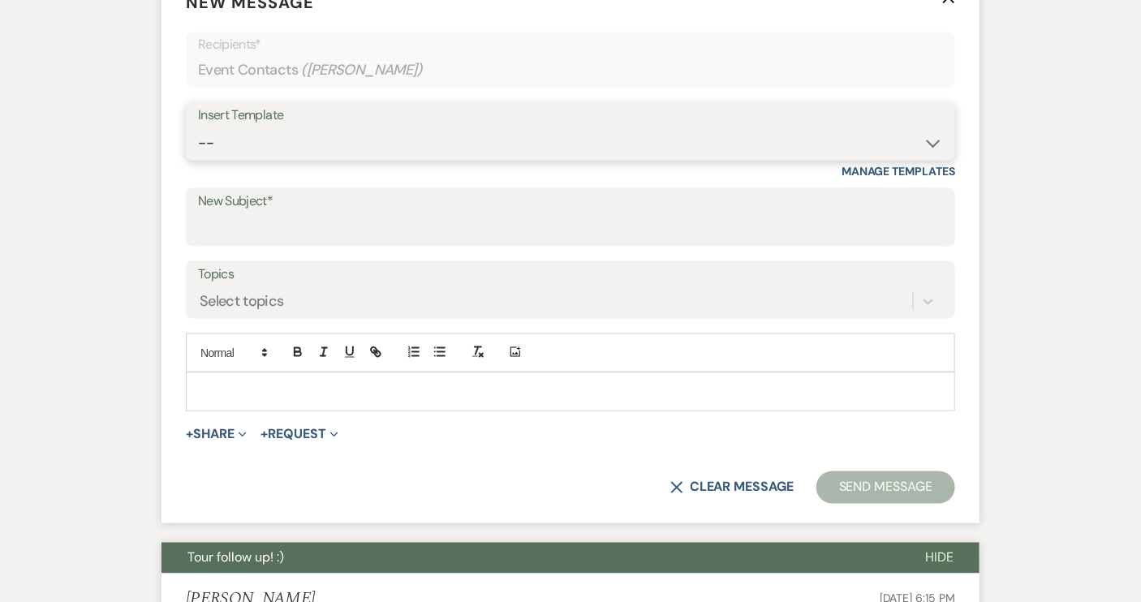
click at [931, 146] on select "-- Weven Planning Portal Introduction (Booked Events) Tour Request Response Con…" at bounding box center [570, 143] width 745 height 32
select select "1697"
click at [198, 127] on select "-- Weven Planning Portal Introduction (Booked Events) Tour Request Response Con…" at bounding box center [570, 143] width 745 height 32
type input "Checking in!"
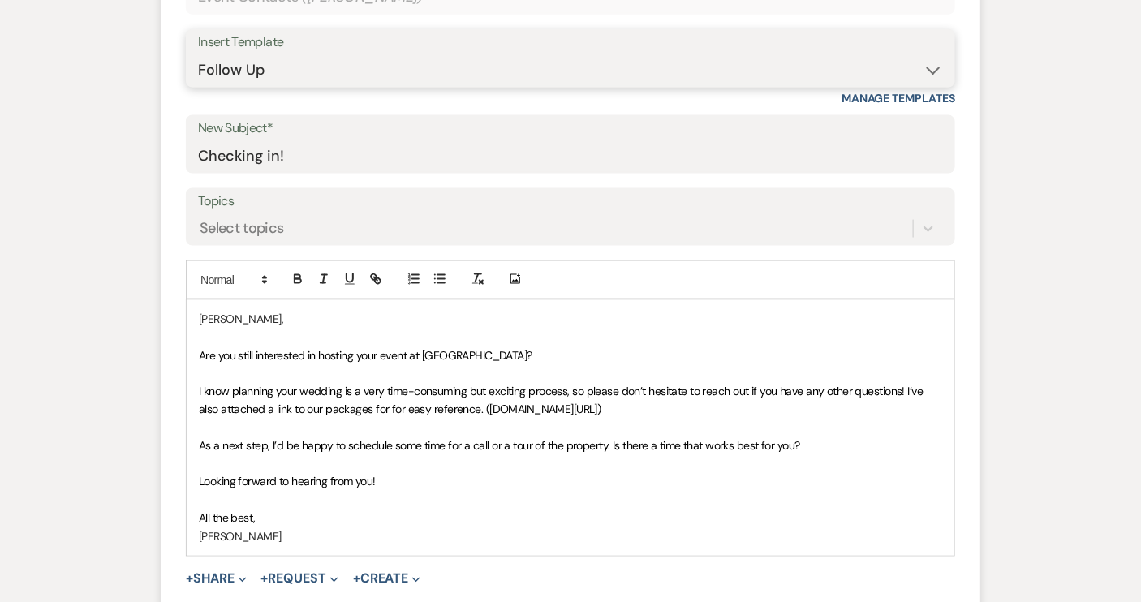
scroll to position [811, 0]
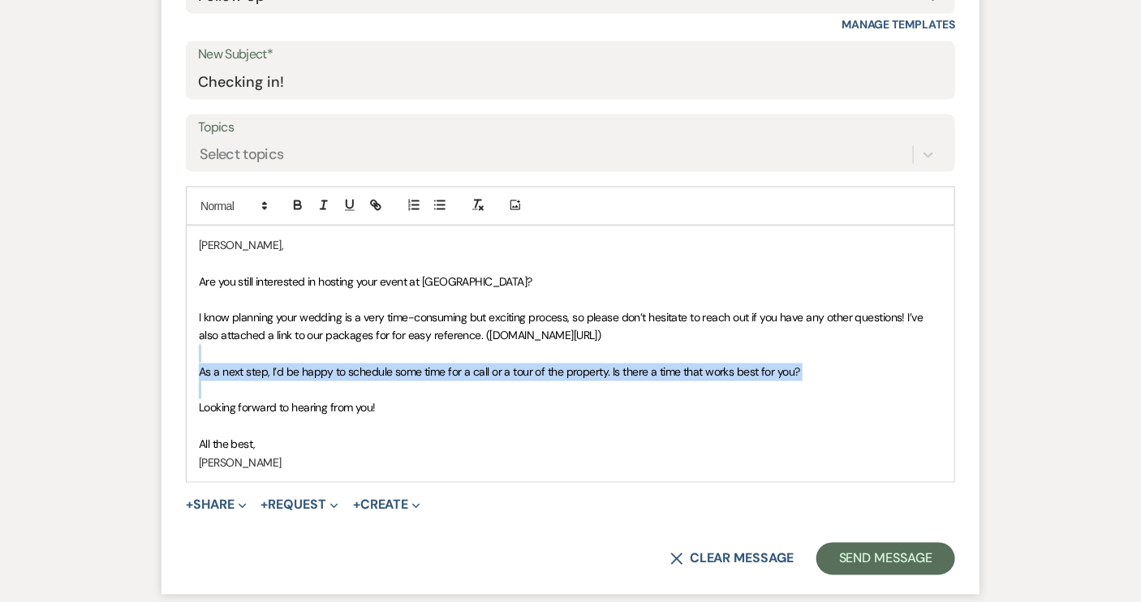
drag, startPoint x: 200, startPoint y: 349, endPoint x: 201, endPoint y: 386, distance: 36.6
click at [201, 386] on div "[PERSON_NAME], Are you still interested in hosting your event at [GEOGRAPHIC_DA…" at bounding box center [571, 354] width 768 height 256
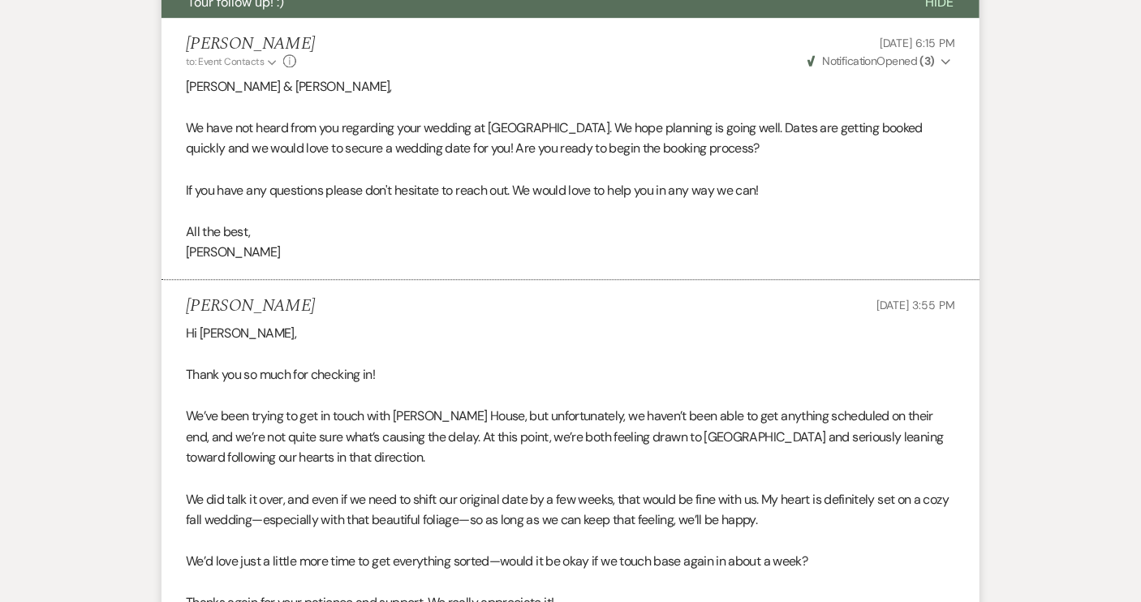
scroll to position [1106, 0]
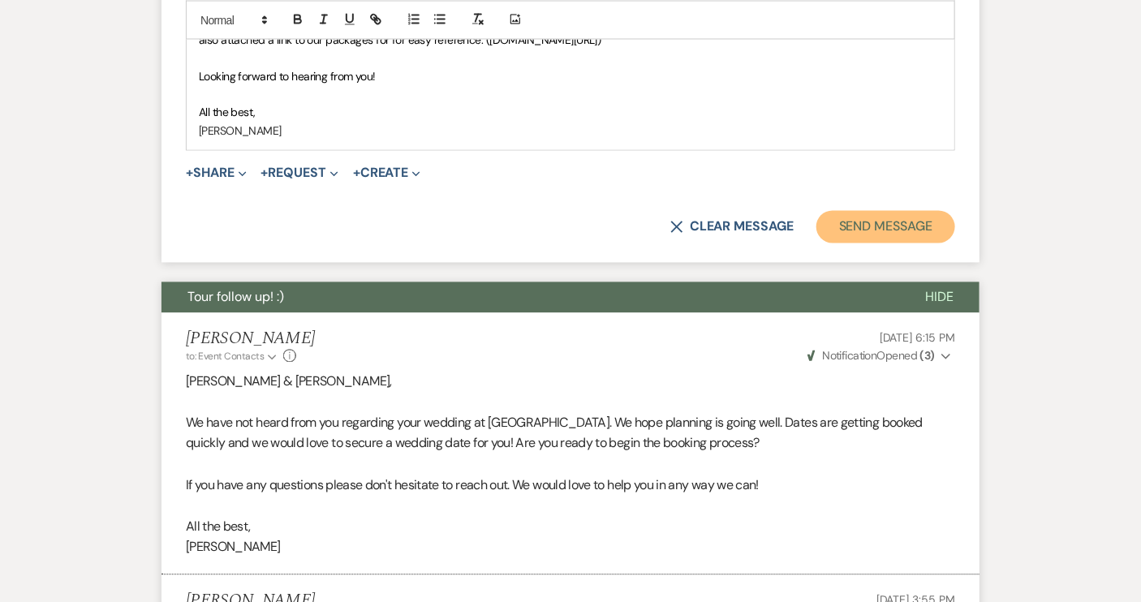
click at [912, 227] on button "Send Message" at bounding box center [886, 227] width 139 height 32
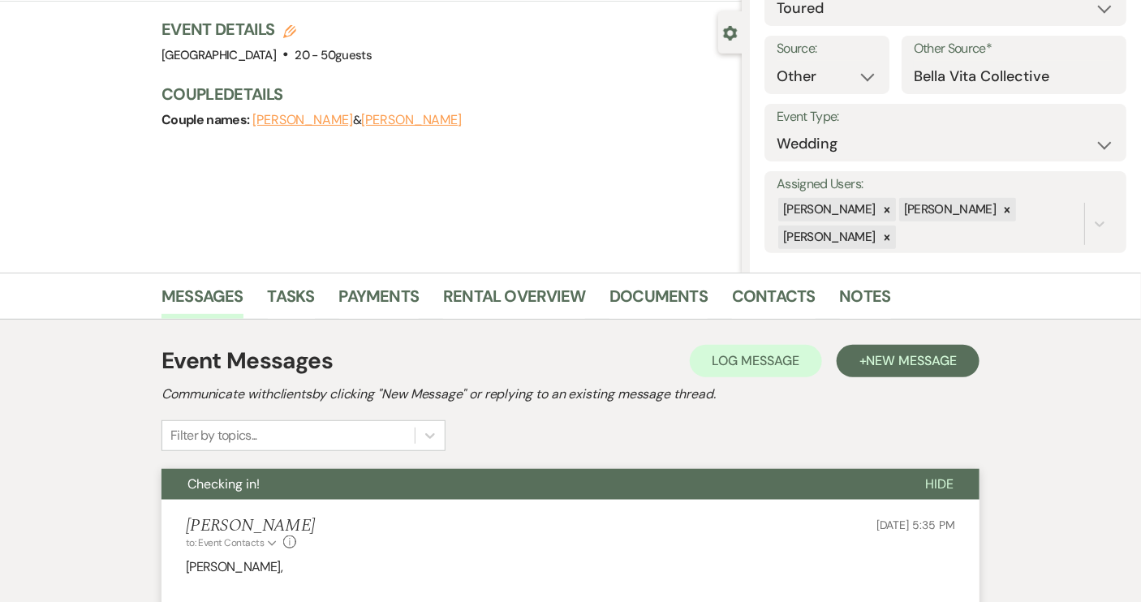
scroll to position [0, 0]
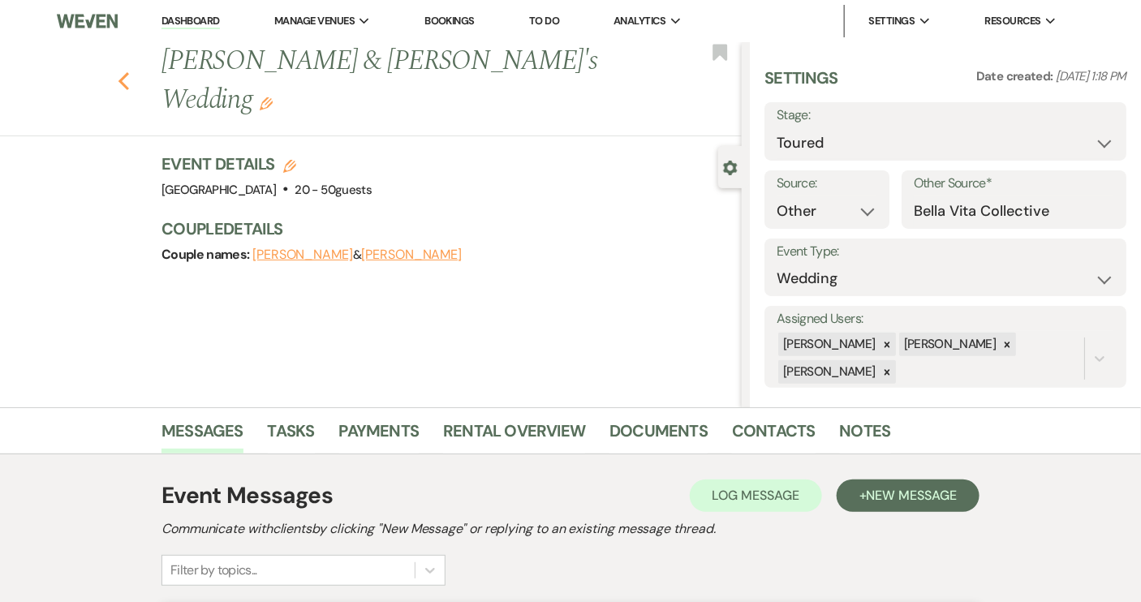
click at [124, 71] on icon "Previous" at bounding box center [124, 80] width 12 height 19
select select "5"
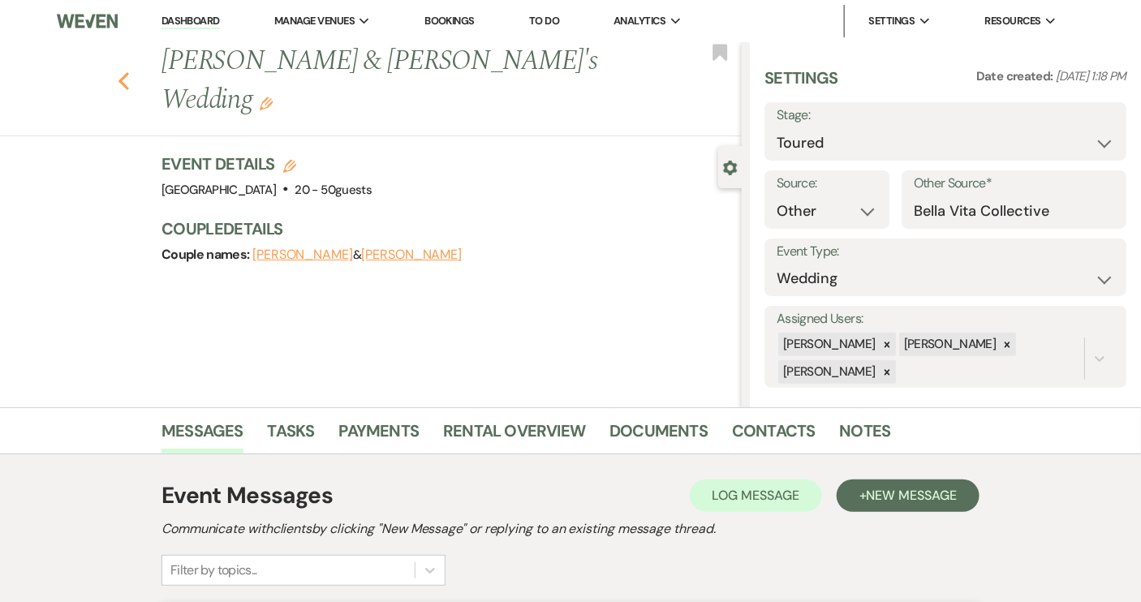
select select "5"
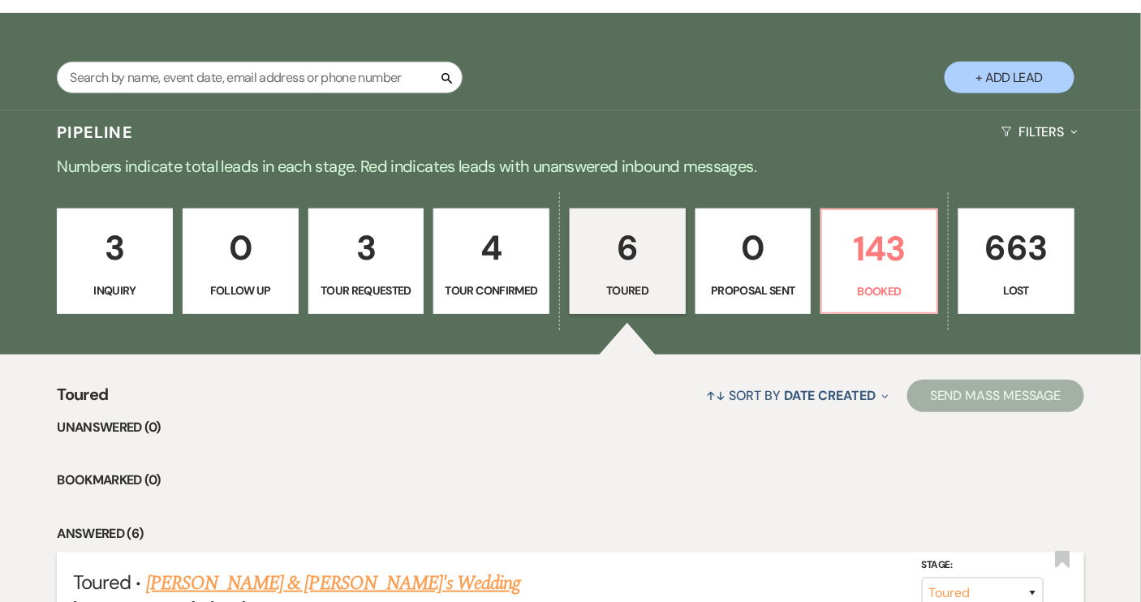
scroll to position [93, 0]
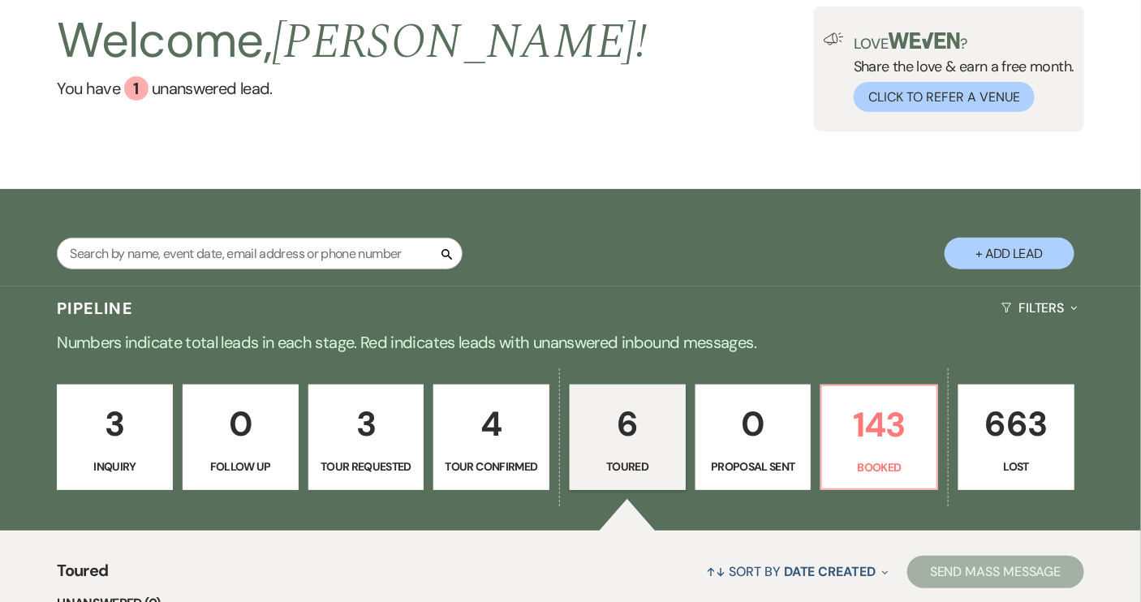
click at [122, 436] on p "3" at bounding box center [114, 424] width 95 height 54
